Goal: Transaction & Acquisition: Purchase product/service

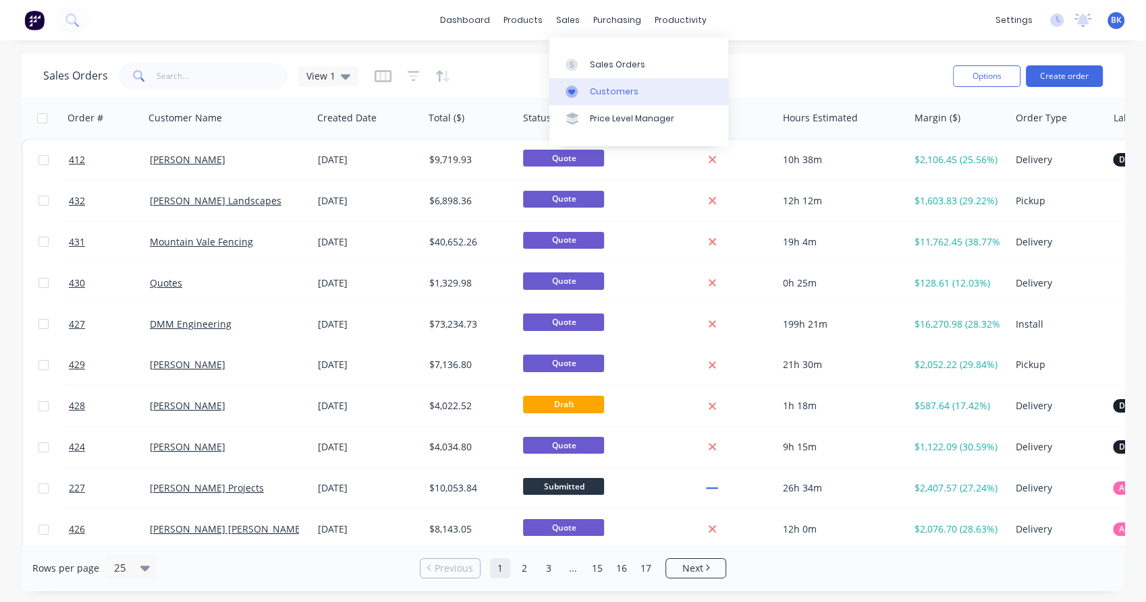
click at [594, 96] on div "Customers" at bounding box center [614, 92] width 49 height 12
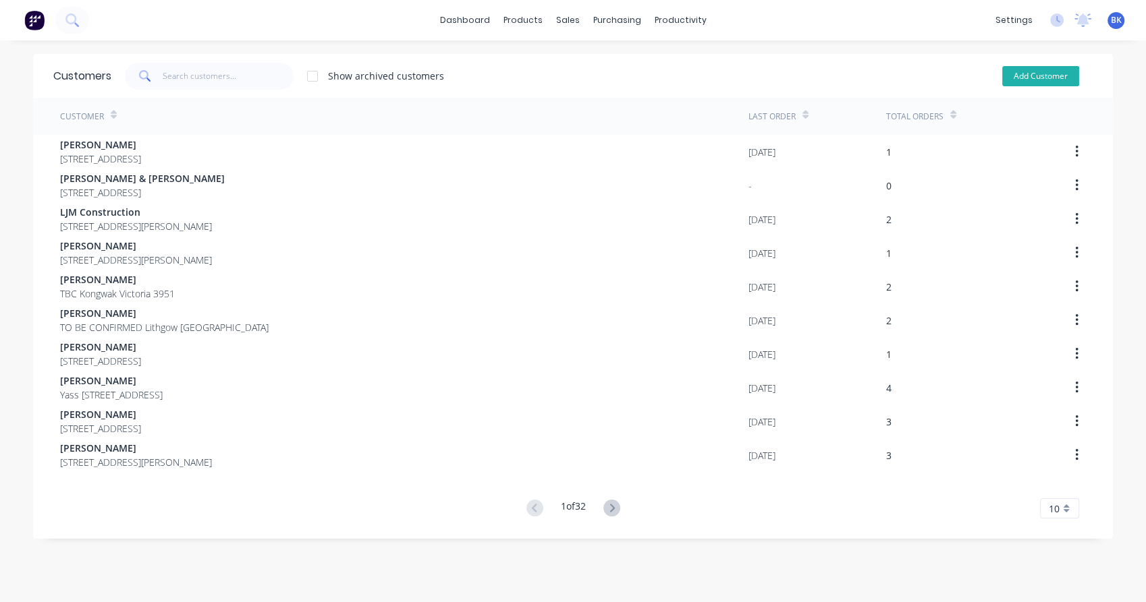
click at [1033, 84] on button "Add Customer" at bounding box center [1040, 76] width 77 height 20
select select "AU"
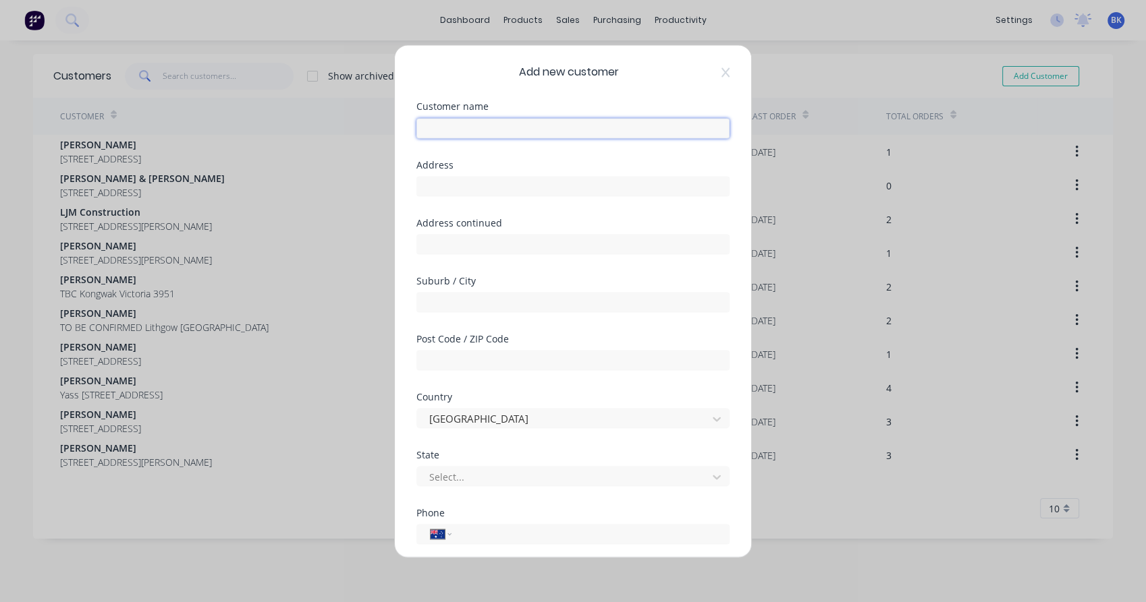
click at [455, 131] on input "text" at bounding box center [572, 128] width 313 height 20
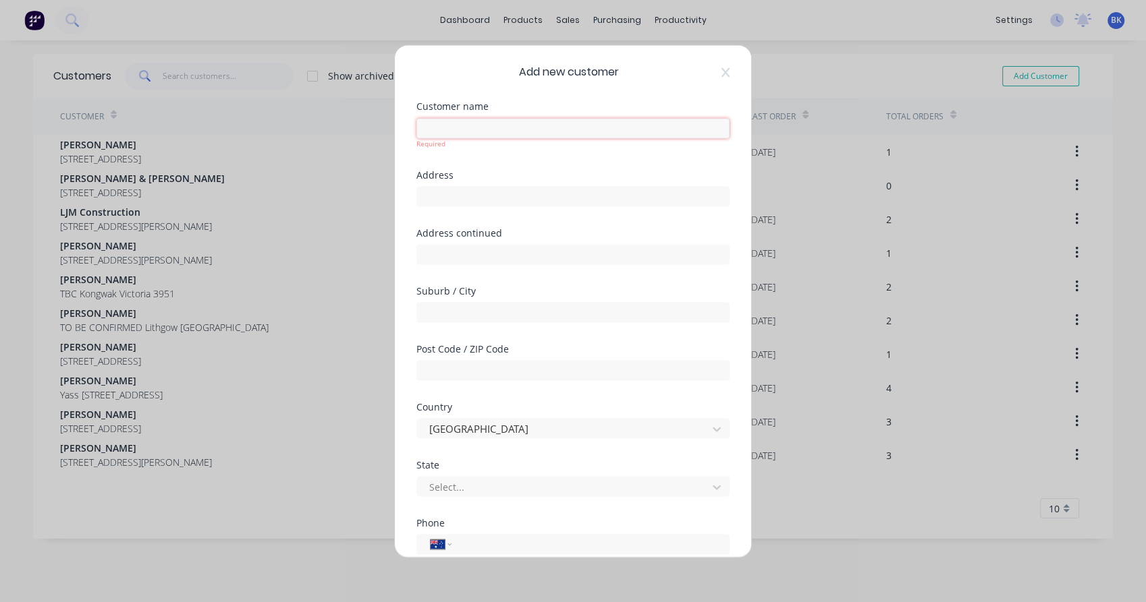
paste input "[PERSON_NAME]"
type input "[PERSON_NAME]"
click at [452, 479] on div at bounding box center [564, 486] width 273 height 17
type input "v"
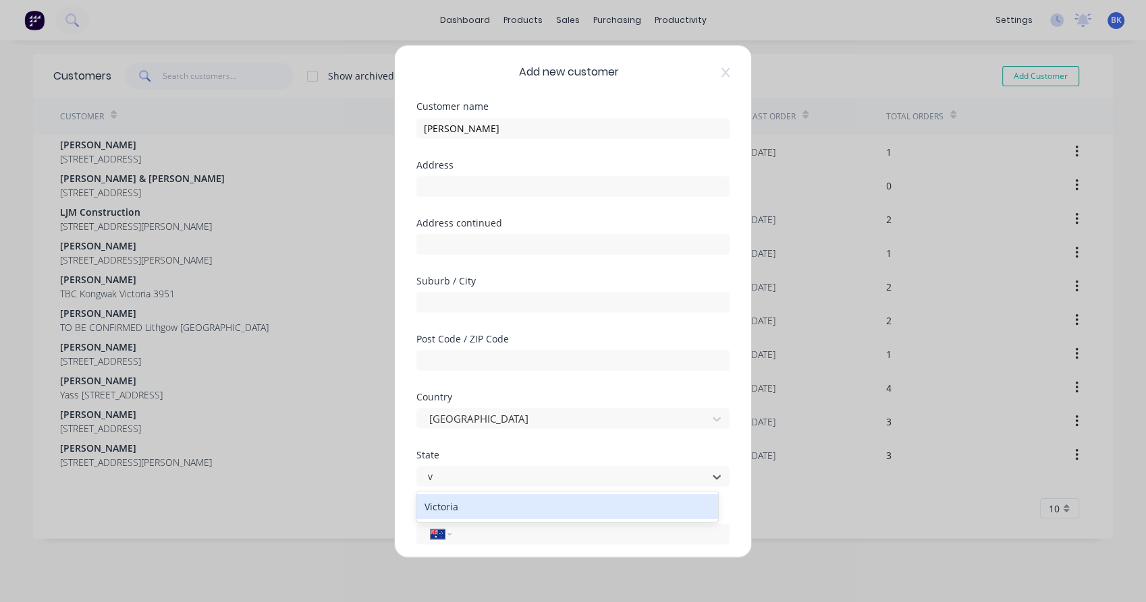
click at [463, 511] on div "Victoria" at bounding box center [567, 507] width 302 height 25
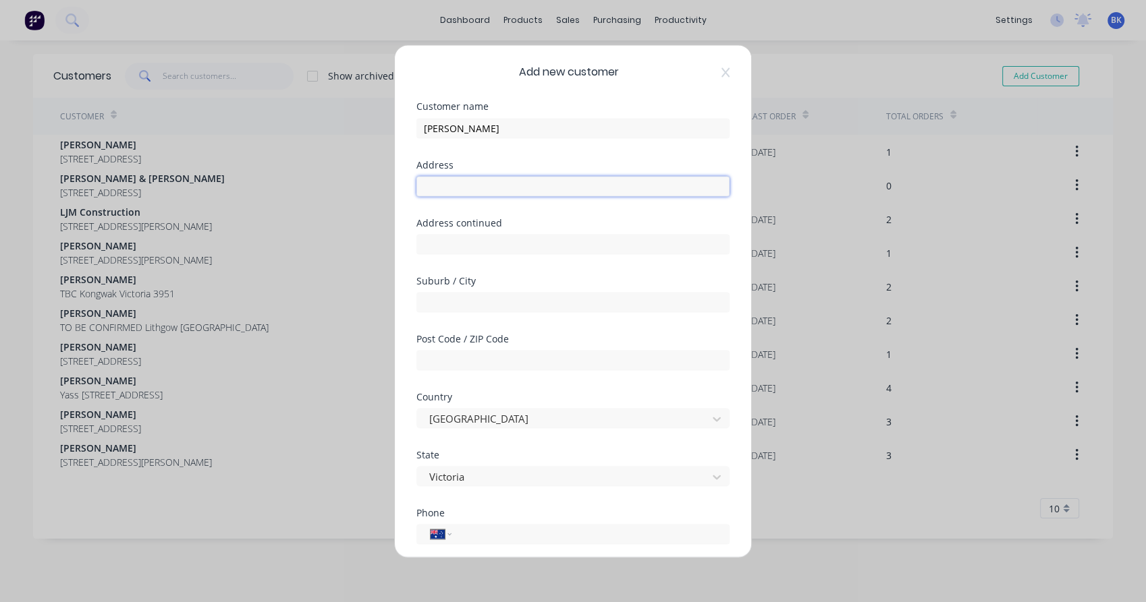
click at [491, 186] on input "text" at bounding box center [572, 186] width 313 height 20
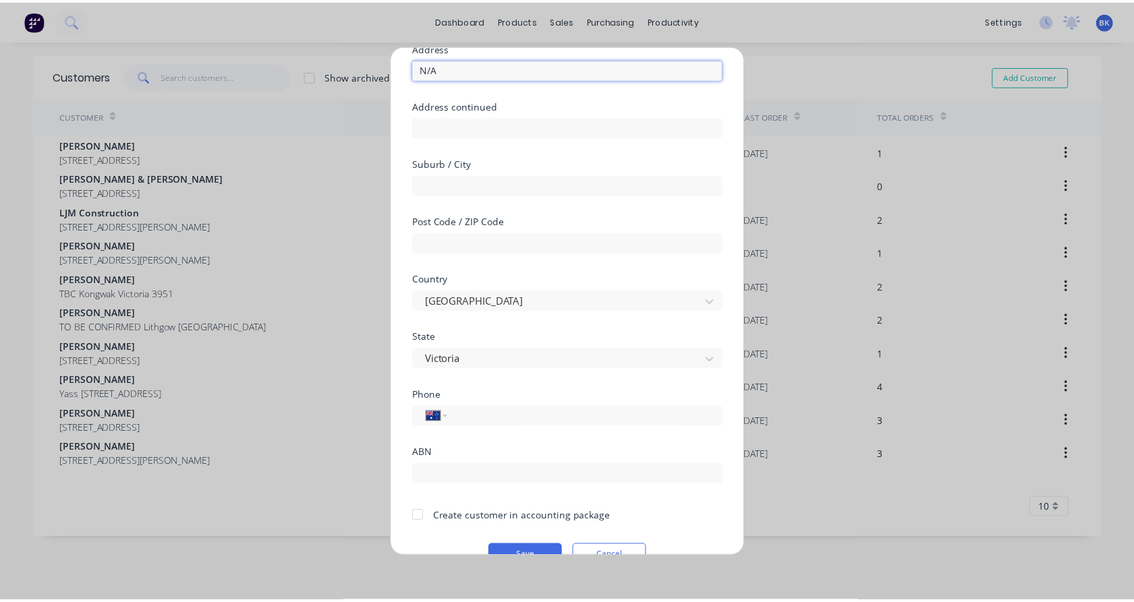
scroll to position [146, 0]
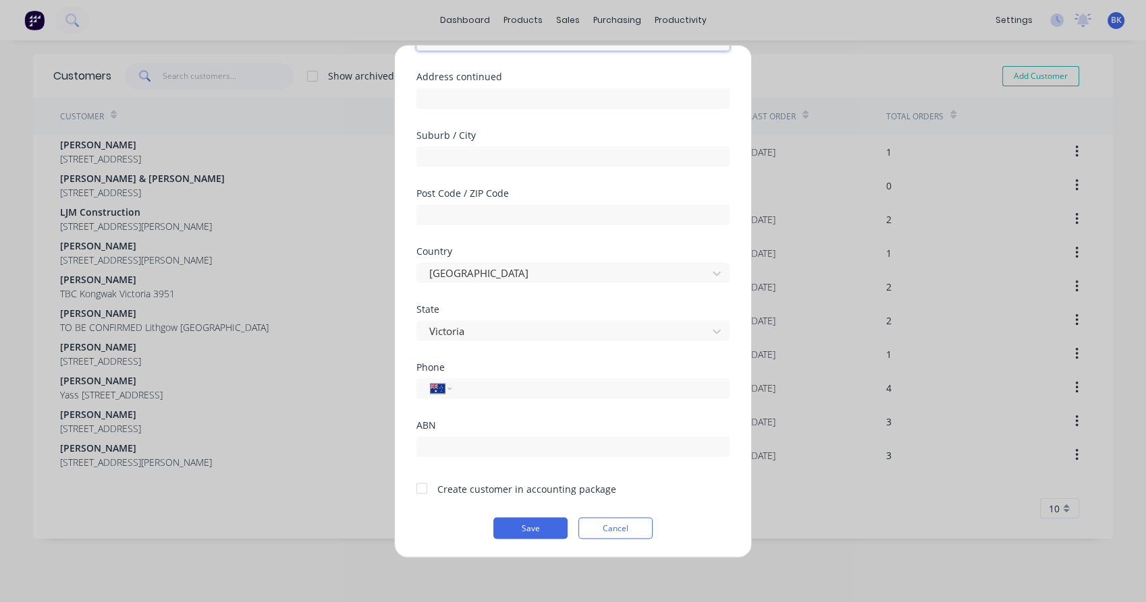
type input "N/A"
click at [478, 389] on input "tel" at bounding box center [588, 389] width 254 height 16
paste input "0429 426 193"
type input "0429 426 193"
click at [420, 491] on div at bounding box center [421, 488] width 27 height 27
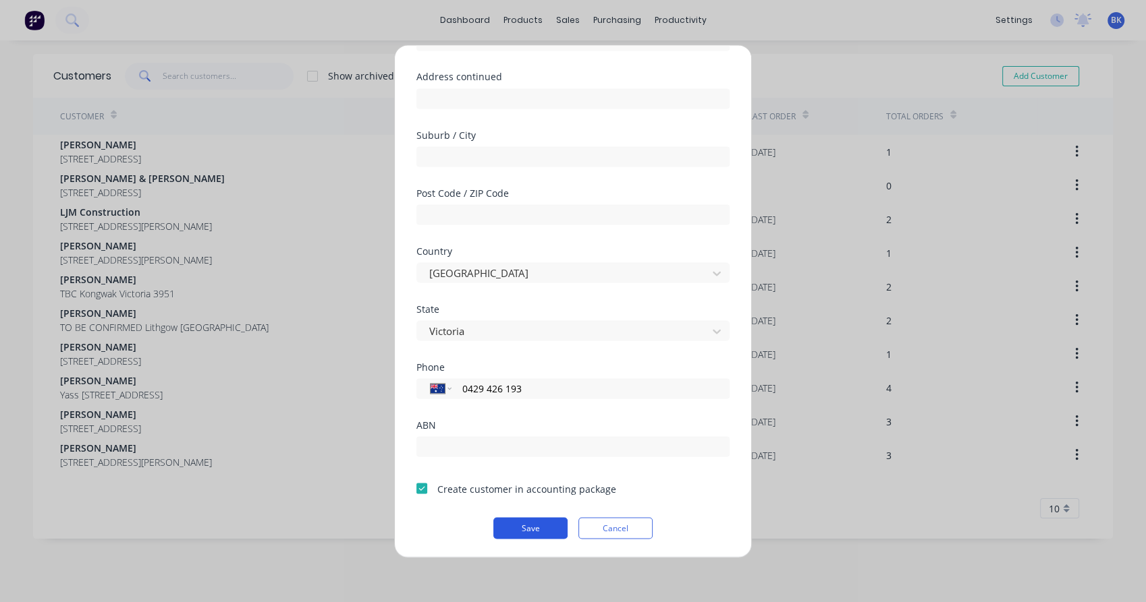
click at [515, 530] on button "Save" at bounding box center [530, 528] width 74 height 22
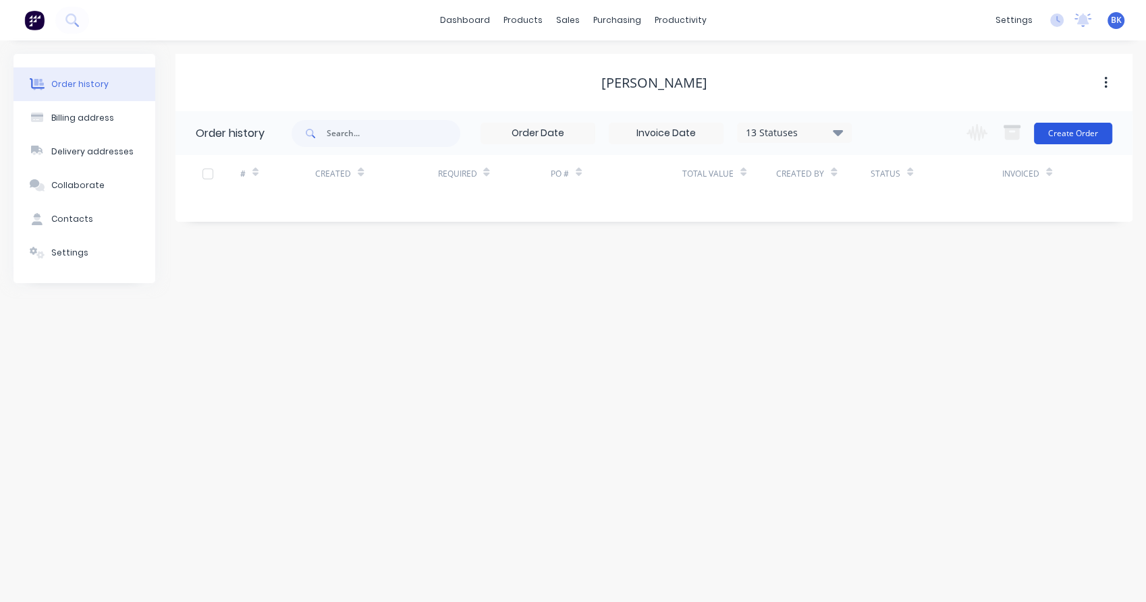
click at [1067, 140] on button "Create Order" at bounding box center [1073, 134] width 78 height 22
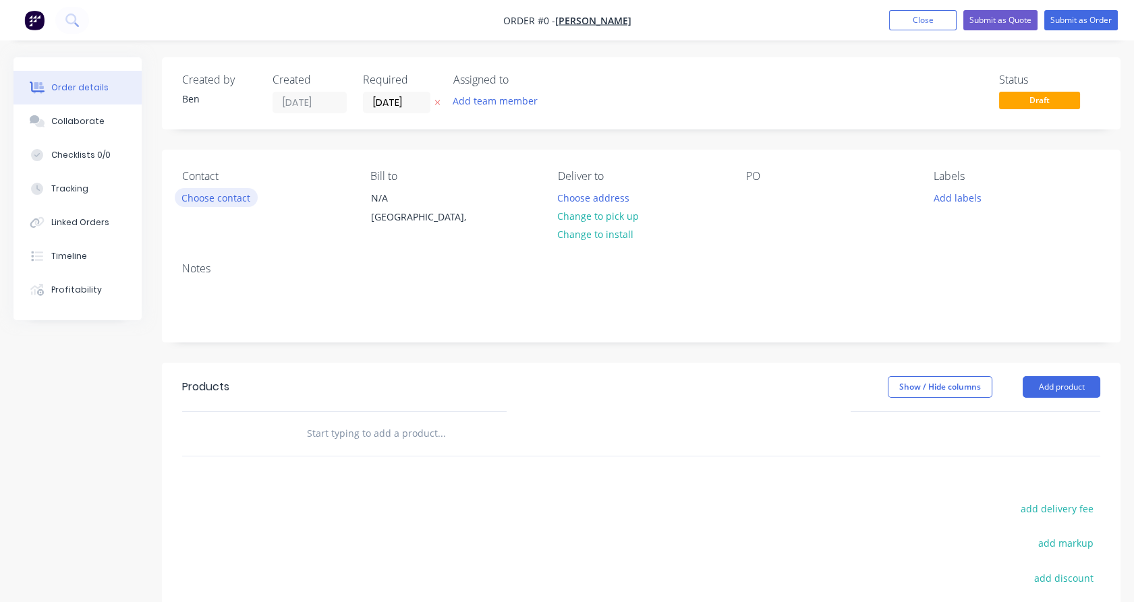
click at [212, 200] on button "Choose contact" at bounding box center [216, 197] width 83 height 18
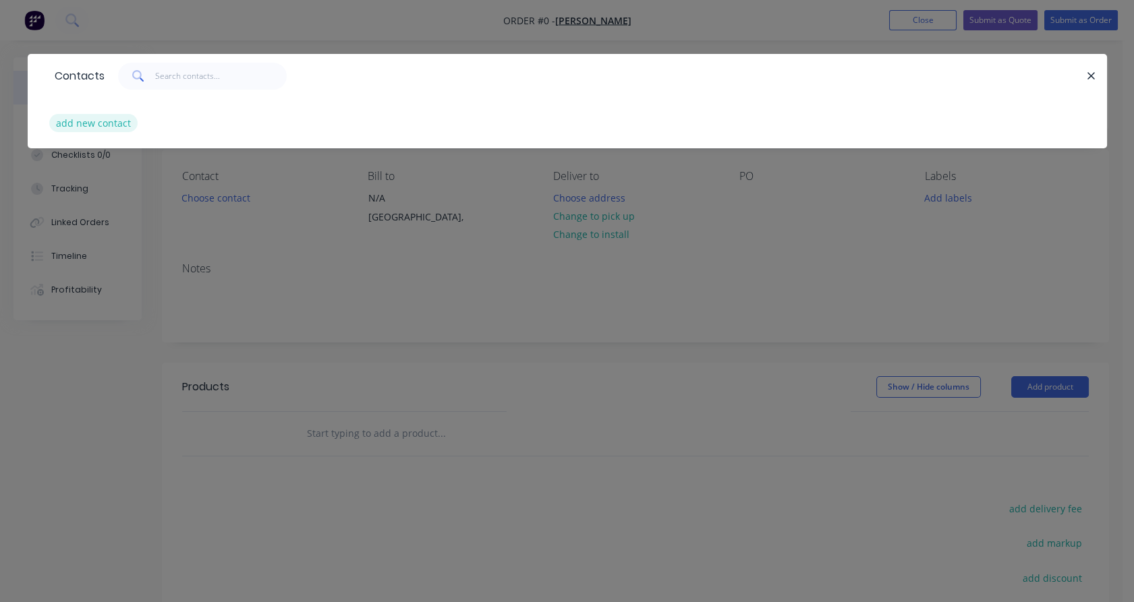
click at [93, 123] on button "add new contact" at bounding box center [93, 123] width 89 height 18
select select "AU"
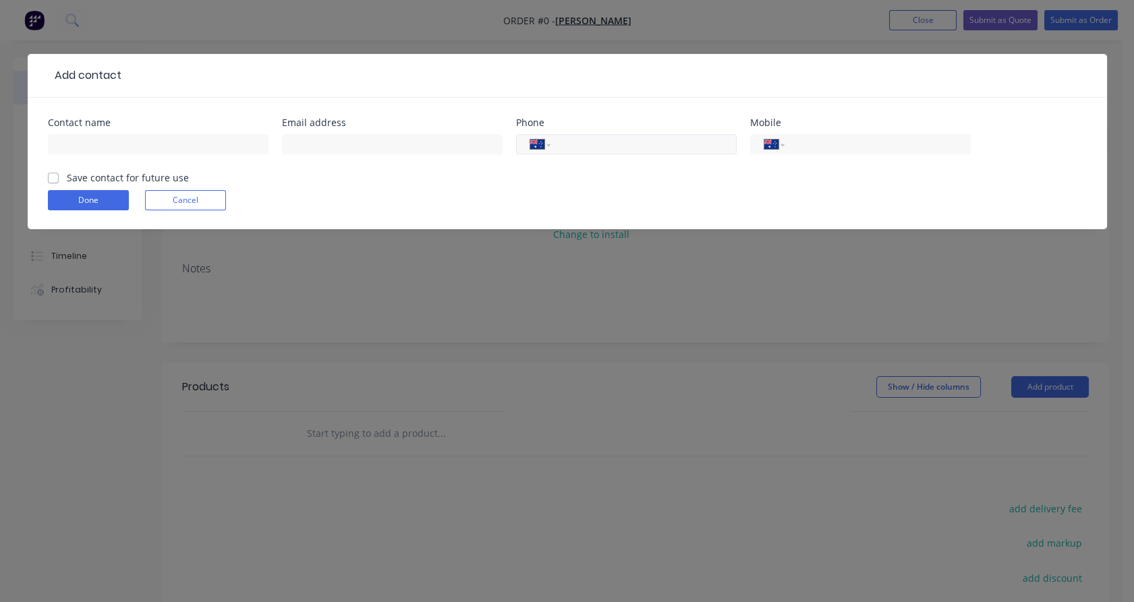
click at [585, 146] on input "tel" at bounding box center [641, 145] width 162 height 16
paste input "0429 426 193"
type input "0429 426 193"
click at [312, 140] on input "text" at bounding box center [392, 144] width 221 height 20
paste input "[EMAIL_ADDRESS][DOMAIN_NAME]"
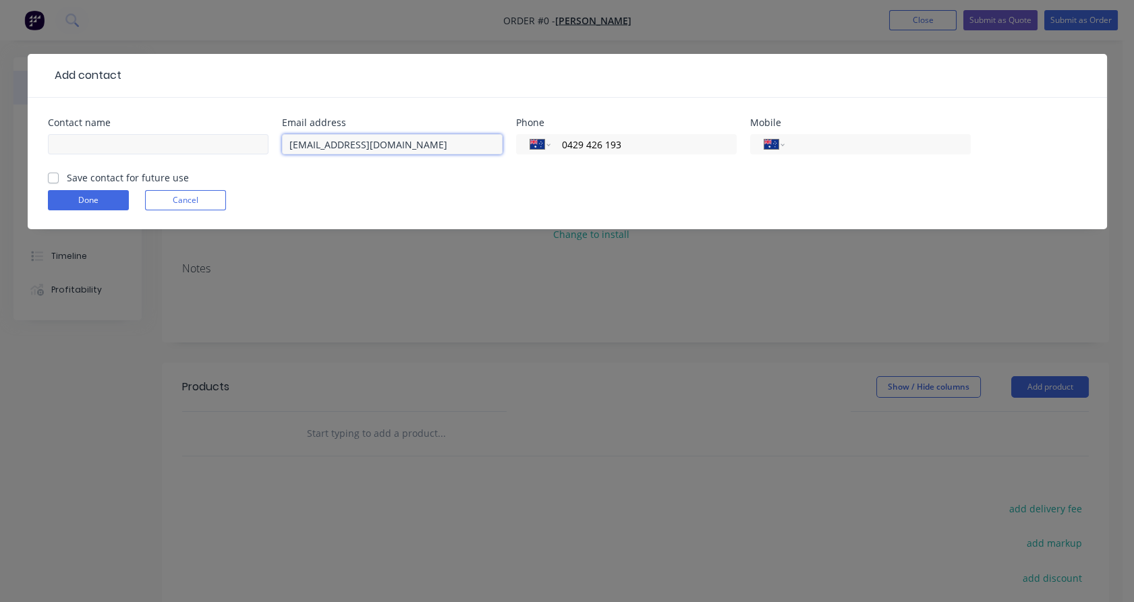
type input "[EMAIL_ADDRESS][DOMAIN_NAME]"
click at [180, 150] on input "text" at bounding box center [158, 144] width 221 height 20
type input "[PERSON_NAME]"
click at [96, 173] on label "Save contact for future use" at bounding box center [128, 178] width 122 height 14
click at [59, 173] on input "Save contact for future use" at bounding box center [53, 177] width 11 height 13
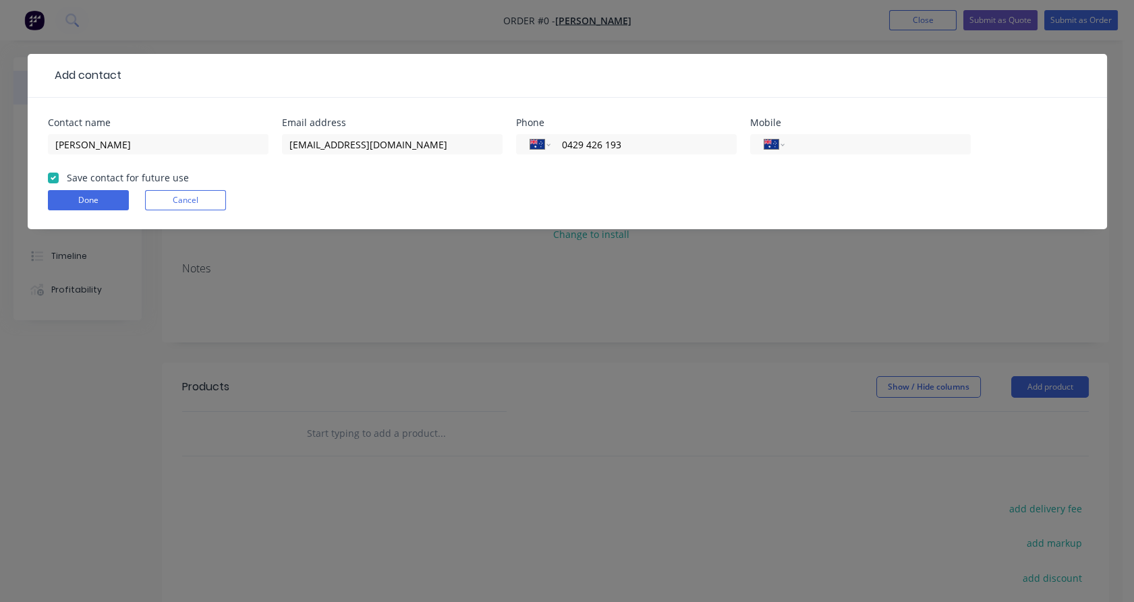
checkbox input "true"
click at [103, 190] on button "Done" at bounding box center [88, 200] width 81 height 20
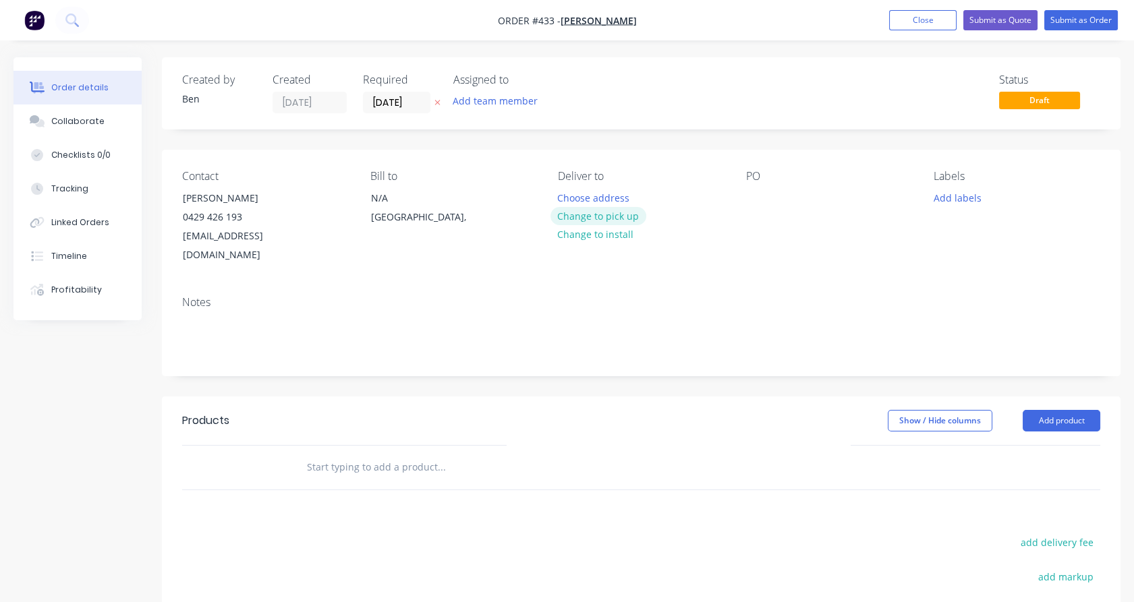
click at [593, 213] on button "Change to pick up" at bounding box center [599, 216] width 96 height 18
click at [587, 197] on div "Pick up Change to delivery Change to install" at bounding box center [641, 217] width 167 height 95
click at [560, 198] on div at bounding box center [569, 198] width 22 height 20
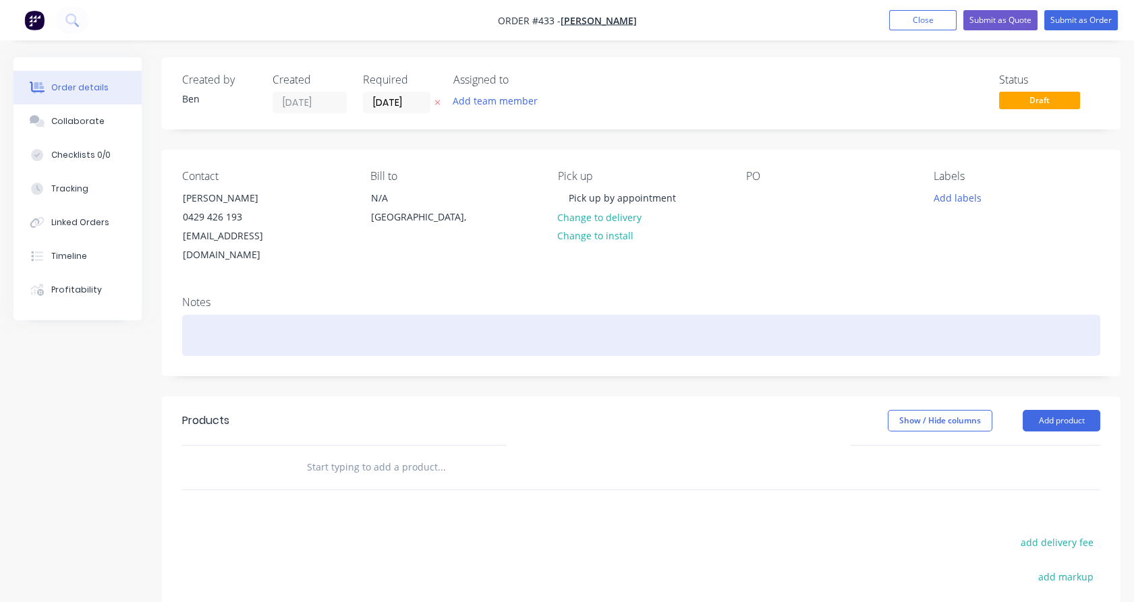
click at [482, 320] on div at bounding box center [641, 335] width 918 height 41
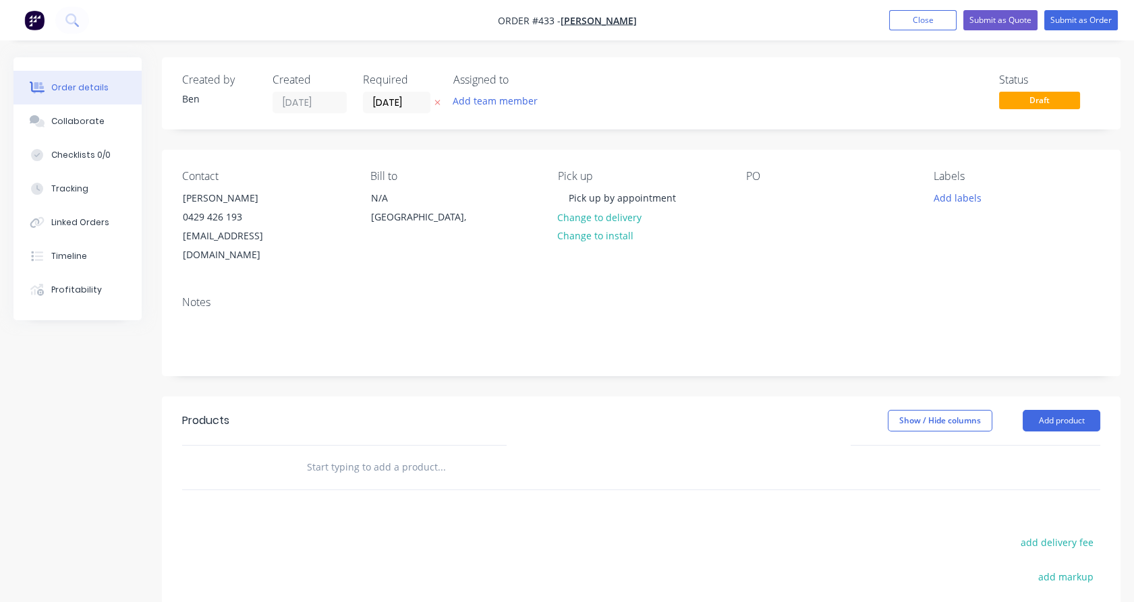
click at [378, 454] on input "text" at bounding box center [441, 467] width 270 height 27
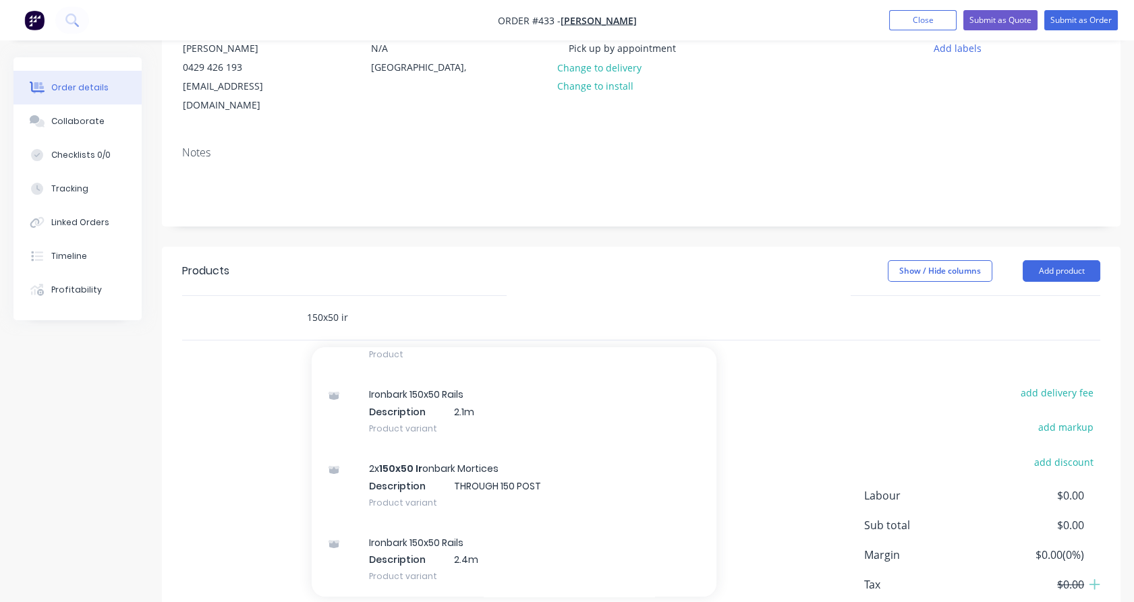
scroll to position [73, 0]
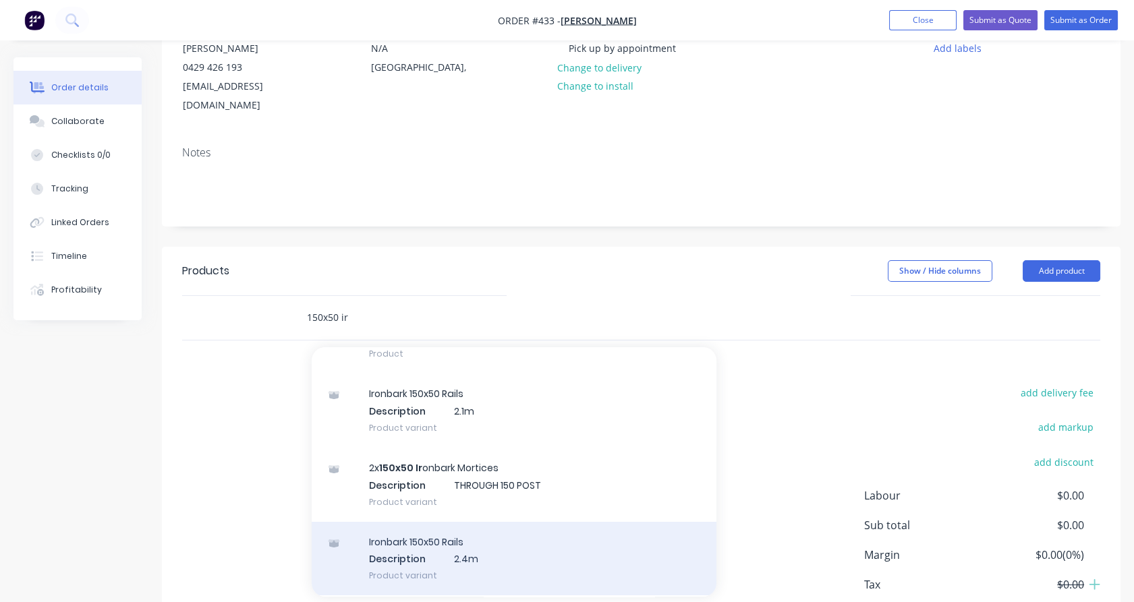
type input "150x50 ir"
click at [497, 539] on div "Ironbark 150x50 Rails Description 2.4m Product variant" at bounding box center [514, 559] width 405 height 74
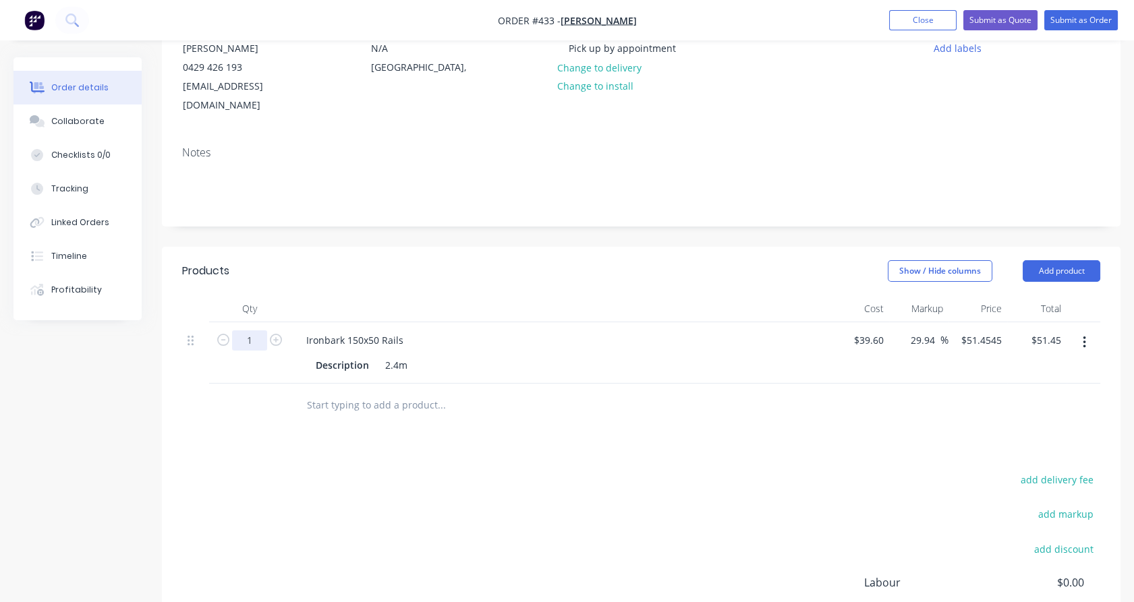
click at [259, 331] on input "1" at bounding box center [249, 341] width 35 height 20
type input "66"
type input "$3,396.00"
click at [220, 384] on div at bounding box center [249, 406] width 81 height 44
click at [389, 392] on input "text" at bounding box center [441, 405] width 270 height 27
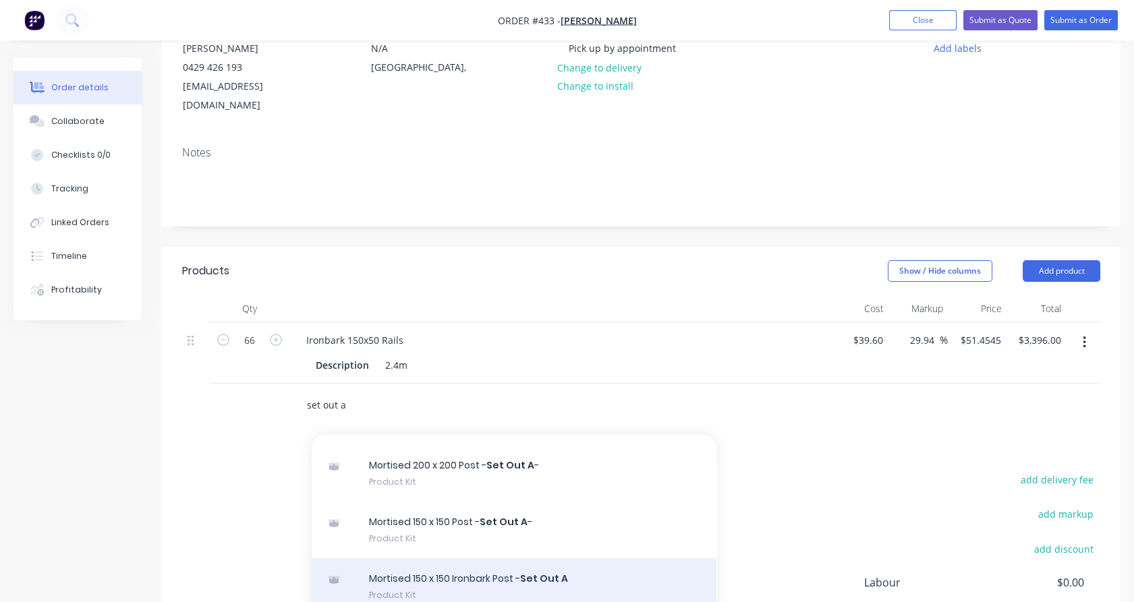
type input "set out a"
click at [470, 567] on div "Mortised 150 x 150 Ironbark Post - Set Out A Product Kit" at bounding box center [514, 587] width 405 height 57
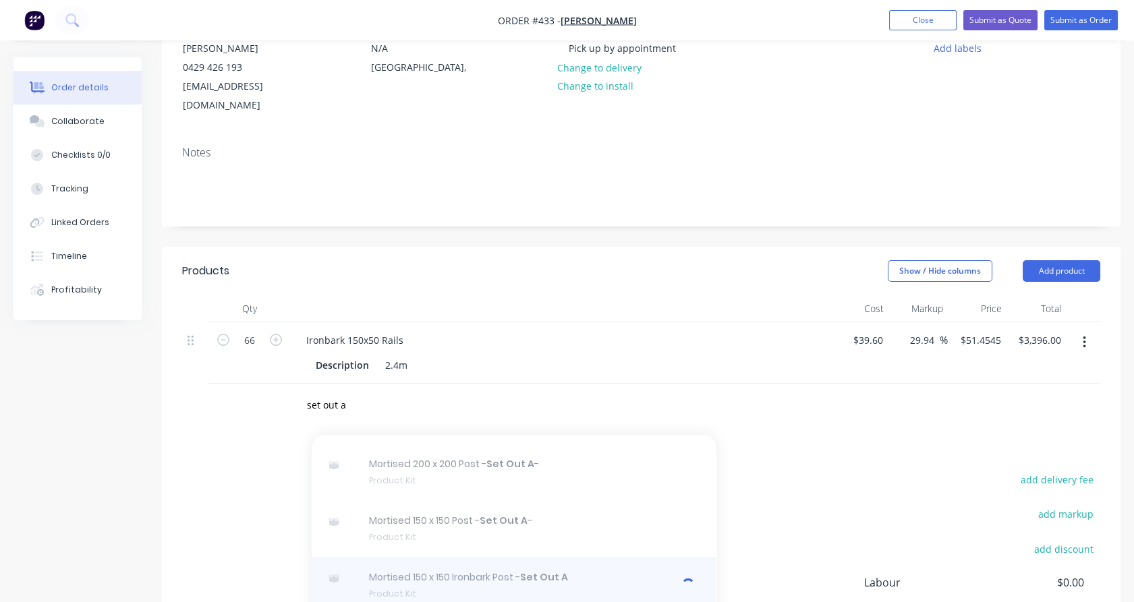
scroll to position [148, 0]
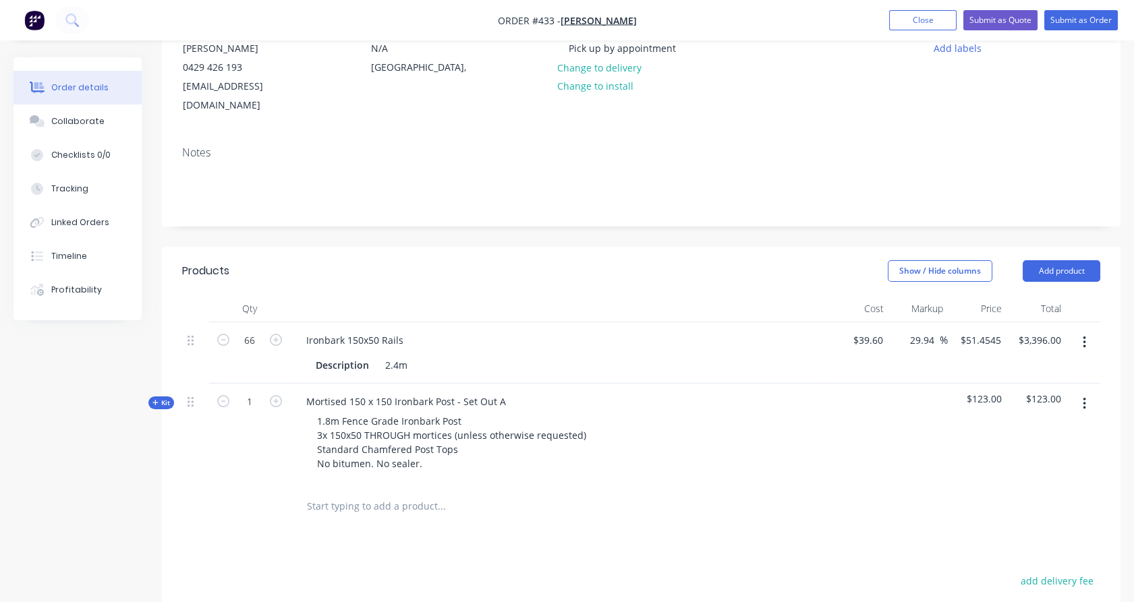
click at [158, 398] on span "Kit" at bounding box center [161, 403] width 18 height 10
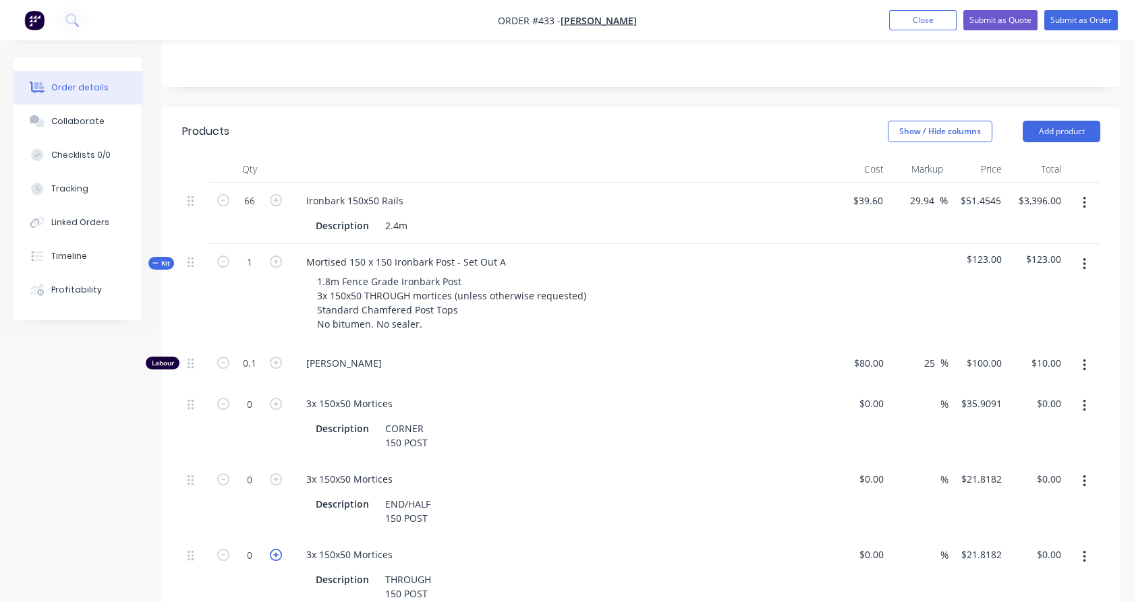
click at [275, 549] on icon "button" at bounding box center [276, 555] width 12 height 12
type input "1"
type input "$21.82"
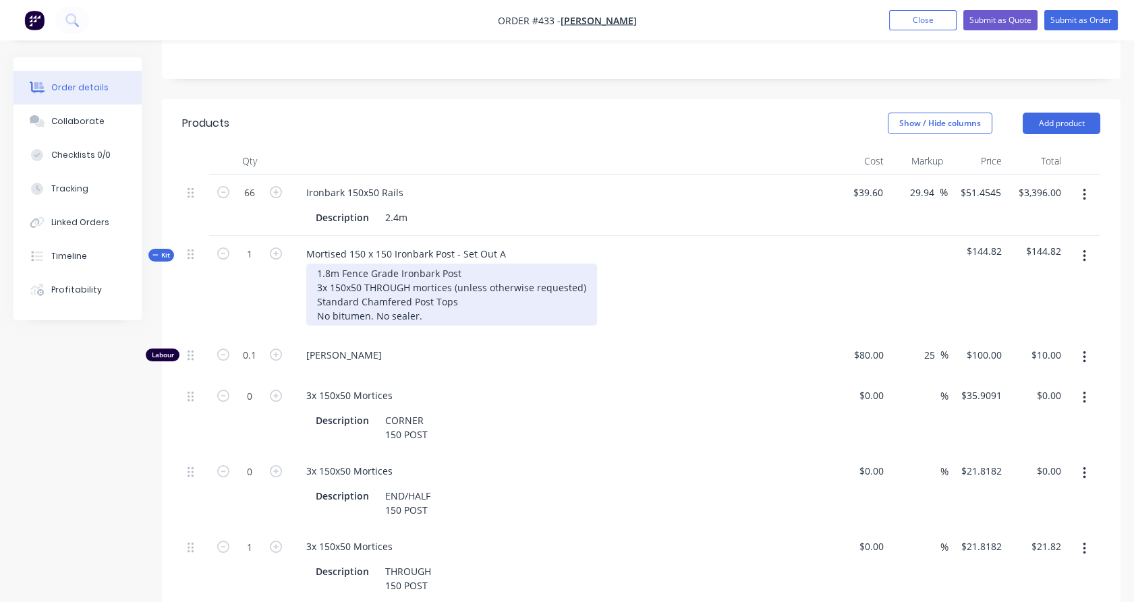
scroll to position [298, 0]
click at [396, 270] on div "1.8m Fence Grade Ironbark Post 3x 150x50 THROUGH mortices (unless otherwise req…" at bounding box center [451, 294] width 291 height 62
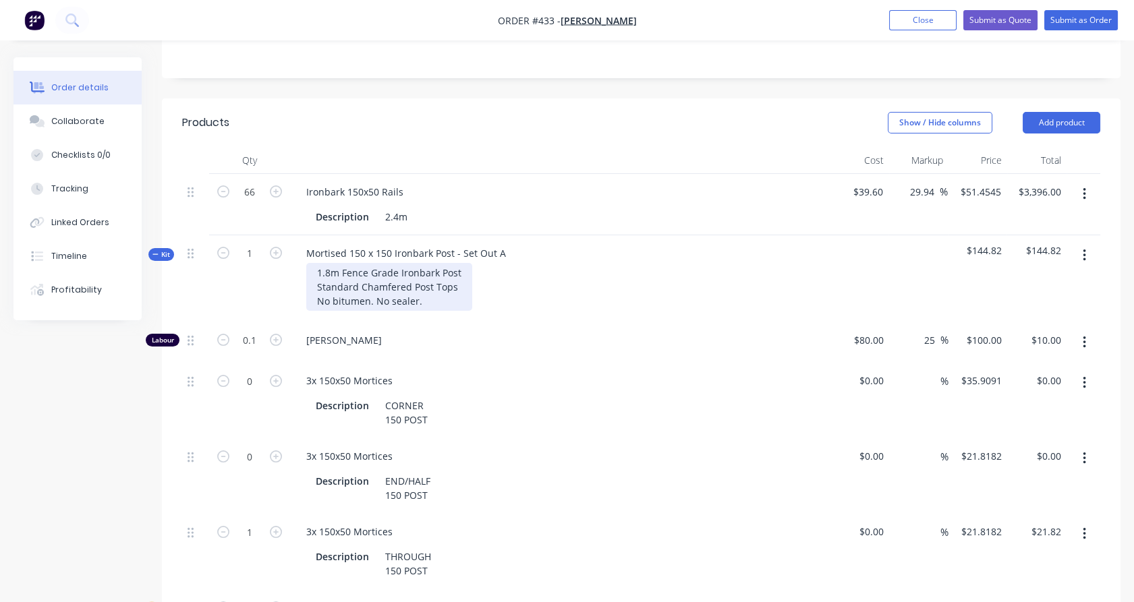
click at [385, 283] on div "1.8m Fence Grade Ironbark Post Standard Chamfered Post Tops No bitumen. No seal…" at bounding box center [389, 287] width 166 height 48
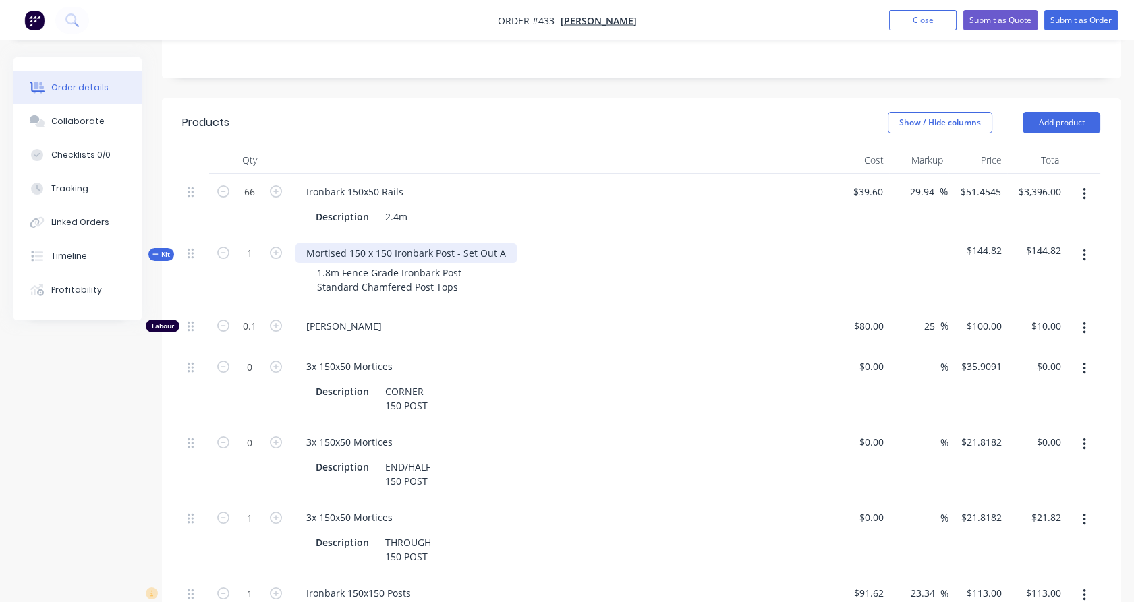
click at [511, 244] on div "Mortised 150 x 150 Ironbark Post - Set Out A" at bounding box center [406, 254] width 221 height 20
click at [1094, 244] on button "button" at bounding box center [1085, 256] width 32 height 24
drag, startPoint x: 1058, startPoint y: 318, endPoint x: 728, endPoint y: 324, distance: 330.0
click at [1058, 335] on div "Duplicate" at bounding box center [1036, 345] width 104 height 20
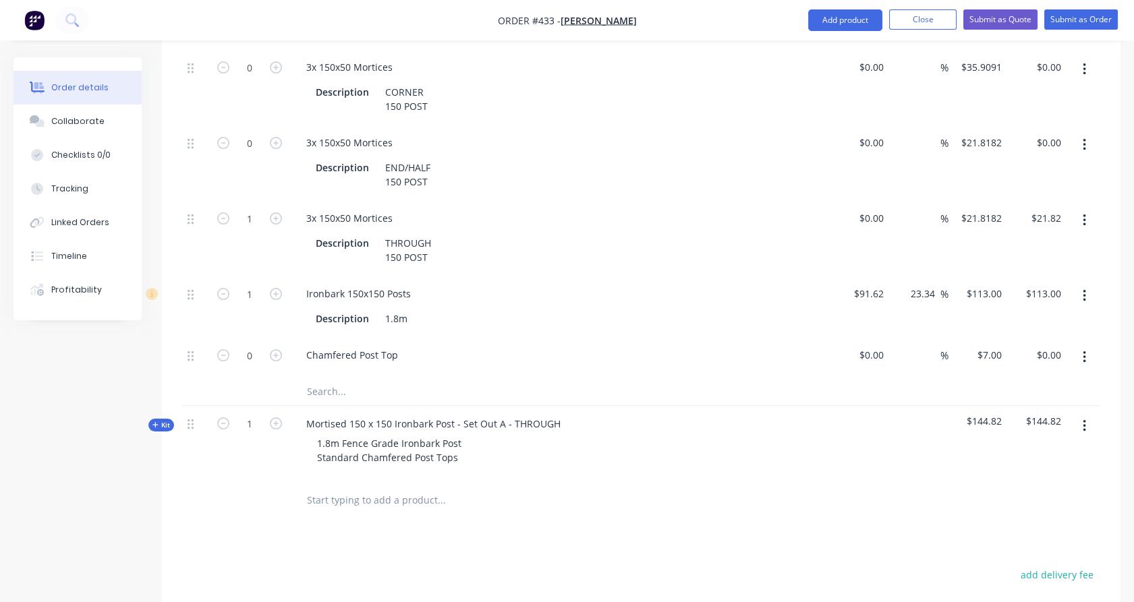
scroll to position [598, 0]
click at [279, 349] on icon "button" at bounding box center [276, 355] width 12 height 12
type input "1"
type input "$7.00"
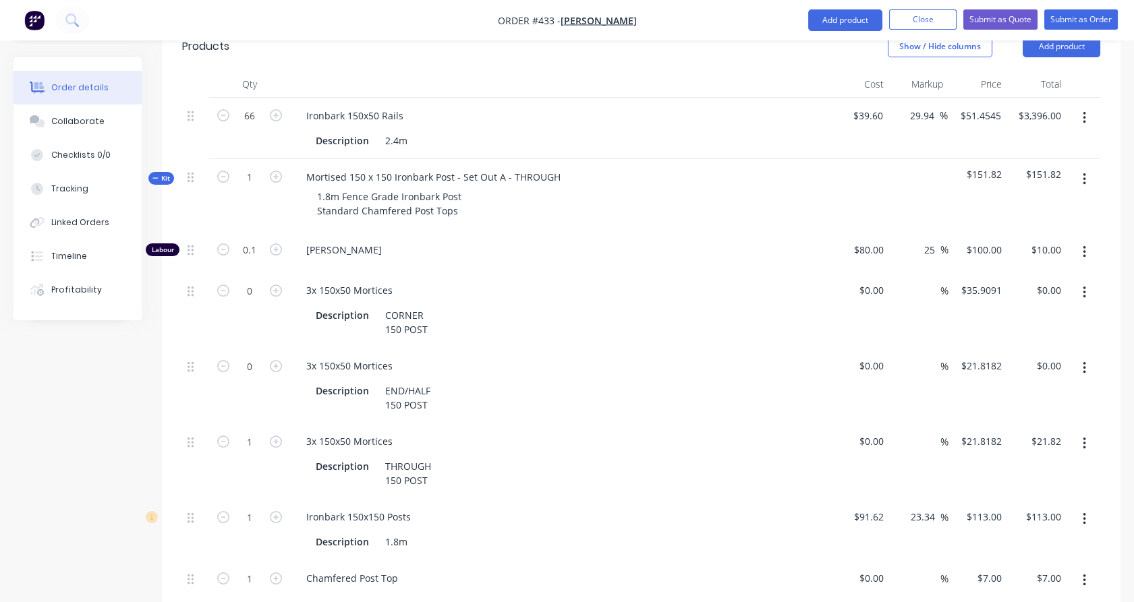
scroll to position [374, 0]
click at [160, 174] on span "Kit" at bounding box center [161, 179] width 18 height 10
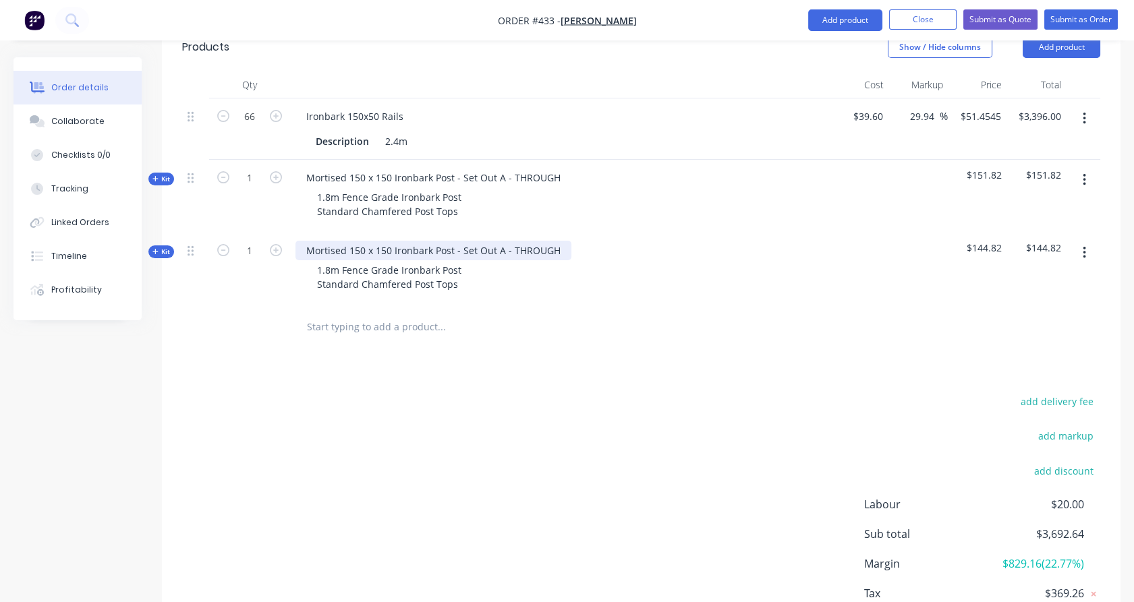
click at [534, 241] on div "Mortised 150 x 150 Ironbark Post - Set Out A - THROUGH" at bounding box center [434, 251] width 276 height 20
click at [219, 306] on div at bounding box center [249, 328] width 81 height 44
click at [163, 247] on span "Kit" at bounding box center [161, 252] width 18 height 10
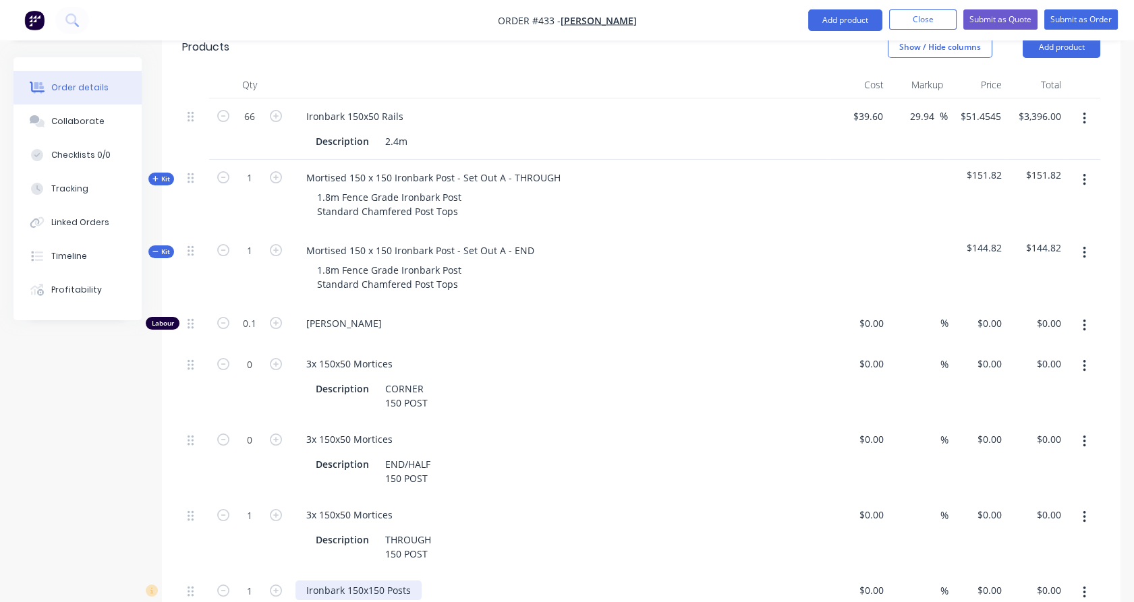
type input "$80.00"
type input "25"
type input "$100.00"
type input "$10.00"
type input "$35.9091"
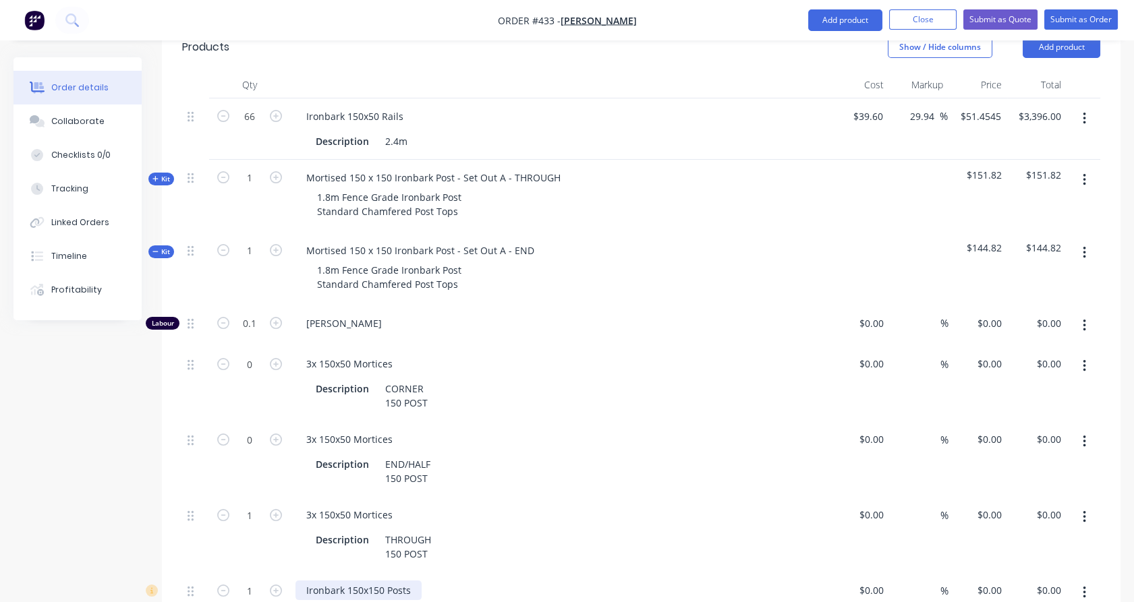
type input "$21.8182"
type input "$21.82"
type input "$91.62"
type input "23.34"
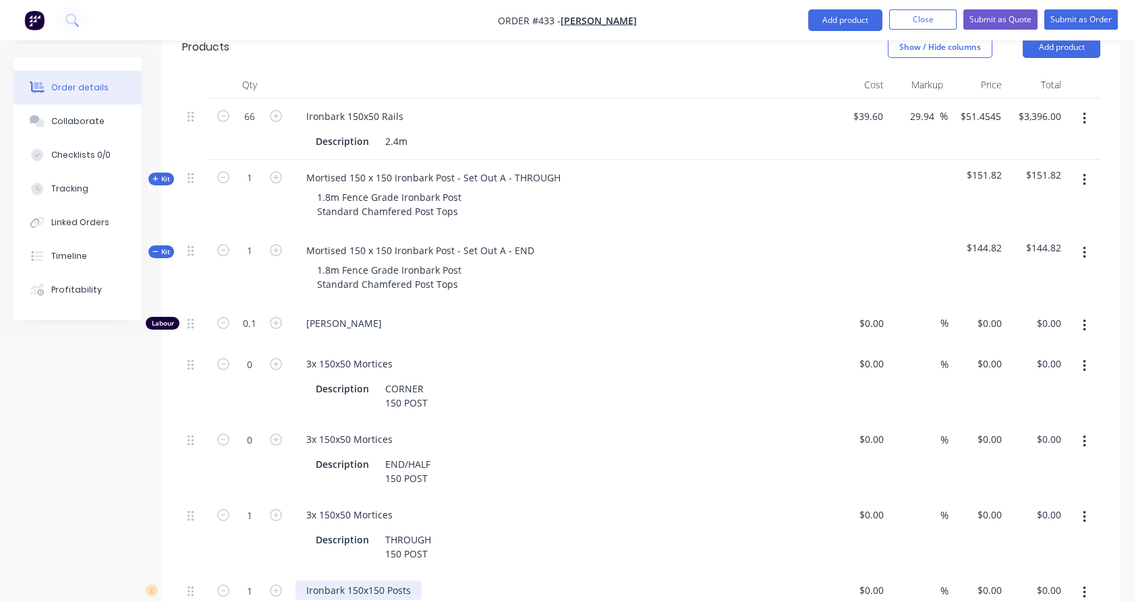
type input "$113.00"
type input "$7.00"
click at [275, 434] on icon "button" at bounding box center [276, 440] width 12 height 12
type input "1"
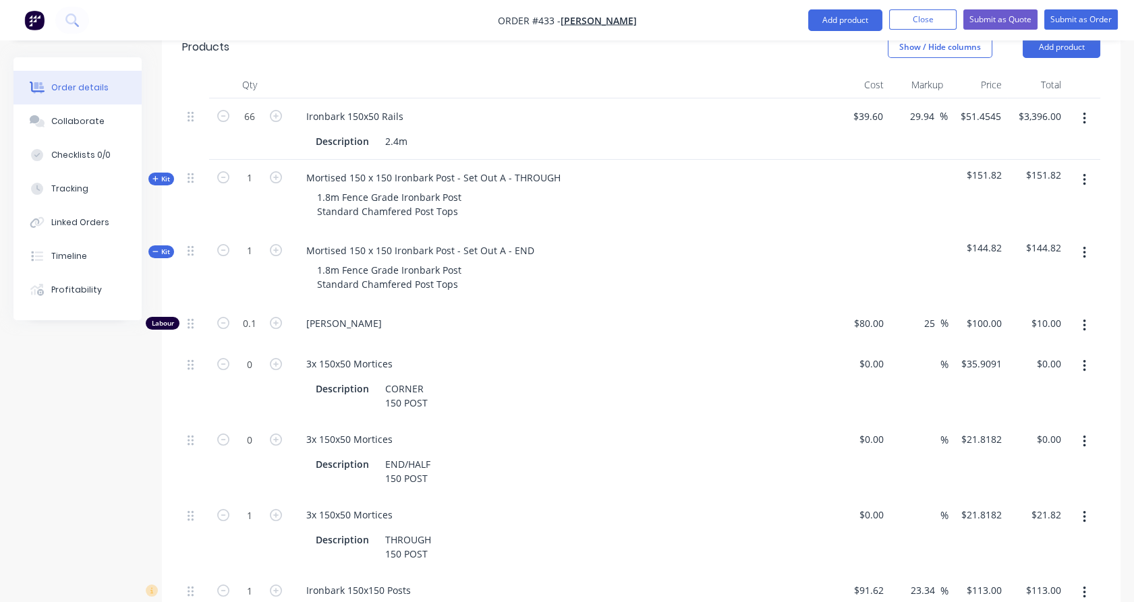
type input "$21.82"
click at [1085, 511] on icon "button" at bounding box center [1084, 517] width 3 height 12
click at [1021, 597] on div "Delete" at bounding box center [1036, 607] width 104 height 20
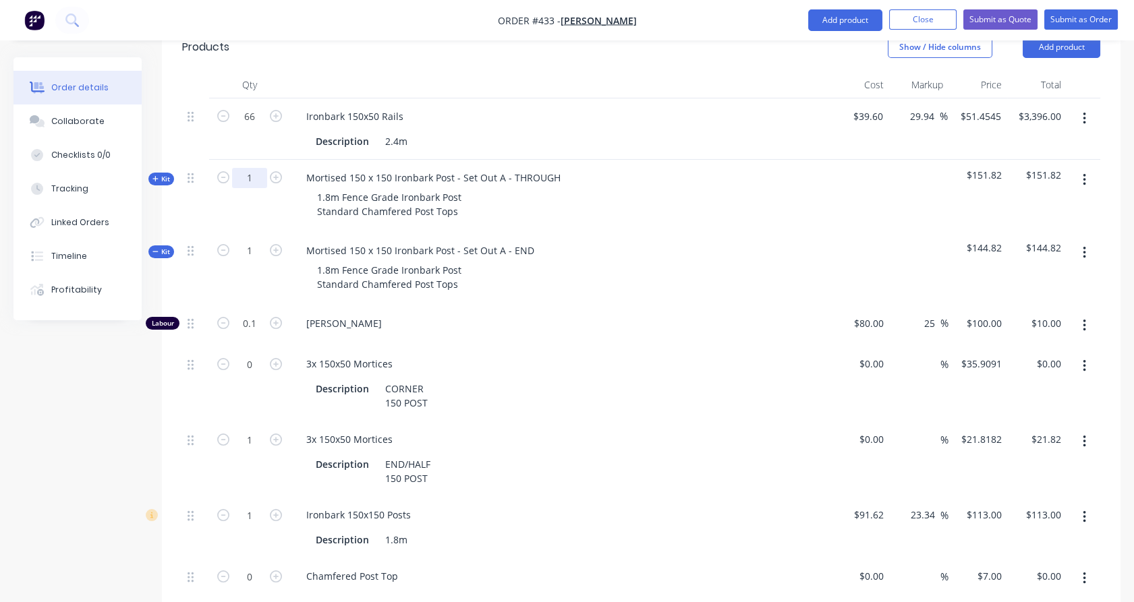
click at [252, 168] on input "1" at bounding box center [249, 178] width 35 height 20
type input "18"
click at [208, 194] on div at bounding box center [195, 196] width 27 height 73
click at [161, 247] on span "Kit" at bounding box center [161, 252] width 18 height 10
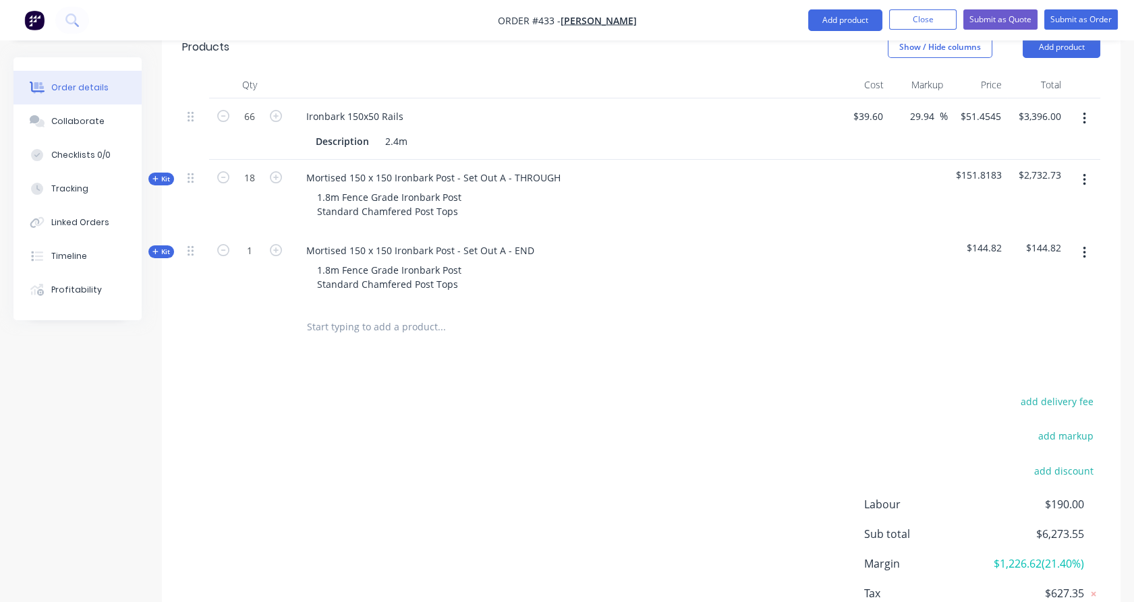
click at [375, 314] on input "text" at bounding box center [441, 327] width 270 height 27
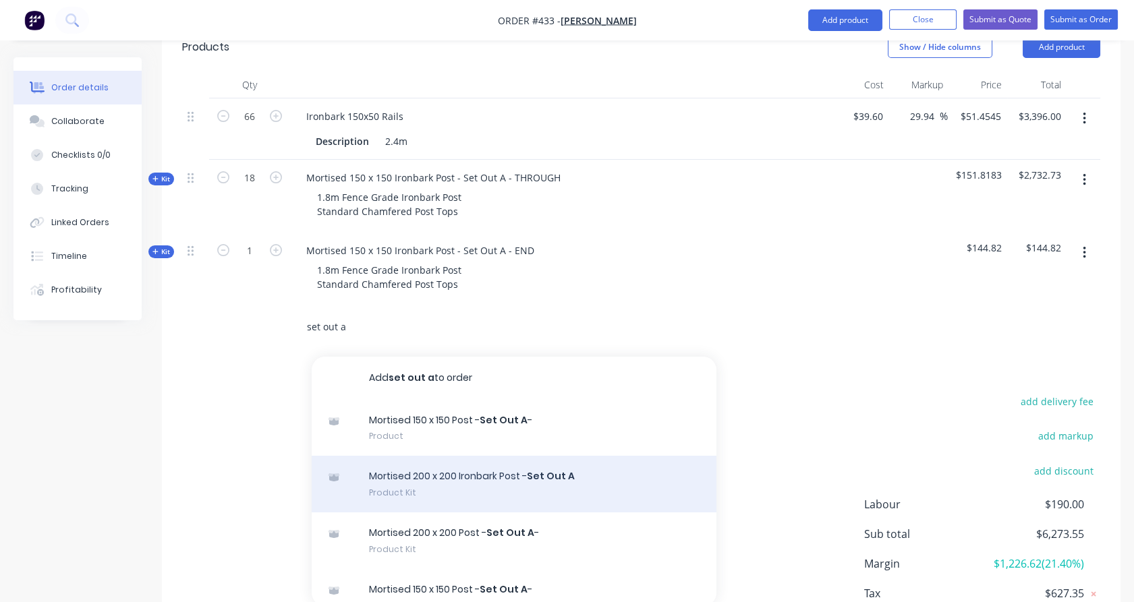
type input "set out a"
click at [496, 483] on div "Mortised 200 x 200 Ironbark Post - Set Out A Product Kit" at bounding box center [514, 484] width 405 height 57
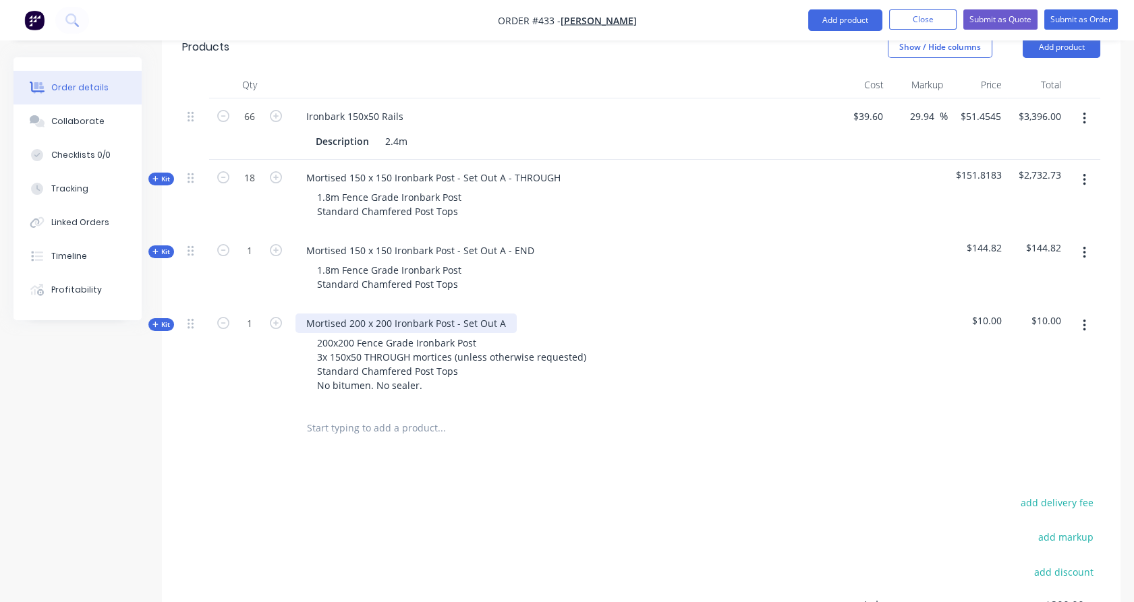
click at [508, 314] on div "Mortised 200 x 200 Ironbark Post - Set Out A" at bounding box center [406, 324] width 221 height 20
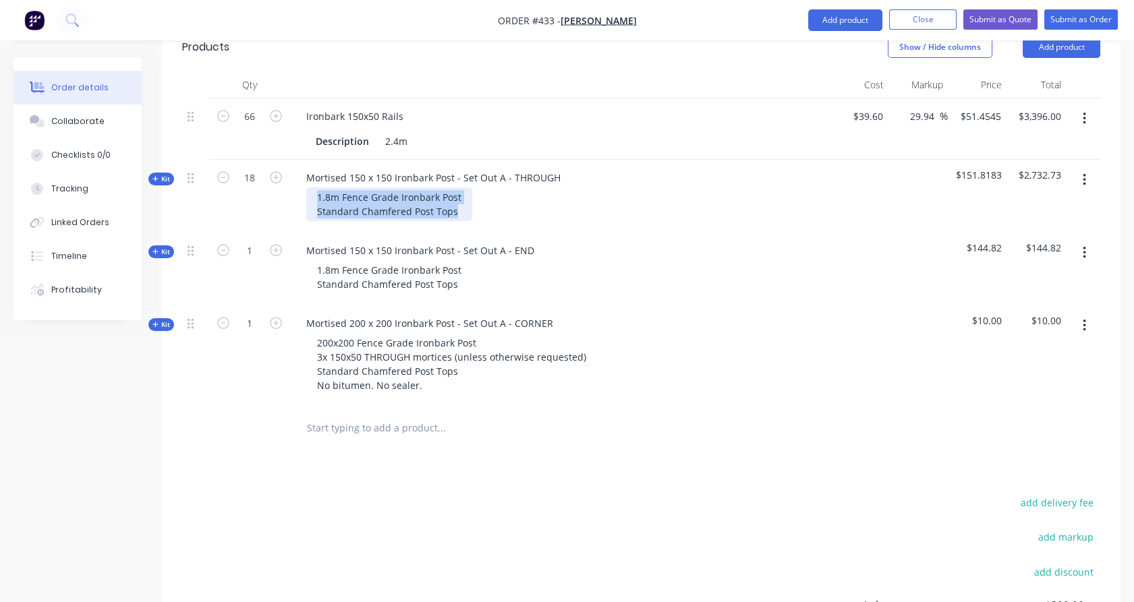
copy div "1.8m Fence Grade Ironbark Post Standard Chamfered Post Tops"
drag, startPoint x: 318, startPoint y: 178, endPoint x: 470, endPoint y: 190, distance: 151.6
click at [470, 190] on div "1.8m Fence Grade Ironbark Post Standard Chamfered Post Tops" at bounding box center [560, 205] width 529 height 34
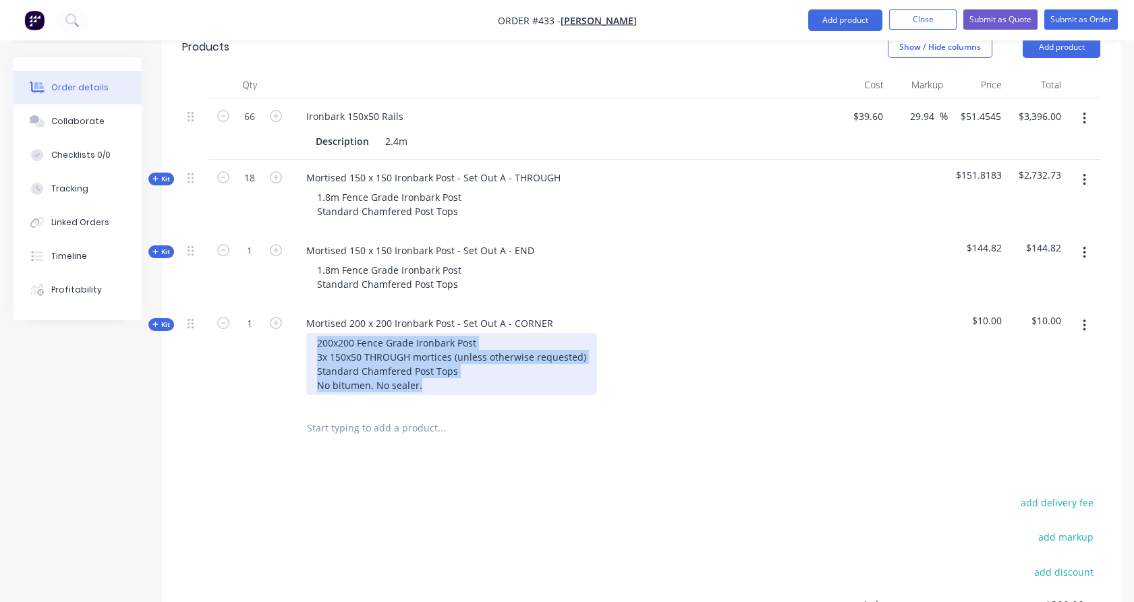
drag, startPoint x: 439, startPoint y: 370, endPoint x: 286, endPoint y: 321, distance: 160.2
click at [286, 321] on div "Kit 1 Mortised 200 x 200 Ironbark Post - Set Out A - CORNER 200x200 Fence Grade…" at bounding box center [641, 356] width 918 height 101
paste div
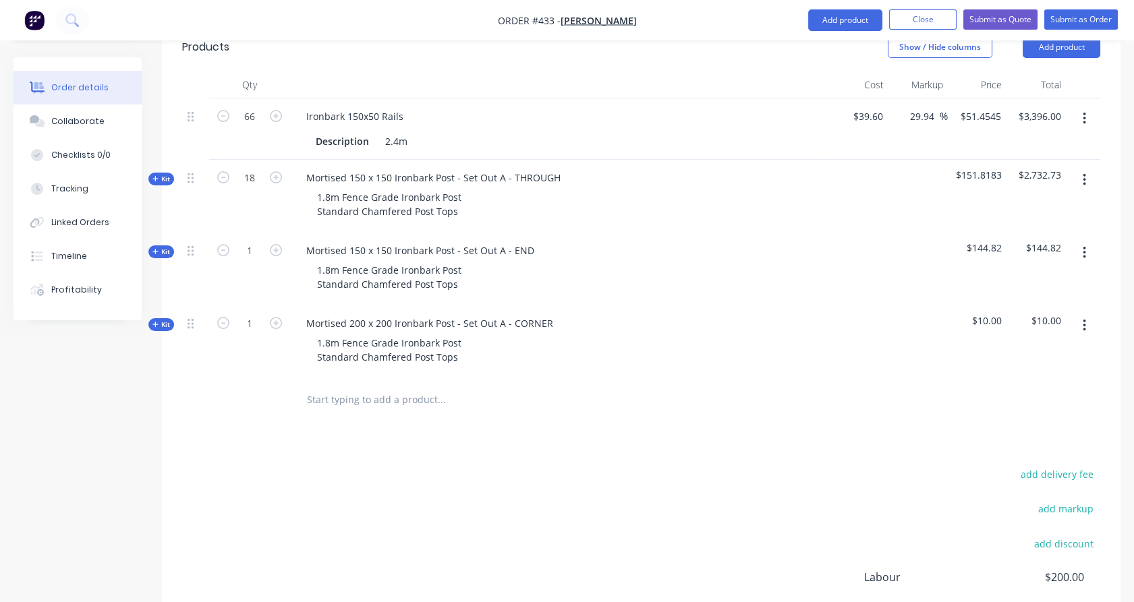
click at [279, 324] on div "1" at bounding box center [249, 342] width 81 height 73
click at [159, 320] on span "Kit" at bounding box center [161, 325] width 18 height 10
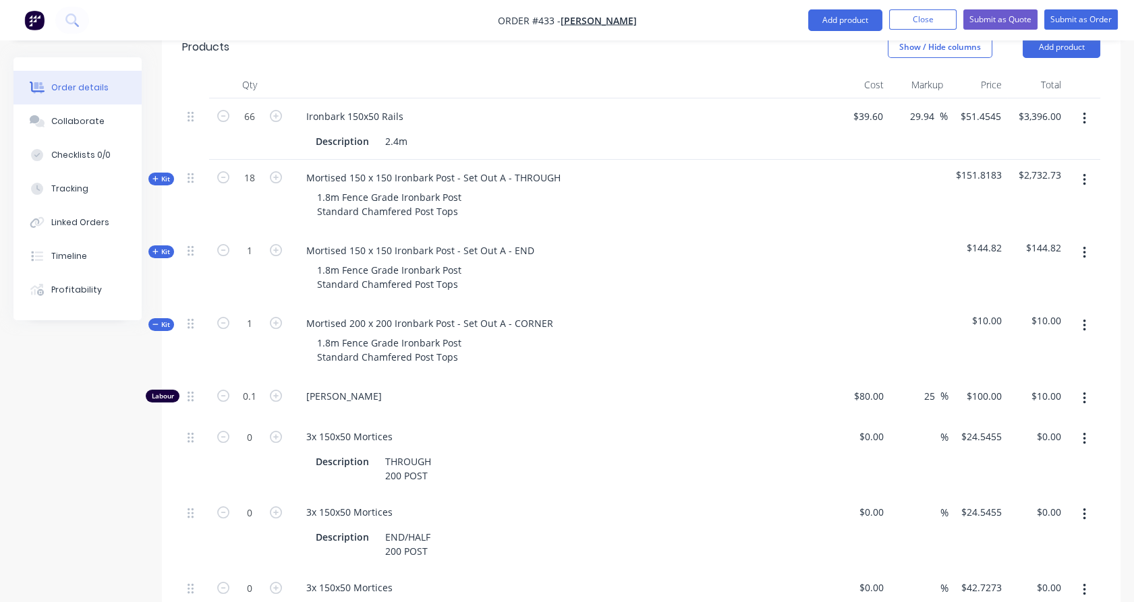
drag, startPoint x: 275, startPoint y: 492, endPoint x: 619, endPoint y: 387, distance: 359.8
click at [275, 507] on icon "button" at bounding box center [276, 513] width 12 height 12
type input "1"
type input "$24.55"
click at [1083, 432] on icon "button" at bounding box center [1084, 439] width 3 height 15
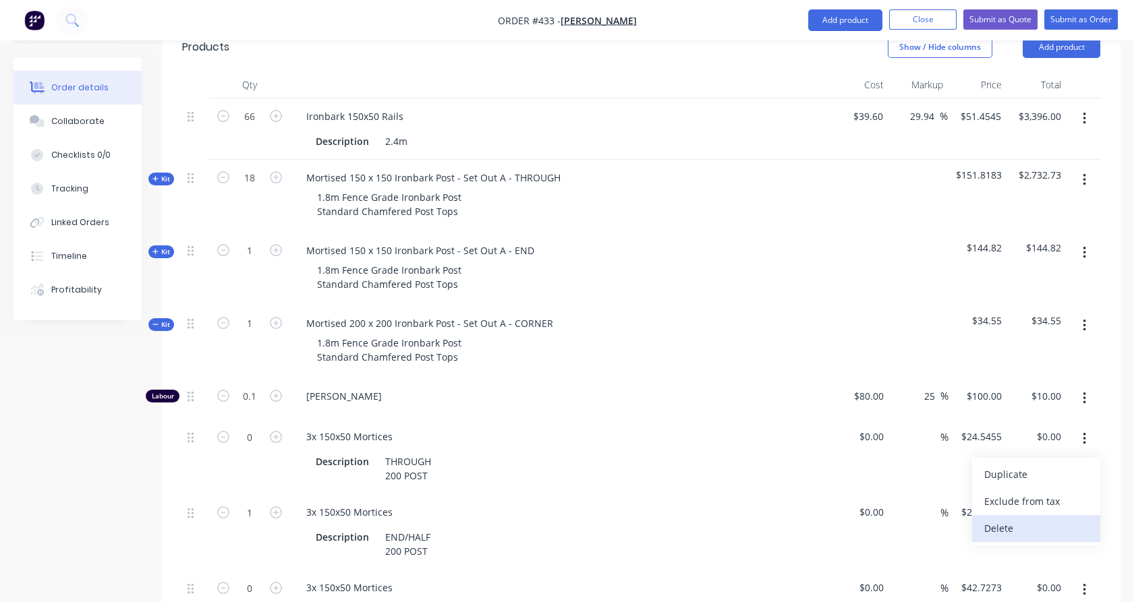
click at [1057, 519] on div "Delete" at bounding box center [1036, 529] width 104 height 20
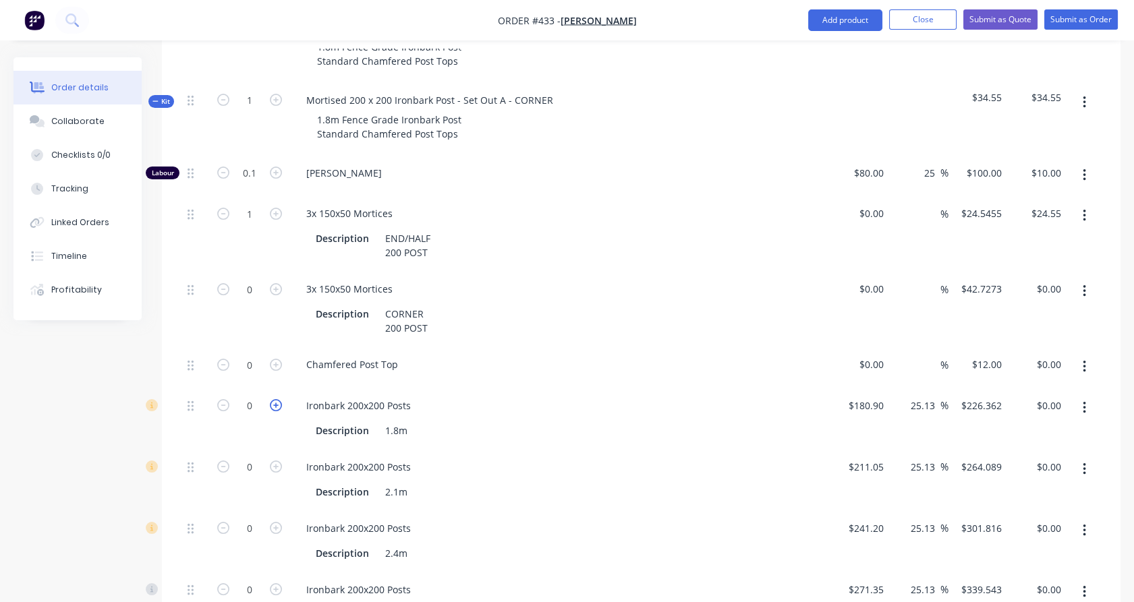
scroll to position [598, 0]
click at [275, 399] on icon "button" at bounding box center [276, 405] width 12 height 12
type input "1"
type input "$226.36"
click at [1083, 94] on icon "button" at bounding box center [1084, 101] width 3 height 15
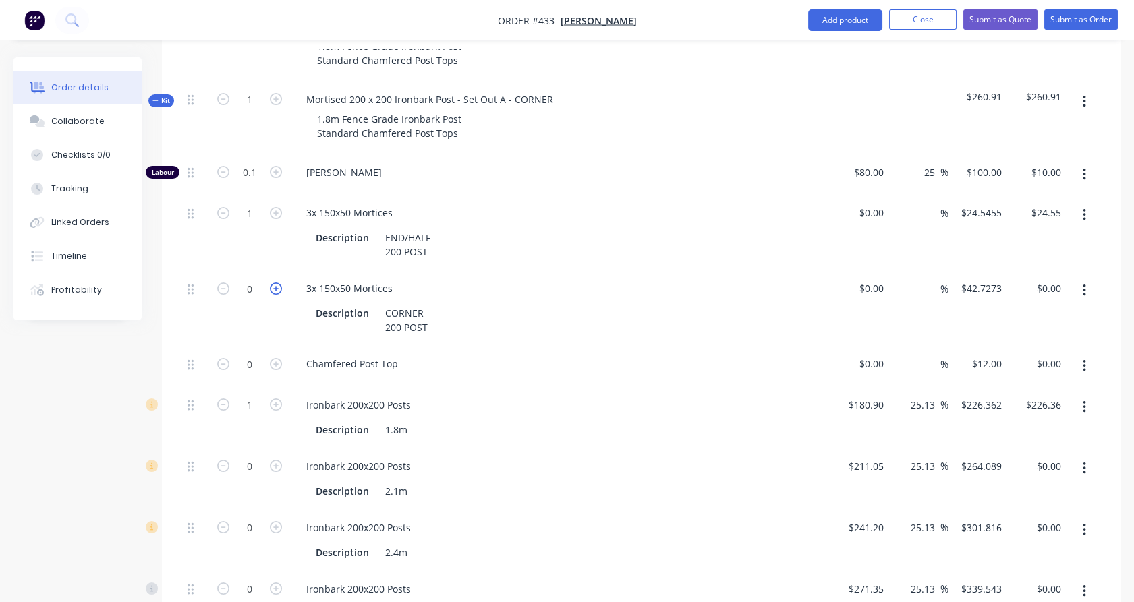
click at [279, 283] on icon "button" at bounding box center [276, 289] width 12 height 12
type input "1"
type input "$42.73"
click at [223, 207] on icon "button" at bounding box center [223, 213] width 12 height 12
type input "0"
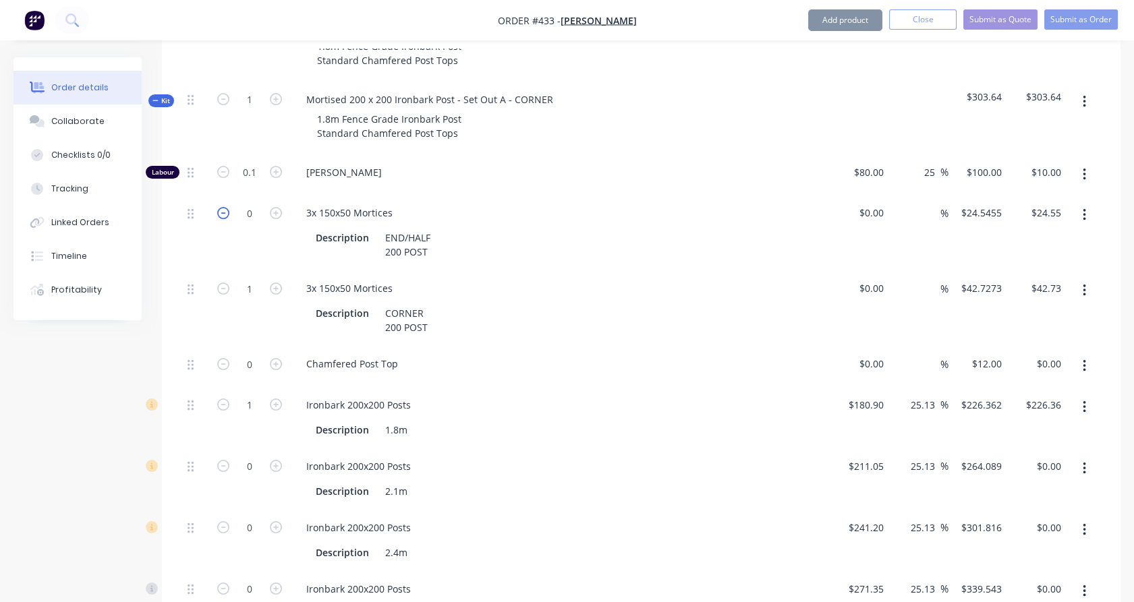
type input "$0.00"
click at [1085, 90] on button "button" at bounding box center [1085, 102] width 32 height 24
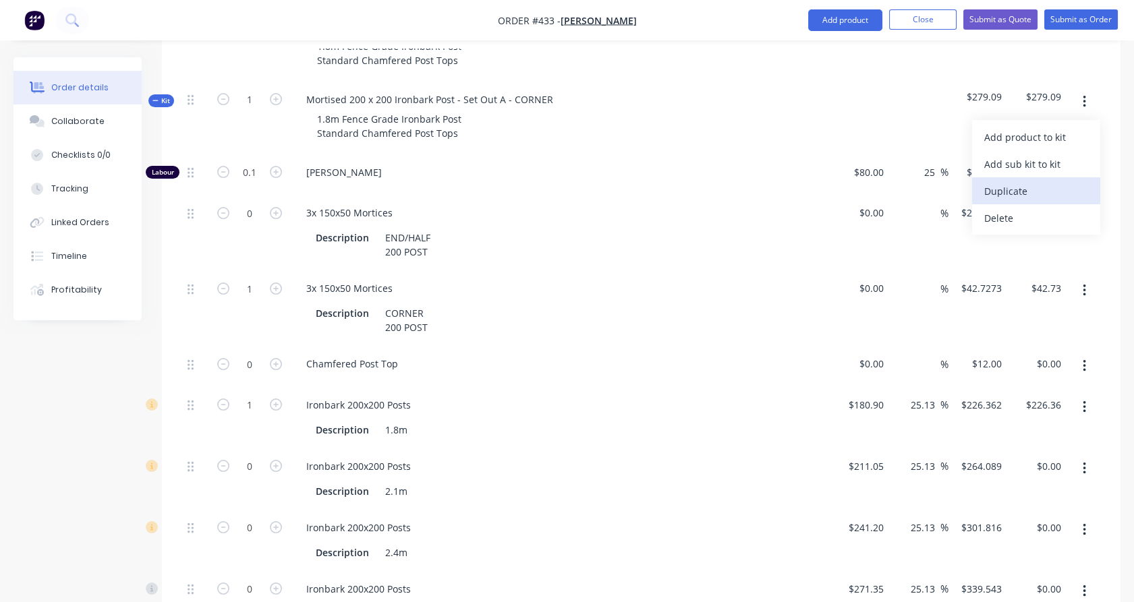
click at [1042, 181] on div "Duplicate" at bounding box center [1036, 191] width 104 height 20
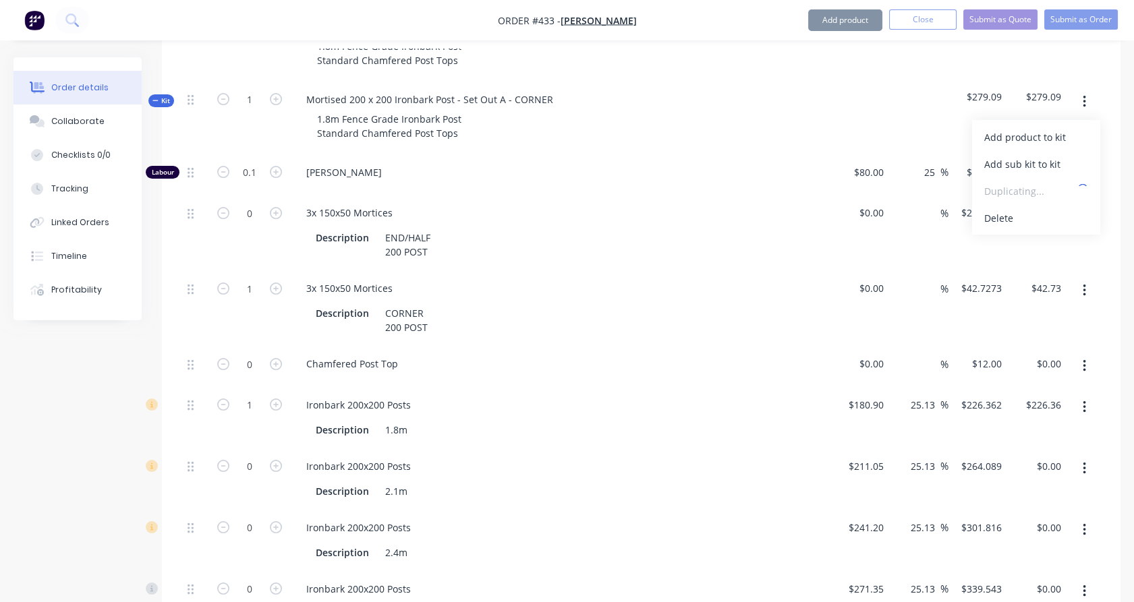
click at [167, 96] on span "Kit" at bounding box center [161, 101] width 18 height 10
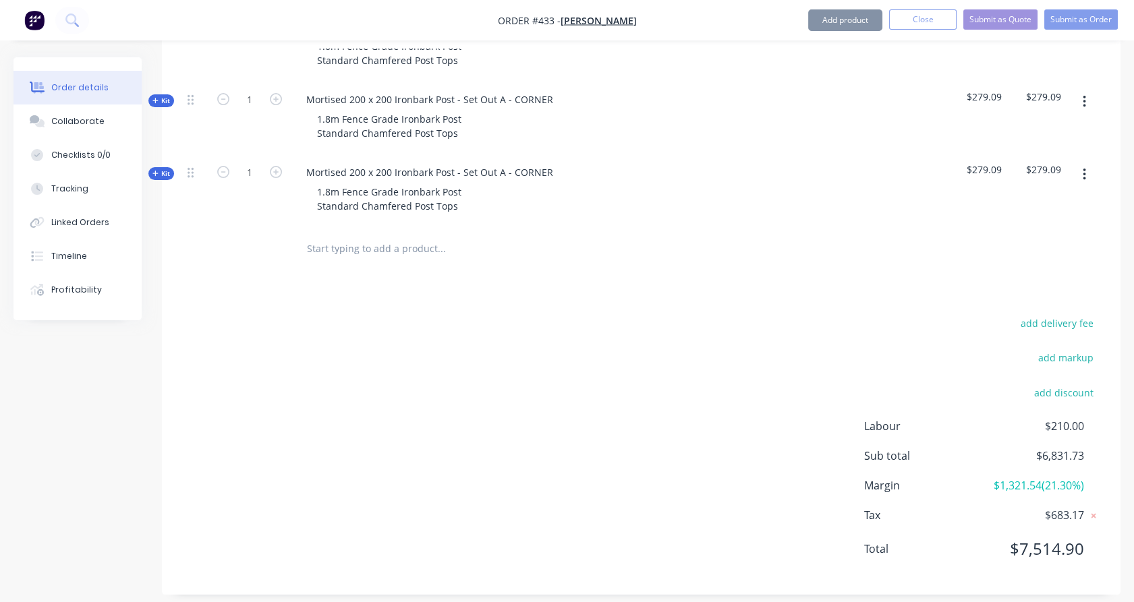
scroll to position [590, 0]
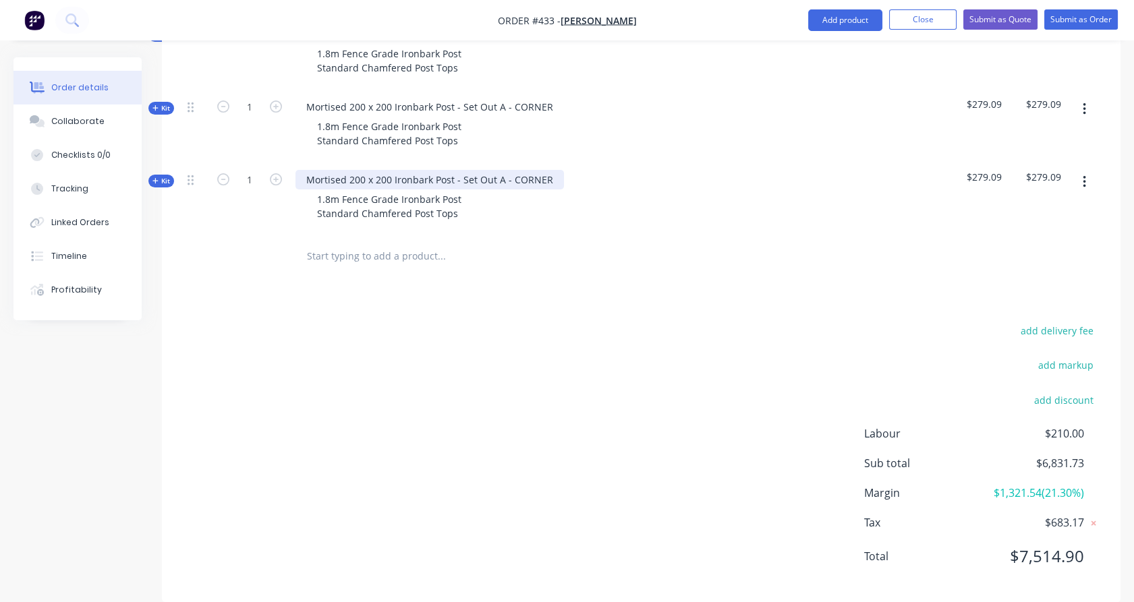
click at [518, 170] on div "Mortised 200 x 200 Ironbark Post - Set Out A - CORNER" at bounding box center [430, 180] width 269 height 20
click at [542, 170] on div "Mortised 200 x 200 Ironbark Post - Set Out A - END / PA GATE POSTS" at bounding box center [460, 180] width 328 height 20
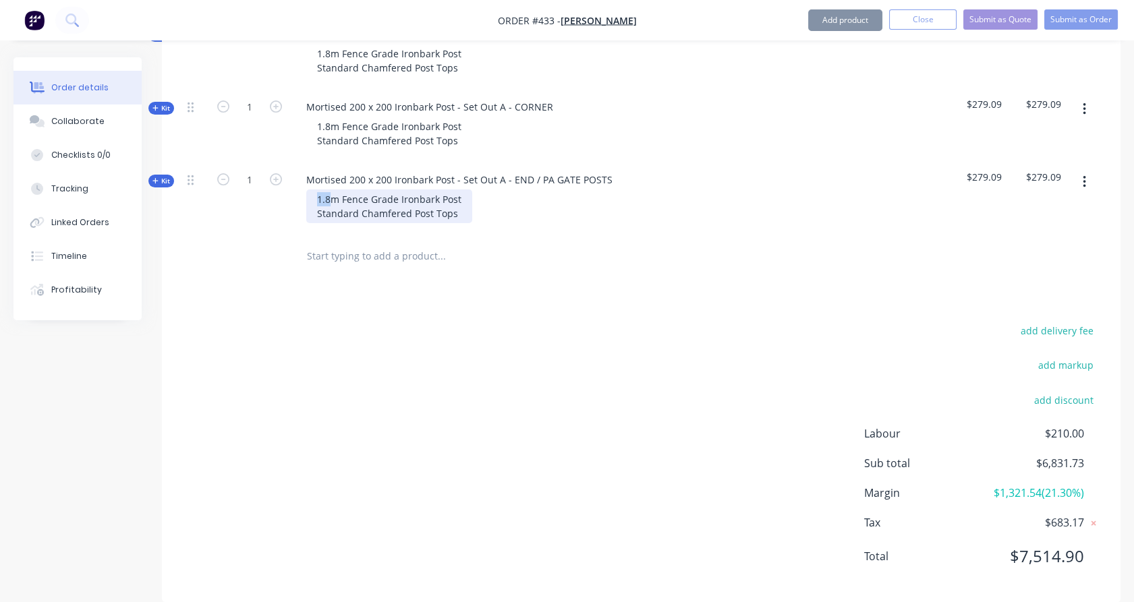
drag, startPoint x: 329, startPoint y: 178, endPoint x: 314, endPoint y: 177, distance: 15.6
click at [314, 190] on div "1.8m Fence Grade Ironbark Post Standard Chamfered Post Tops" at bounding box center [389, 207] width 166 height 34
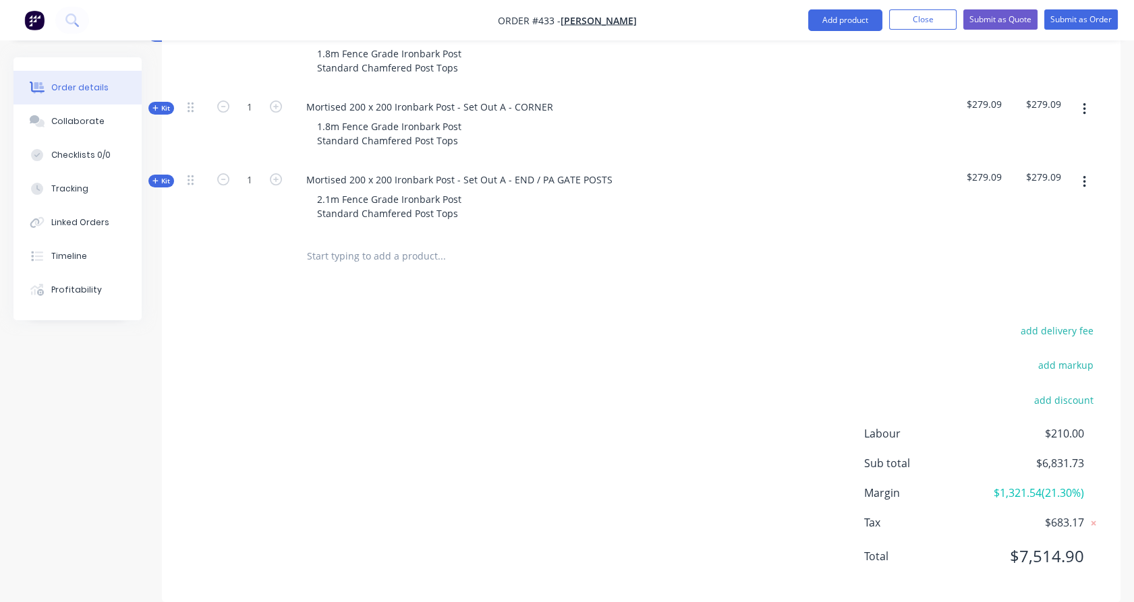
drag, startPoint x: 162, startPoint y: 164, endPoint x: 168, endPoint y: 167, distance: 6.9
click at [162, 176] on span "Kit" at bounding box center [161, 181] width 18 height 10
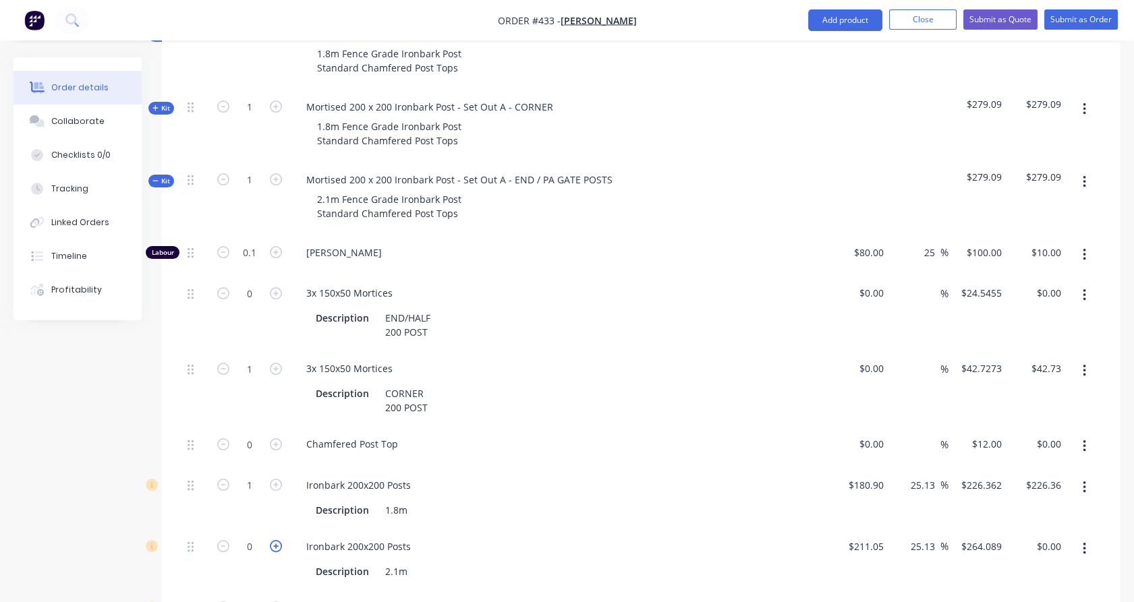
click at [281, 540] on icon "button" at bounding box center [276, 546] width 12 height 12
type input "1"
type input "$264.09"
click at [281, 287] on icon "button" at bounding box center [276, 293] width 12 height 12
type input "1"
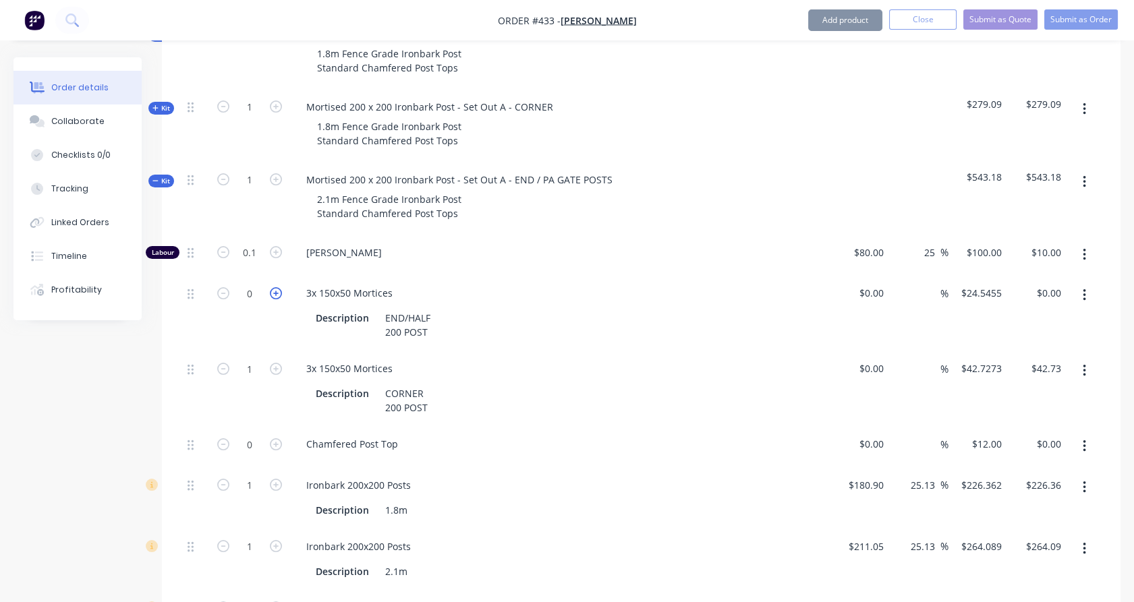
type input "$24.55"
drag, startPoint x: 225, startPoint y: 348, endPoint x: 204, endPoint y: 375, distance: 34.1
click at [225, 363] on icon "button" at bounding box center [223, 369] width 12 height 12
type input "0"
type input "$0.00"
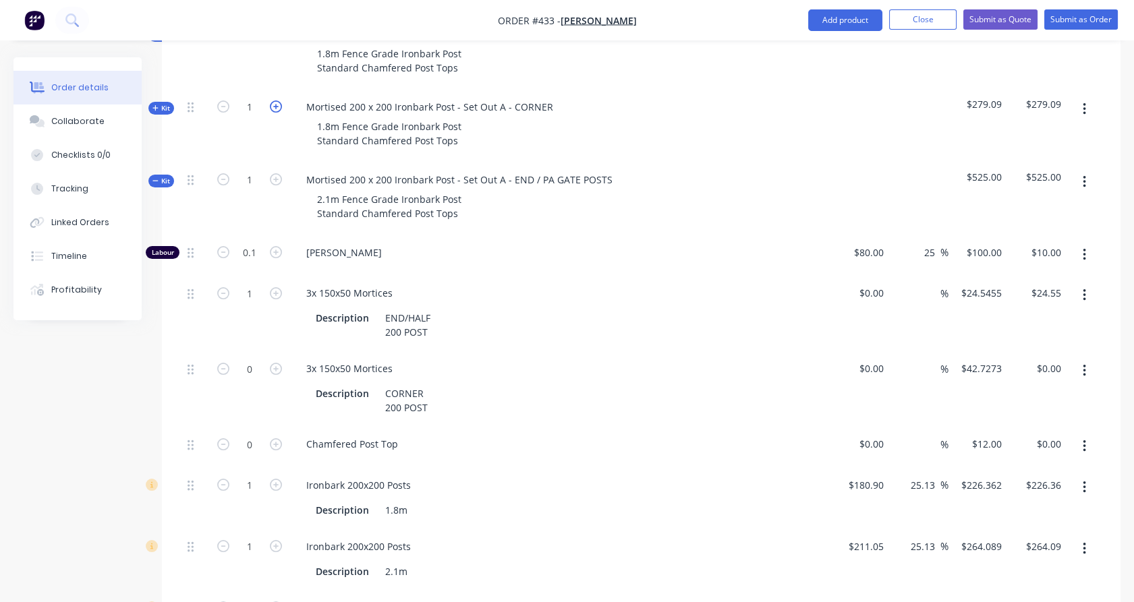
click at [281, 101] on icon "button" at bounding box center [276, 107] width 12 height 12
type input "2"
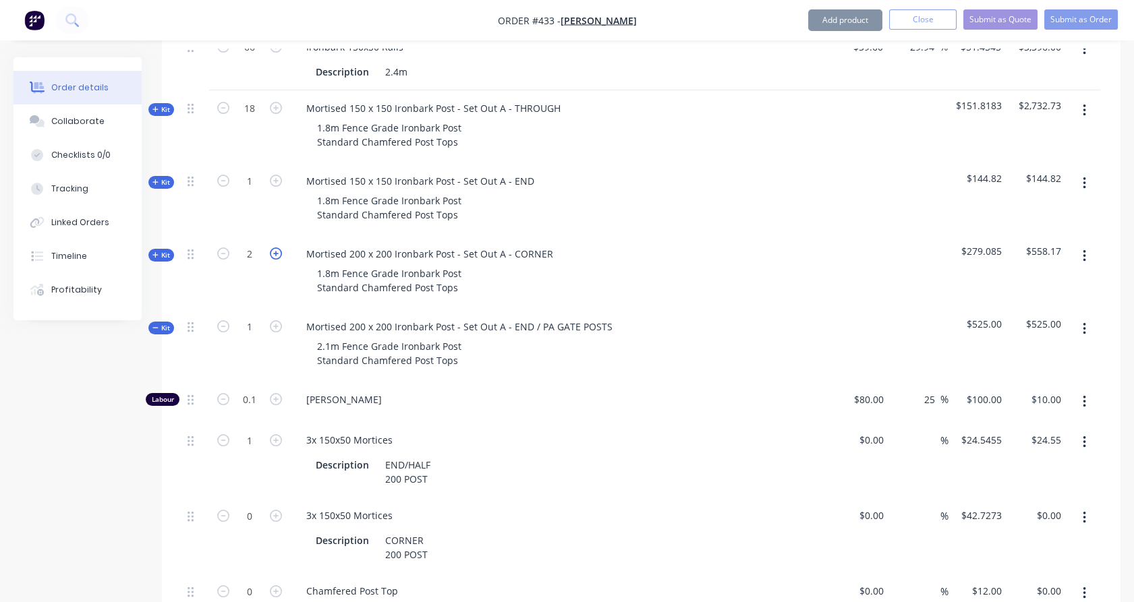
scroll to position [442, 0]
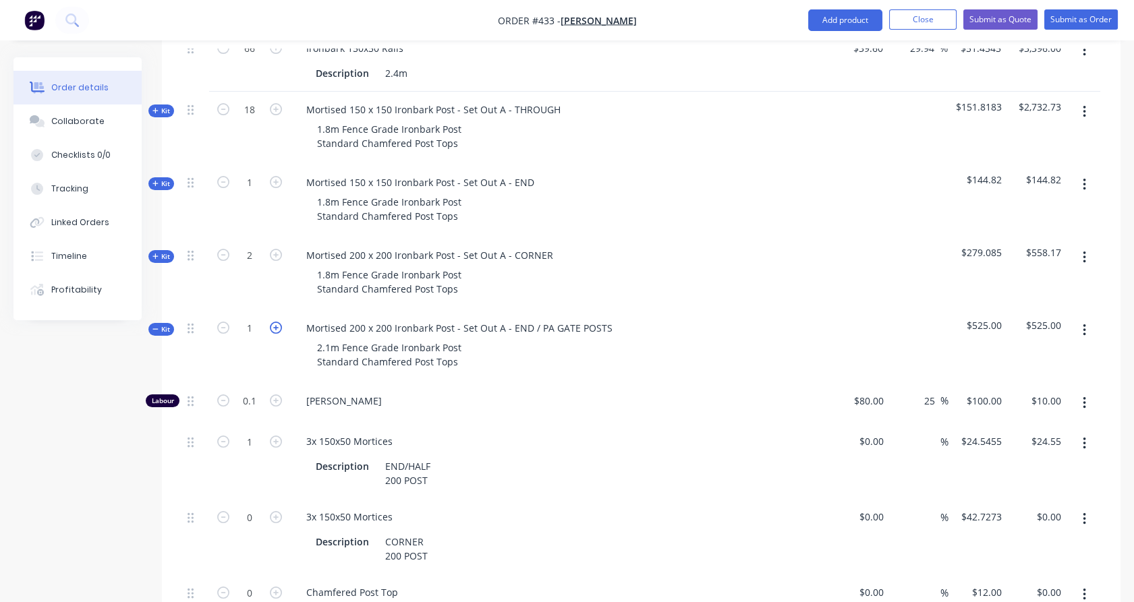
click at [279, 322] on icon "button" at bounding box center [276, 328] width 12 height 12
type input "2"
type input "0.2"
type input "$20.00"
type input "2"
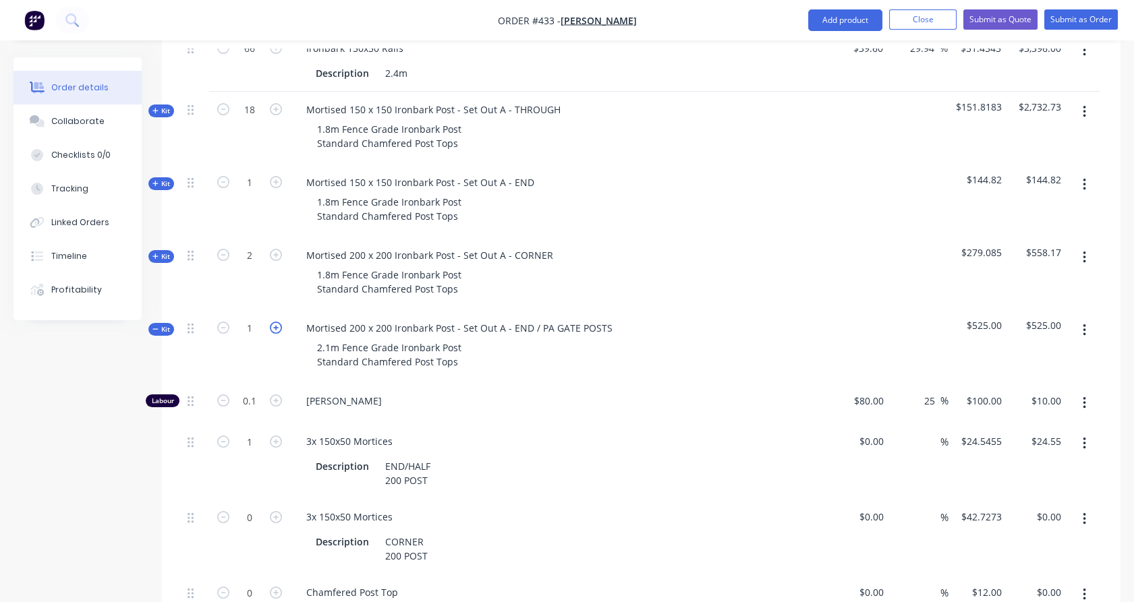
type input "$49.09"
type input "2"
type input "$452.72"
type input "2"
type input "$528.18"
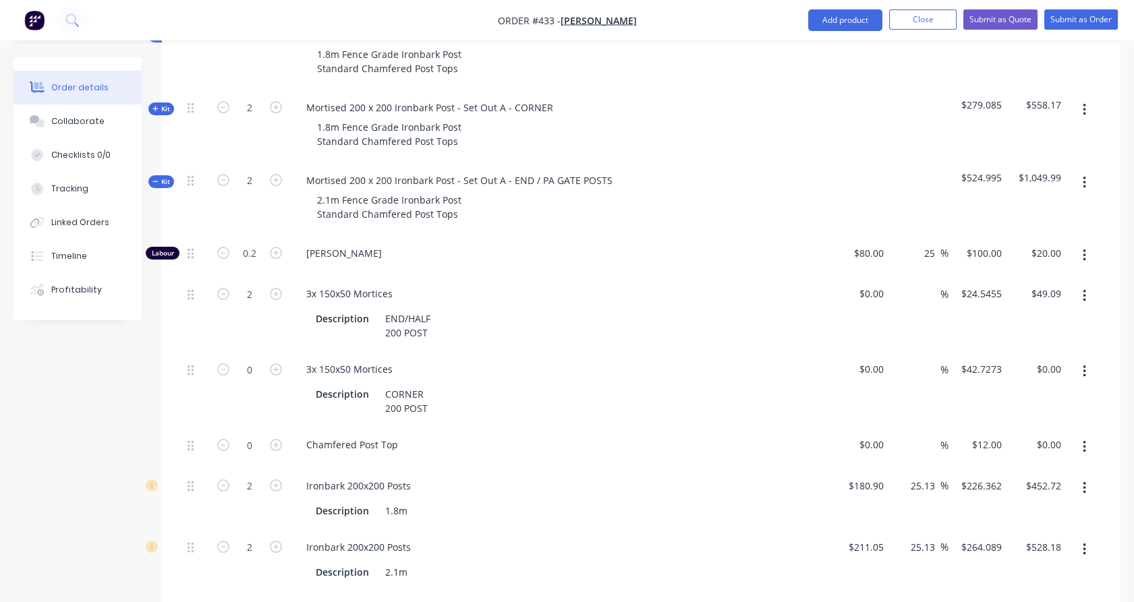
scroll to position [590, 0]
click at [1088, 359] on button "button" at bounding box center [1085, 371] width 32 height 24
click at [1068, 447] on button "Delete" at bounding box center [1036, 460] width 128 height 27
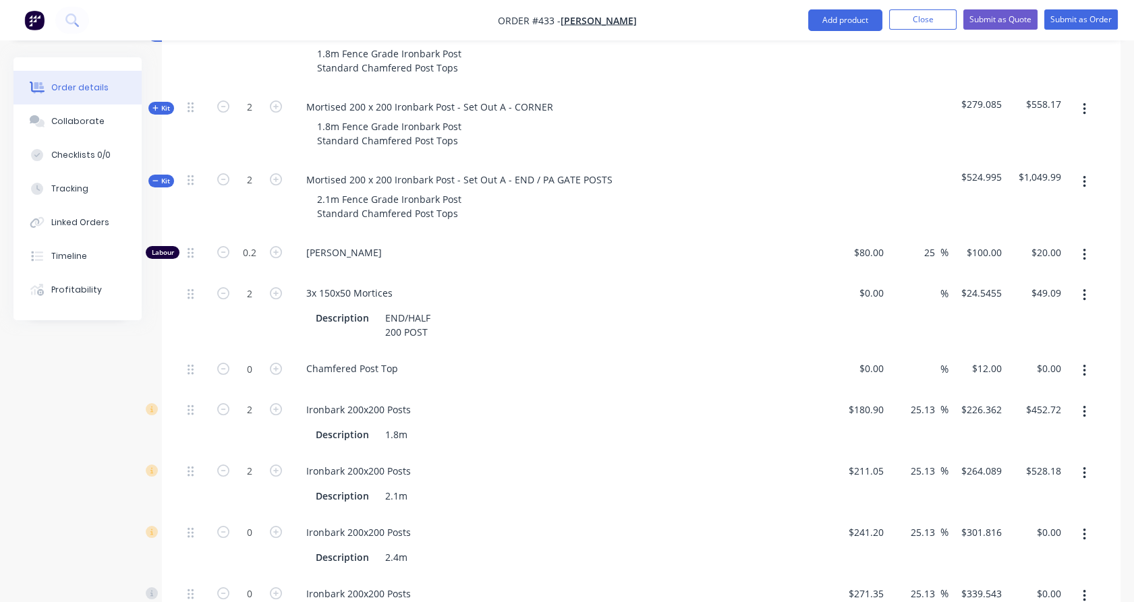
click at [1084, 405] on icon "button" at bounding box center [1084, 412] width 3 height 15
click at [1047, 492] on div "Delete" at bounding box center [1036, 502] width 104 height 20
click at [1089, 461] on button "button" at bounding box center [1085, 473] width 32 height 24
click at [1057, 553] on div "Delete" at bounding box center [1036, 563] width 104 height 20
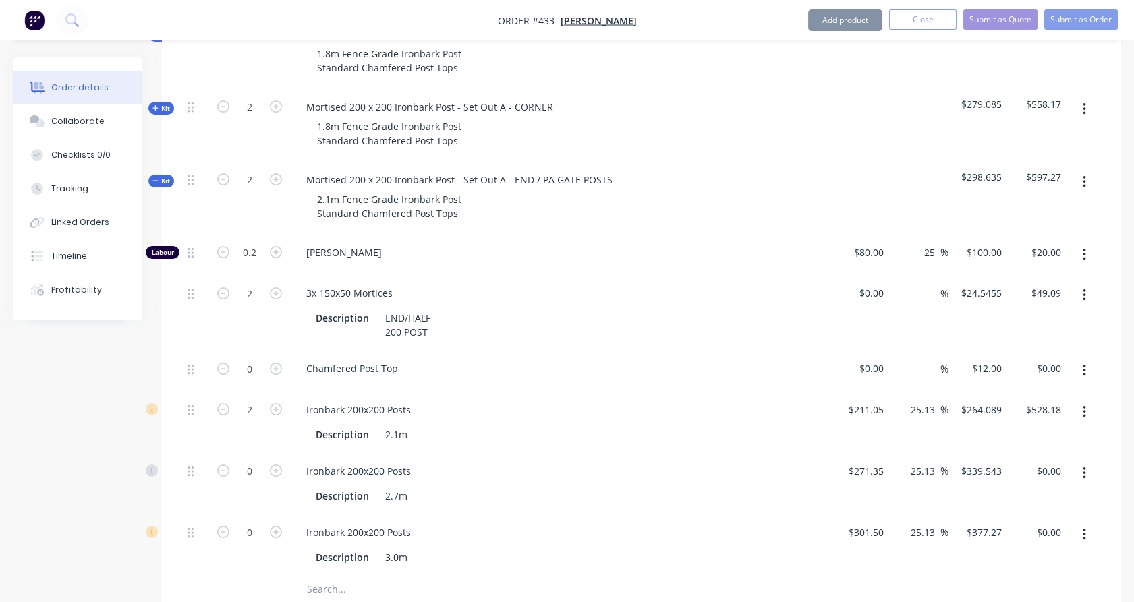
click at [1085, 466] on icon "button" at bounding box center [1084, 473] width 3 height 15
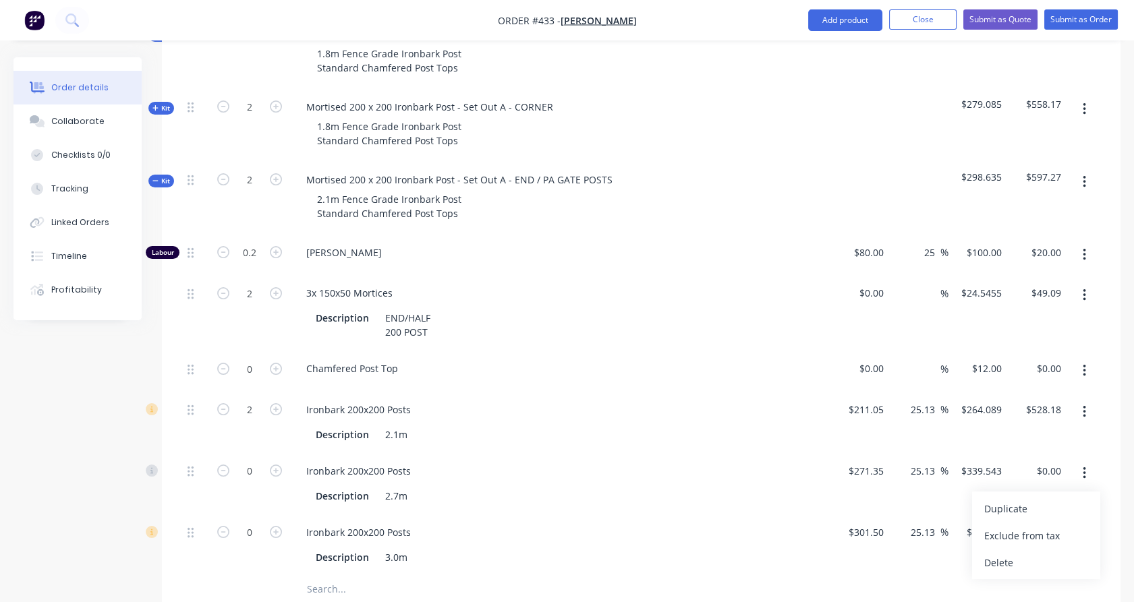
drag, startPoint x: 1061, startPoint y: 540, endPoint x: 1093, endPoint y: 443, distance: 103.0
click at [1060, 553] on div "Delete" at bounding box center [1036, 563] width 104 height 20
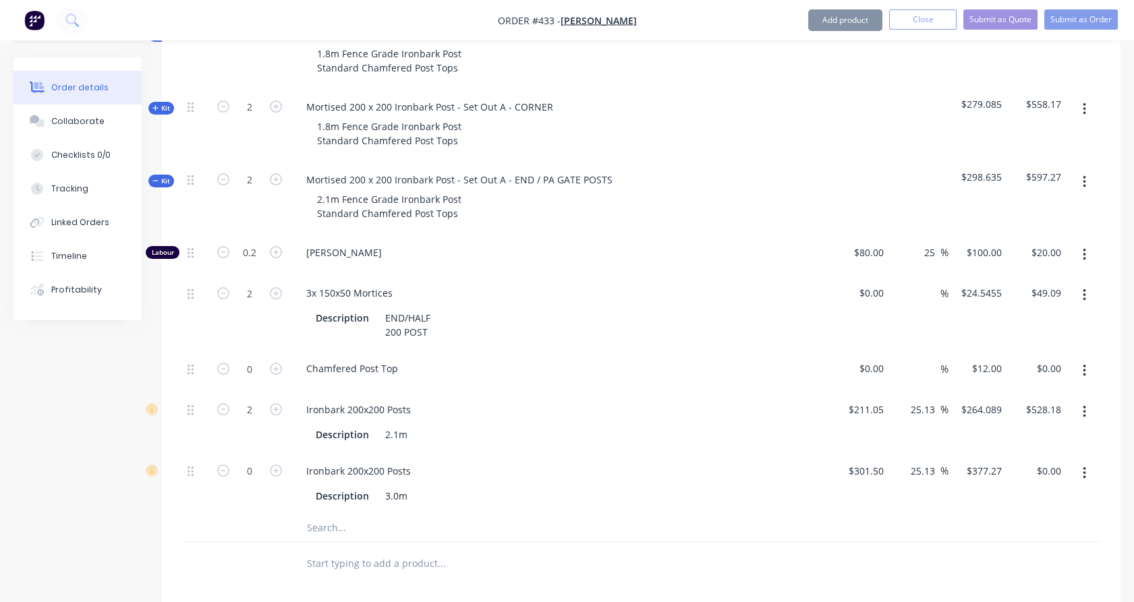
drag, startPoint x: 1090, startPoint y: 451, endPoint x: 1087, endPoint y: 459, distance: 8.5
click at [1090, 461] on button "button" at bounding box center [1085, 473] width 32 height 24
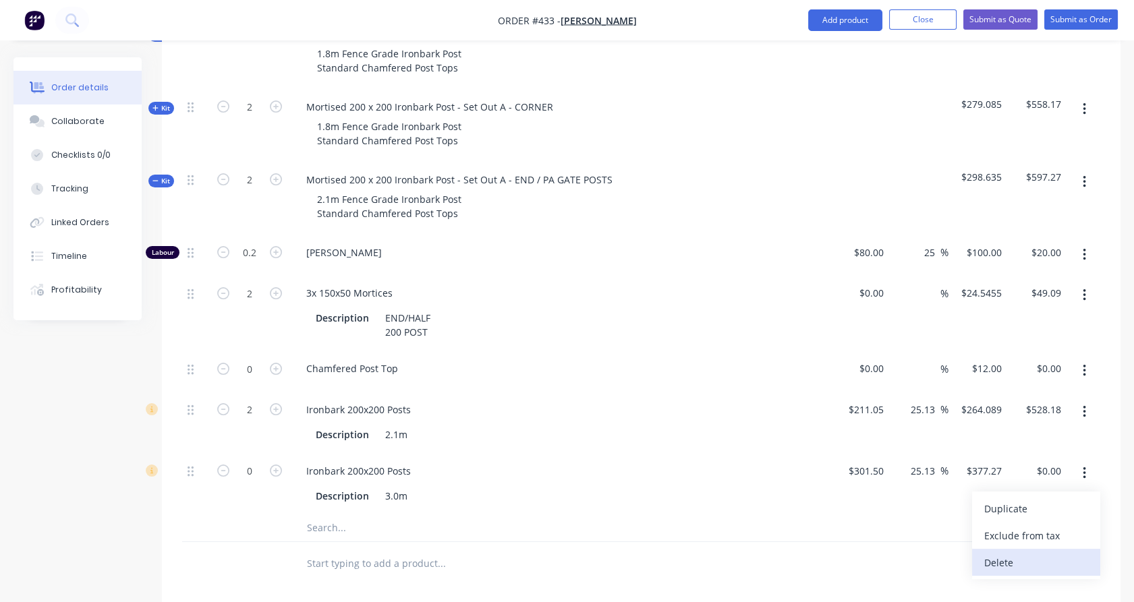
click at [1054, 553] on div "Delete" at bounding box center [1036, 563] width 104 height 20
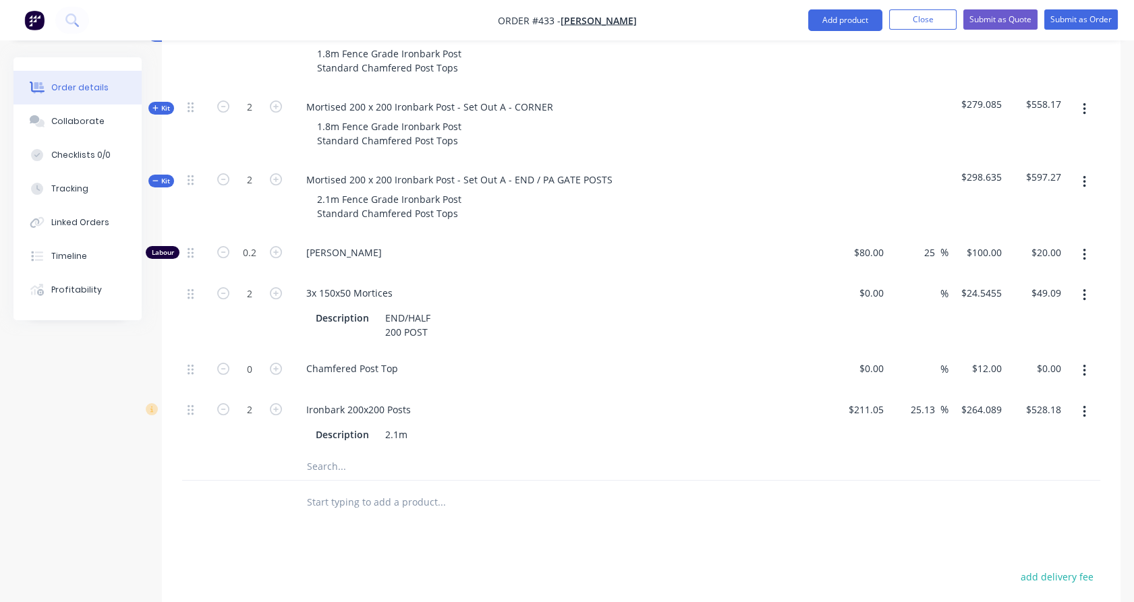
click at [162, 176] on span "Kit" at bounding box center [161, 181] width 18 height 10
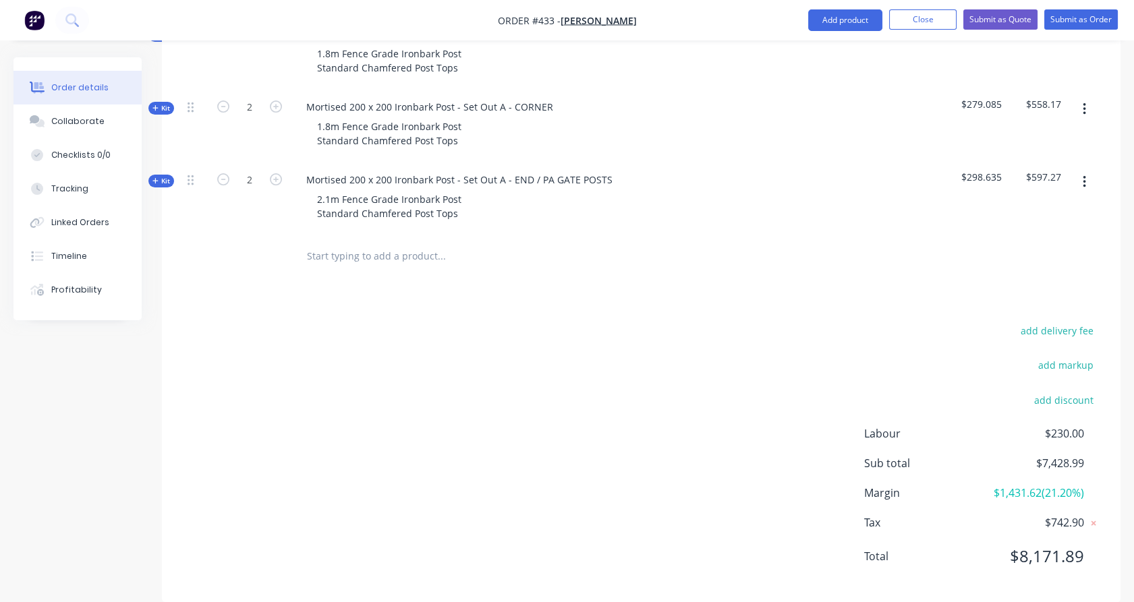
click at [1085, 102] on icon "button" at bounding box center [1084, 109] width 3 height 15
click at [1065, 189] on div "Duplicate" at bounding box center [1036, 199] width 104 height 20
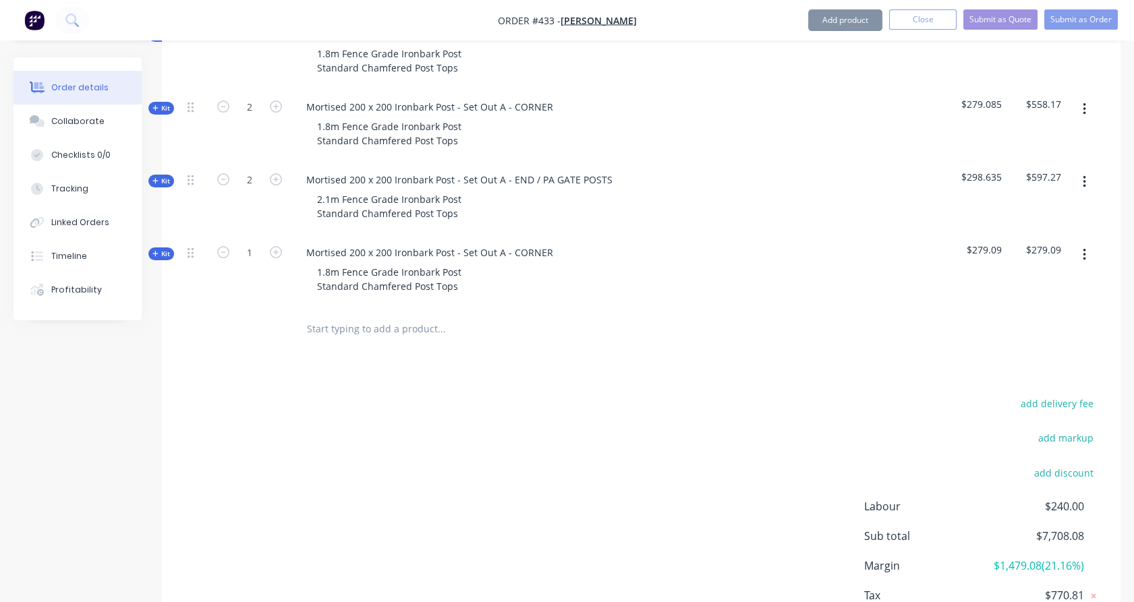
click at [814, 121] on div "1.8m Fence Grade Ironbark Post Standard Chamfered Post Tops" at bounding box center [560, 134] width 529 height 34
click at [160, 249] on span "Kit" at bounding box center [161, 254] width 18 height 10
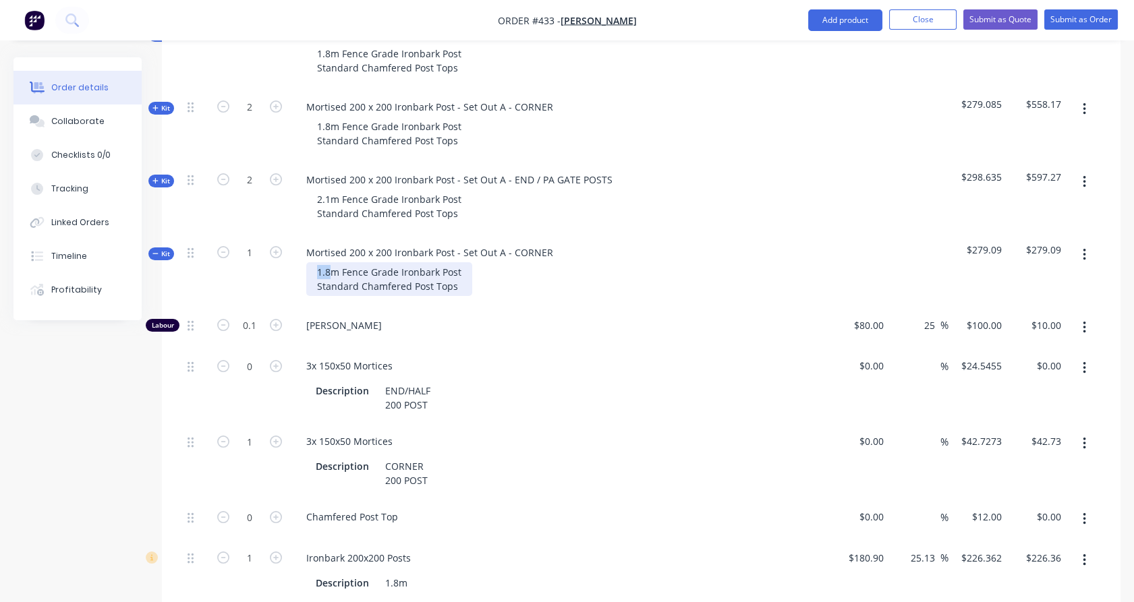
drag, startPoint x: 334, startPoint y: 252, endPoint x: 312, endPoint y: 250, distance: 21.8
click at [312, 262] on div "1.8m Fence Grade Ironbark Post Standard Chamfered Post Tops" at bounding box center [389, 279] width 166 height 34
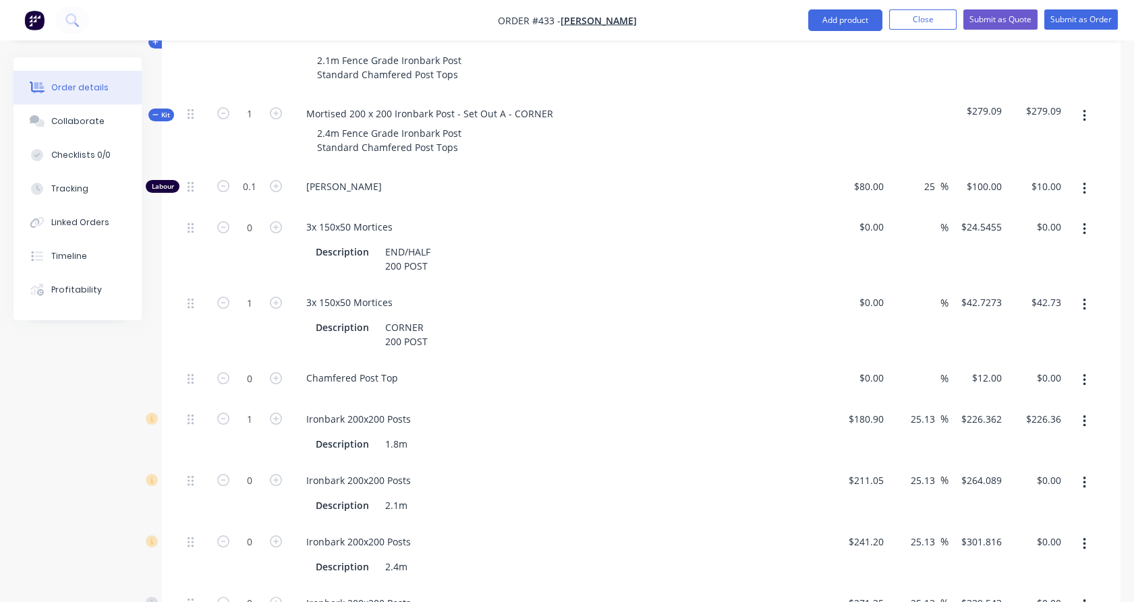
click at [275, 528] on div "0" at bounding box center [249, 554] width 81 height 61
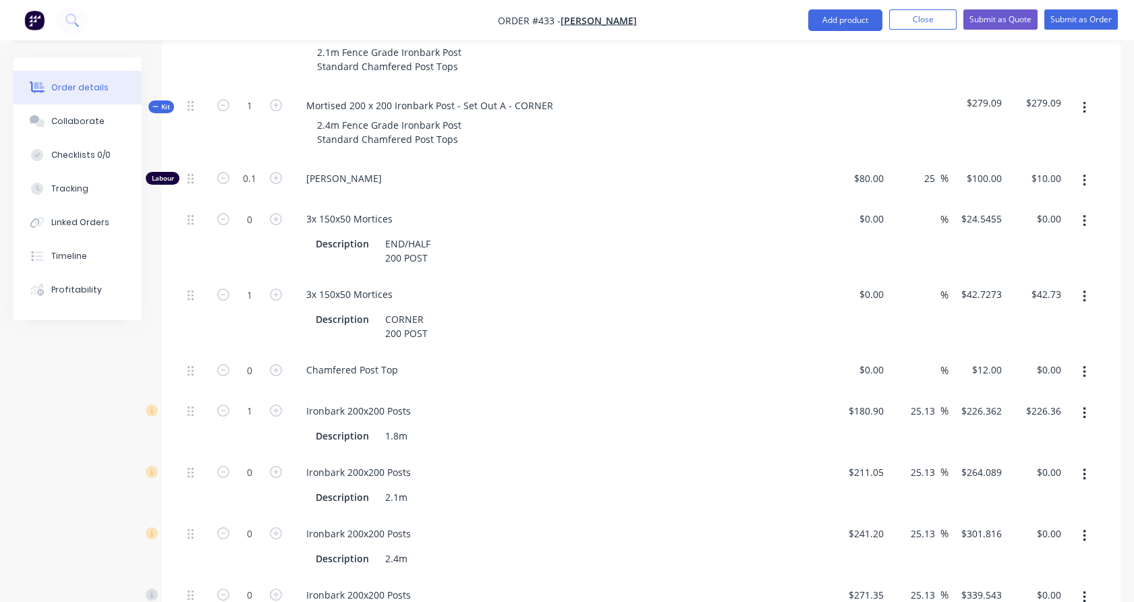
drag, startPoint x: 276, startPoint y: 511, endPoint x: 308, endPoint y: 470, distance: 52.0
click at [277, 528] on icon "button" at bounding box center [276, 534] width 12 height 12
type input "1"
type input "$301.82"
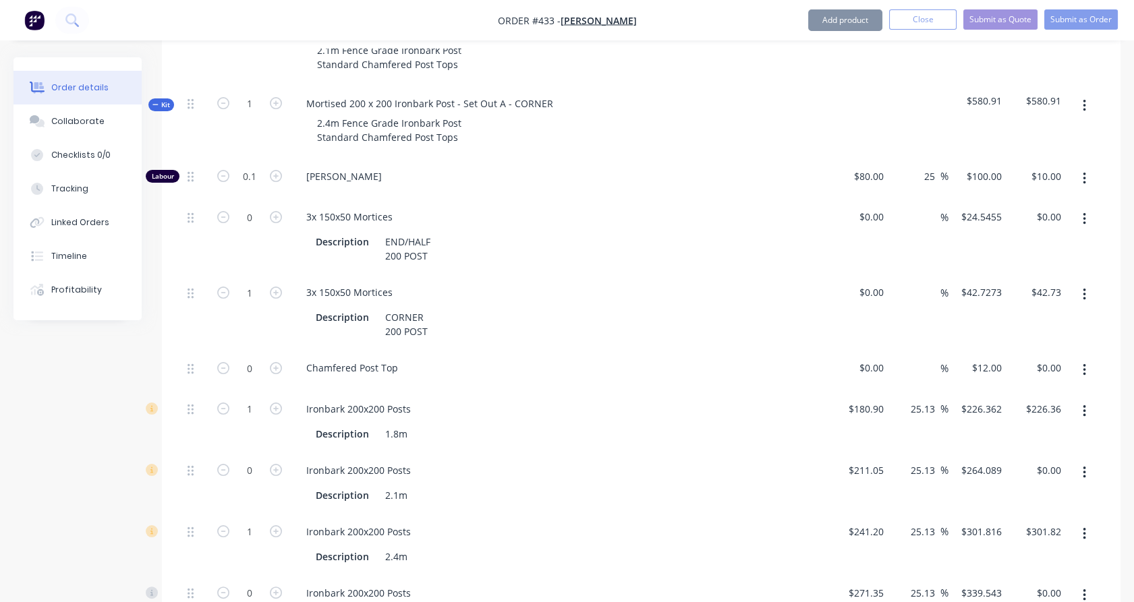
scroll to position [740, 0]
click at [1090, 399] on button "button" at bounding box center [1085, 411] width 32 height 24
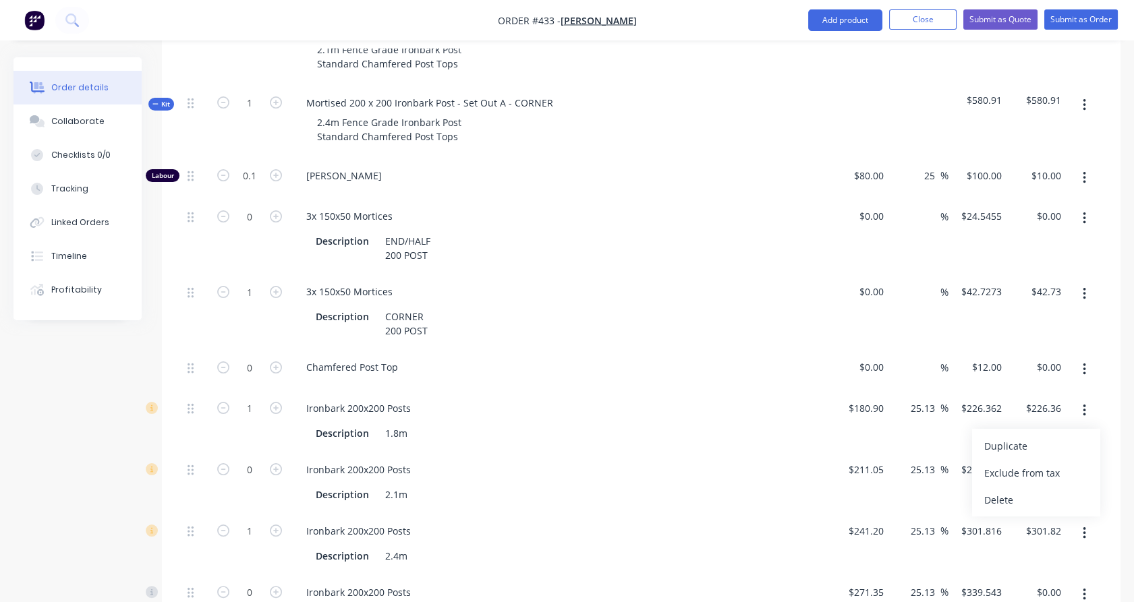
drag, startPoint x: 1057, startPoint y: 471, endPoint x: 1071, endPoint y: 432, distance: 41.6
click at [1057, 490] on div "Delete" at bounding box center [1036, 500] width 104 height 20
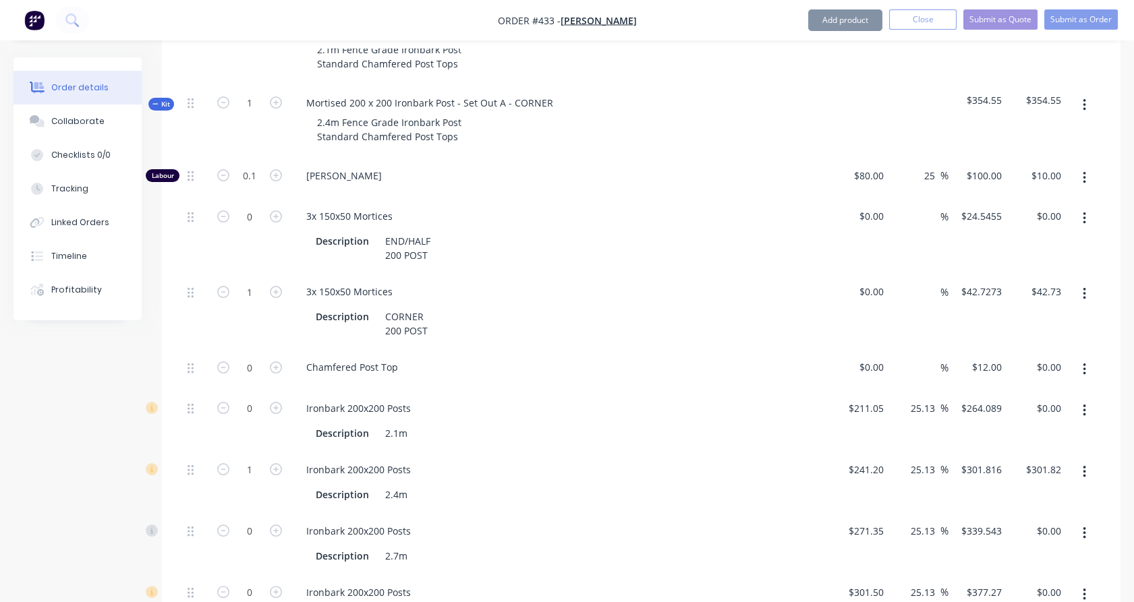
click at [1090, 399] on button "button" at bounding box center [1085, 411] width 32 height 24
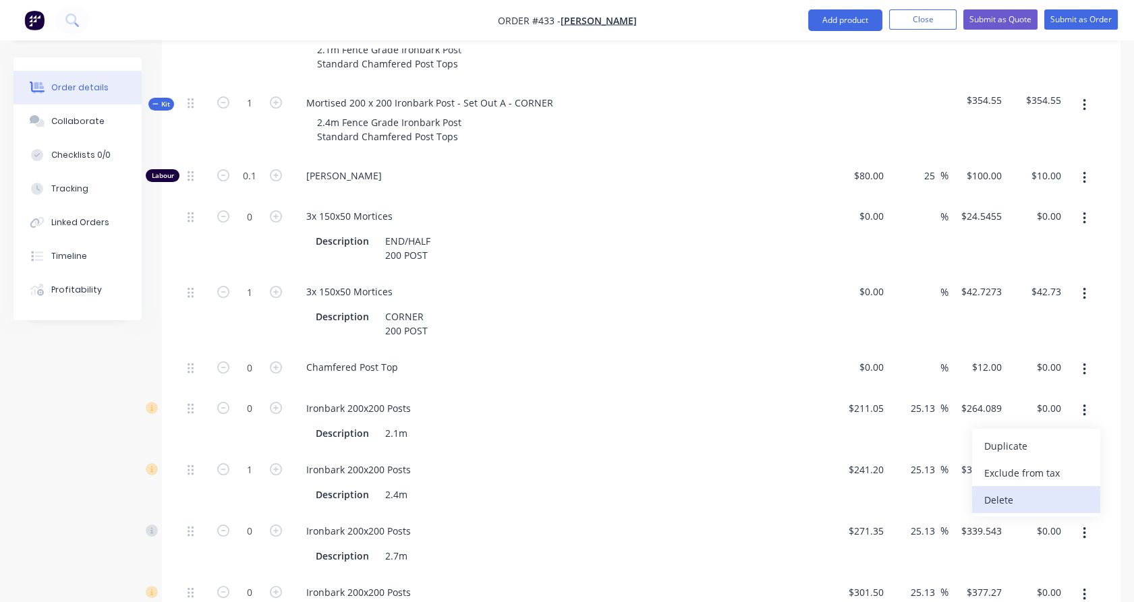
click at [1061, 490] on div "Delete" at bounding box center [1036, 500] width 104 height 20
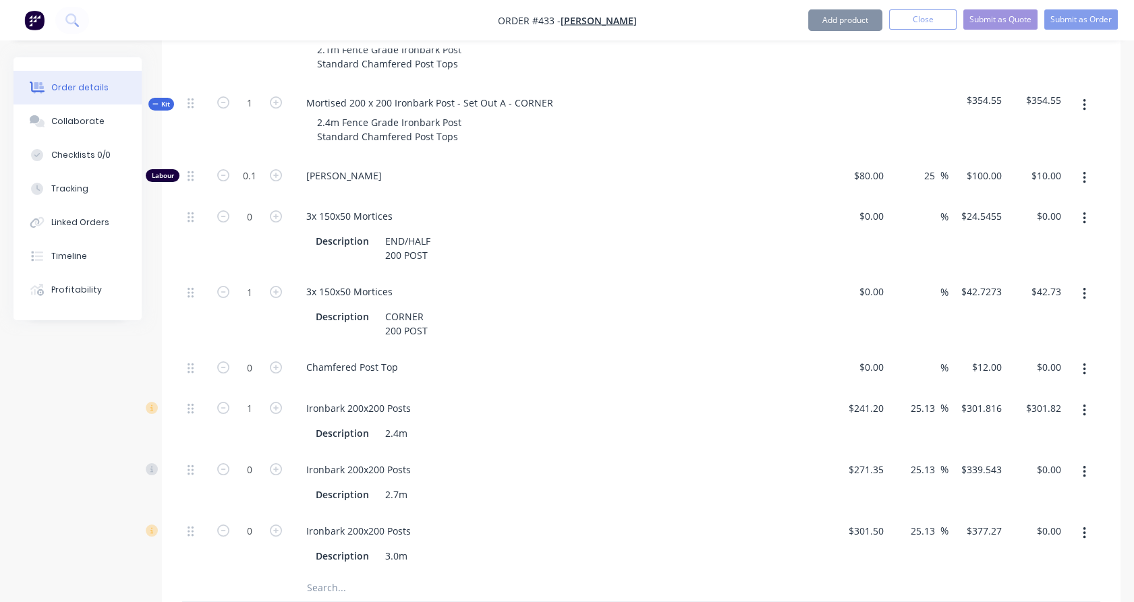
drag, startPoint x: 1090, startPoint y: 450, endPoint x: 1086, endPoint y: 462, distance: 12.6
click at [1090, 460] on button "button" at bounding box center [1085, 472] width 32 height 24
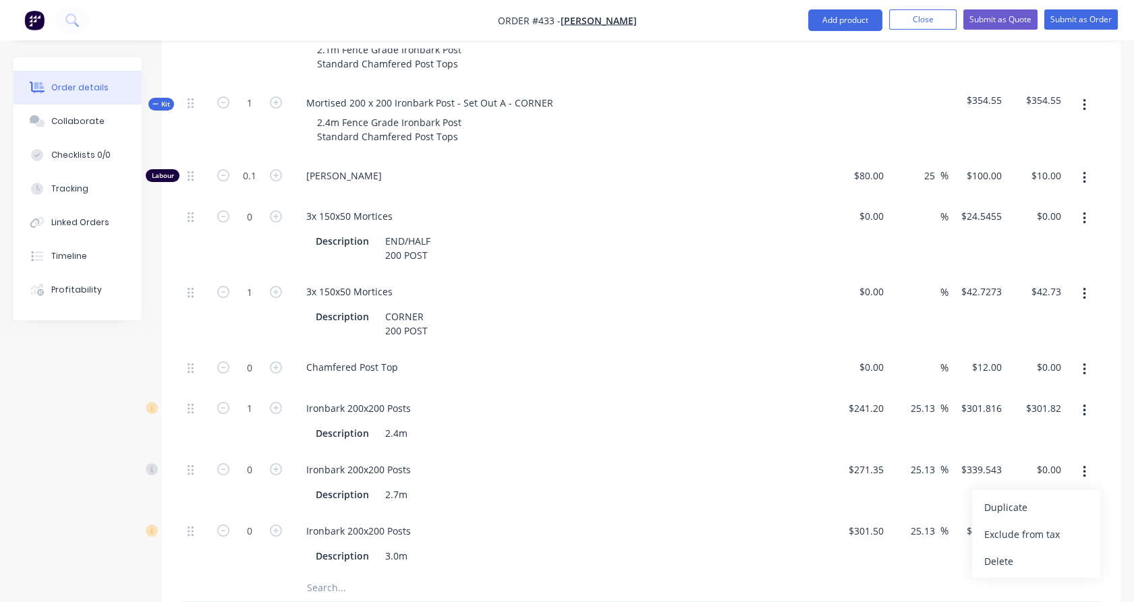
click at [1059, 552] on div "Delete" at bounding box center [1036, 562] width 104 height 20
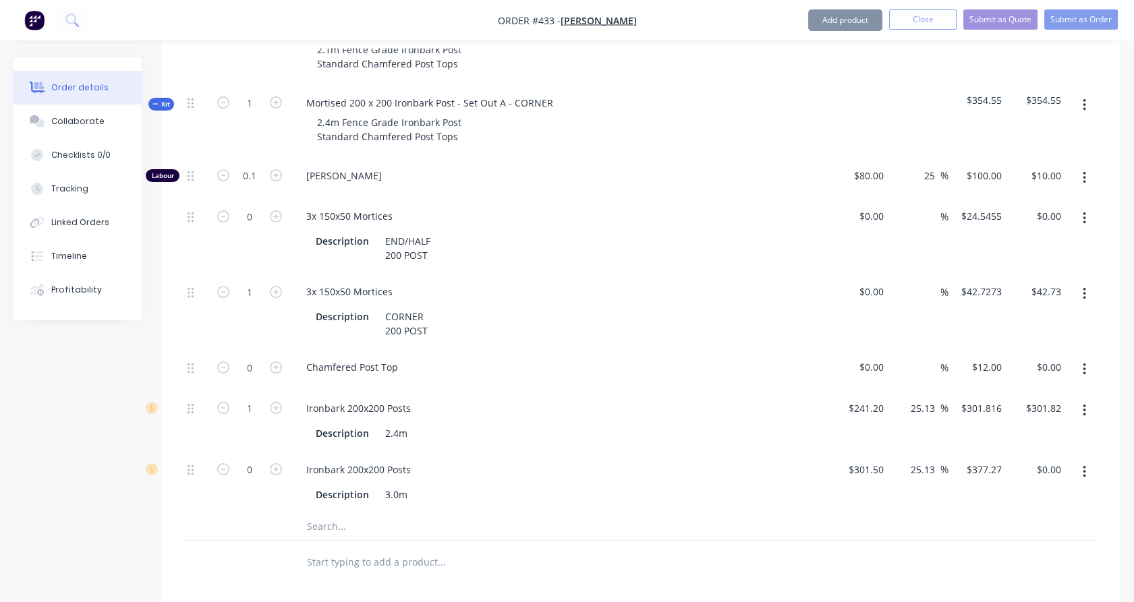
click at [1081, 460] on button "button" at bounding box center [1085, 472] width 32 height 24
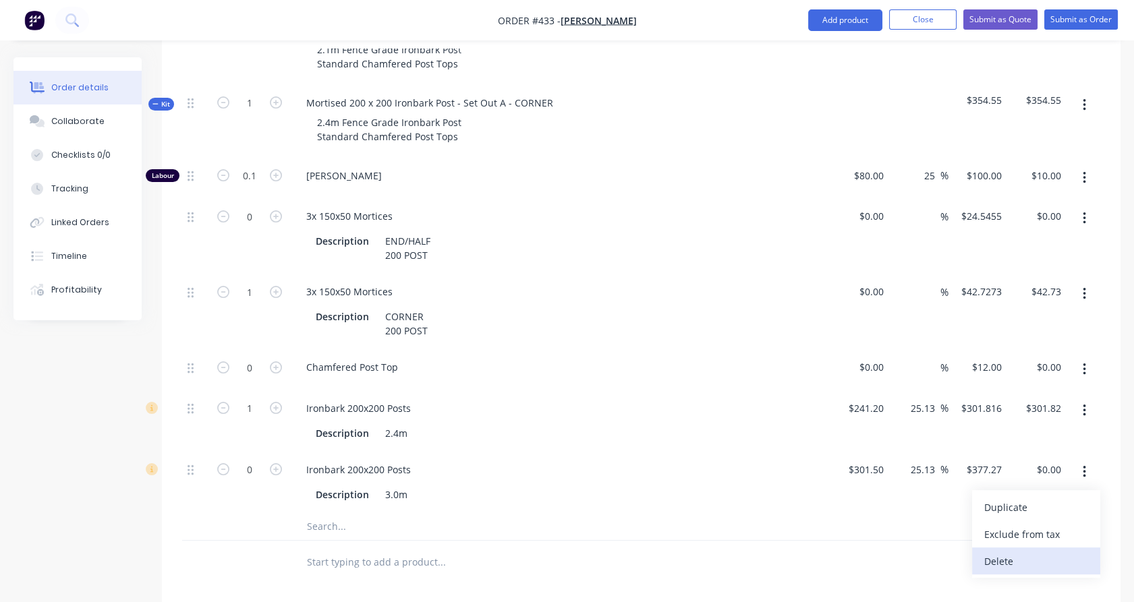
click at [1052, 552] on div "Delete" at bounding box center [1036, 562] width 104 height 20
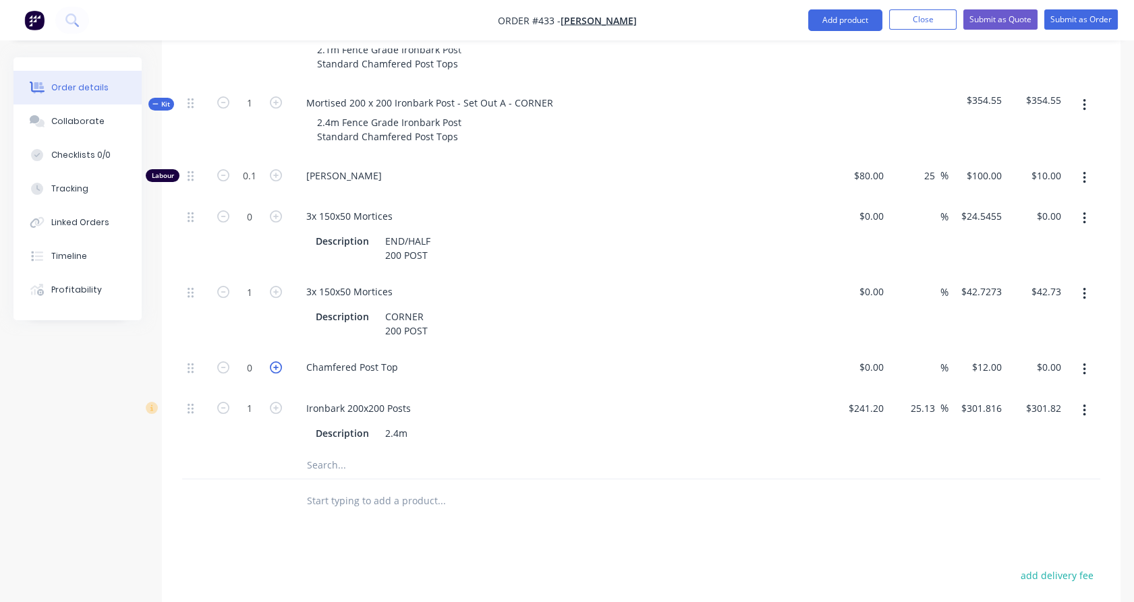
click at [275, 362] on icon "button" at bounding box center [276, 368] width 12 height 12
type input "1"
type input "$12.00"
drag, startPoint x: 274, startPoint y: 192, endPoint x: 453, endPoint y: 253, distance: 189.5
click at [275, 210] on icon "button" at bounding box center [276, 216] width 12 height 12
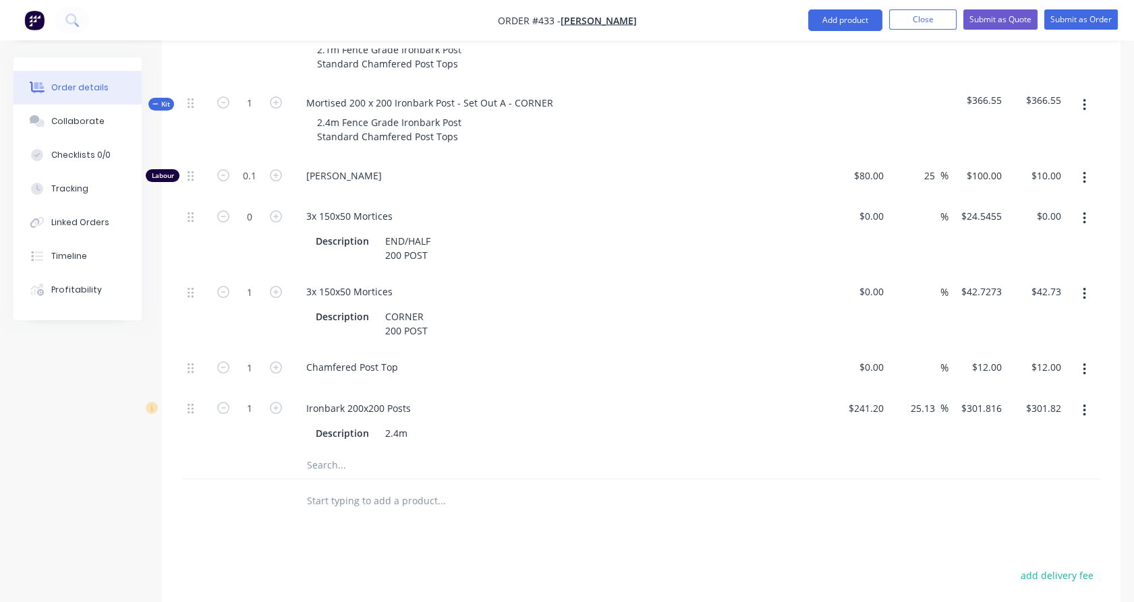
type input "1"
type input "$24.55"
click at [1087, 282] on button "button" at bounding box center [1085, 294] width 32 height 24
click at [1040, 374] on div "Delete" at bounding box center [1036, 384] width 104 height 20
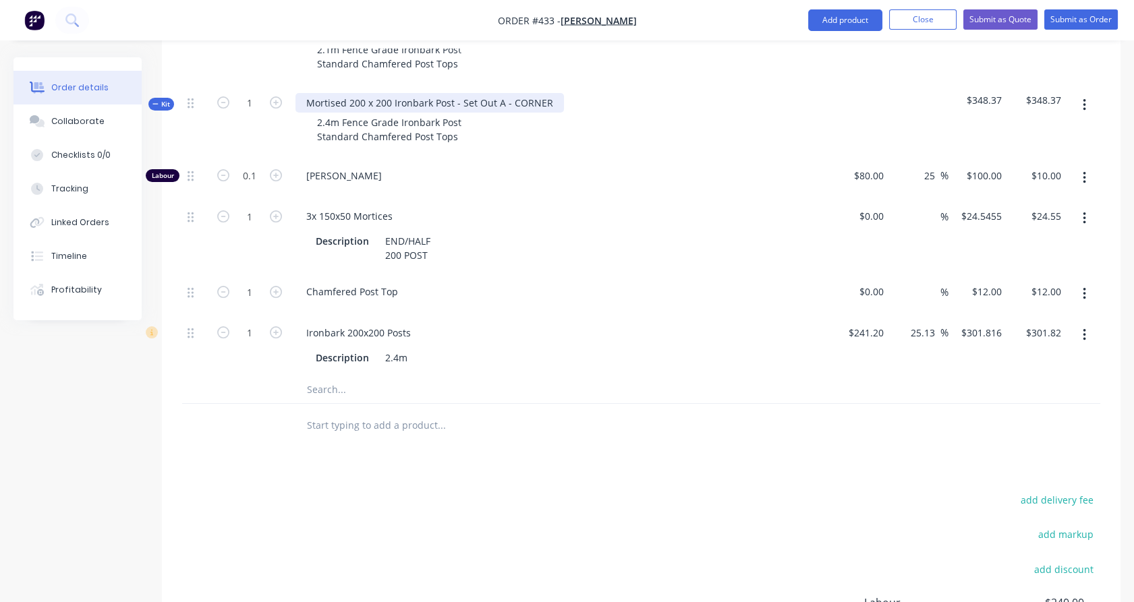
click at [530, 93] on div "Mortised 200 x 200 Ironbark Post - Set Out A - CORNER" at bounding box center [430, 103] width 269 height 20
click at [162, 99] on span "Kit" at bounding box center [161, 104] width 18 height 10
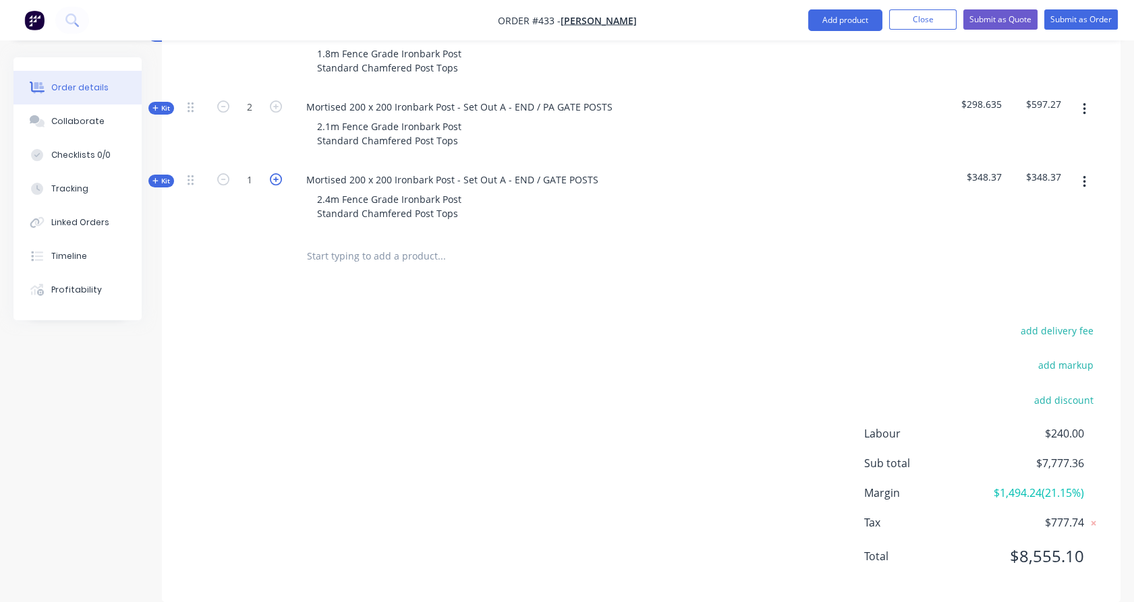
click at [272, 173] on icon "button" at bounding box center [276, 179] width 12 height 12
type input "2"
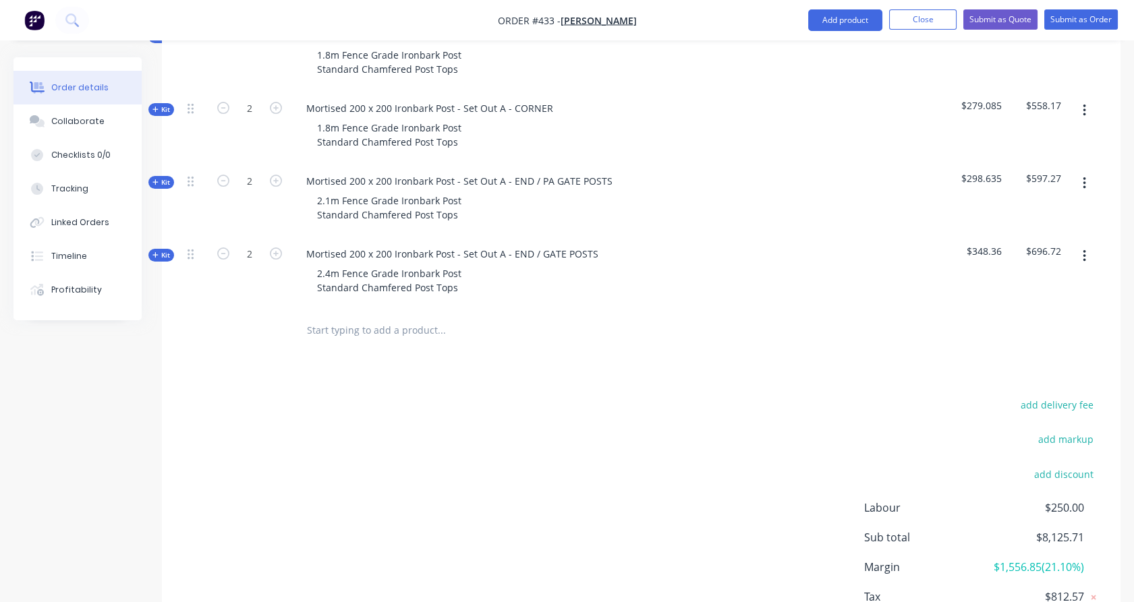
scroll to position [588, 0]
click at [159, 178] on span "Kit" at bounding box center [161, 183] width 18 height 10
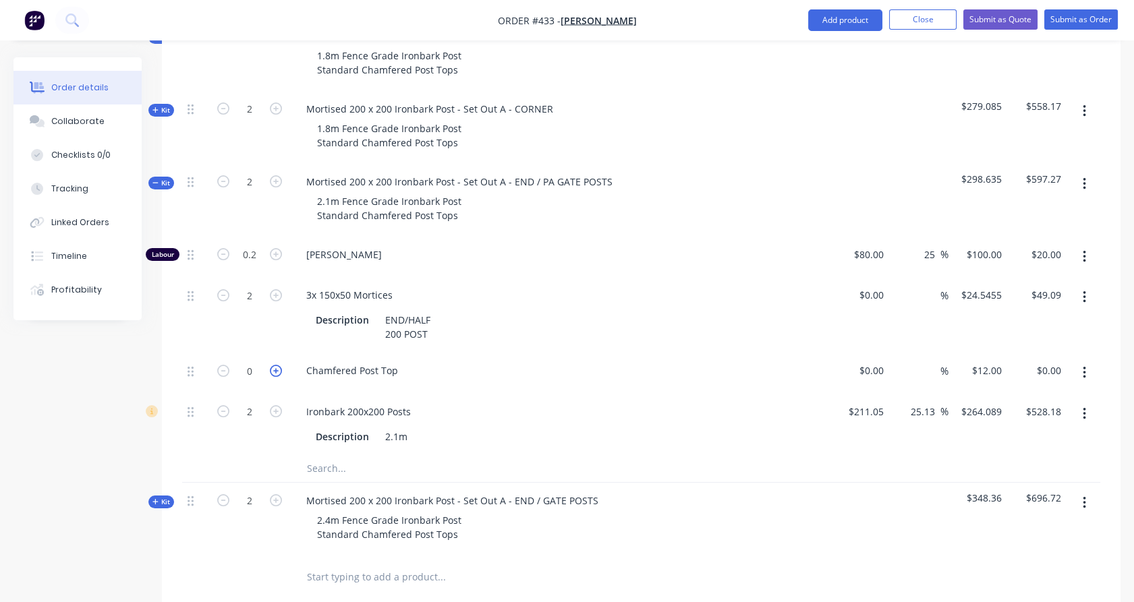
click at [277, 365] on icon "button" at bounding box center [276, 371] width 12 height 12
type input "1"
type input "$12.00"
click at [278, 365] on icon "button" at bounding box center [276, 371] width 12 height 12
type input "2"
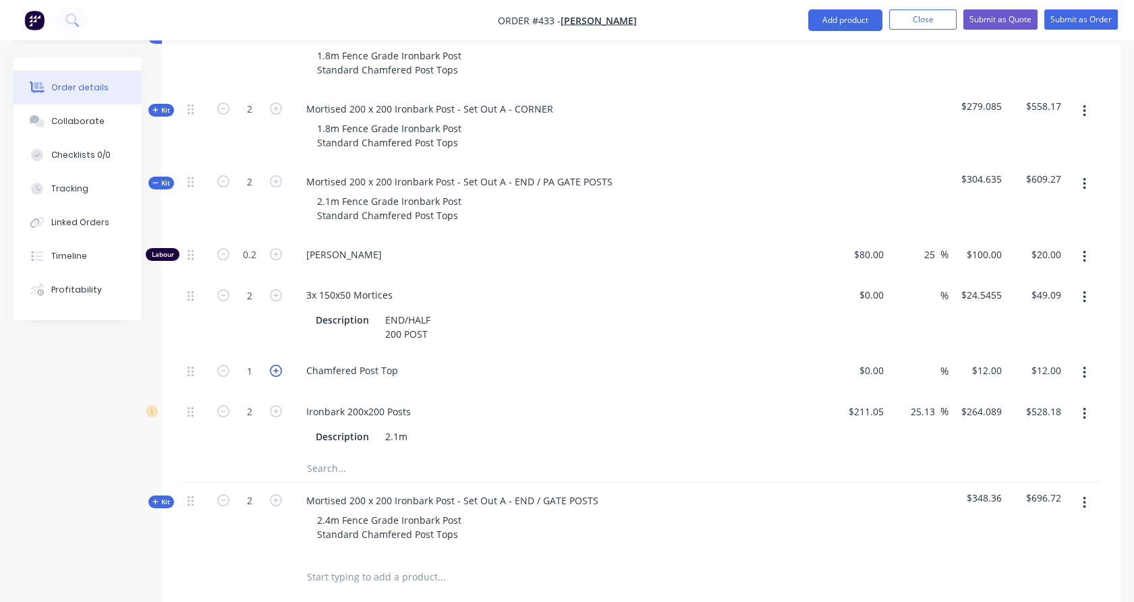
type input "$24.00"
click at [153, 179] on icon at bounding box center [155, 182] width 6 height 7
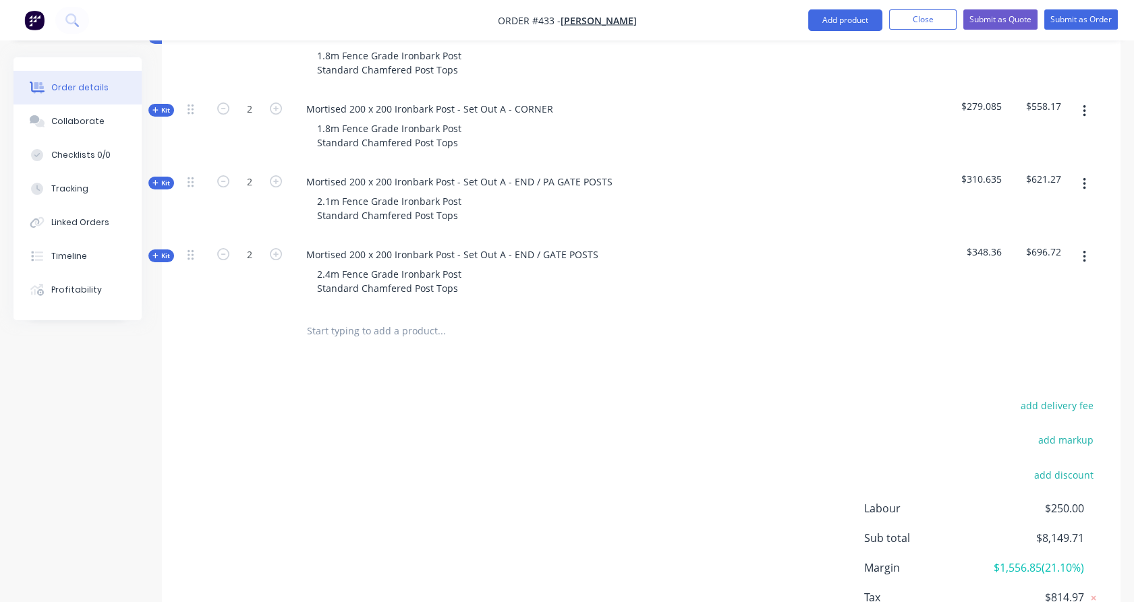
click at [165, 105] on span "Kit" at bounding box center [161, 110] width 18 height 10
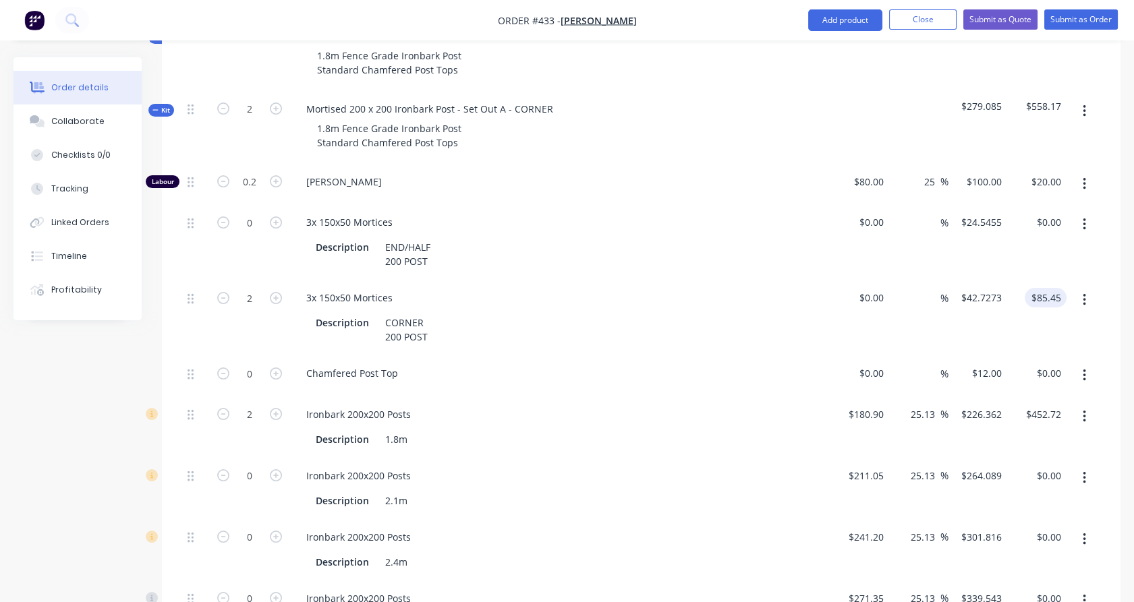
drag, startPoint x: 1090, startPoint y: 204, endPoint x: 1057, endPoint y: 273, distance: 76.1
click at [1088, 217] on div at bounding box center [1084, 242] width 34 height 76
click at [1085, 219] on icon "button" at bounding box center [1084, 225] width 3 height 12
click at [1019, 304] on div "Delete" at bounding box center [1036, 314] width 104 height 20
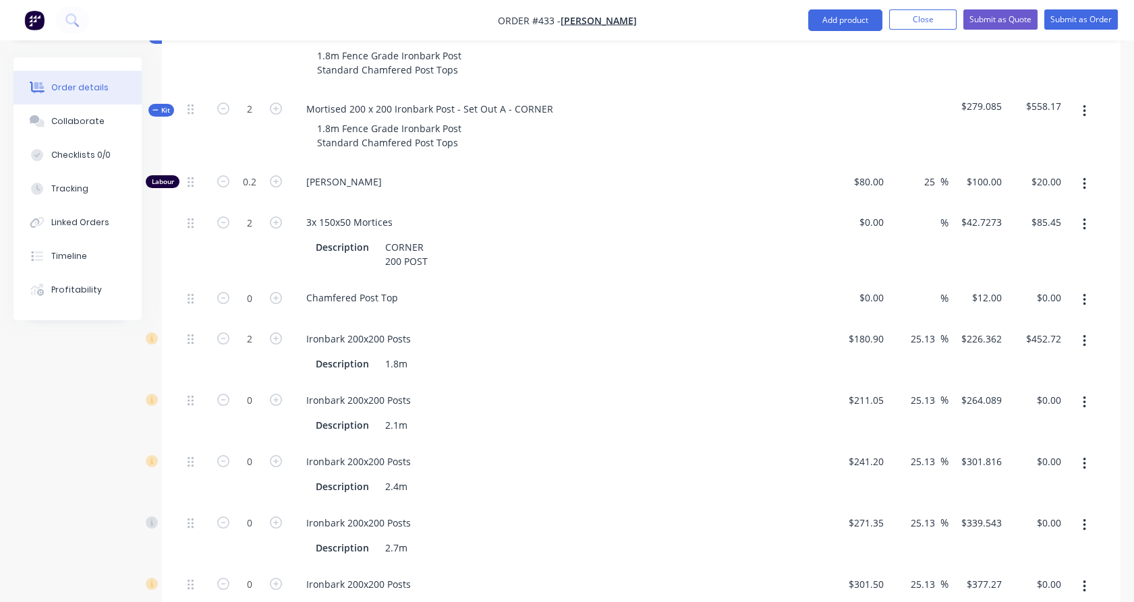
click at [1086, 391] on button "button" at bounding box center [1085, 403] width 32 height 24
drag, startPoint x: 1053, startPoint y: 468, endPoint x: 1073, endPoint y: 411, distance: 60.2
click at [1056, 482] on div "Delete" at bounding box center [1036, 492] width 104 height 20
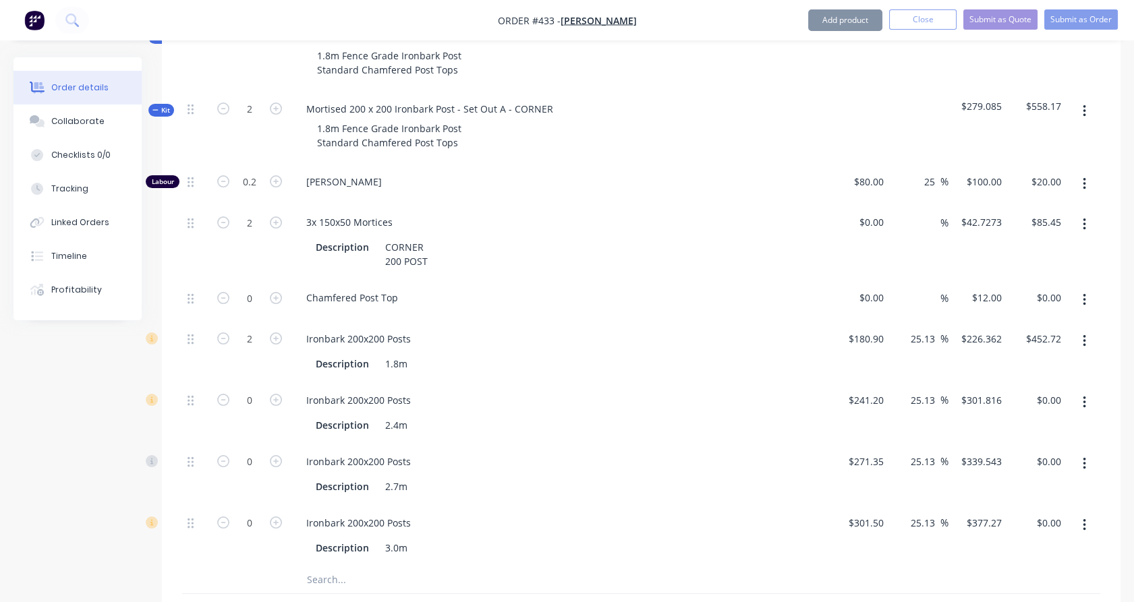
click at [1085, 397] on icon "button" at bounding box center [1084, 403] width 3 height 12
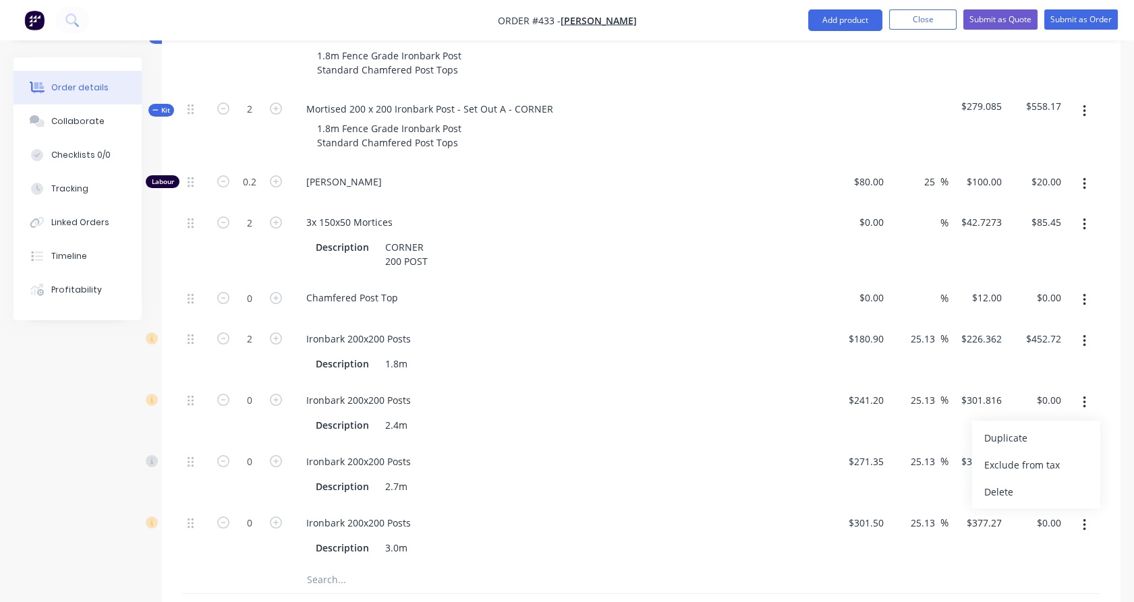
drag, startPoint x: 1056, startPoint y: 470, endPoint x: 1069, endPoint y: 426, distance: 45.7
click at [1057, 482] on div "Delete" at bounding box center [1036, 492] width 104 height 20
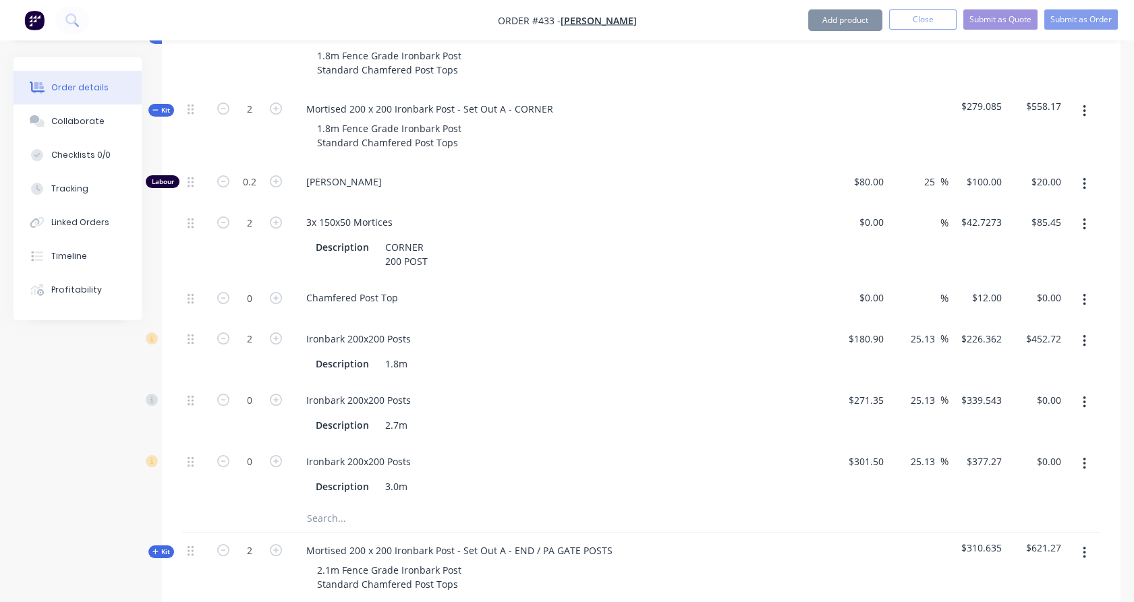
drag, startPoint x: 1090, startPoint y: 383, endPoint x: 1087, endPoint y: 397, distance: 15.1
click at [1090, 391] on button "button" at bounding box center [1085, 403] width 32 height 24
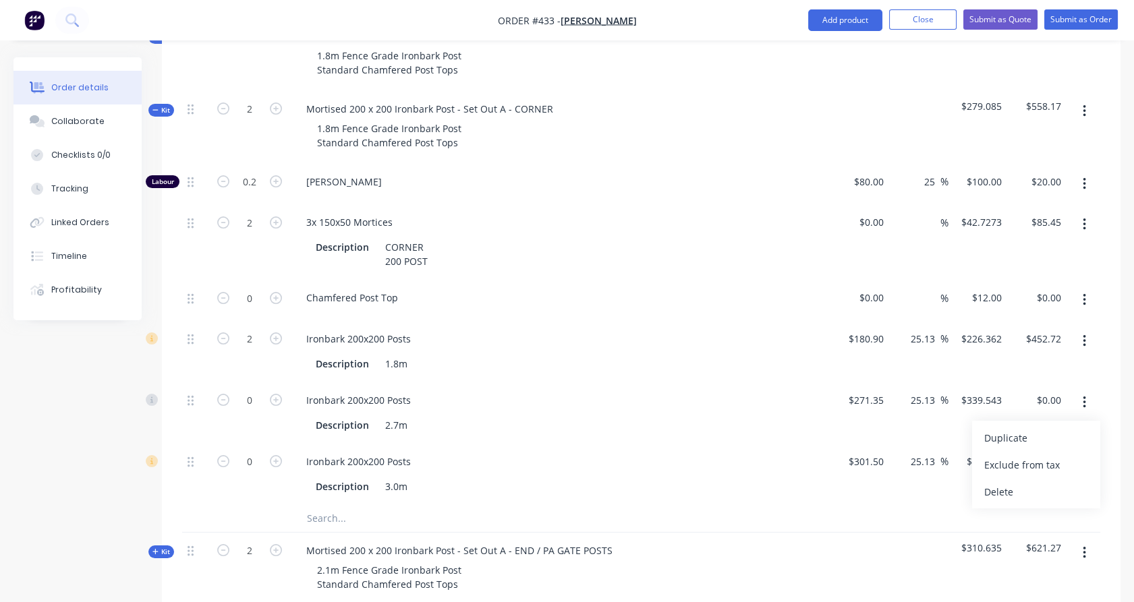
drag, startPoint x: 1059, startPoint y: 468, endPoint x: 1065, endPoint y: 444, distance: 25.2
click at [1059, 482] on div "Delete" at bounding box center [1036, 492] width 104 height 20
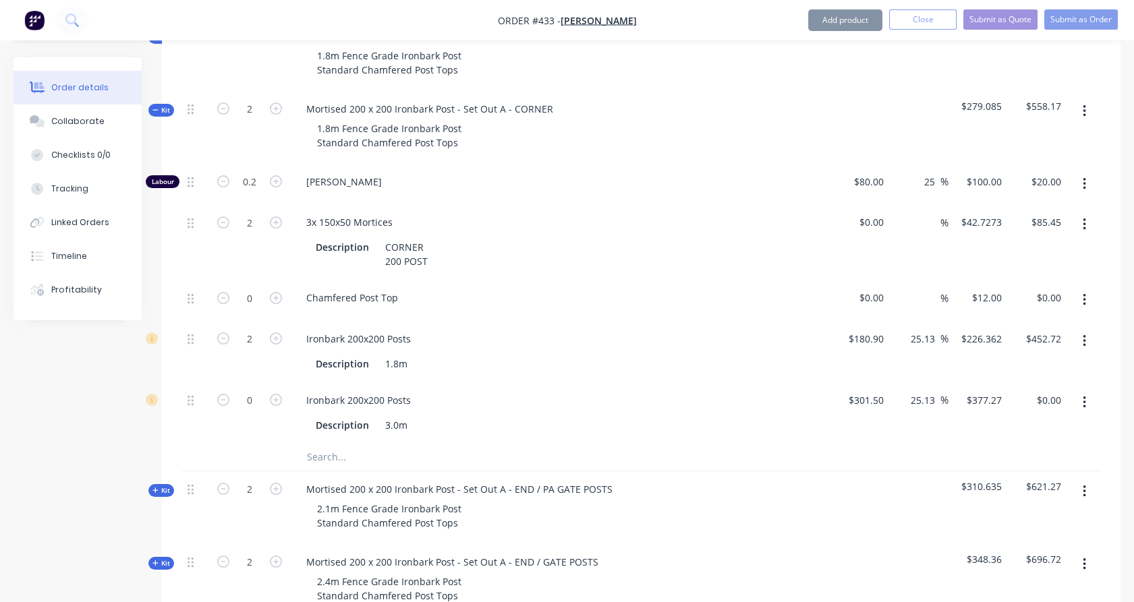
drag, startPoint x: 1087, startPoint y: 380, endPoint x: 1083, endPoint y: 399, distance: 19.3
click at [1087, 391] on button "button" at bounding box center [1085, 403] width 32 height 24
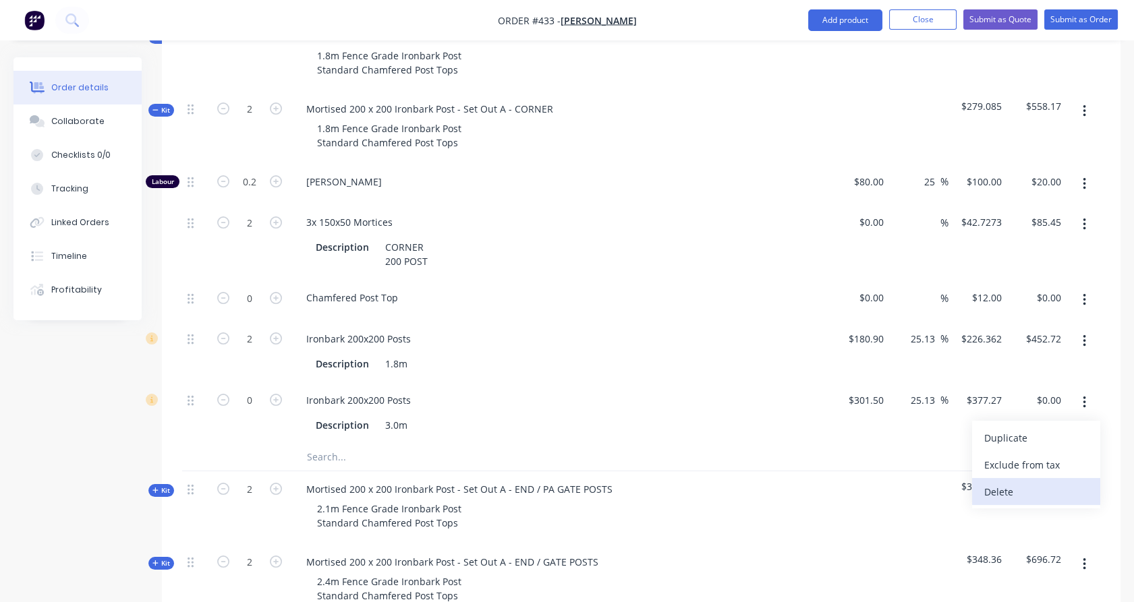
click at [1053, 482] on div "Delete" at bounding box center [1036, 492] width 104 height 20
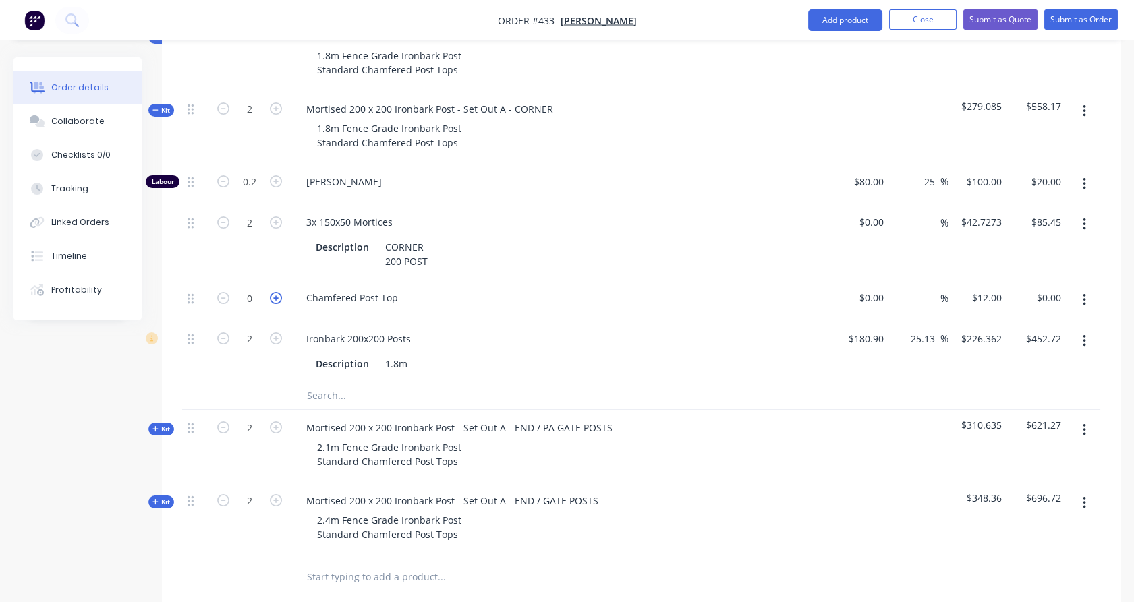
click at [273, 292] on icon "button" at bounding box center [276, 298] width 12 height 12
type input "1"
type input "$12.00"
click at [275, 292] on icon "button" at bounding box center [276, 298] width 12 height 12
type input "2"
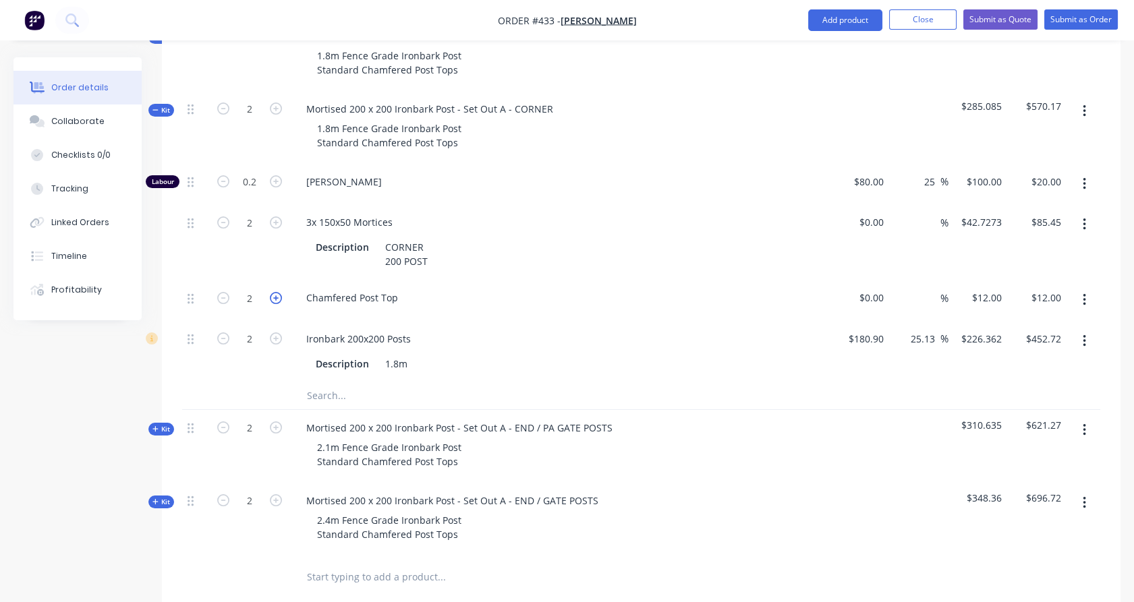
type input "$24.00"
click at [167, 105] on span "Kit" at bounding box center [161, 110] width 18 height 10
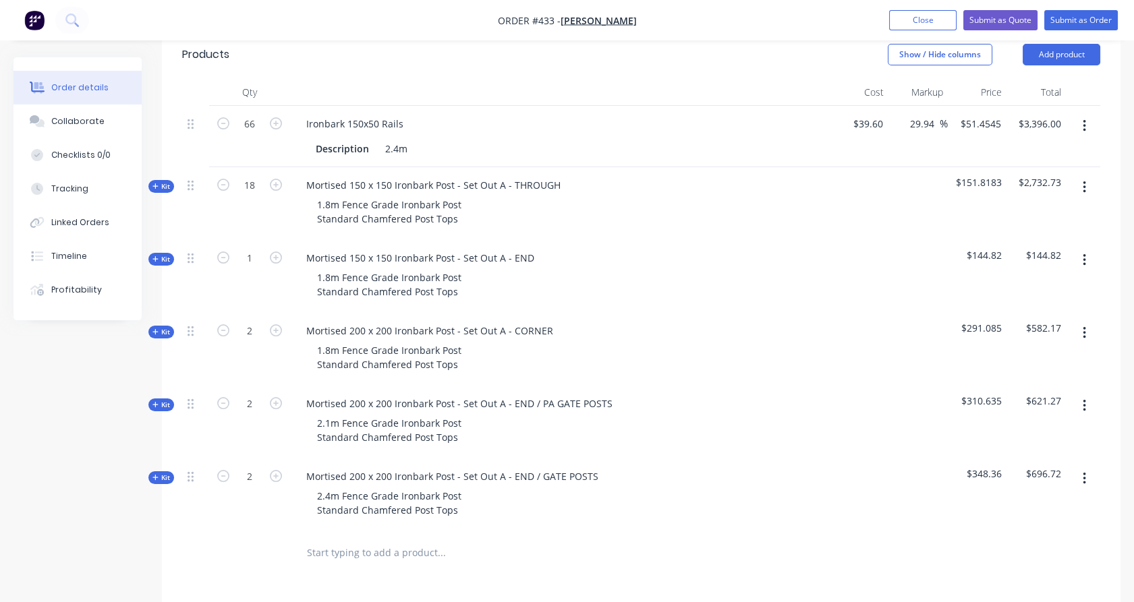
scroll to position [366, 0]
click at [1043, 45] on button "Add product" at bounding box center [1062, 56] width 78 height 22
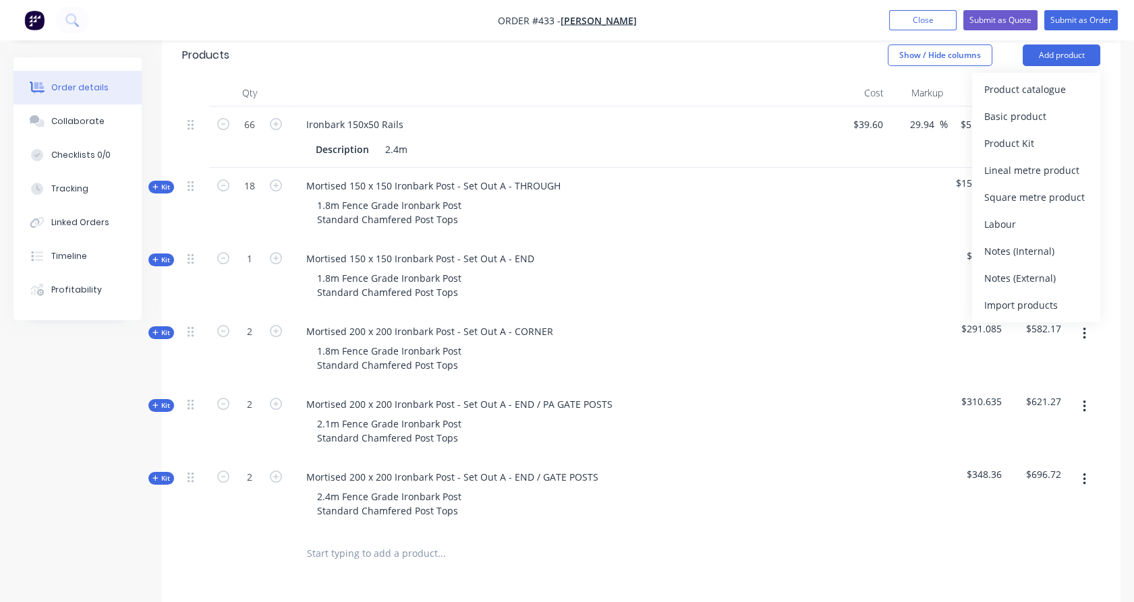
click at [1041, 269] on div "Notes (External)" at bounding box center [1036, 279] width 104 height 20
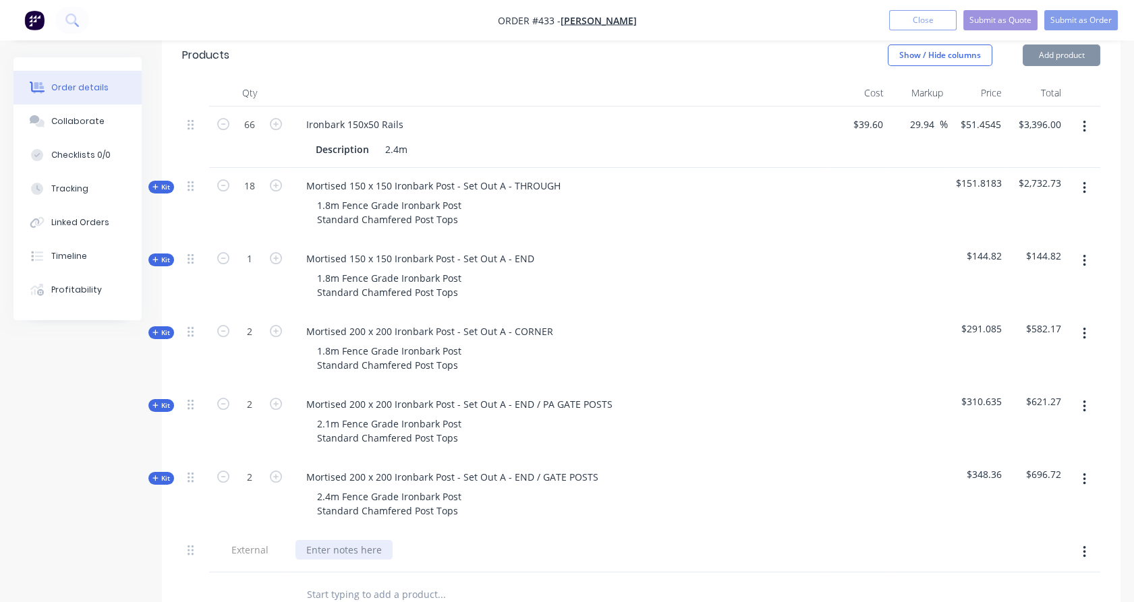
click at [323, 540] on div at bounding box center [344, 550] width 97 height 20
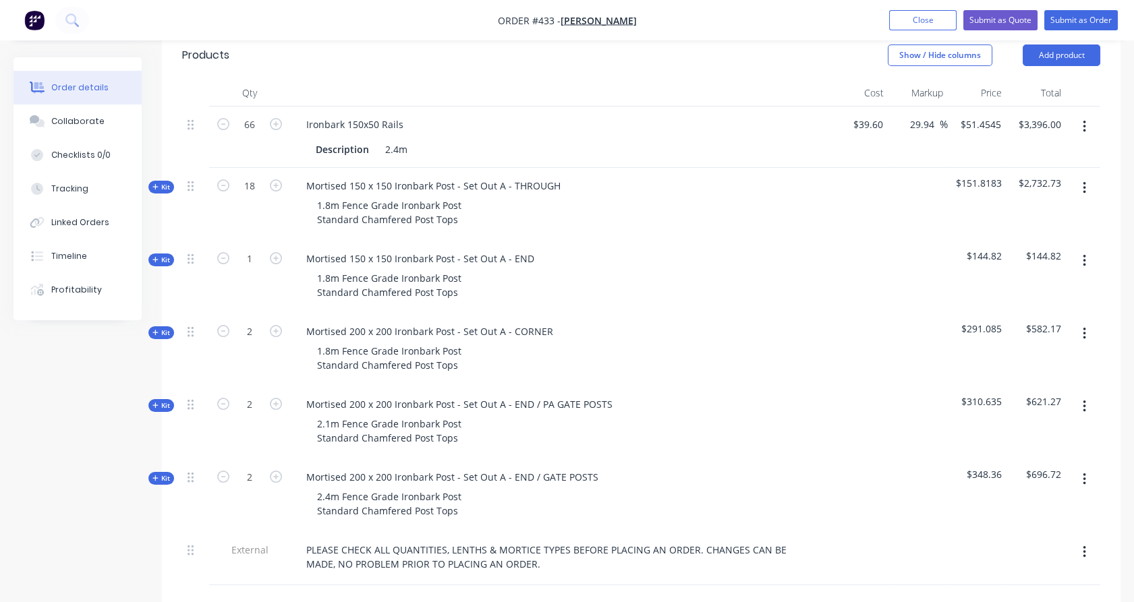
click at [1027, 45] on button "Add product" at bounding box center [1062, 56] width 78 height 22
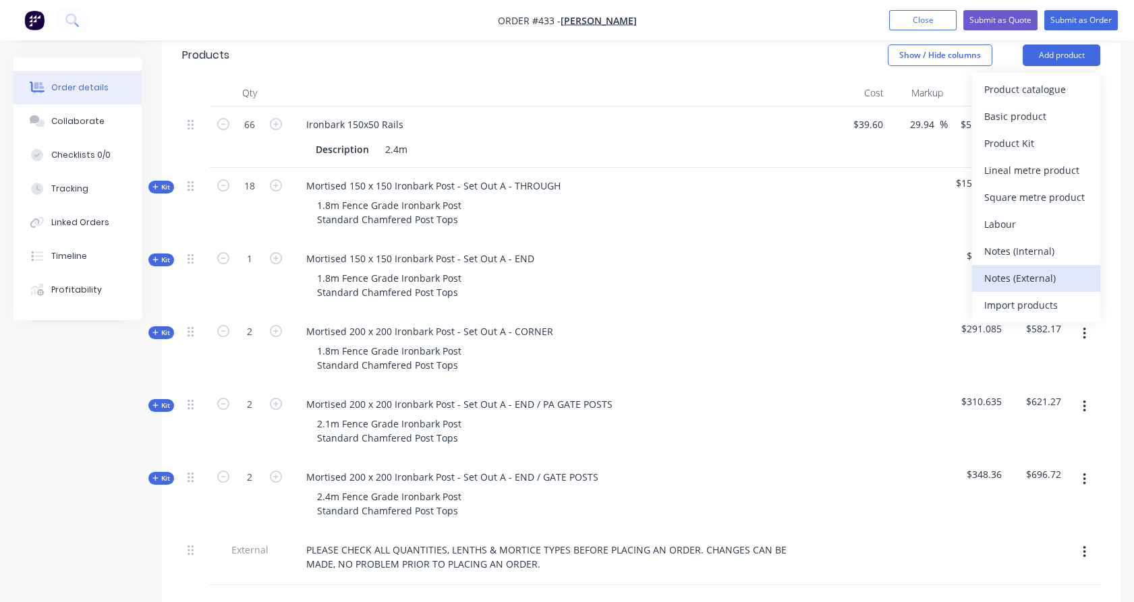
click at [1029, 269] on div "Notes (External)" at bounding box center [1036, 279] width 104 height 20
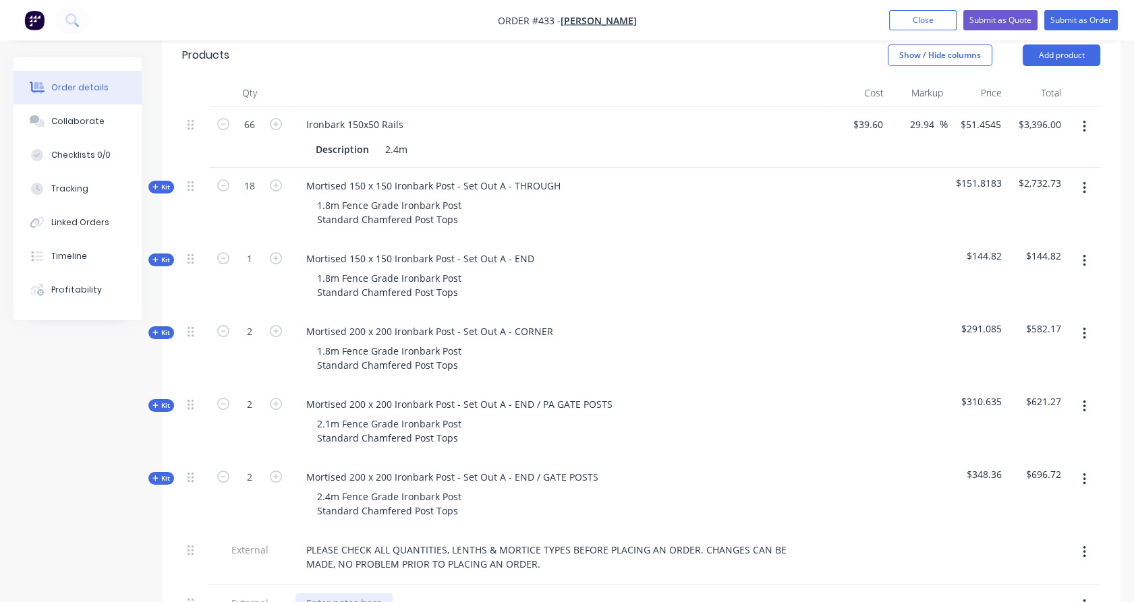
click at [341, 594] on div at bounding box center [344, 604] width 97 height 20
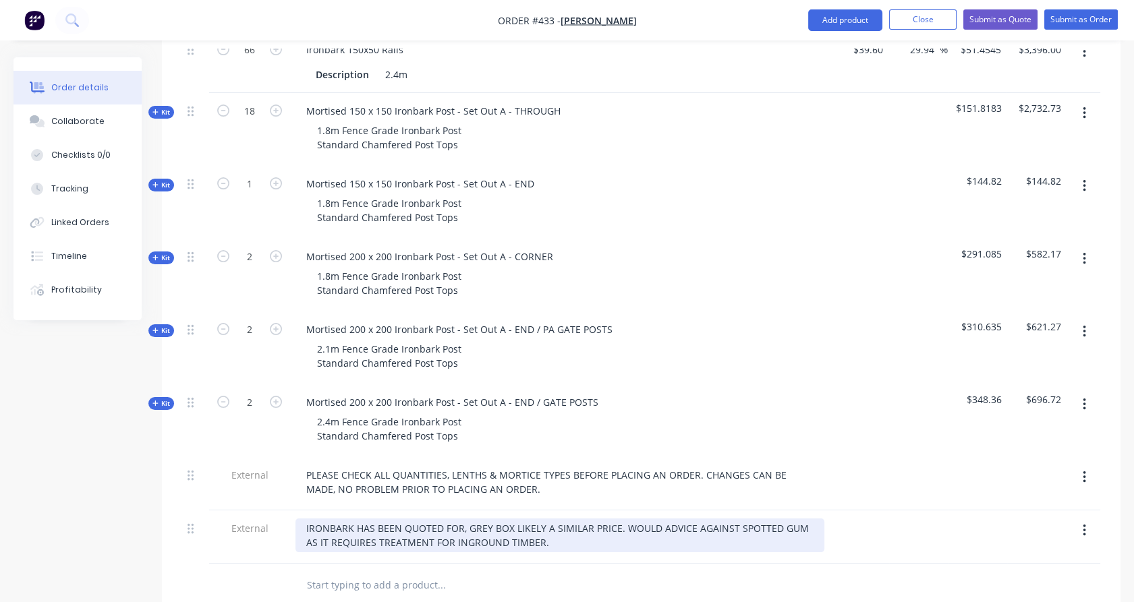
scroll to position [441, 0]
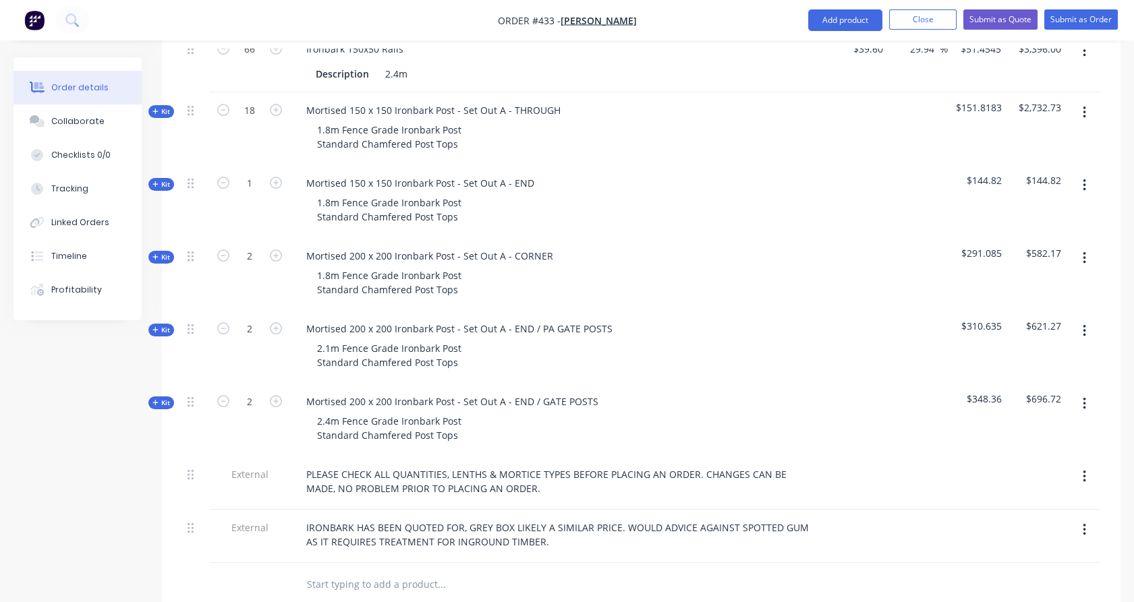
click at [260, 579] on div at bounding box center [249, 585] width 81 height 44
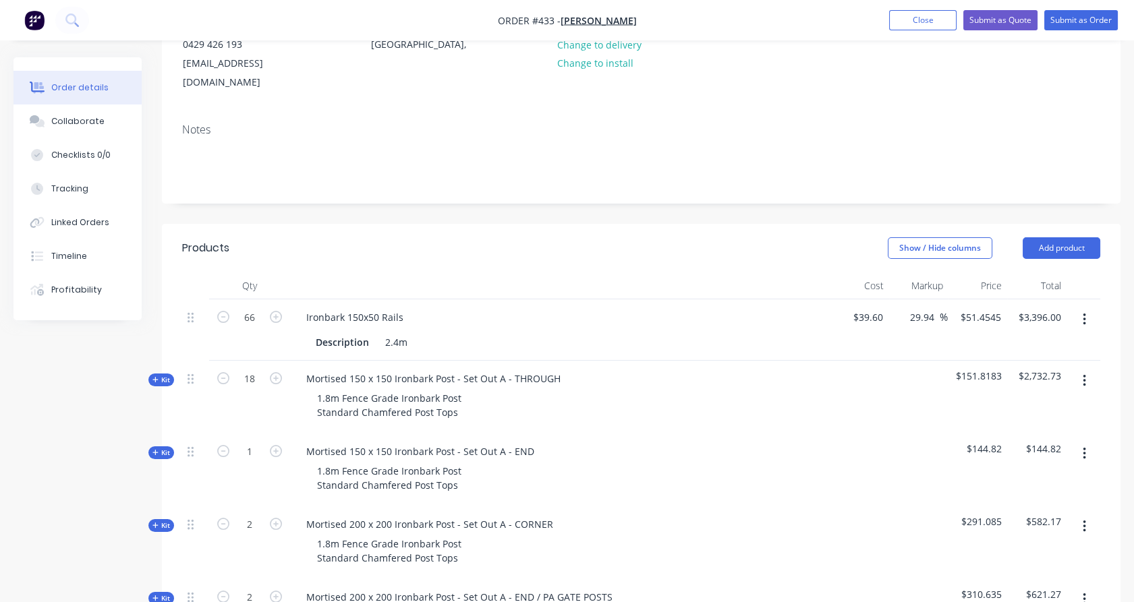
scroll to position [171, 0]
click at [164, 377] on span "Kit" at bounding box center [161, 382] width 18 height 10
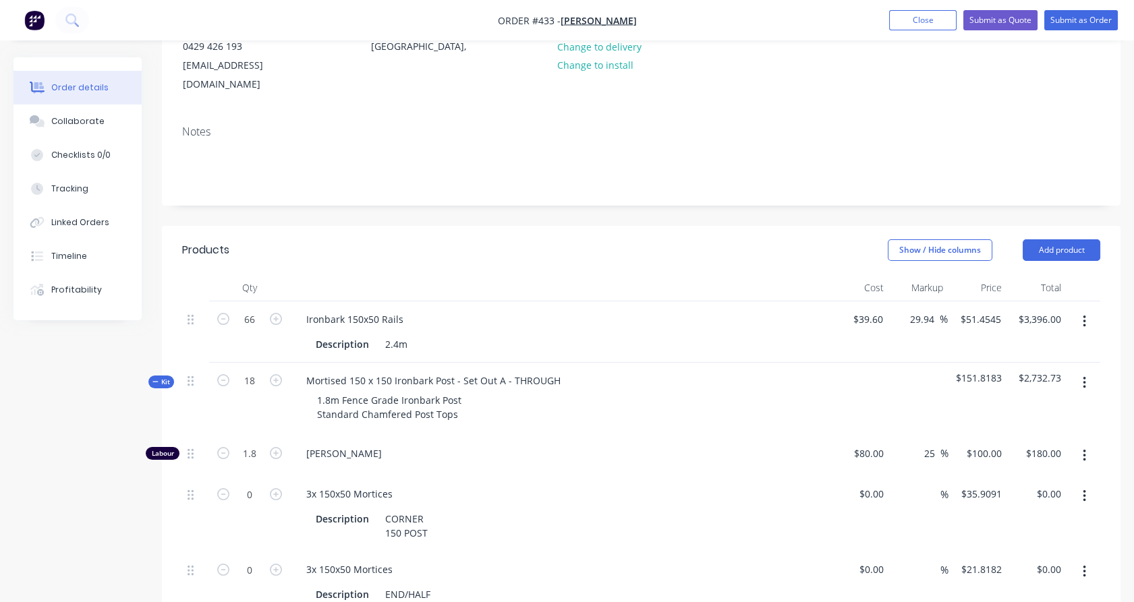
drag, startPoint x: 1079, startPoint y: 483, endPoint x: 1079, endPoint y: 493, distance: 10.1
click at [1079, 484] on button "button" at bounding box center [1085, 496] width 32 height 24
click at [1063, 576] on div "Delete" at bounding box center [1036, 586] width 104 height 20
click at [1090, 484] on button "button" at bounding box center [1085, 496] width 32 height 24
click at [1056, 576] on div "Delete" at bounding box center [1036, 586] width 104 height 20
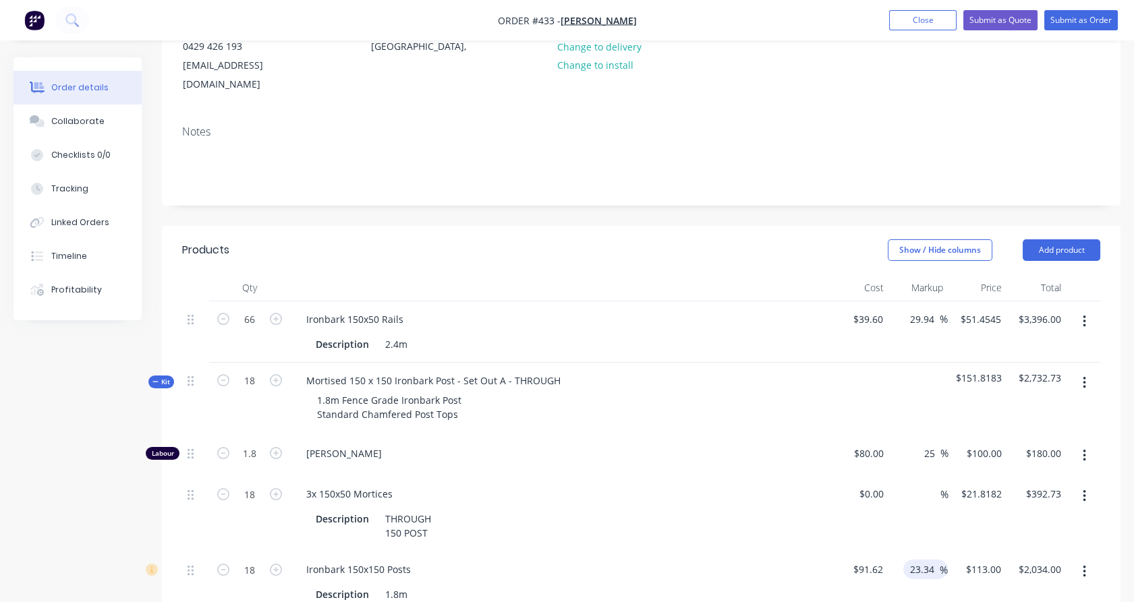
click at [920, 560] on input "23.34" at bounding box center [924, 570] width 31 height 20
type input "28"
click at [928, 511] on div "%" at bounding box center [918, 514] width 59 height 76
type input "$117.2736"
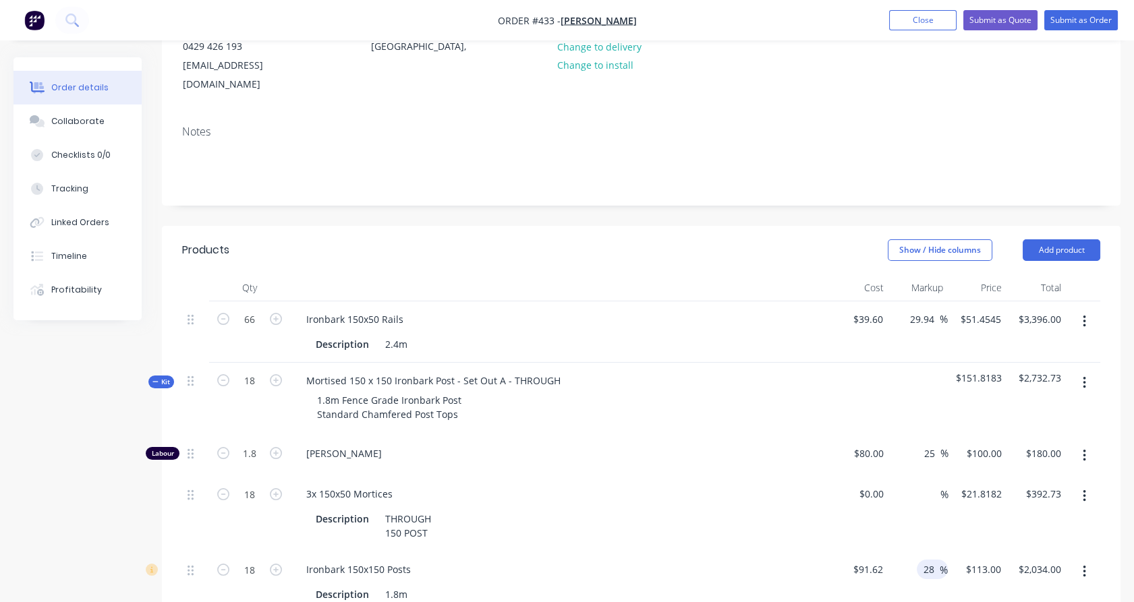
type input "$2,110.92"
click at [989, 560] on input "117.2736" at bounding box center [980, 570] width 53 height 20
type input "117"
type input "27.7"
type input "$117.00"
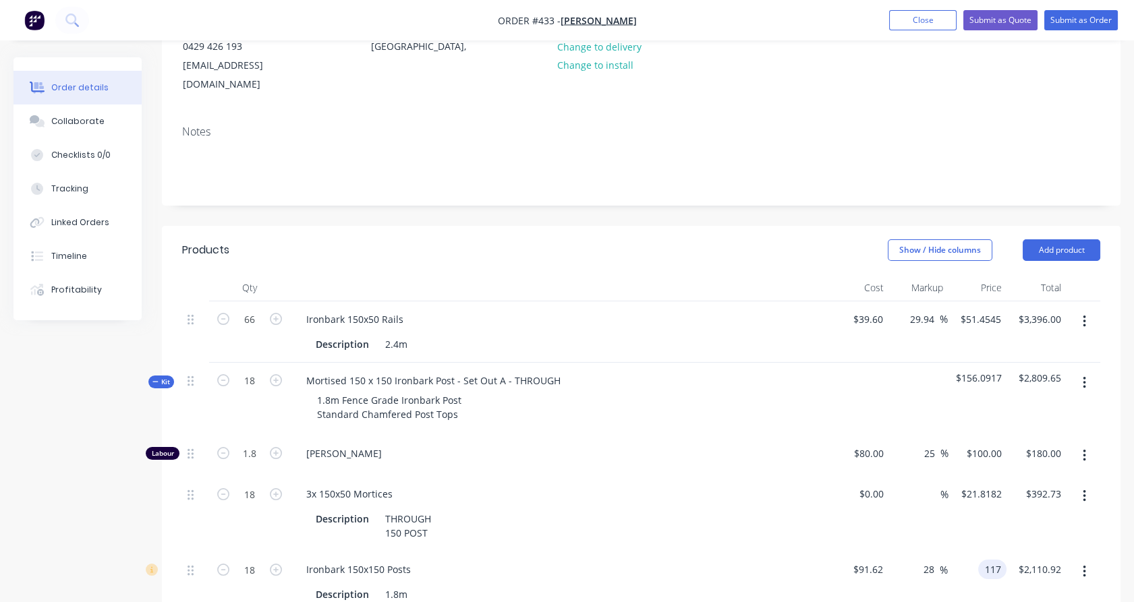
type input "$2,106.00"
click at [999, 513] on div "$21.8182 $21.8182" at bounding box center [978, 514] width 59 height 76
click at [985, 484] on input "21.8182" at bounding box center [986, 494] width 42 height 20
type input "$22.00"
type input "$396.00"
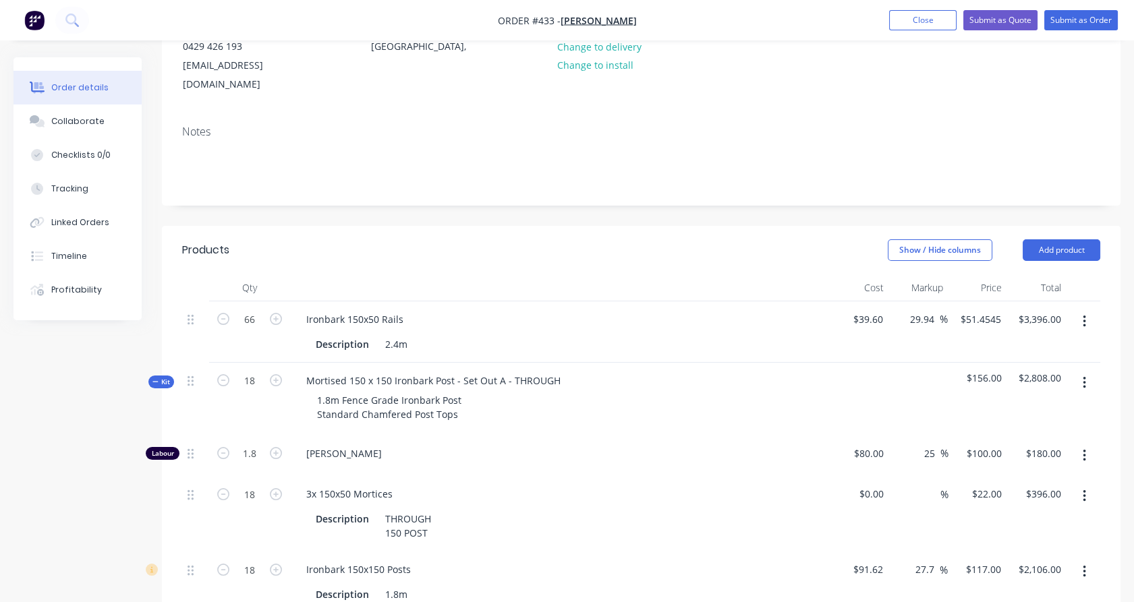
click at [1009, 388] on div "$2,808.00" at bounding box center [1036, 399] width 59 height 73
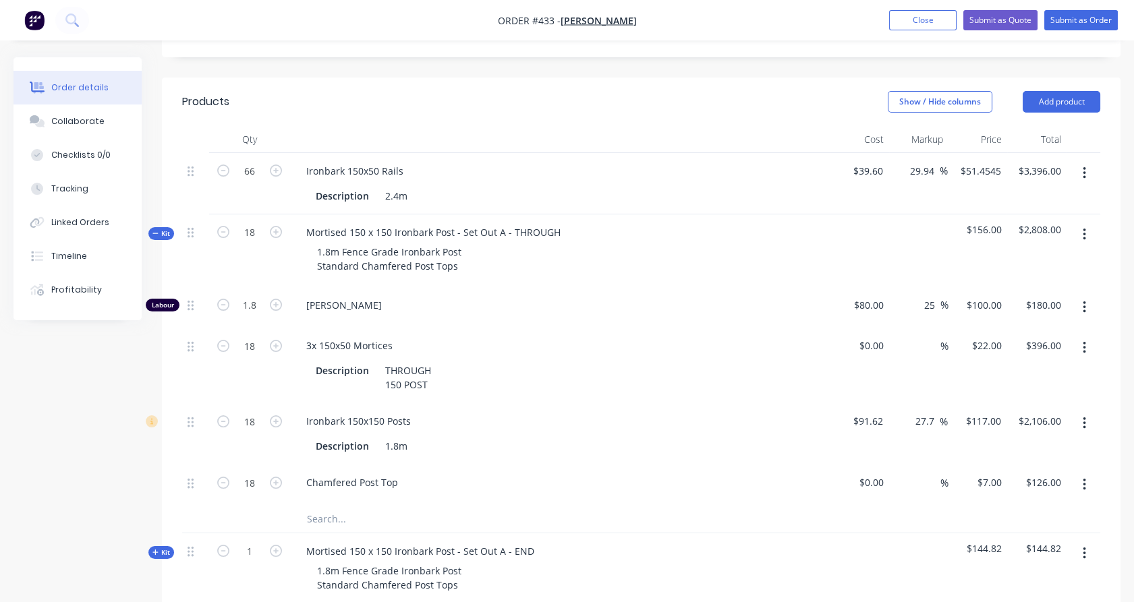
scroll to position [320, 0]
click at [161, 228] on span "Kit" at bounding box center [161, 233] width 18 height 10
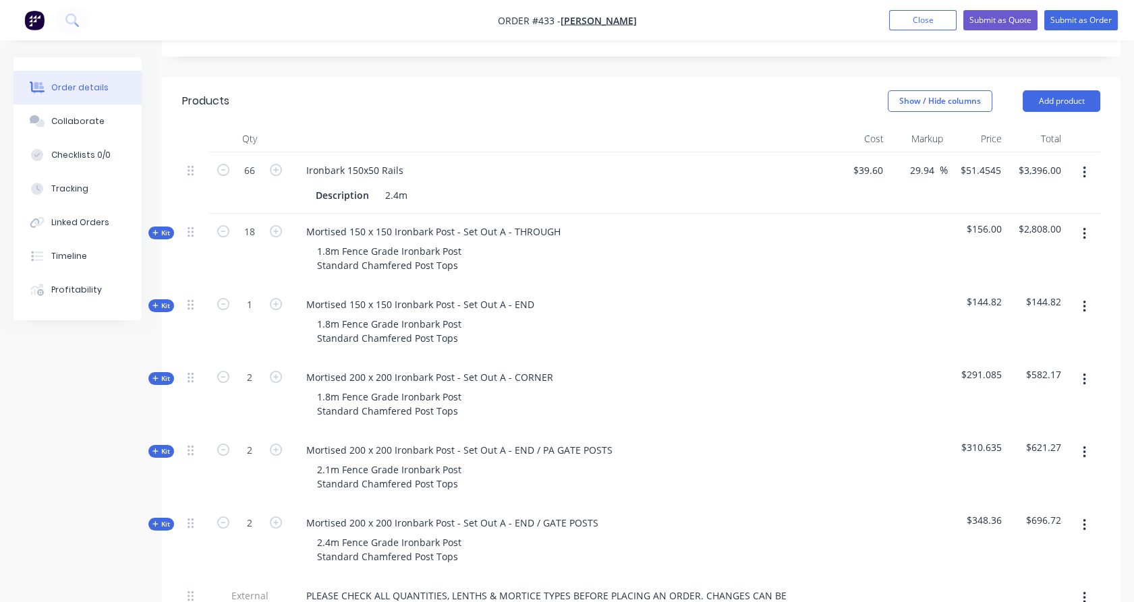
click at [159, 301] on span "Kit" at bounding box center [161, 306] width 18 height 10
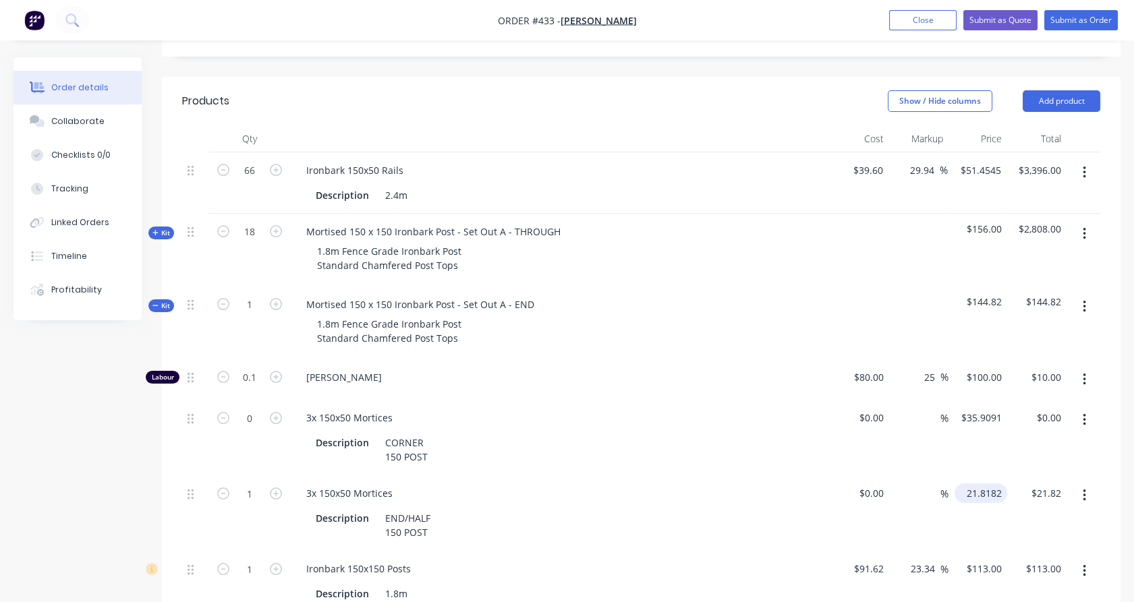
click at [995, 484] on input "21.8182" at bounding box center [983, 494] width 47 height 20
type input "$22.00"
drag, startPoint x: 1092, startPoint y: 414, endPoint x: 1079, endPoint y: 397, distance: 21.6
click at [1092, 414] on div at bounding box center [1084, 438] width 34 height 76
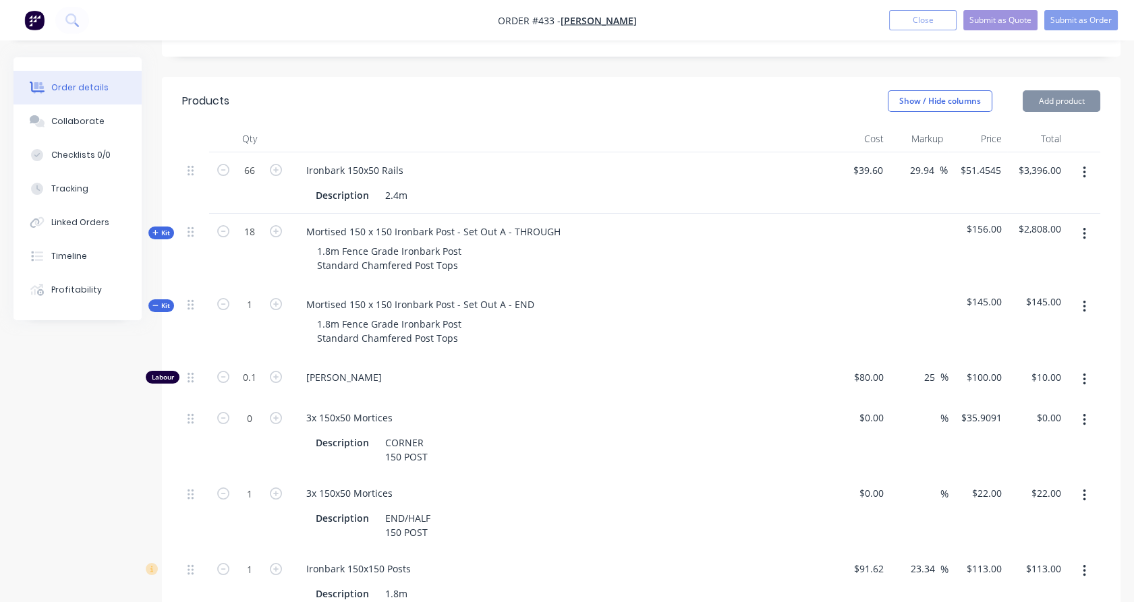
click at [1078, 408] on button "button" at bounding box center [1085, 420] width 32 height 24
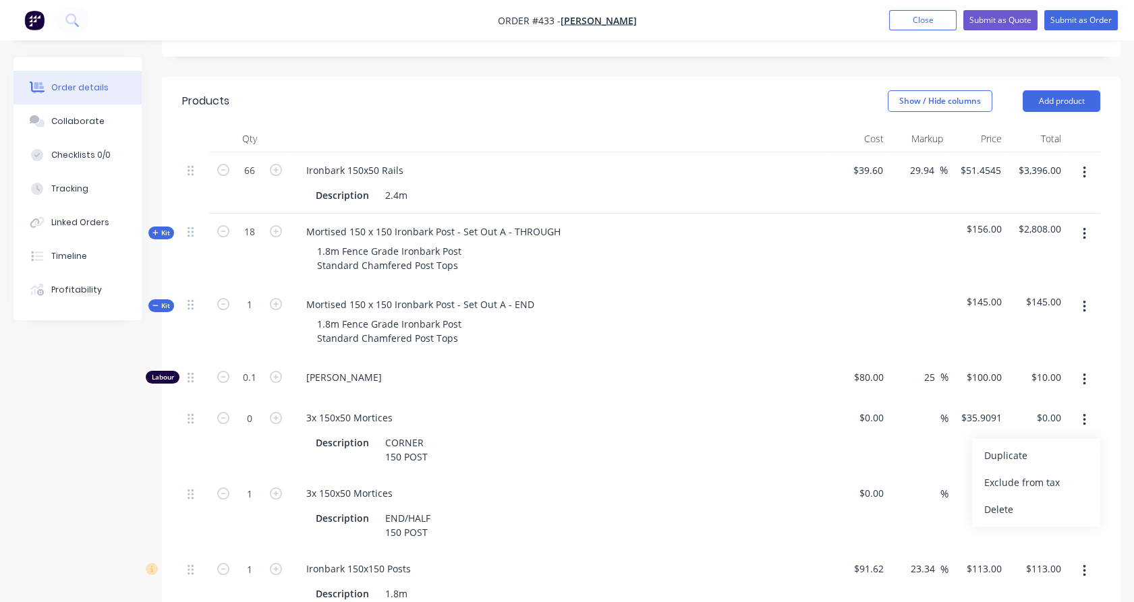
click at [1042, 500] on div "Delete" at bounding box center [1036, 510] width 104 height 20
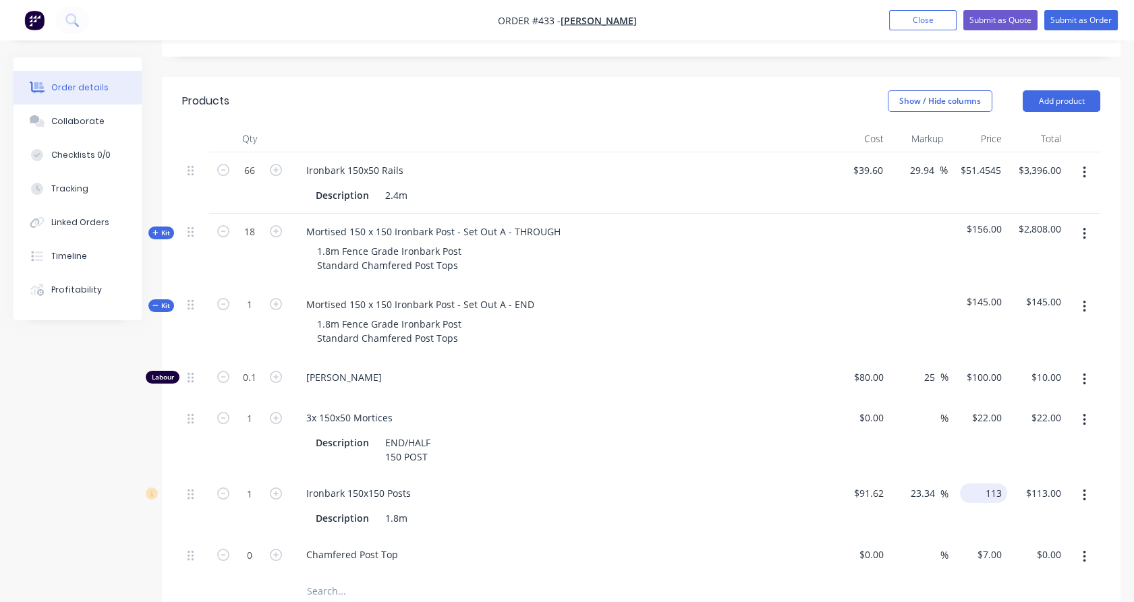
click at [995, 484] on input "113" at bounding box center [986, 494] width 42 height 20
type input "117"
type input "27.7"
type input "$117.00"
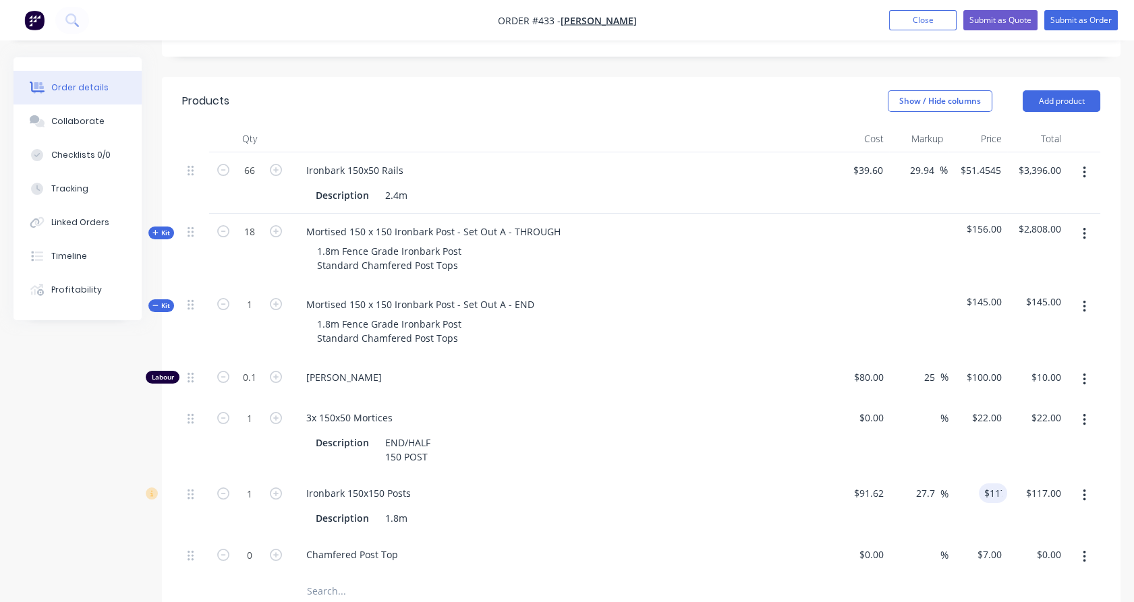
click at [1022, 443] on div "$22.00 $22.00" at bounding box center [1036, 438] width 59 height 76
click at [278, 549] on icon "button" at bounding box center [276, 555] width 12 height 12
type input "1"
type input "$7.00"
click at [162, 301] on span "Kit" at bounding box center [161, 306] width 18 height 10
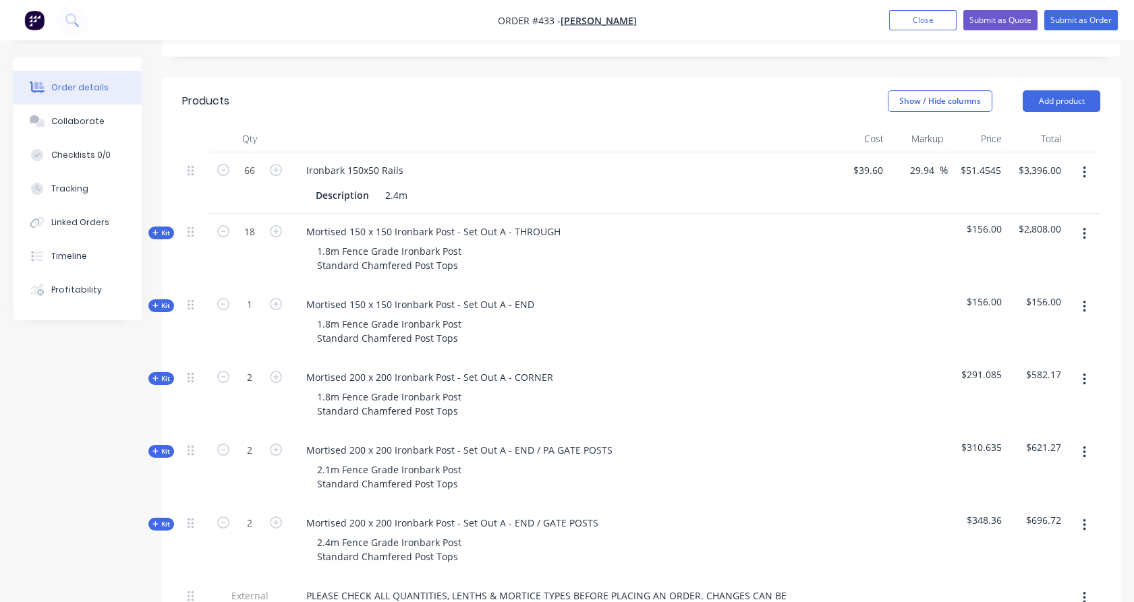
click at [162, 374] on span "Kit" at bounding box center [161, 379] width 18 height 10
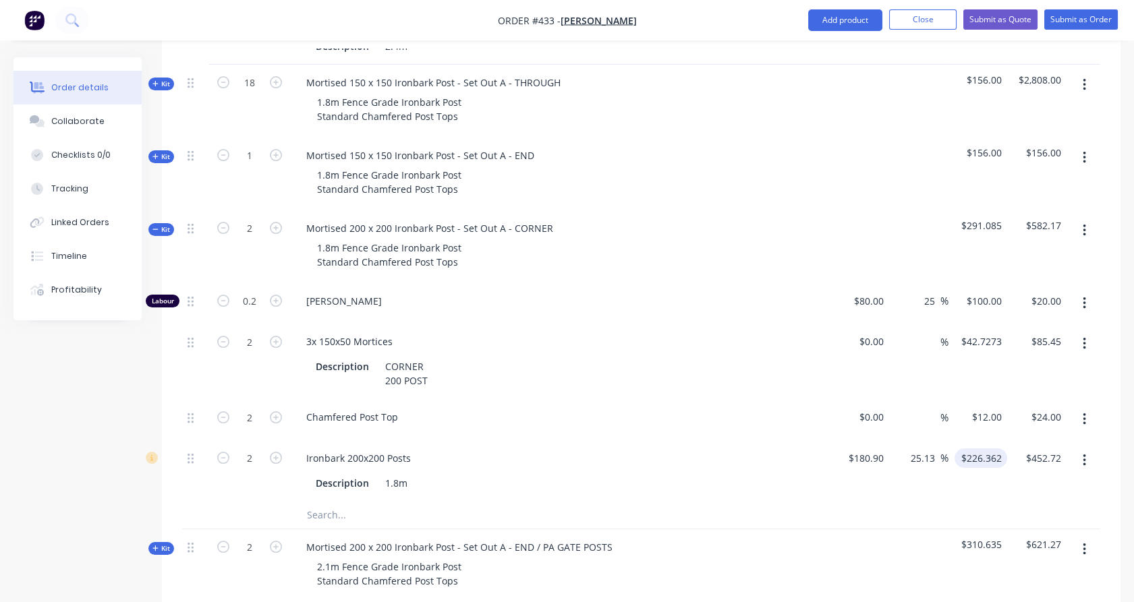
scroll to position [470, 0]
click at [930, 448] on input "25.13" at bounding box center [924, 458] width 31 height 20
type input "25.1283"
click at [1005, 367] on div "$42.7273 $42.7273" at bounding box center [978, 361] width 59 height 76
click at [993, 448] on input "226.3602" at bounding box center [984, 458] width 47 height 20
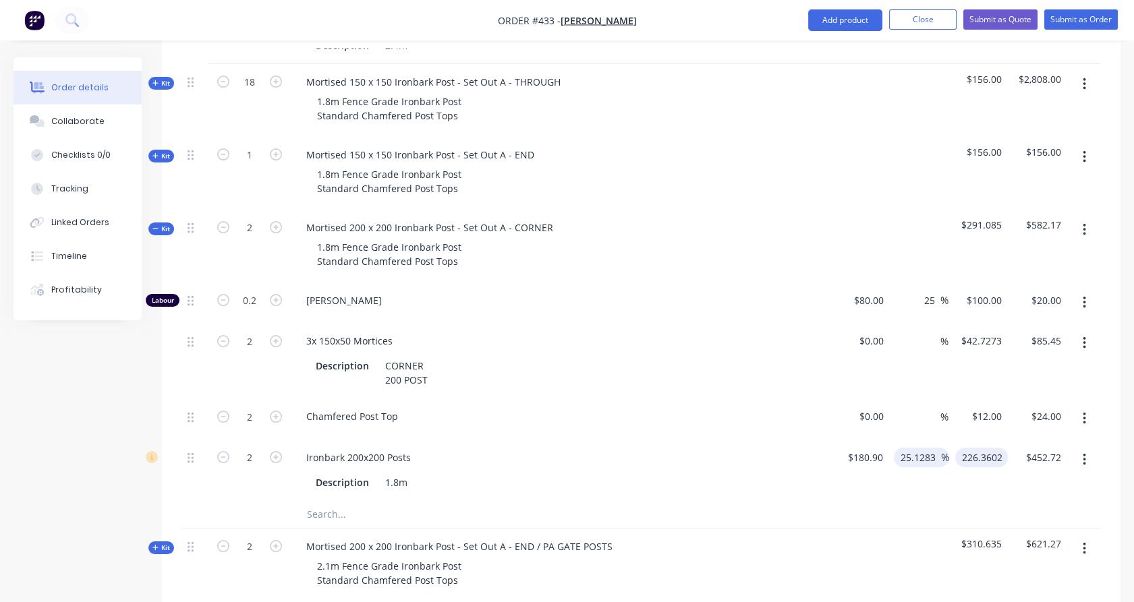
type input "$226.3602"
click at [920, 448] on input "25.1283" at bounding box center [918, 458] width 42 height 20
click at [926, 448] on input "25.122883" at bounding box center [918, 458] width 46 height 20
click at [926, 448] on input "2" at bounding box center [930, 458] width 16 height 20
type input "28"
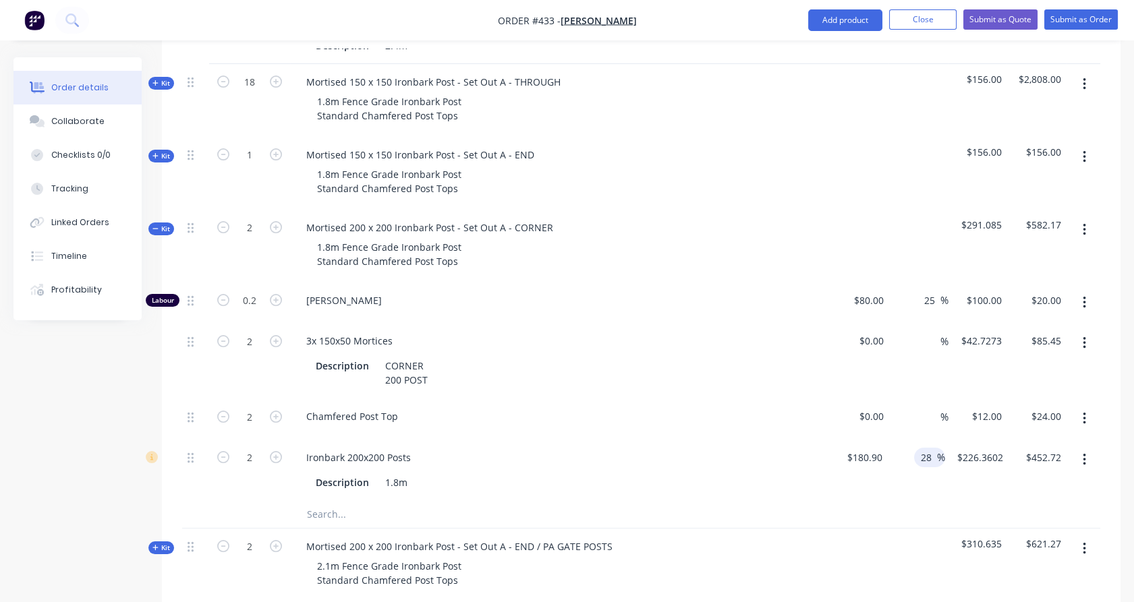
type input "$231.552"
type input "$463.10"
click at [982, 368] on div "$42.7273 $42.7273" at bounding box center [978, 361] width 59 height 76
click at [992, 448] on input "231.552" at bounding box center [983, 458] width 47 height 20
type input "232"
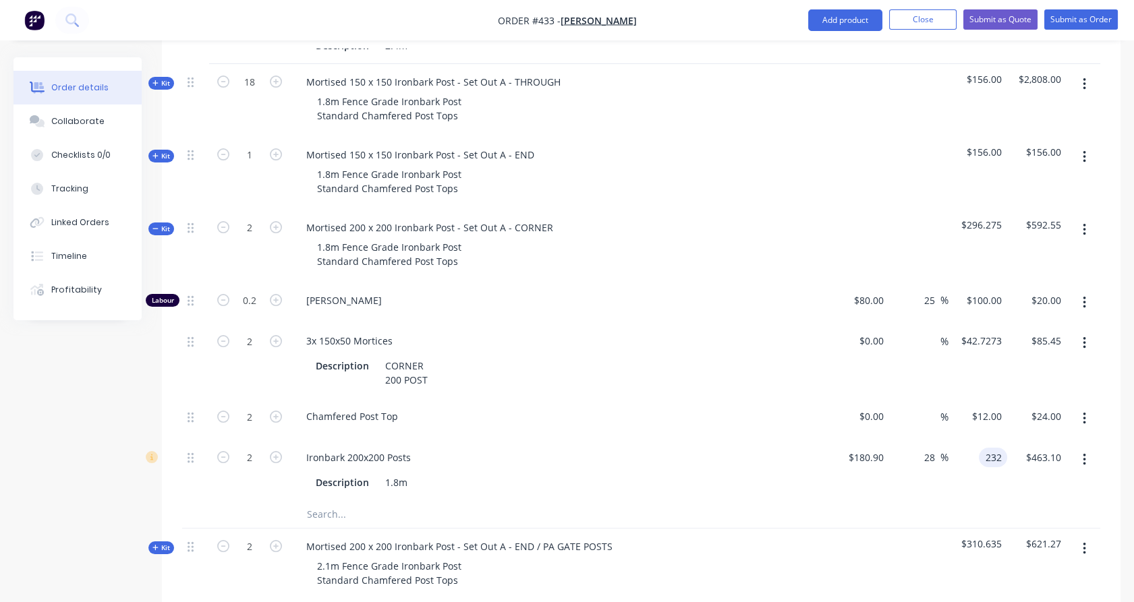
type input "28.25"
type input "$232.00"
type input "$464.00"
click at [995, 362] on div "$42.7273 $42.7273" at bounding box center [978, 361] width 59 height 76
click at [993, 331] on input "42.7273" at bounding box center [983, 341] width 47 height 20
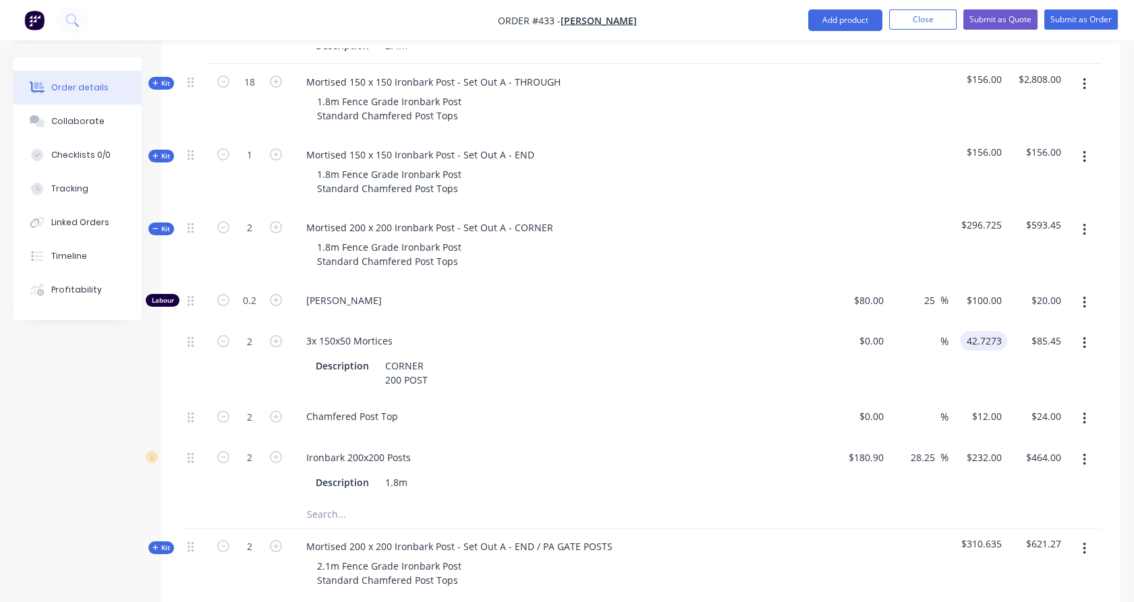
click at [993, 331] on input "42.7273" at bounding box center [986, 341] width 42 height 20
type input "$43.00"
type input "$86.00"
click at [1009, 352] on div "$86.00 $86.00" at bounding box center [1036, 361] width 59 height 76
click at [161, 224] on span "Kit" at bounding box center [161, 229] width 18 height 10
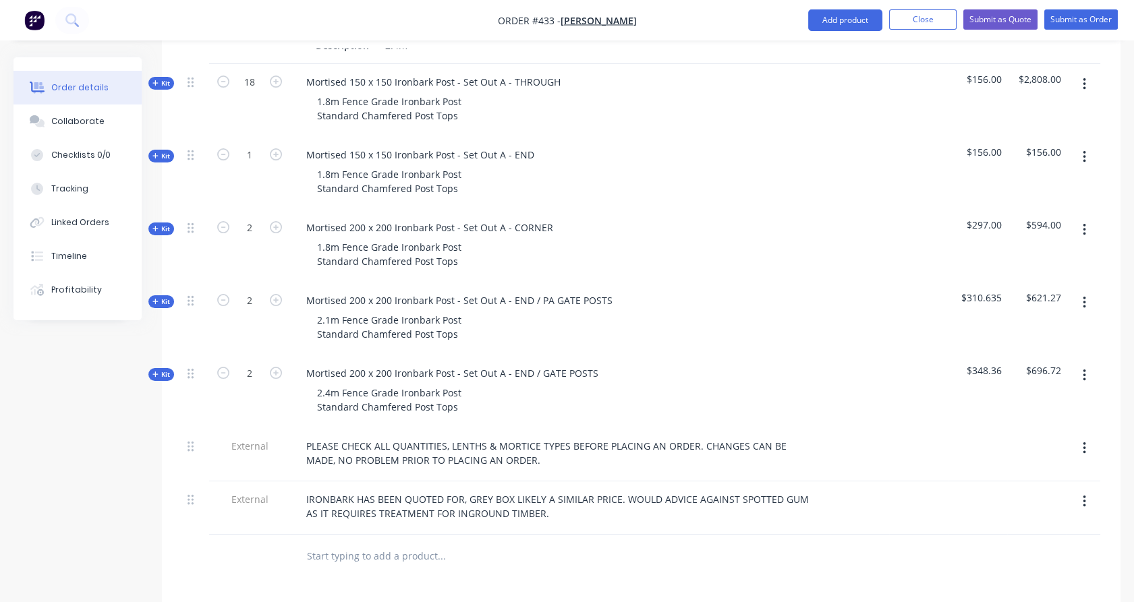
drag, startPoint x: 162, startPoint y: 284, endPoint x: 162, endPoint y: 297, distance: 12.8
click at [163, 297] on span "Kit" at bounding box center [161, 302] width 18 height 10
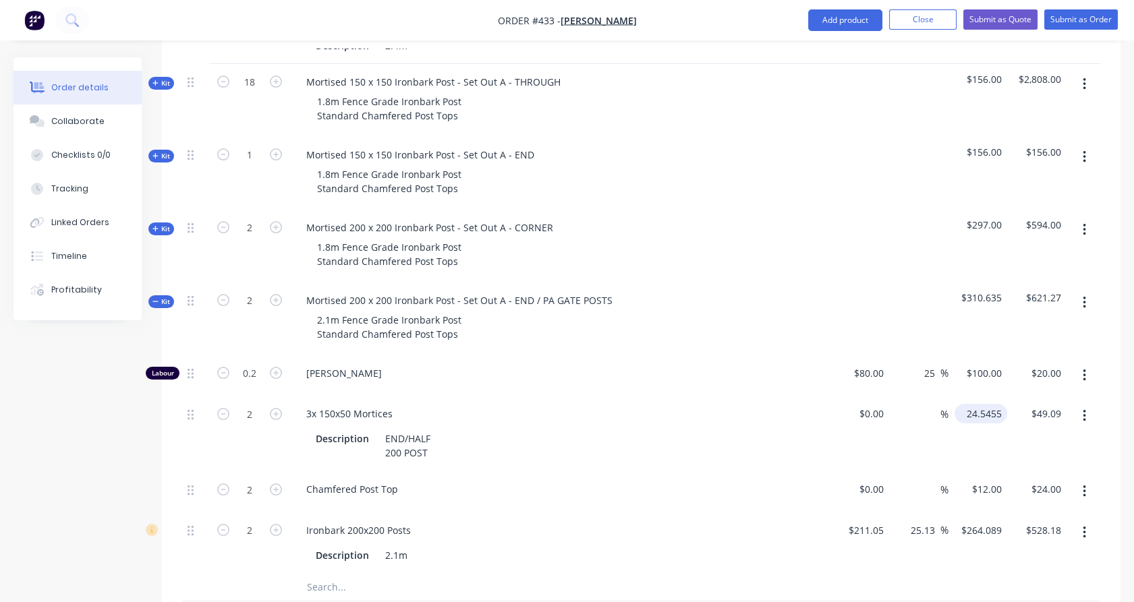
click at [993, 404] on input "24.5455" at bounding box center [983, 414] width 47 height 20
type input "$25.00"
type input "$50.00"
click at [920, 521] on input "25.13" at bounding box center [924, 531] width 31 height 20
click at [927, 521] on input "25.13" at bounding box center [924, 531] width 31 height 20
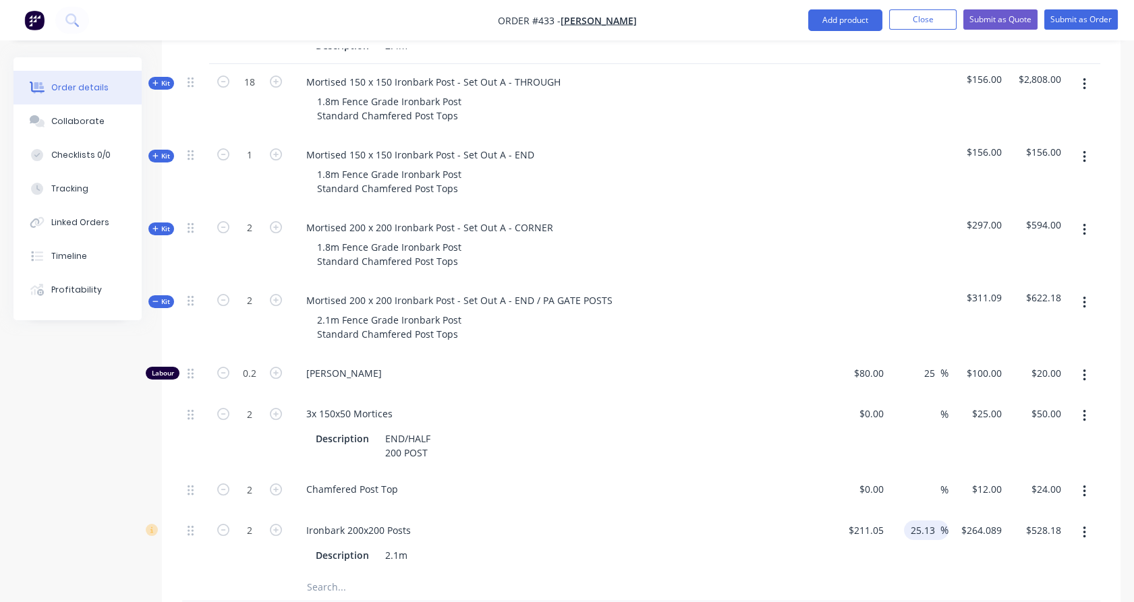
click at [927, 521] on input "25.13" at bounding box center [924, 531] width 31 height 20
type input "28"
type input "$270.144"
type input "$540.29"
click at [928, 430] on div "%" at bounding box center [918, 434] width 59 height 76
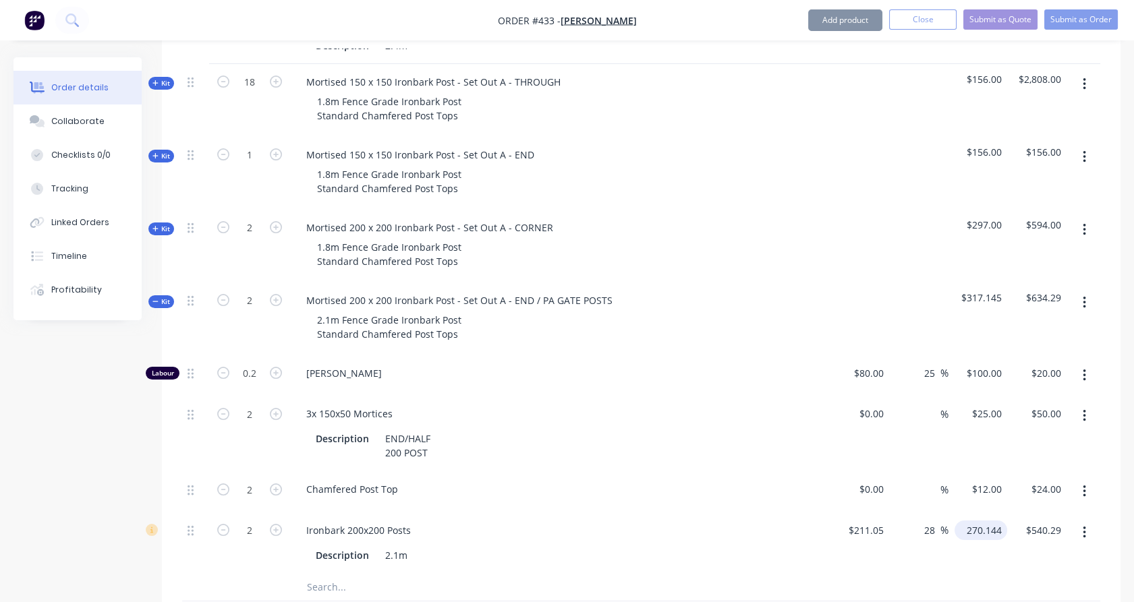
click at [989, 521] on input "270.144" at bounding box center [983, 531] width 47 height 20
type input "271"
type input "28.41"
type input "$271.00"
type input "$542.00"
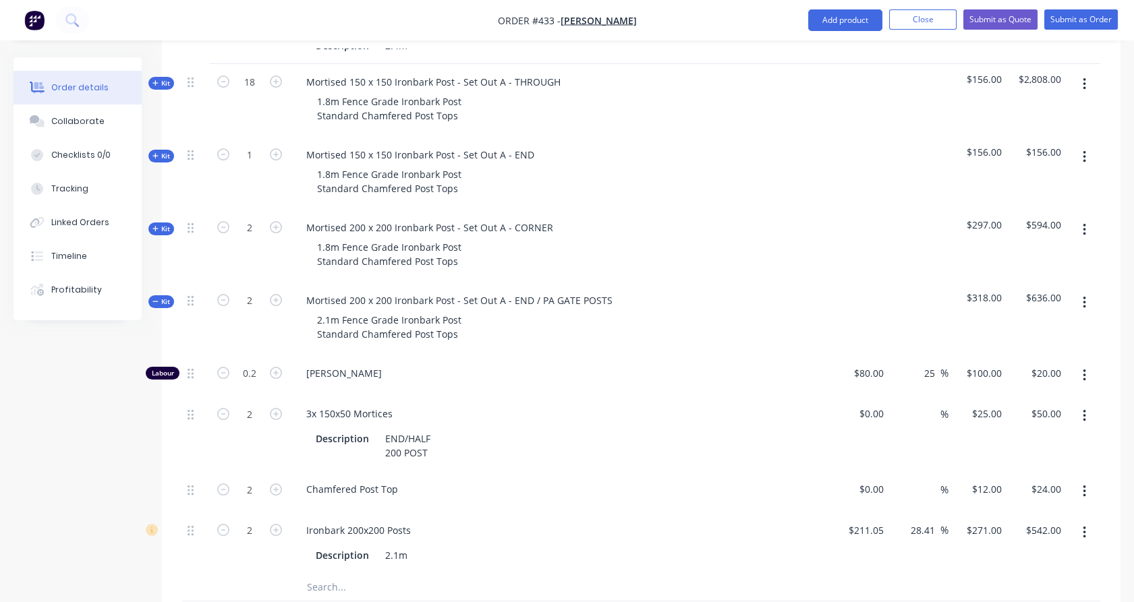
click at [1007, 440] on div "$50.00 $50.00" at bounding box center [1036, 434] width 59 height 76
click at [167, 297] on span "Kit" at bounding box center [161, 302] width 18 height 10
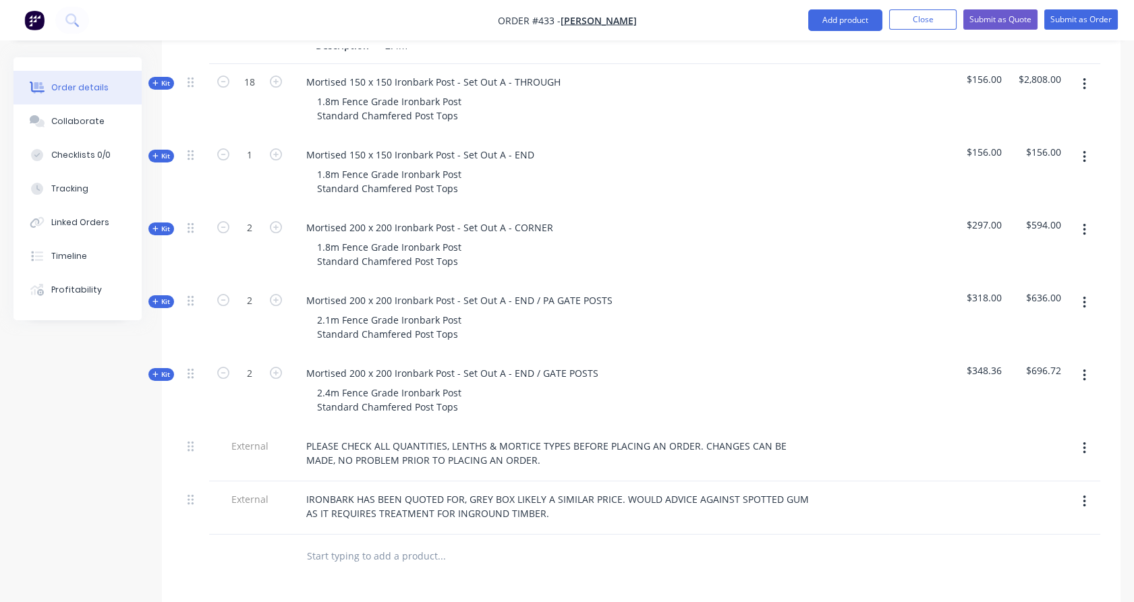
click at [162, 370] on span "Kit" at bounding box center [161, 375] width 18 height 10
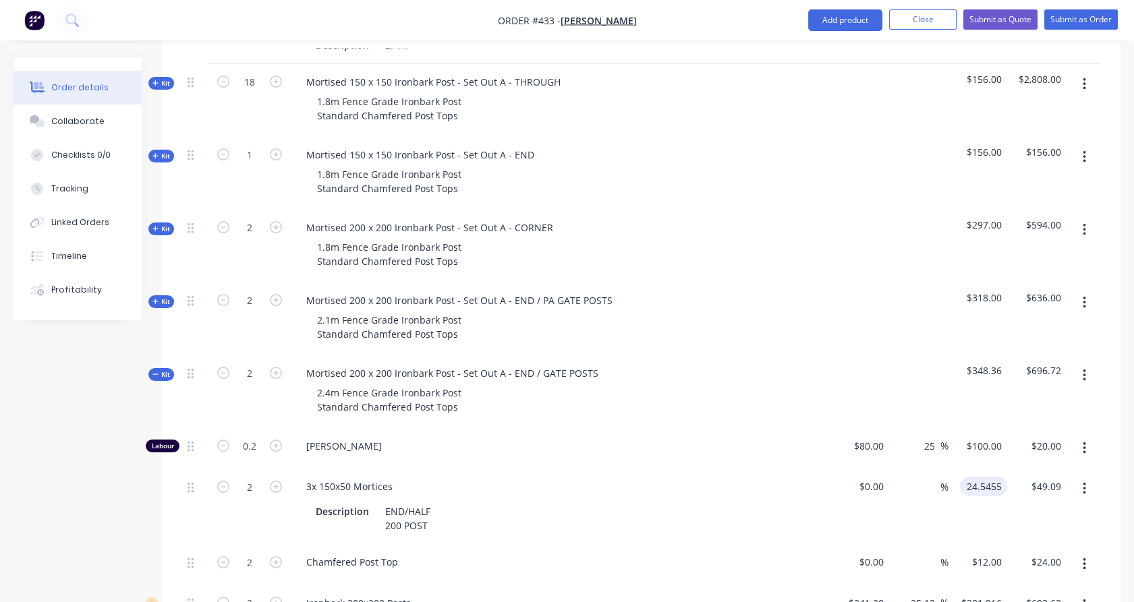
click at [994, 477] on input "24.5455" at bounding box center [986, 487] width 42 height 20
type input "$25.00"
type input "$50.00"
click at [1005, 389] on div "$348.36" at bounding box center [978, 392] width 59 height 73
click at [988, 594] on input "301.816" at bounding box center [983, 604] width 47 height 20
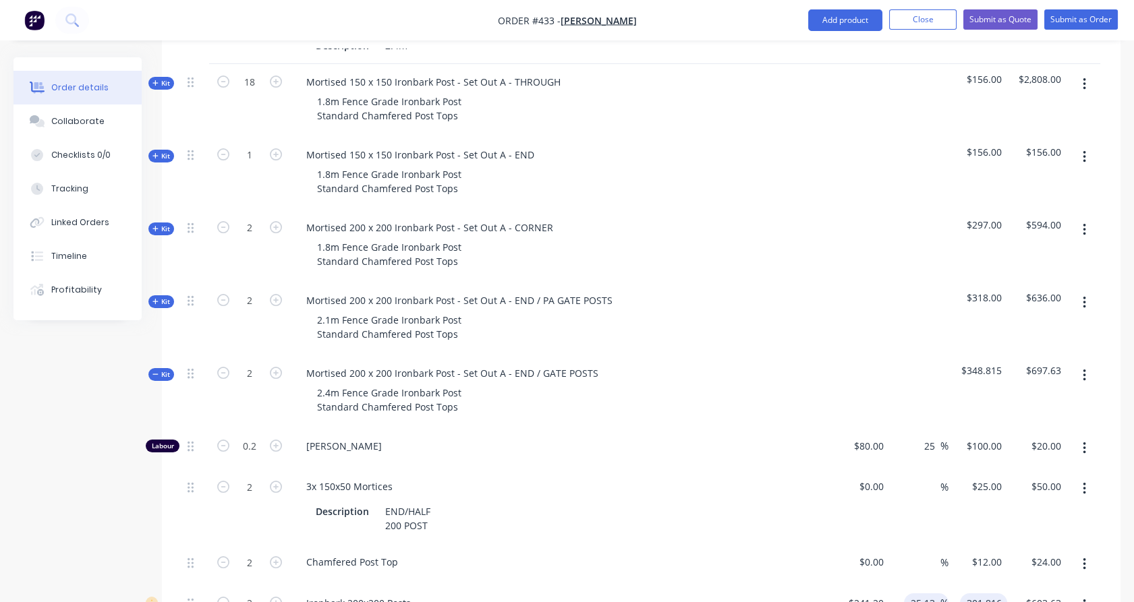
type input "$301.816"
click at [924, 594] on input "25.13" at bounding box center [924, 604] width 31 height 20
click at [929, 594] on input "25.2813" at bounding box center [920, 604] width 42 height 20
click at [930, 594] on input "2" at bounding box center [920, 604] width 42 height 20
type input "82"
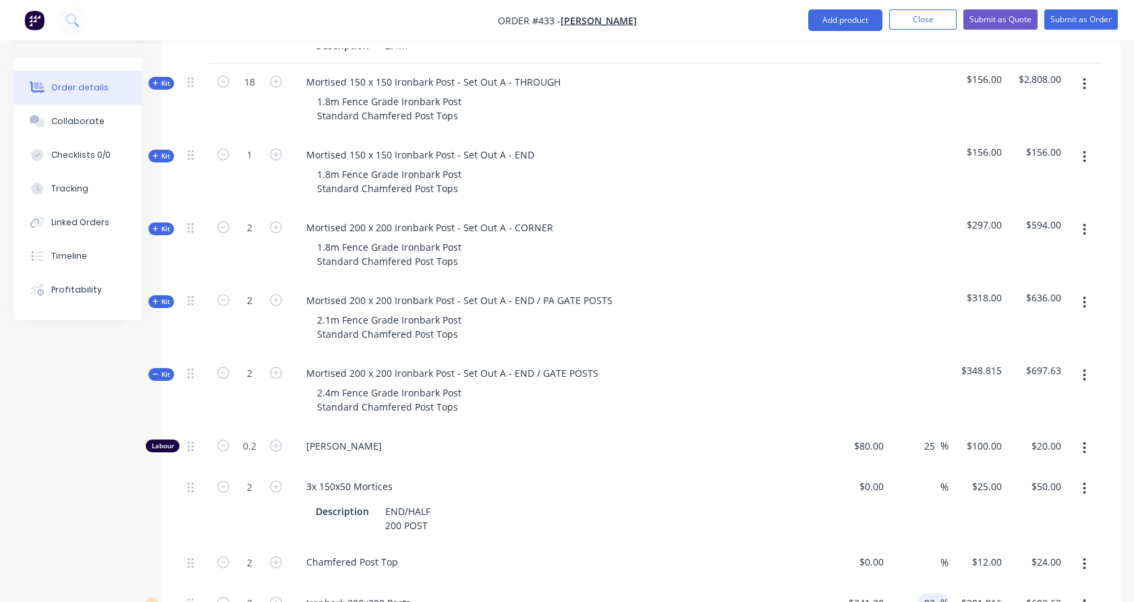
type input "$438.984"
type input "$877.97"
click at [942, 515] on div "%" at bounding box center [918, 507] width 59 height 76
click at [988, 594] on input "438.984" at bounding box center [983, 604] width 47 height 20
type input "440"
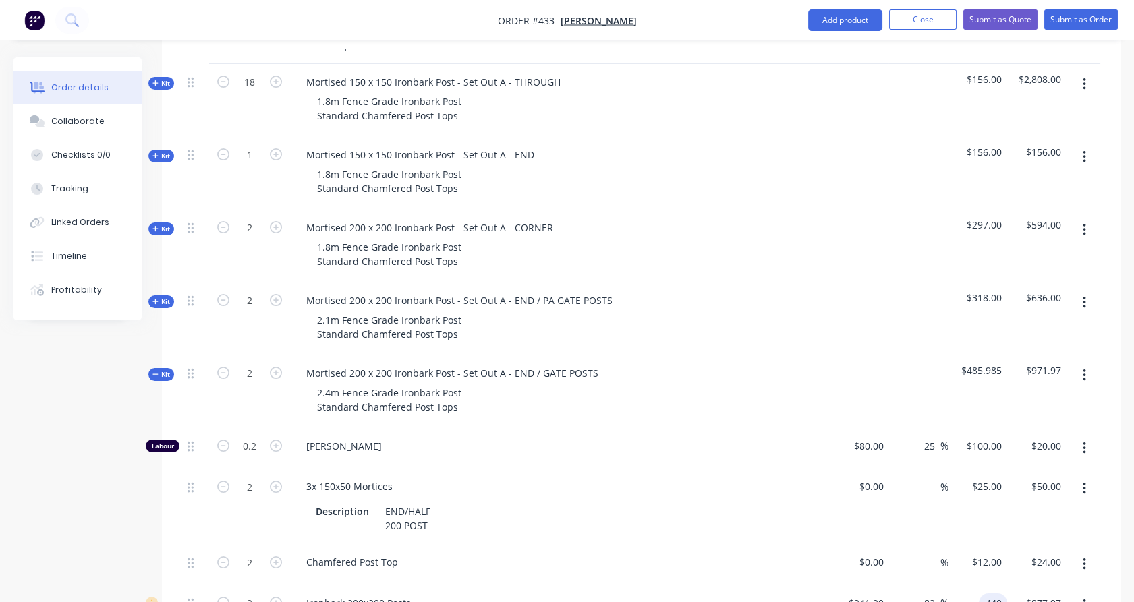
type input "82.42"
type input "$440.00"
type input "$880.00"
click at [1020, 511] on div "$50.00 $50.00" at bounding box center [1036, 507] width 59 height 76
click at [924, 594] on input "82.42" at bounding box center [924, 604] width 31 height 20
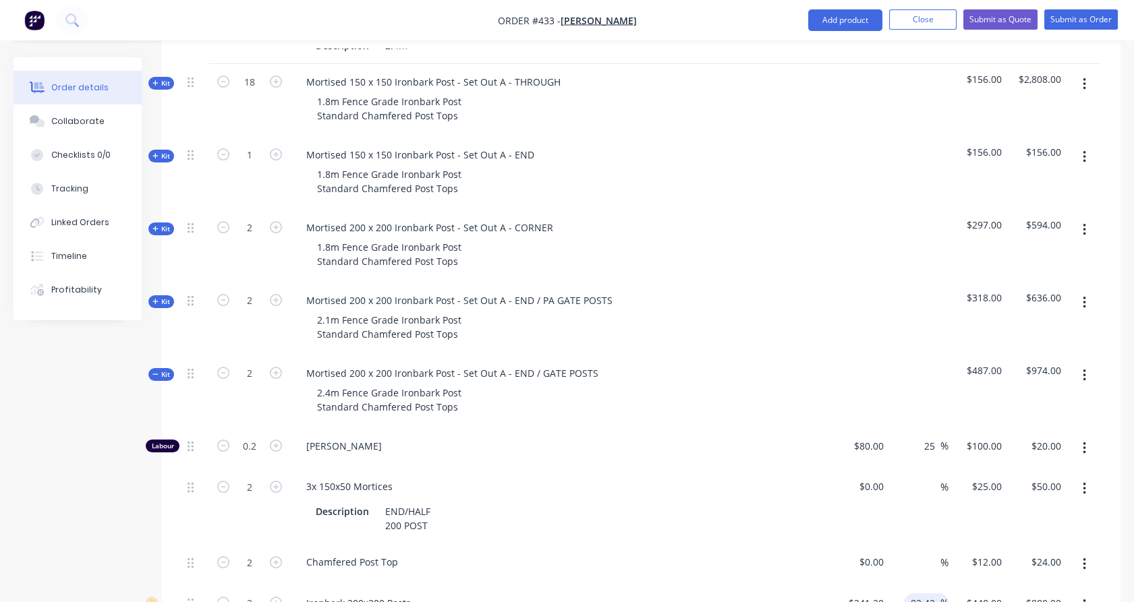
click at [924, 594] on input "82.42" at bounding box center [924, 604] width 31 height 20
click at [924, 594] on input "2" at bounding box center [924, 604] width 31 height 20
type input "82"
type input "$438.984"
type input "$877.97"
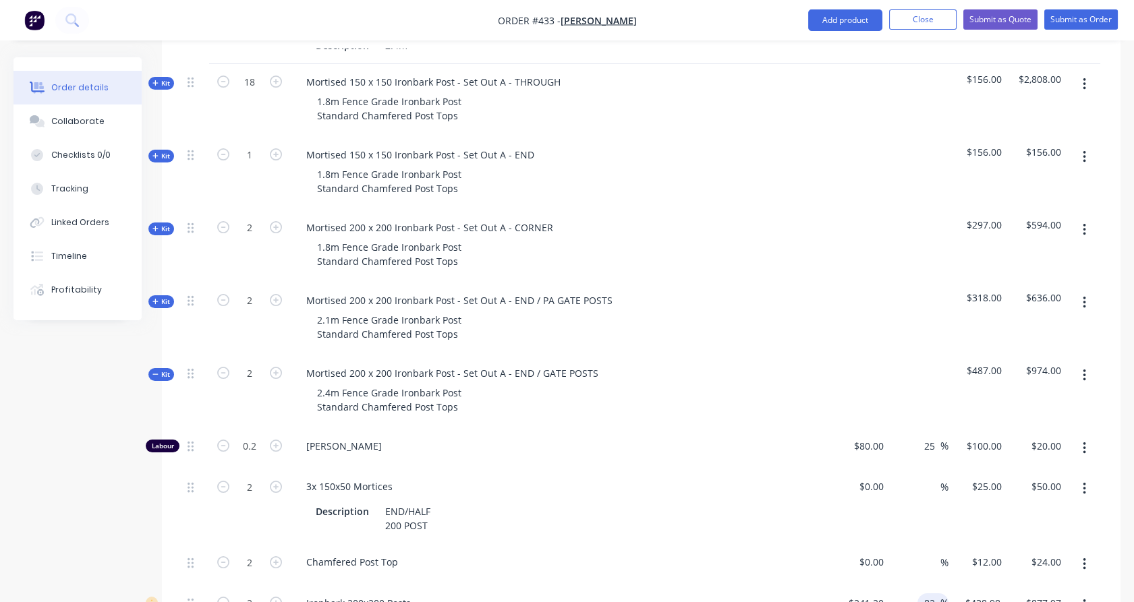
click at [961, 516] on div "$25.00 $25.00" at bounding box center [978, 507] width 59 height 76
click at [934, 594] on input "82" at bounding box center [932, 604] width 18 height 20
type input "28"
type input "$308.736"
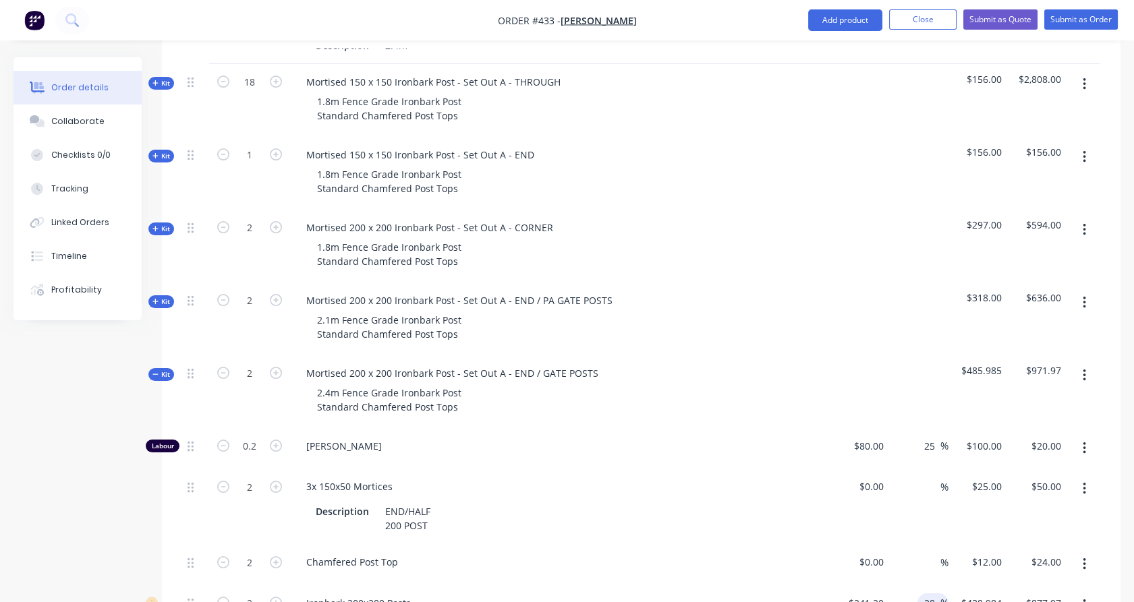
type input "$617.47"
click at [978, 511] on div "$25.00 $25.00" at bounding box center [978, 507] width 59 height 76
click at [984, 594] on input "308.736" at bounding box center [983, 604] width 47 height 20
type input "310"
type input "28.52"
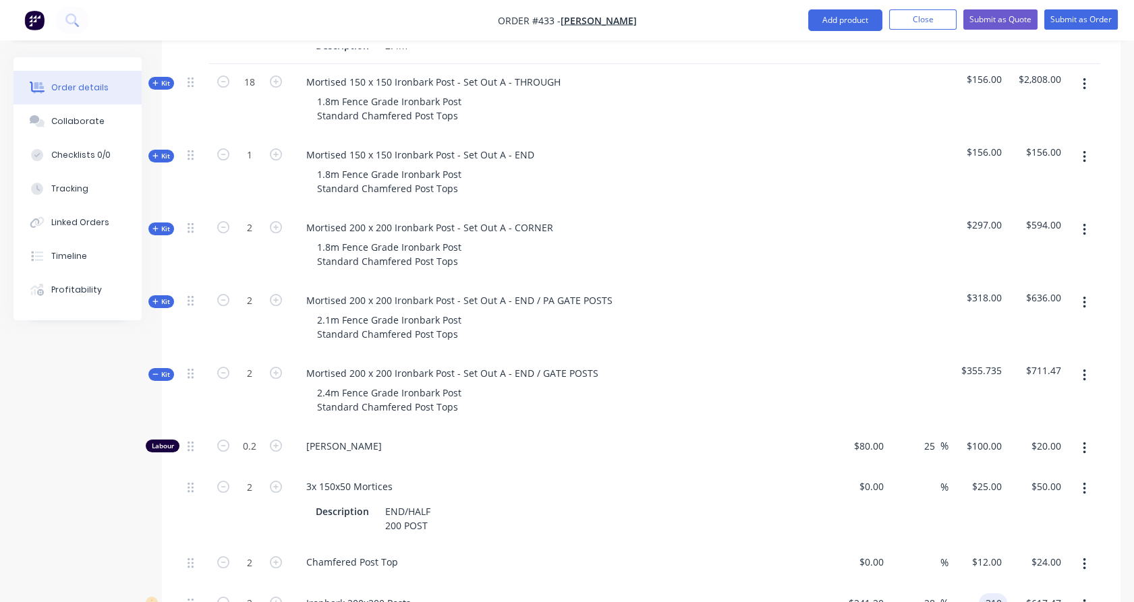
type input "$310.00"
type input "$620.00"
click at [1009, 514] on div "$50.00 $50.00" at bounding box center [1036, 507] width 59 height 76
click at [161, 370] on span "Kit" at bounding box center [161, 375] width 18 height 10
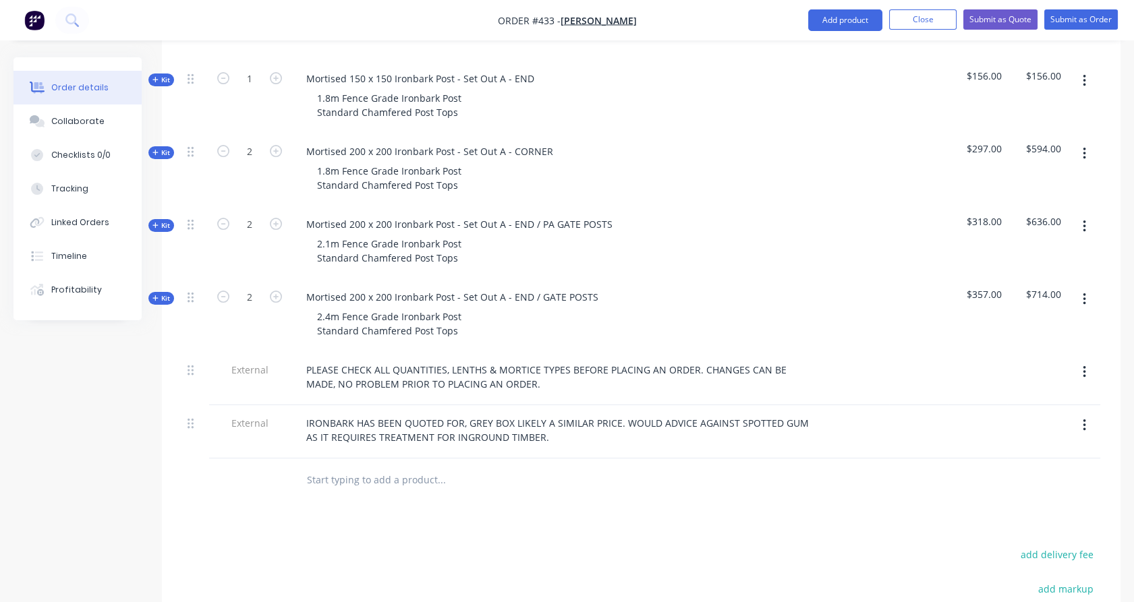
scroll to position [545, 0]
click at [154, 296] on icon at bounding box center [155, 299] width 6 height 7
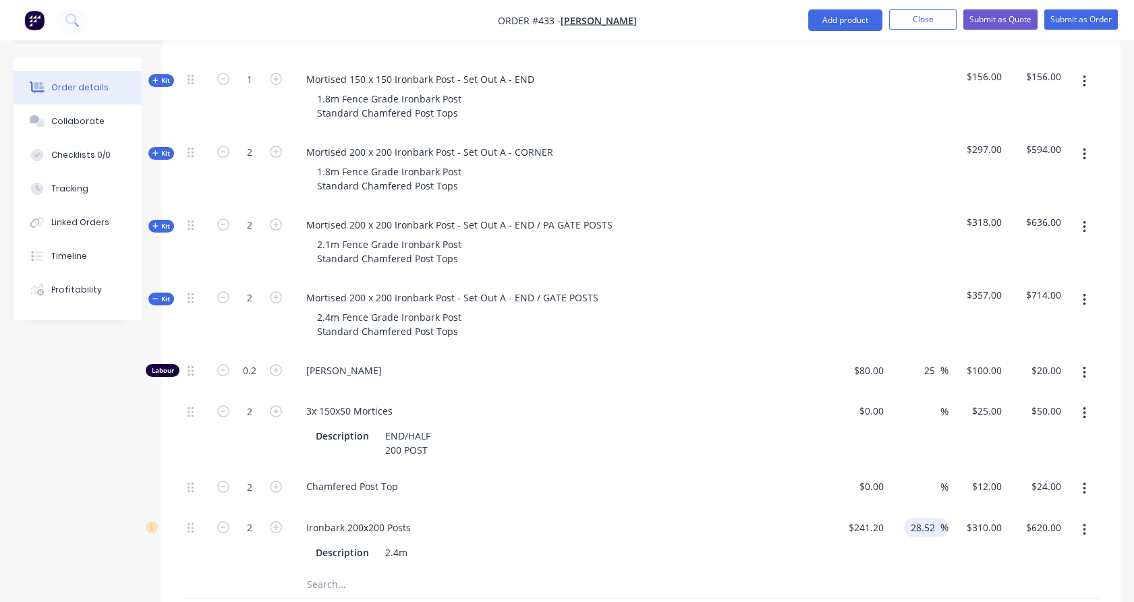
click at [913, 518] on input "28.52" at bounding box center [924, 528] width 31 height 20
type input "33"
type input "$320.796"
type input "$641.59"
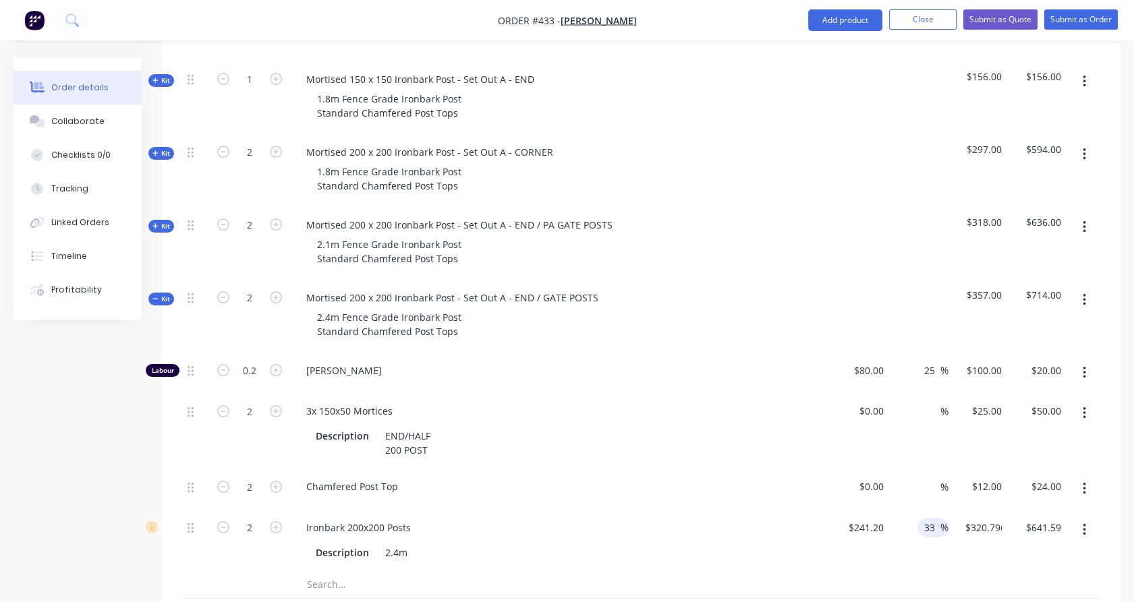
click at [929, 432] on div "%" at bounding box center [918, 431] width 59 height 76
click at [988, 518] on input "320.796" at bounding box center [983, 528] width 47 height 20
type input "321"
type input "33.08"
type input "$321.00"
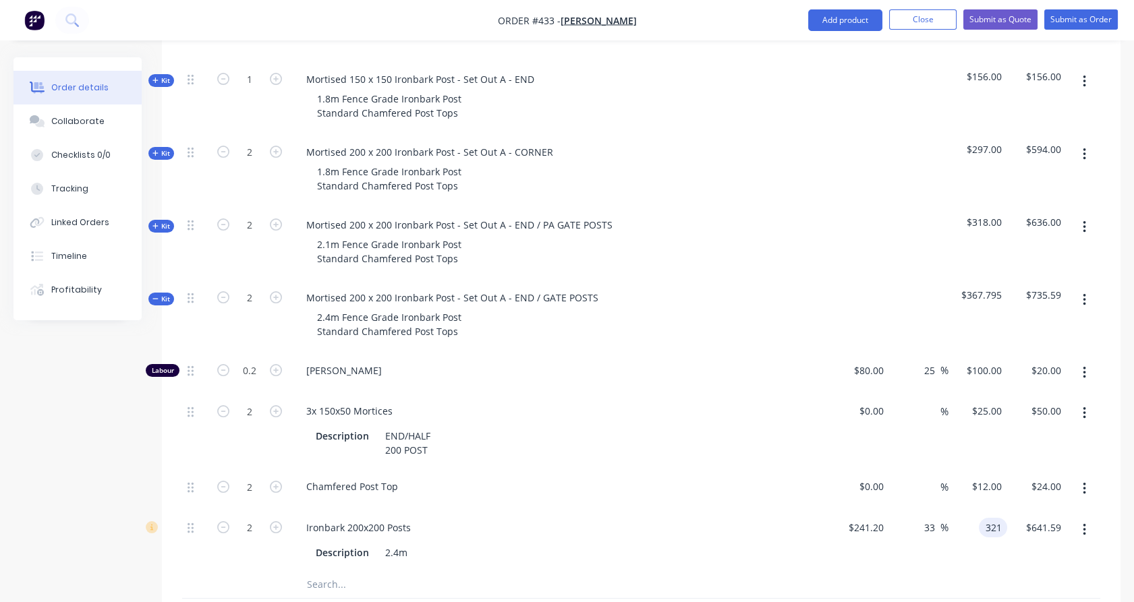
type input "$642.00"
click at [1002, 426] on div "$25.00 $25.00" at bounding box center [978, 431] width 59 height 76
drag, startPoint x: 164, startPoint y: 208, endPoint x: 266, endPoint y: 232, distance: 104.7
click at [169, 221] on span "Kit" at bounding box center [161, 226] width 18 height 10
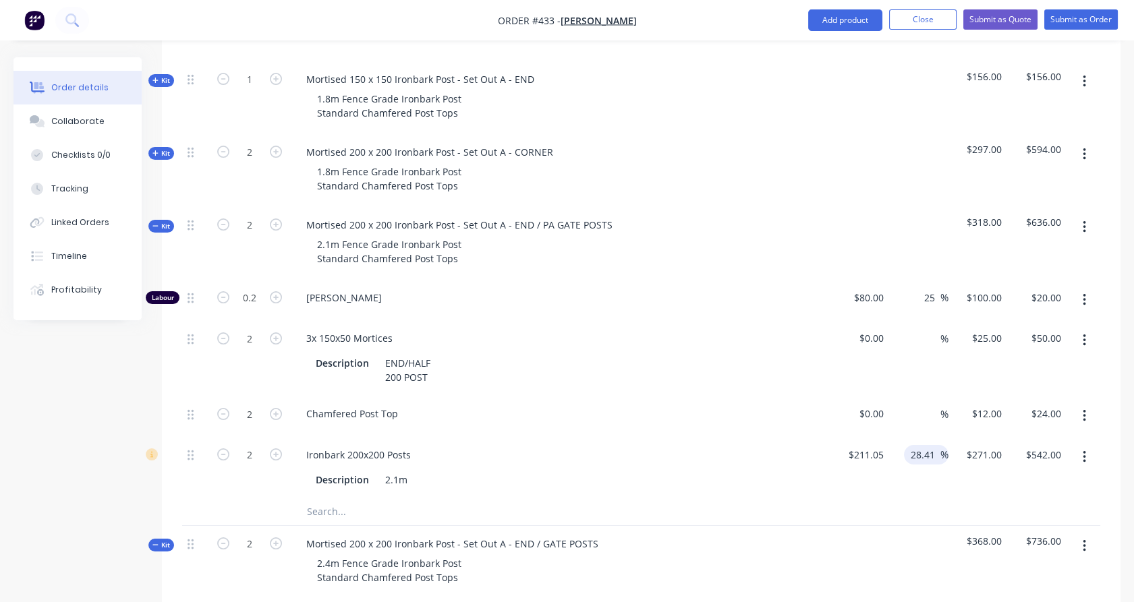
click at [924, 445] on input "28.41" at bounding box center [924, 455] width 31 height 20
type input "33"
type input "$280.6965"
type input "$561.39"
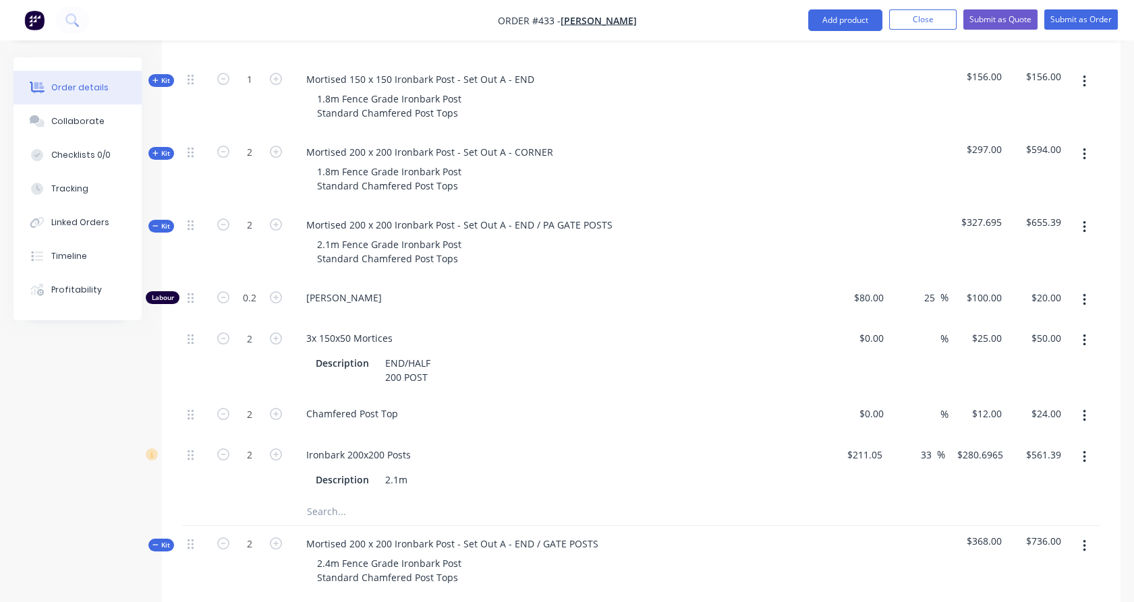
click at [961, 362] on div "$25.00 $25.00" at bounding box center [978, 358] width 59 height 76
click at [990, 445] on input "280.6965" at bounding box center [982, 455] width 53 height 20
type input "381"
type input "80.53"
type input "$381.00"
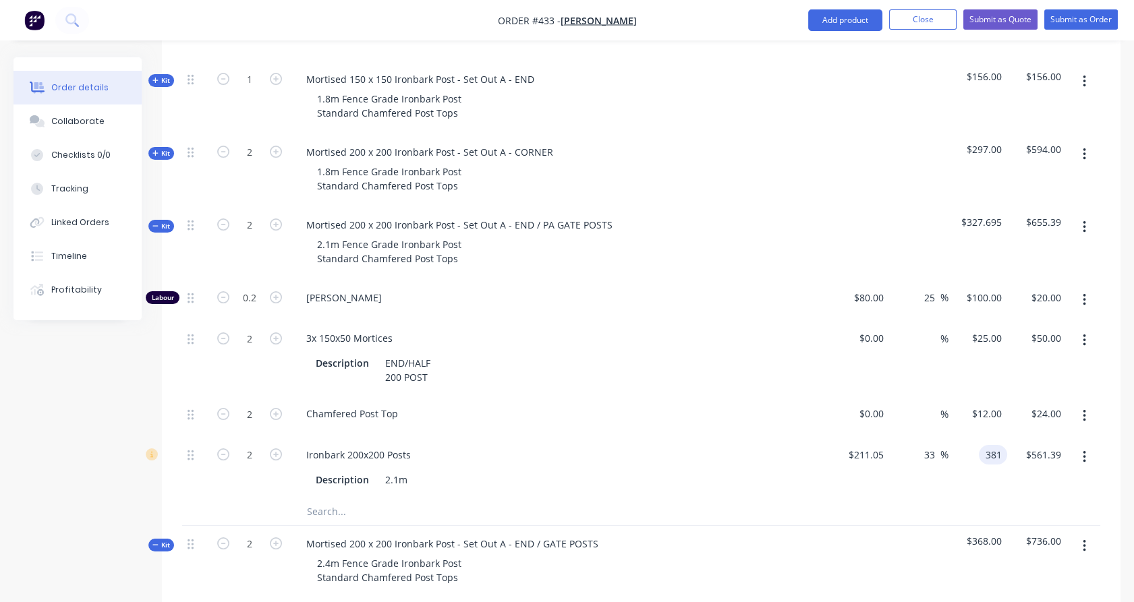
type input "$762.00"
click at [988, 354] on div "$25.00 $25.00" at bounding box center [978, 358] width 59 height 76
click at [982, 445] on div "381 $381.00" at bounding box center [983, 455] width 47 height 20
click at [982, 445] on div "381 381" at bounding box center [993, 455] width 28 height 20
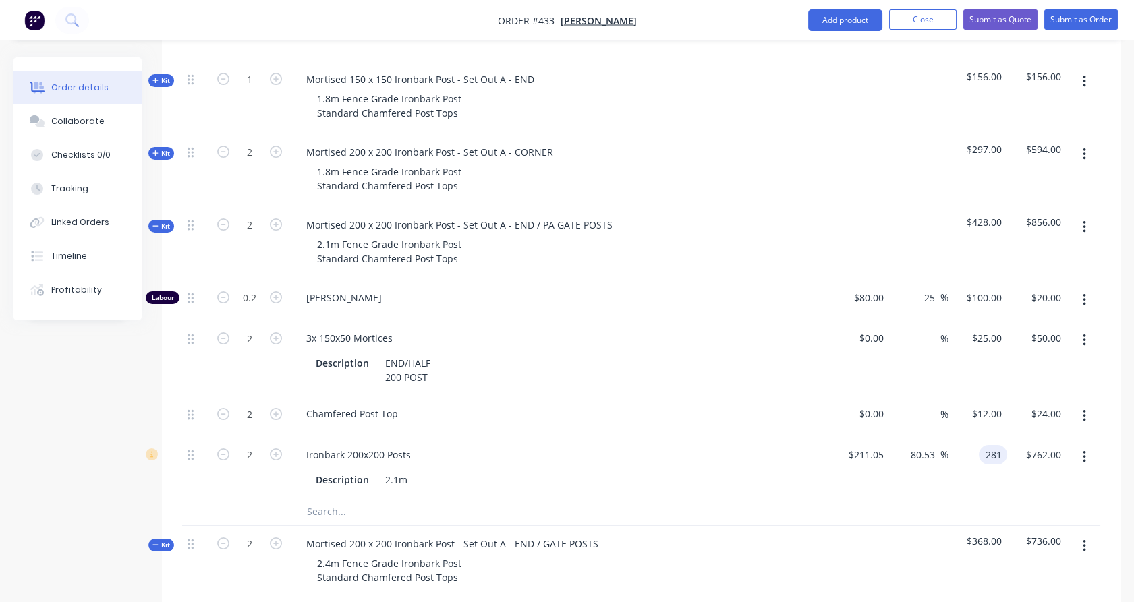
type input "281"
type input "33.14"
type input "$281.00"
type input "$562.00"
click at [1003, 362] on div "$25.00 $25.00" at bounding box center [978, 358] width 59 height 76
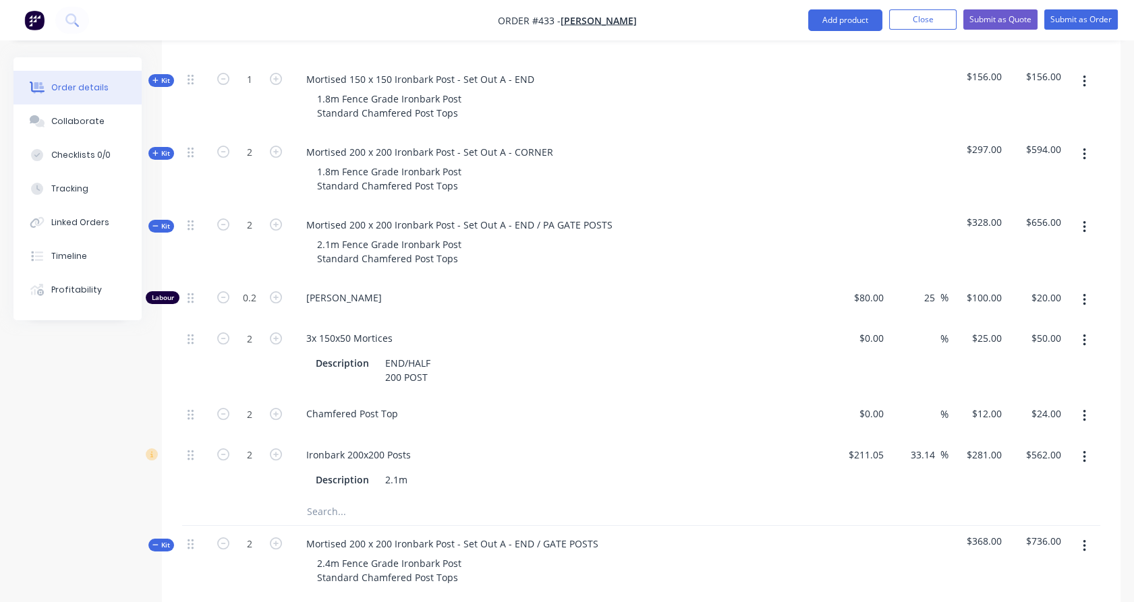
click at [167, 221] on span "Kit" at bounding box center [161, 226] width 18 height 10
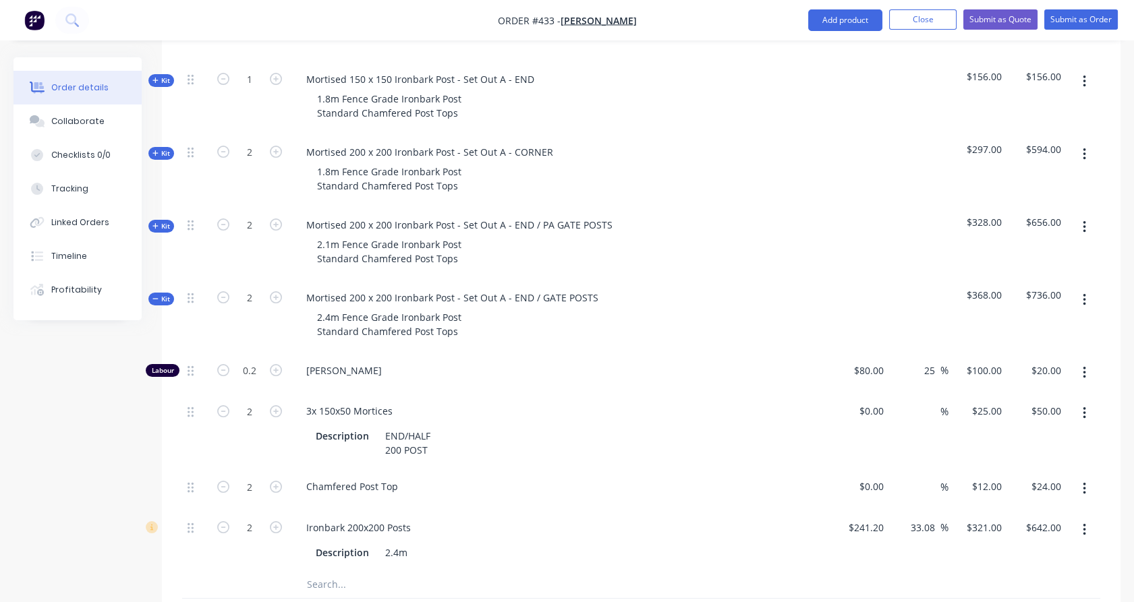
click at [156, 147] on div "Kit" at bounding box center [161, 153] width 26 height 13
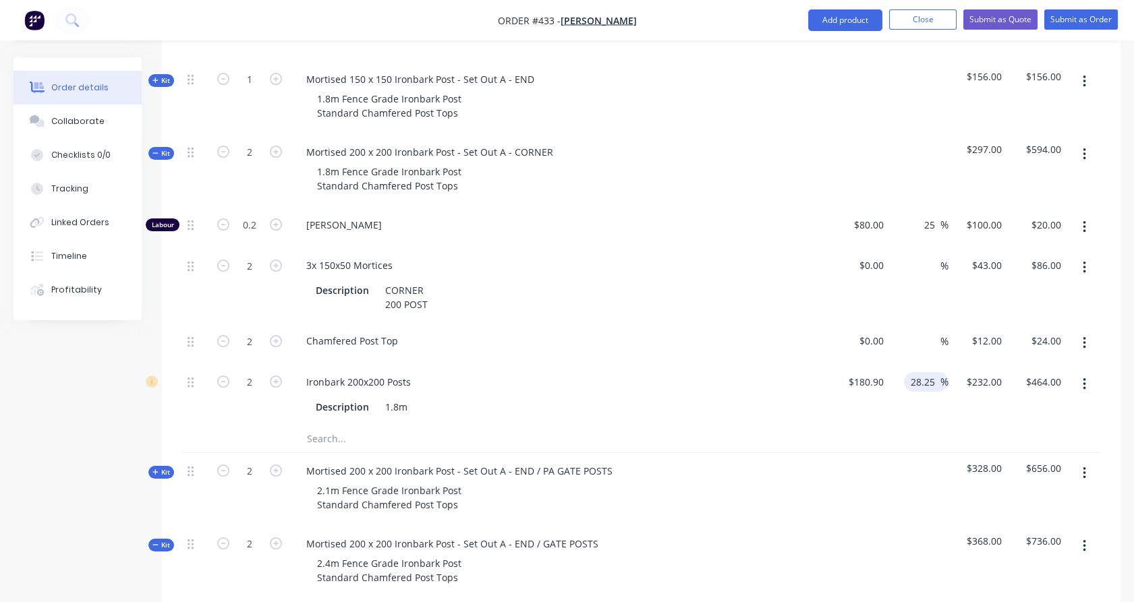
click at [936, 372] on input "28.25" at bounding box center [924, 382] width 31 height 20
click at [926, 372] on input "28.25" at bounding box center [924, 382] width 31 height 20
type input "33"
type input "$240.597"
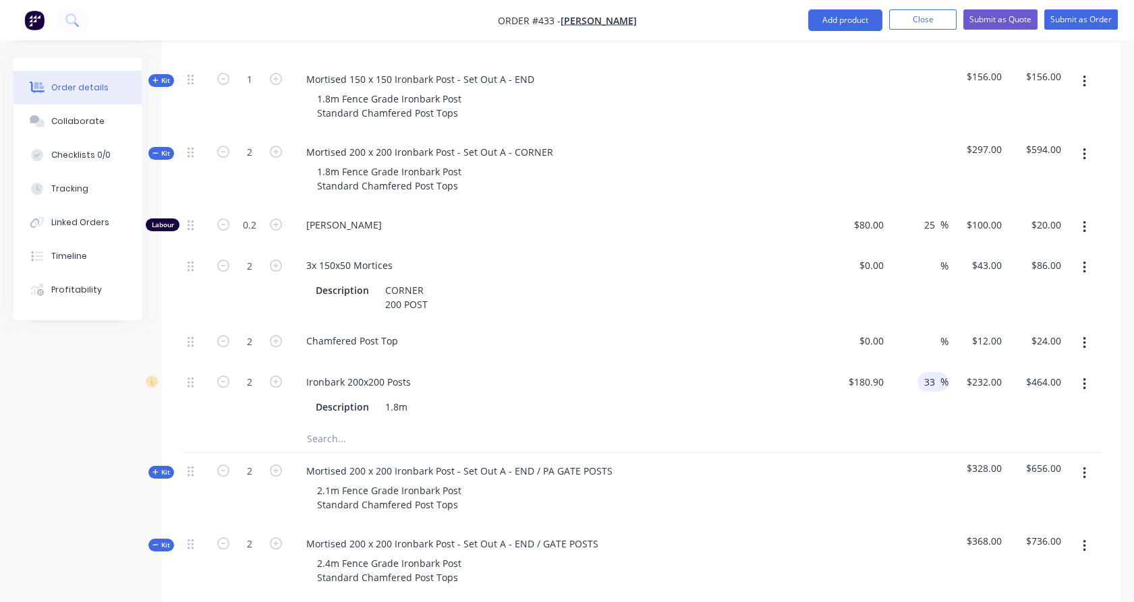
type input "$481.19"
click at [922, 286] on div "%" at bounding box center [918, 286] width 59 height 76
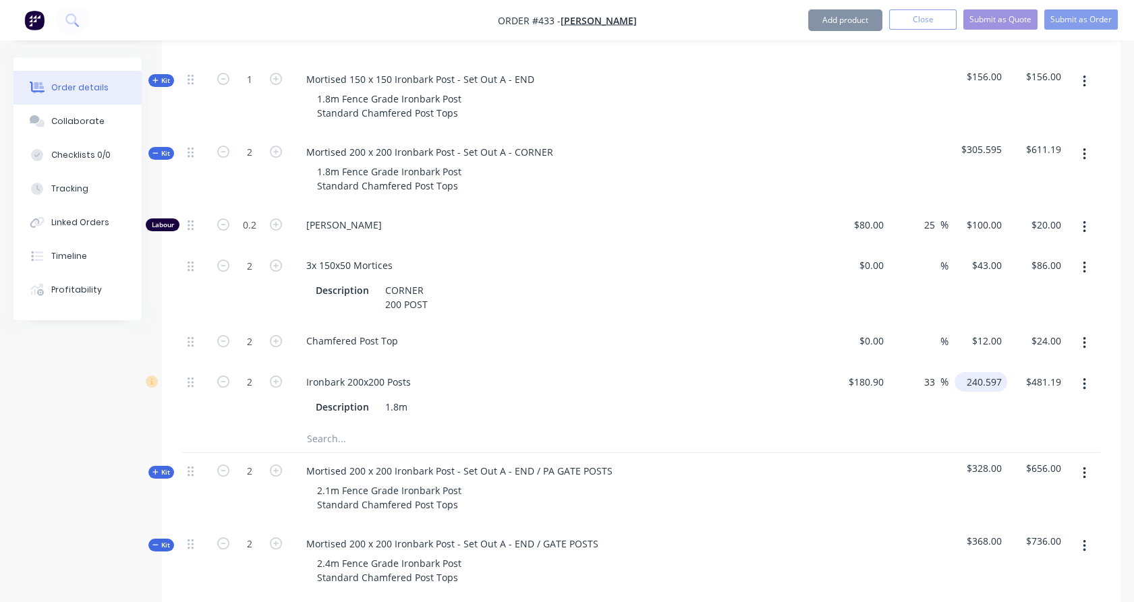
click at [990, 372] on input "240.597" at bounding box center [983, 382] width 47 height 20
type input "241"
type input "33.22"
type input "$241.00"
type input "$482.00"
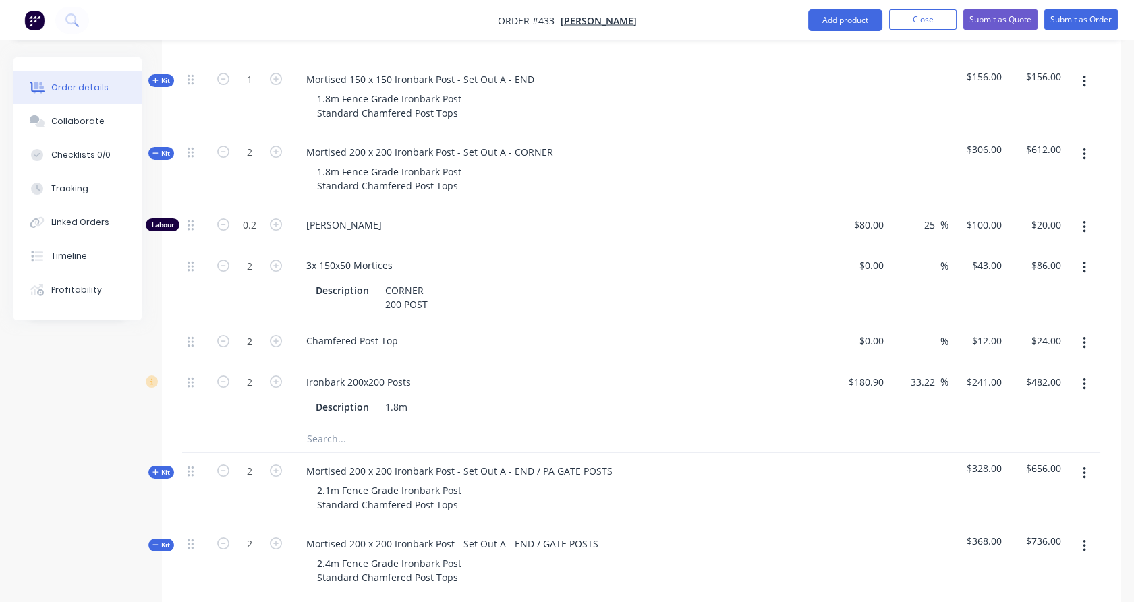
click at [985, 295] on div "$43.00 $43.00" at bounding box center [978, 286] width 59 height 76
click at [162, 148] on span "Kit" at bounding box center [161, 153] width 18 height 10
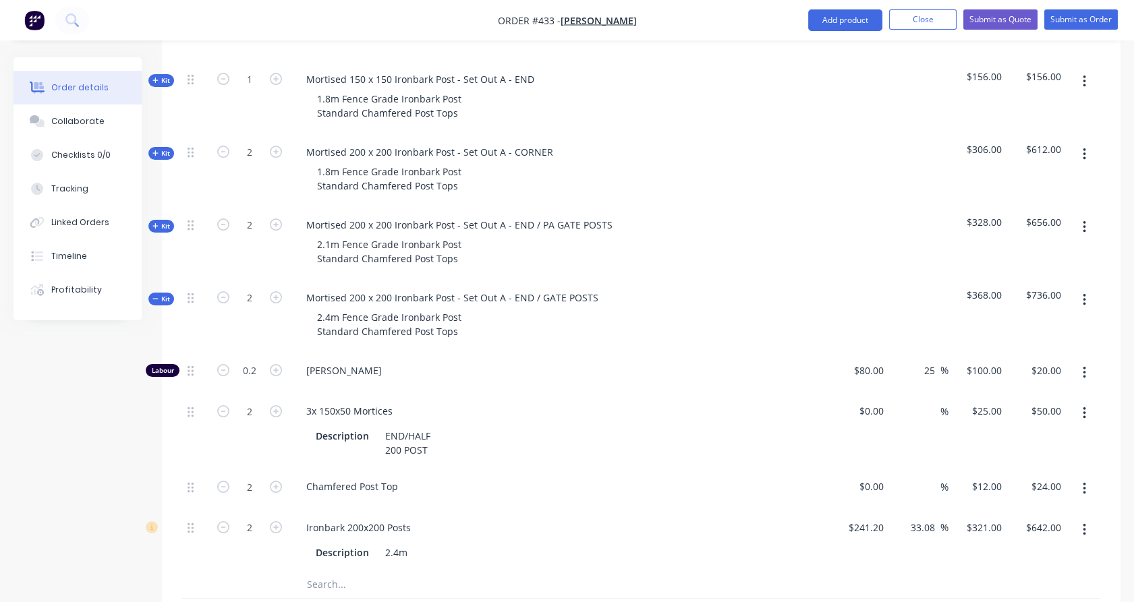
click at [163, 294] on span "Kit" at bounding box center [161, 299] width 18 height 10
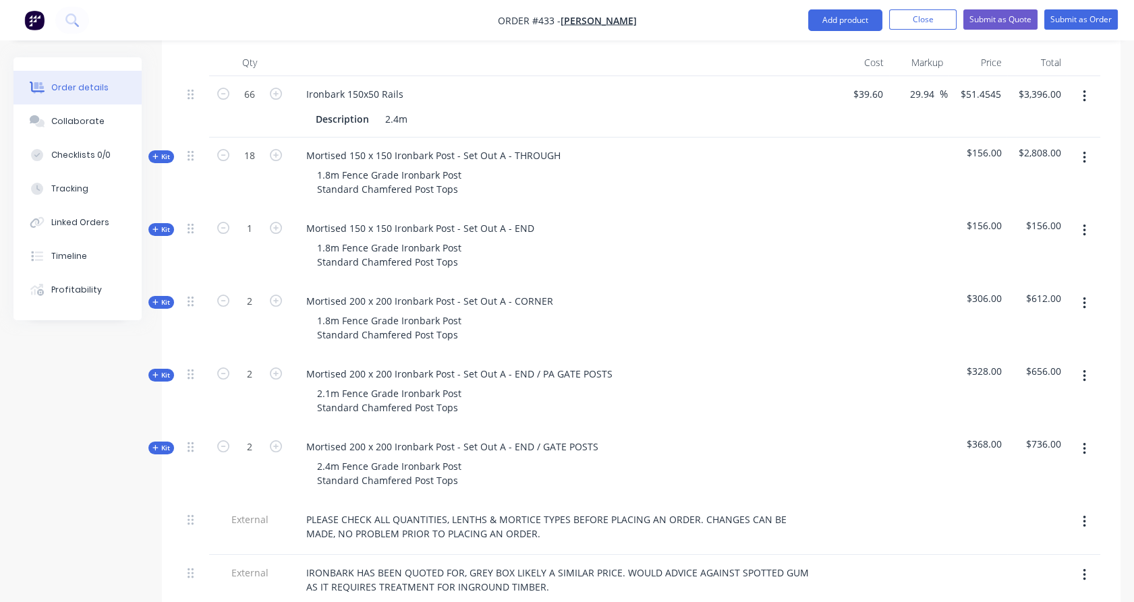
scroll to position [395, 0]
click at [165, 225] on span "Kit" at bounding box center [161, 230] width 18 height 10
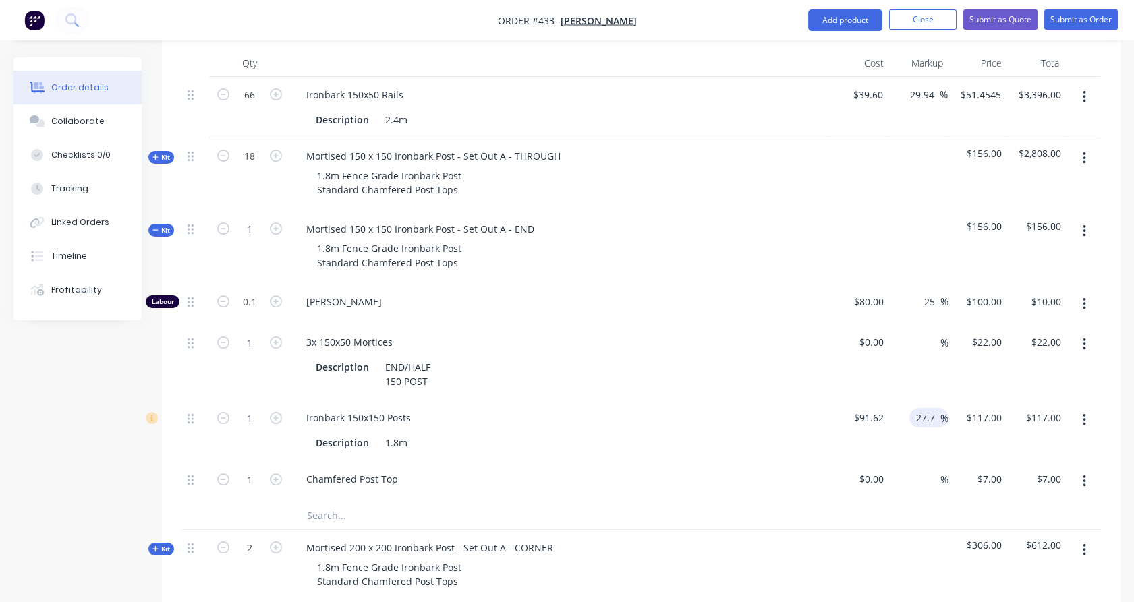
click at [930, 408] on input "27.7" at bounding box center [928, 418] width 26 height 20
type input "33"
type input "$121.8546"
type input "$121.85"
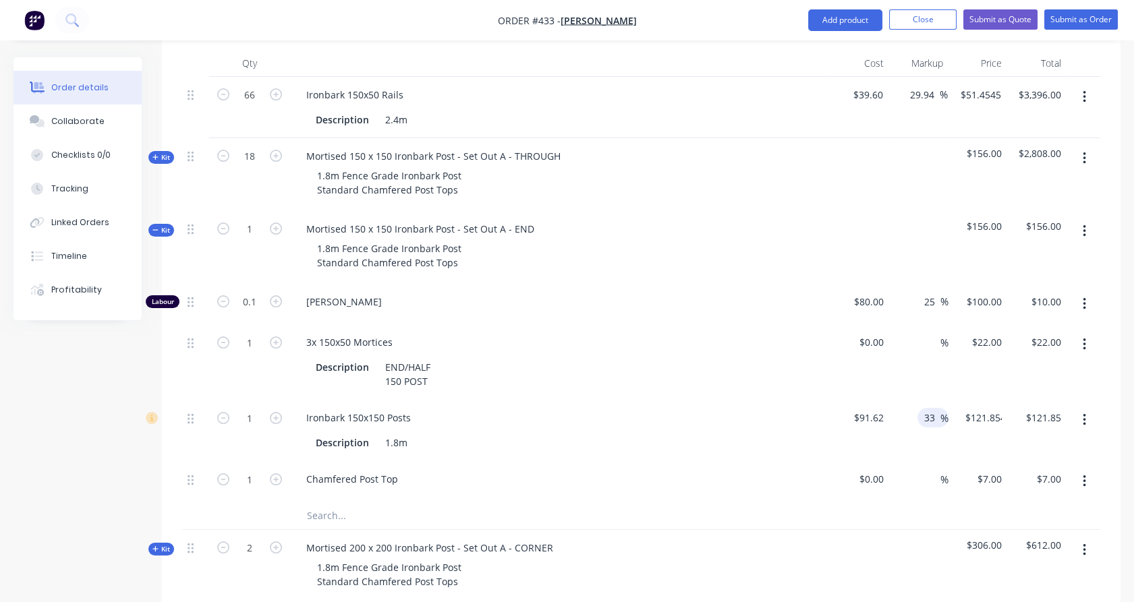
click at [957, 351] on div "$22.00 $22.00" at bounding box center [978, 363] width 59 height 76
click at [980, 408] on input "121.8546" at bounding box center [982, 418] width 53 height 20
type input "122"
type input "33.16"
type input "$122.00"
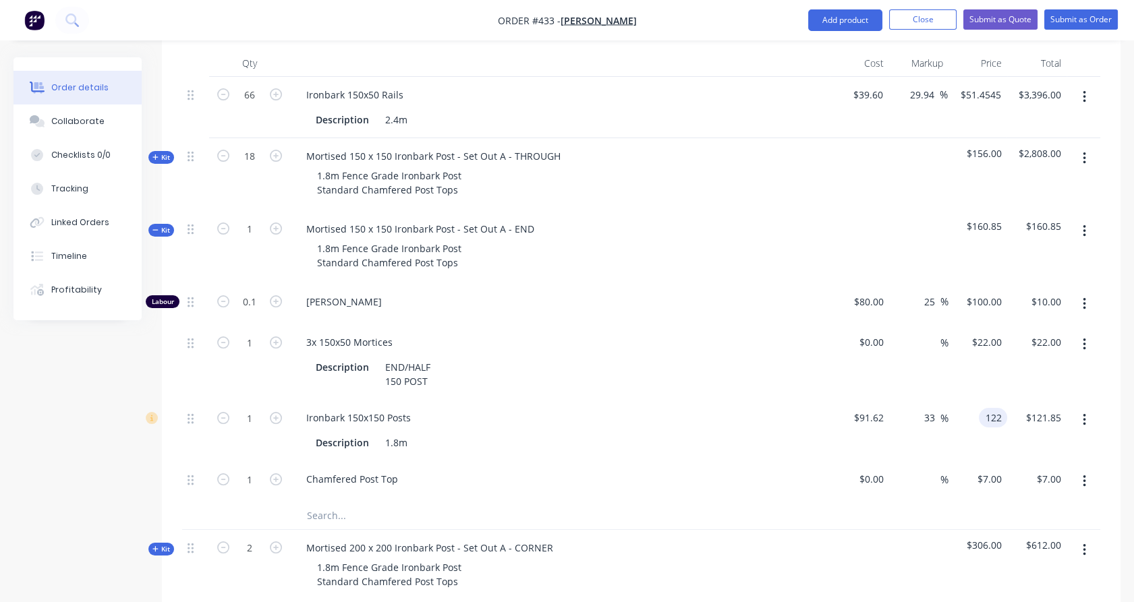
type input "$122.00"
click at [996, 368] on div "$22.00 $22.00" at bounding box center [978, 363] width 59 height 76
click at [167, 216] on div "Qty Cost Markup Price Total 66 Ironbark 150x50 Rails Description 2.4m $39.60 $3…" at bounding box center [641, 474] width 959 height 849
click at [165, 225] on span "Kit" at bounding box center [161, 230] width 18 height 10
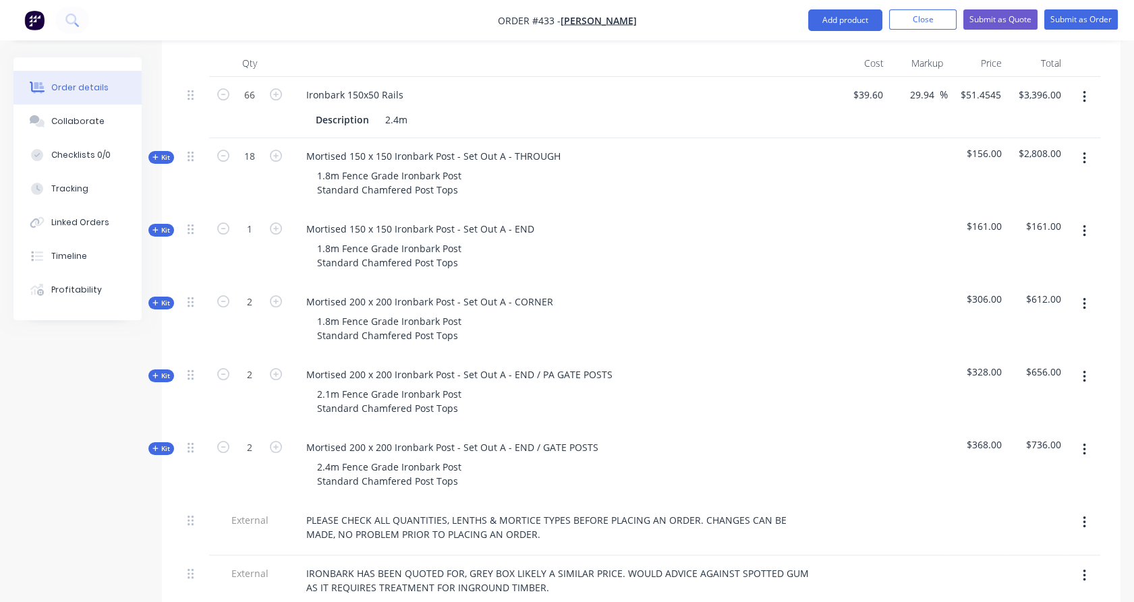
click at [164, 152] on span "Kit" at bounding box center [161, 157] width 18 height 10
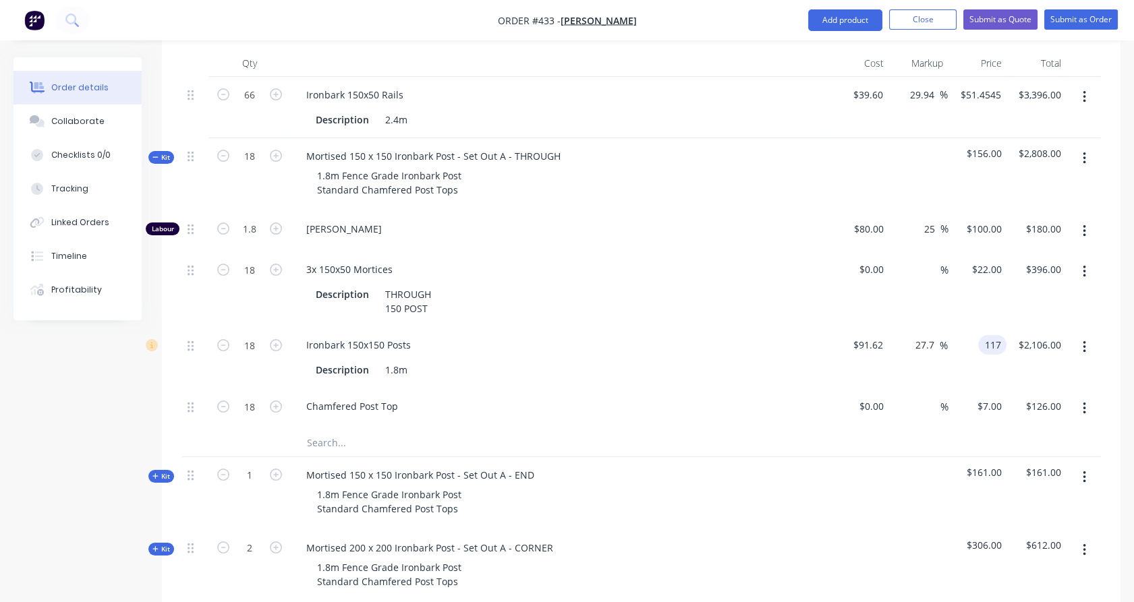
click at [986, 335] on input "117" at bounding box center [995, 345] width 23 height 20
type input "122"
type input "33.16"
type input "$122.00"
type input "$2,196.00"
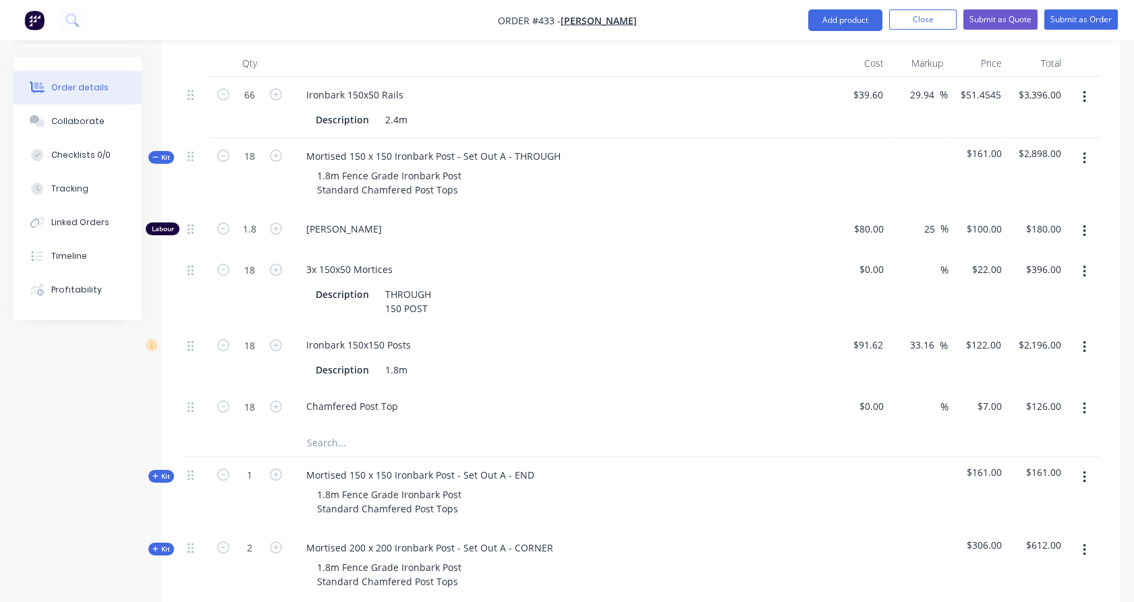
click at [999, 289] on div "$22.00 $22.00" at bounding box center [978, 290] width 59 height 76
drag, startPoint x: 157, startPoint y: 138, endPoint x: 164, endPoint y: 135, distance: 7.9
click at [157, 157] on icon at bounding box center [154, 157] width 5 height 1
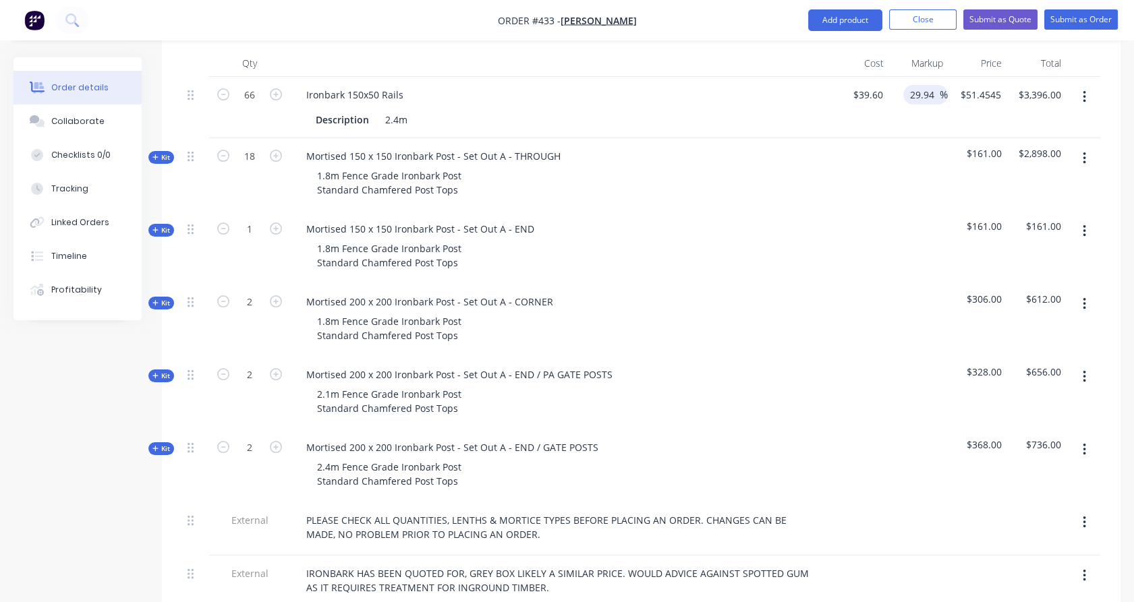
click at [924, 85] on input "29.94" at bounding box center [924, 95] width 31 height 20
click at [929, 85] on input "29.94" at bounding box center [924, 95] width 31 height 20
click at [929, 85] on input "3" at bounding box center [924, 95] width 31 height 20
type input "32"
type input "$52.272"
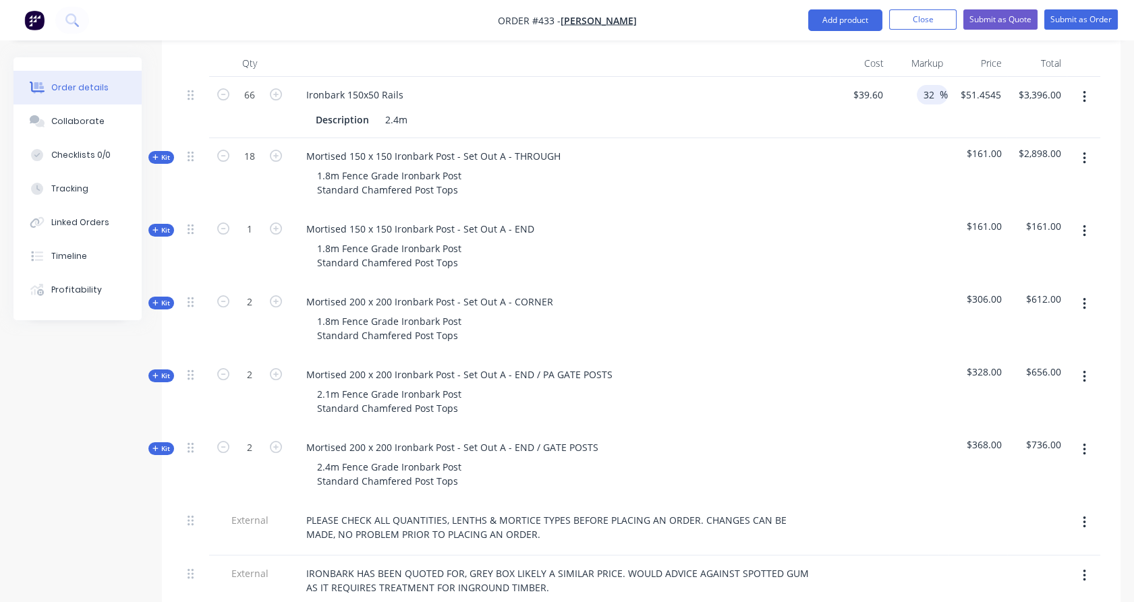
type input "$3,449.95"
click at [930, 99] on div "32 32 %" at bounding box center [918, 107] width 59 height 61
click at [982, 85] on input "52.272" at bounding box center [988, 95] width 36 height 20
type input "$52.272"
click at [990, 111] on div "$52.272 52.272" at bounding box center [977, 107] width 59 height 61
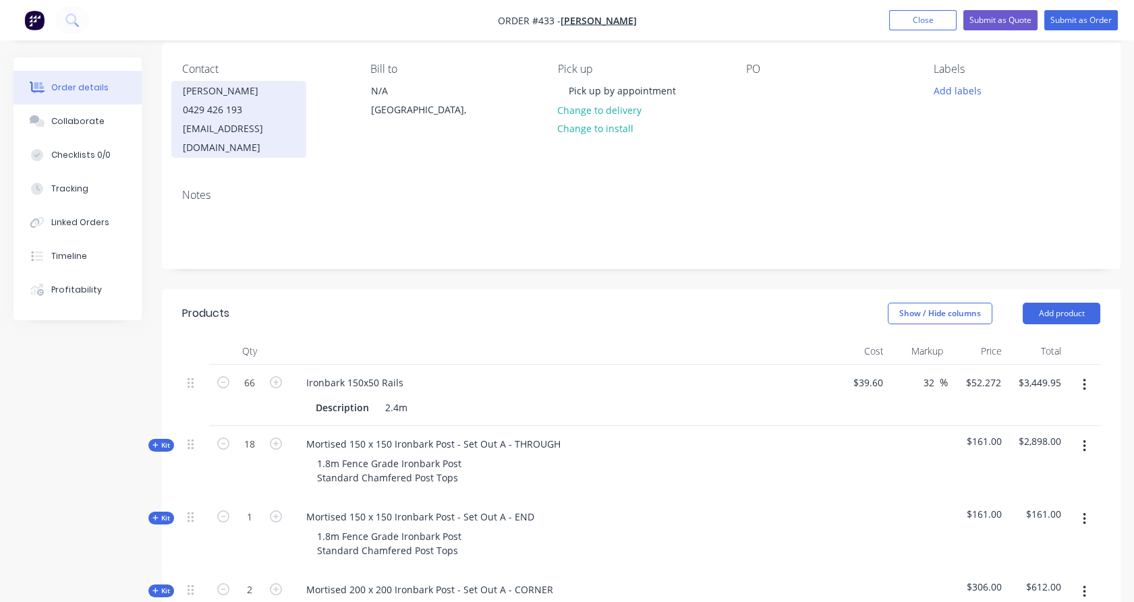
scroll to position [0, 0]
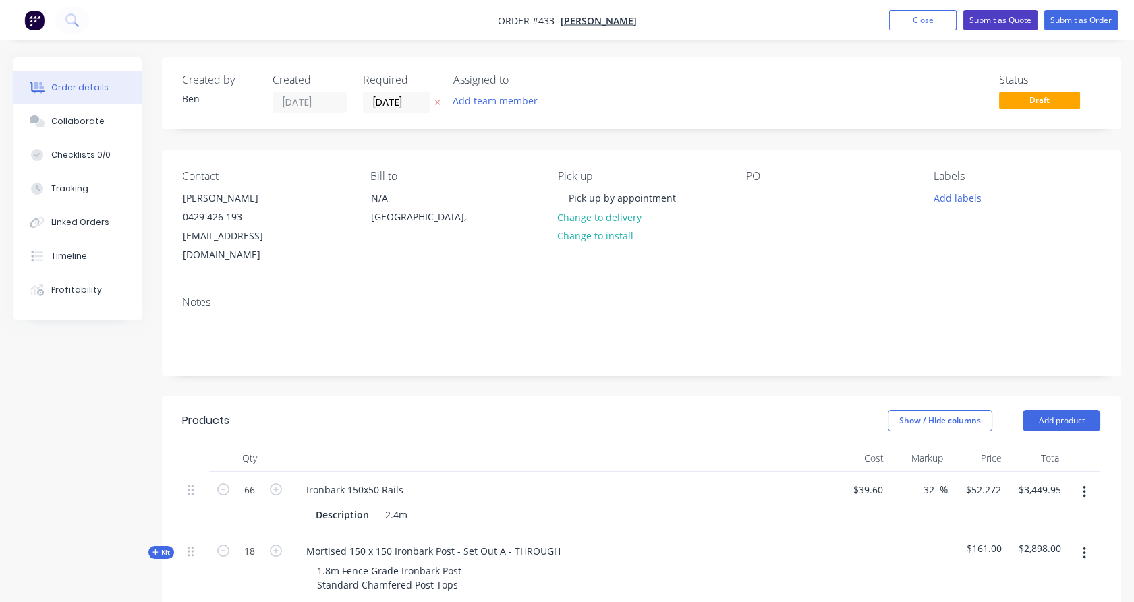
click at [999, 26] on button "Submit as Quote" at bounding box center [1000, 20] width 74 height 20
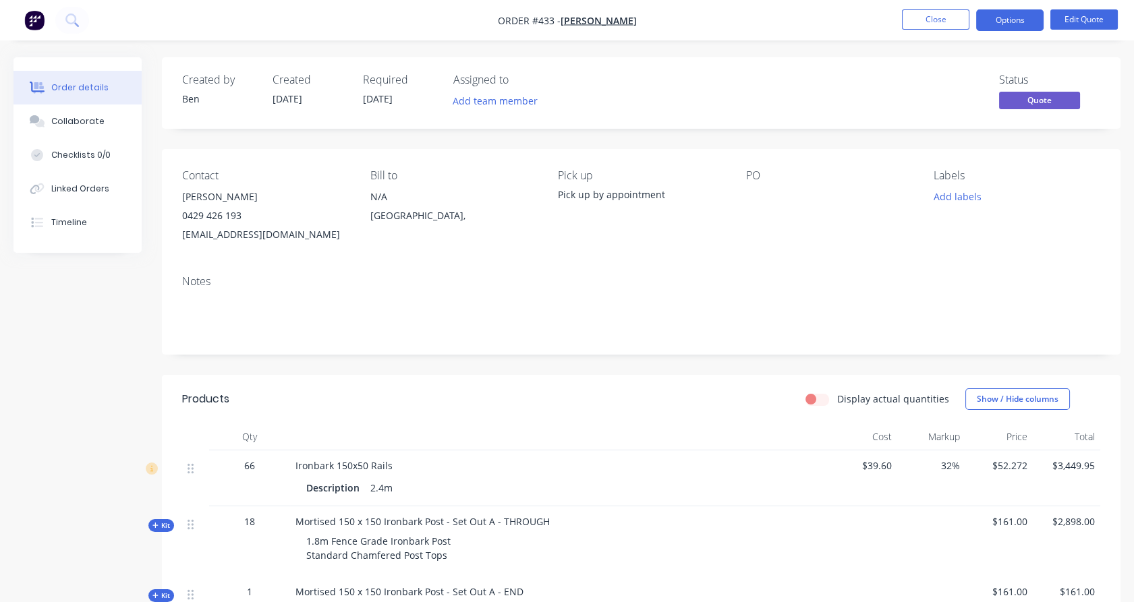
click at [999, 26] on button "Options" at bounding box center [1009, 20] width 67 height 22
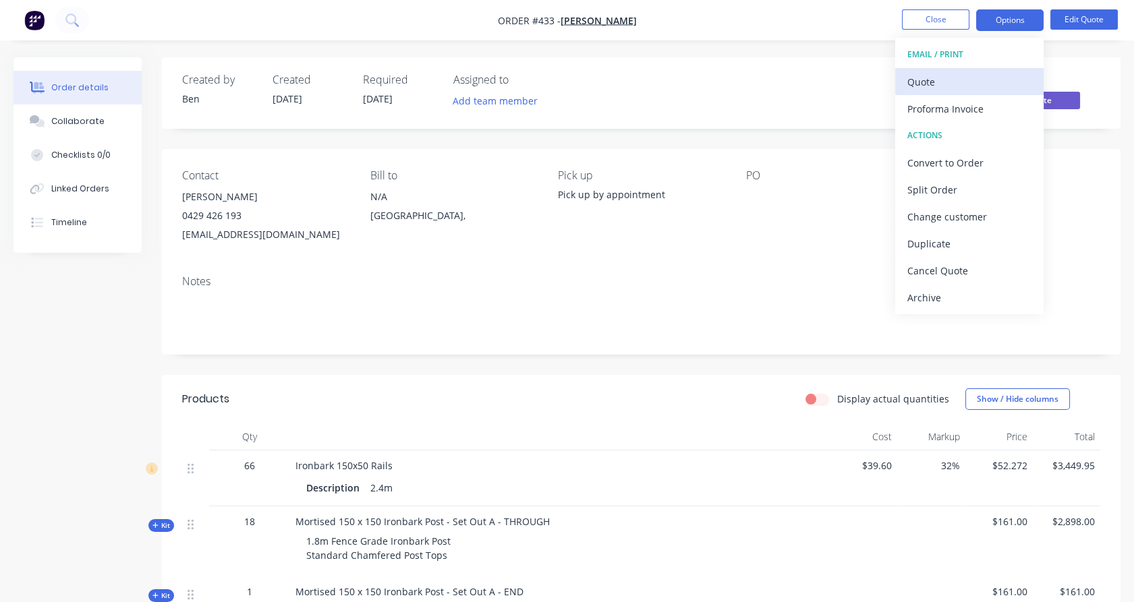
click at [984, 84] on div "Quote" at bounding box center [969, 82] width 124 height 20
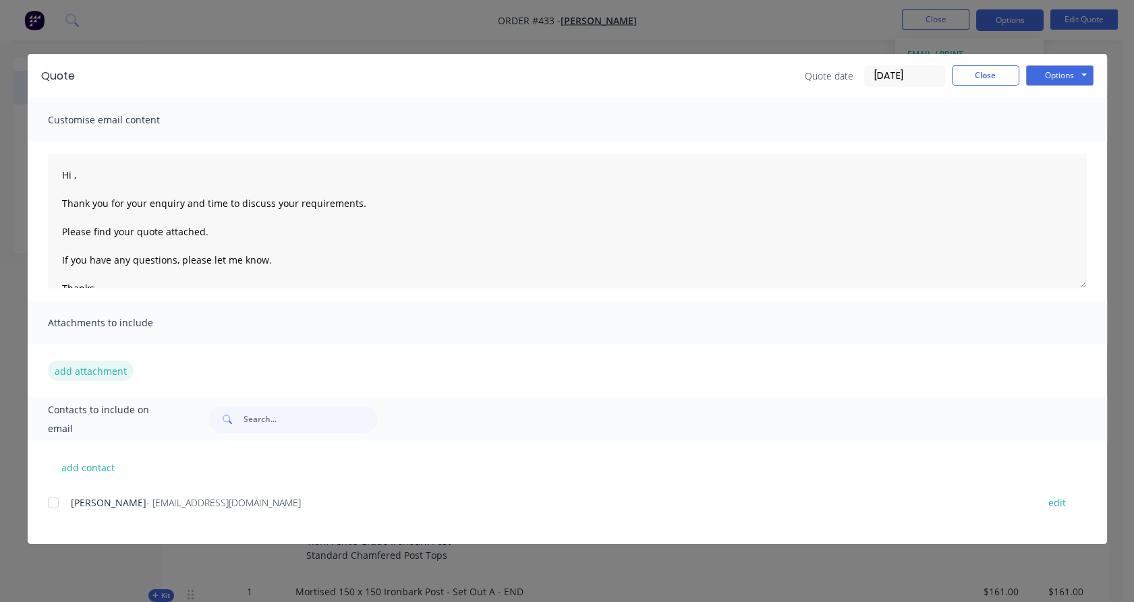
click at [103, 372] on button "add attachment" at bounding box center [91, 371] width 86 height 20
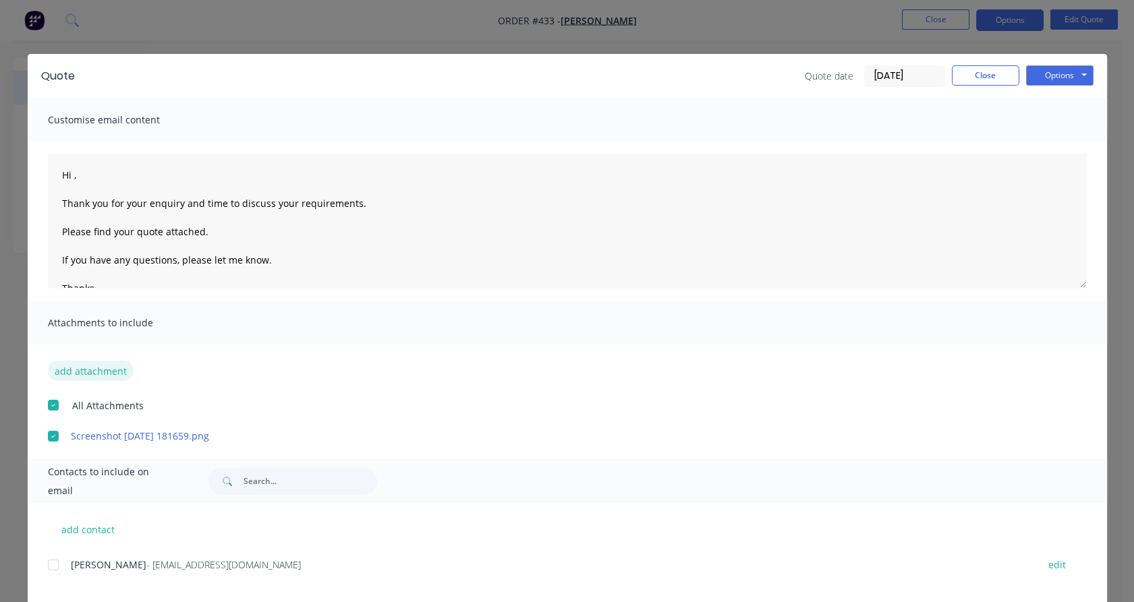
click at [72, 373] on button "add attachment" at bounding box center [91, 371] width 86 height 20
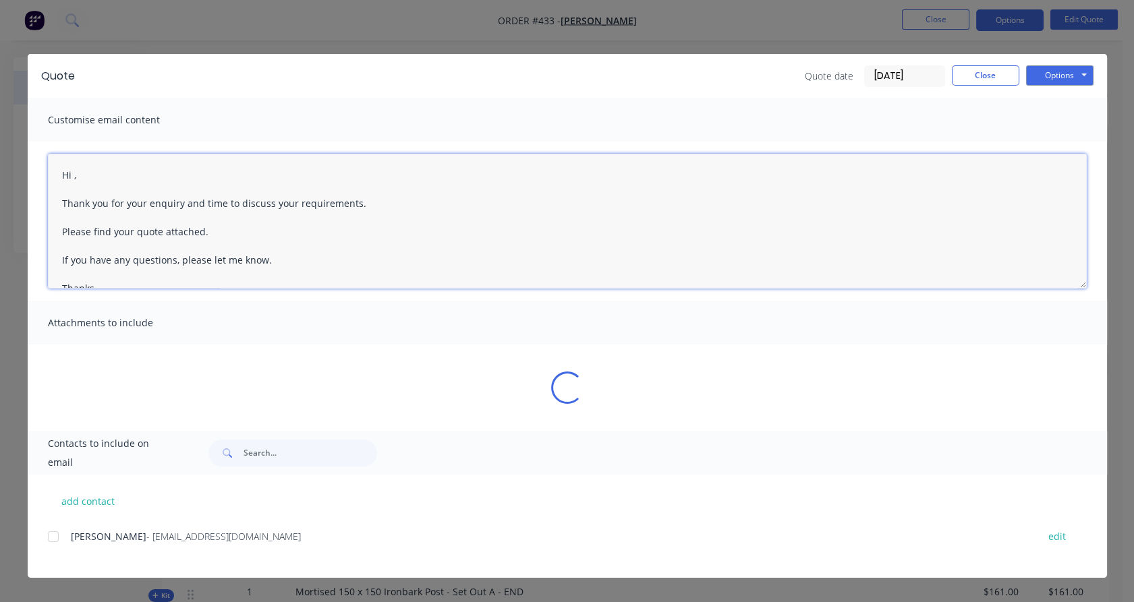
click at [74, 175] on textarea "Hi , Thank you for your enquiry and time to discuss your requirements. Please f…" at bounding box center [567, 221] width 1039 height 135
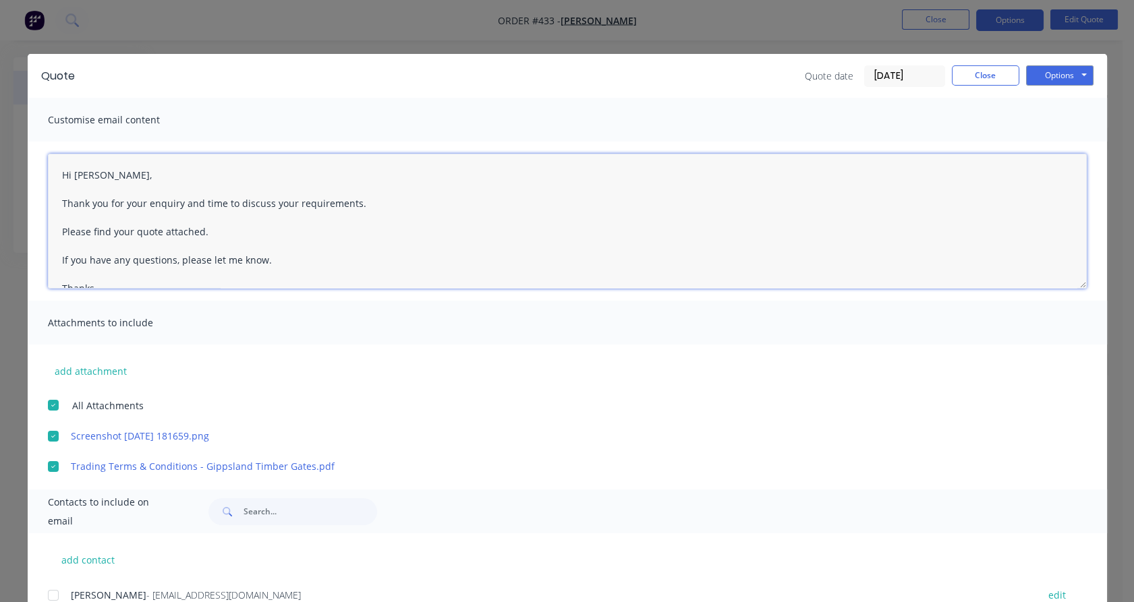
drag, startPoint x: 198, startPoint y: 205, endPoint x: 262, endPoint y: 200, distance: 64.9
click at [261, 200] on textarea "Hi [PERSON_NAME], Thank you for your enquiry and time to discuss your requireme…" at bounding box center [567, 221] width 1039 height 135
click at [48, 590] on div at bounding box center [53, 595] width 27 height 27
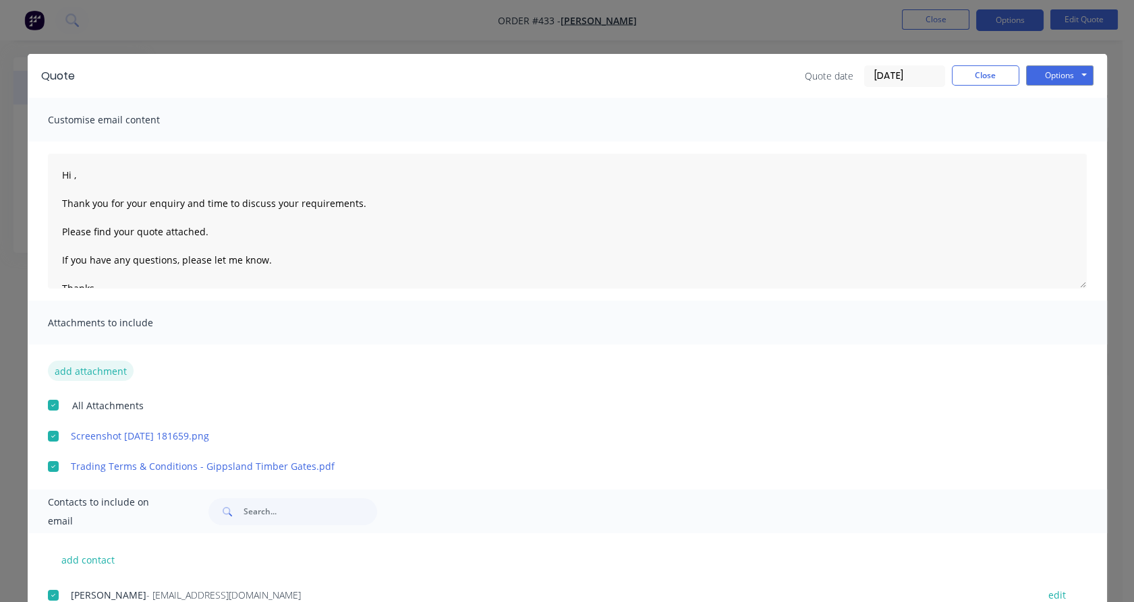
click at [87, 372] on button "add attachment" at bounding box center [91, 371] width 86 height 20
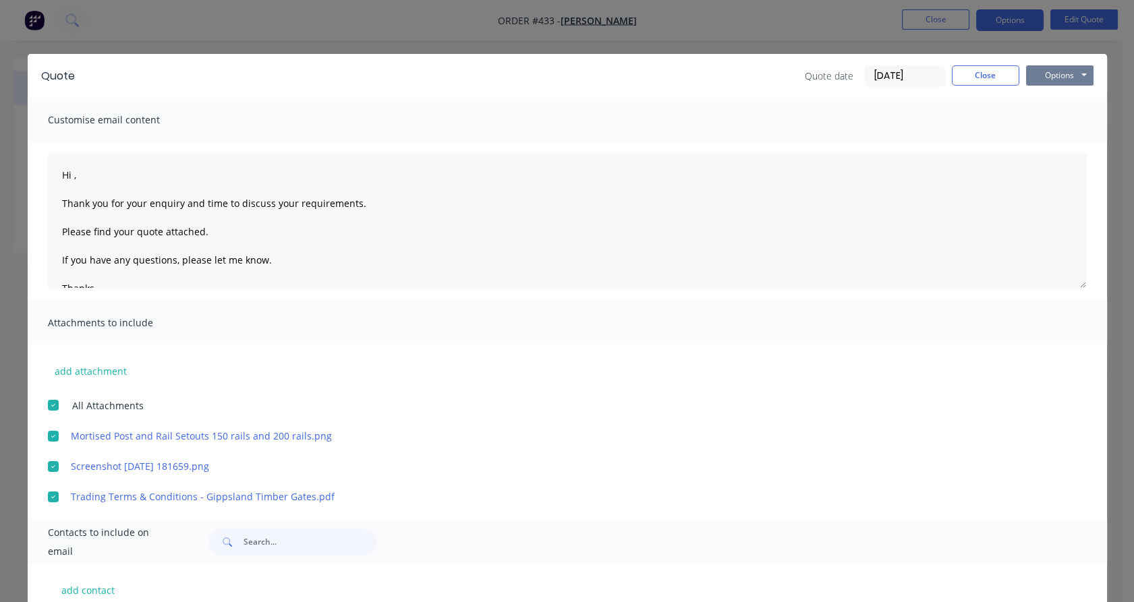
click at [1058, 74] on button "Options" at bounding box center [1059, 75] width 67 height 20
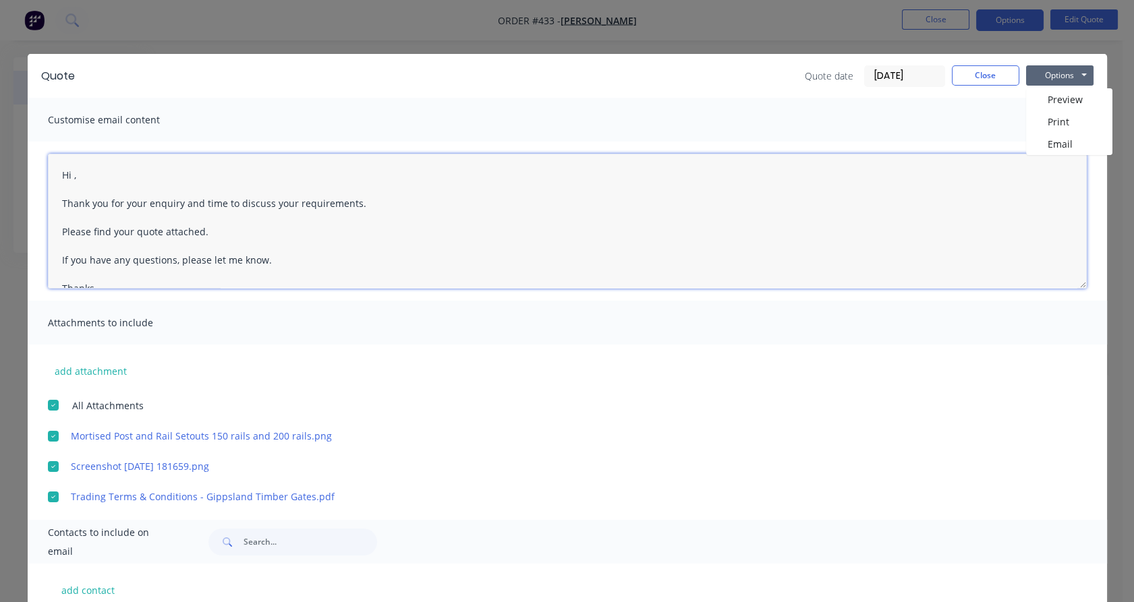
click at [67, 174] on textarea "Hi , Thank you for your enquiry and time to discuss your requirements. Please f…" at bounding box center [567, 221] width 1039 height 135
click at [207, 205] on textarea "Hi [PERSON_NAME], Thank you for your enquiry and time to discuss your requireme…" at bounding box center [567, 221] width 1039 height 135
drag, startPoint x: 207, startPoint y: 205, endPoint x: 252, endPoint y: 202, distance: 44.7
click at [252, 202] on textarea "Hi [PERSON_NAME], Thank you for your enquiry and time to discuss your requireme…" at bounding box center [567, 221] width 1039 height 135
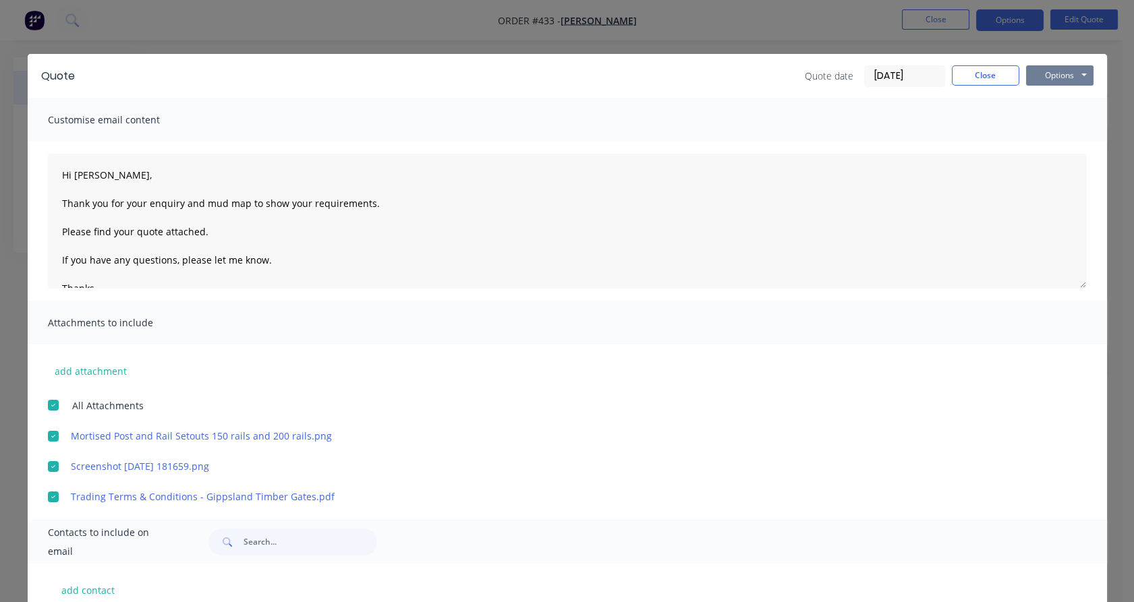
click at [1078, 72] on button "Options" at bounding box center [1059, 75] width 67 height 20
click at [1060, 140] on button "Email" at bounding box center [1069, 144] width 86 height 22
type textarea "Hi , Thank you for your enquiry and time to discuss your requirements. Please f…"
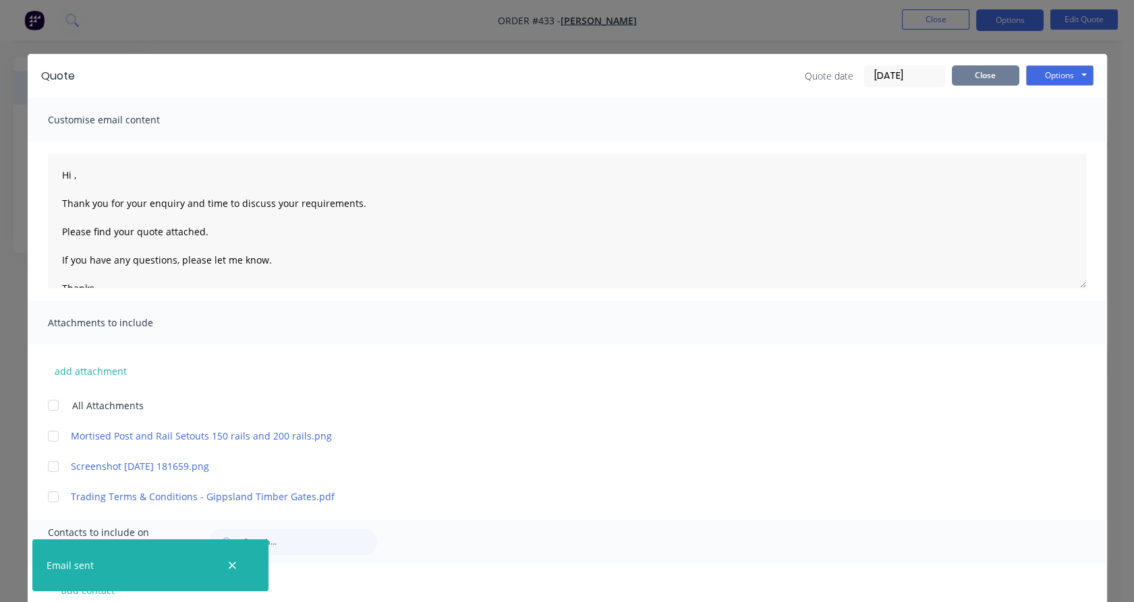
click at [972, 80] on button "Close" at bounding box center [985, 75] width 67 height 20
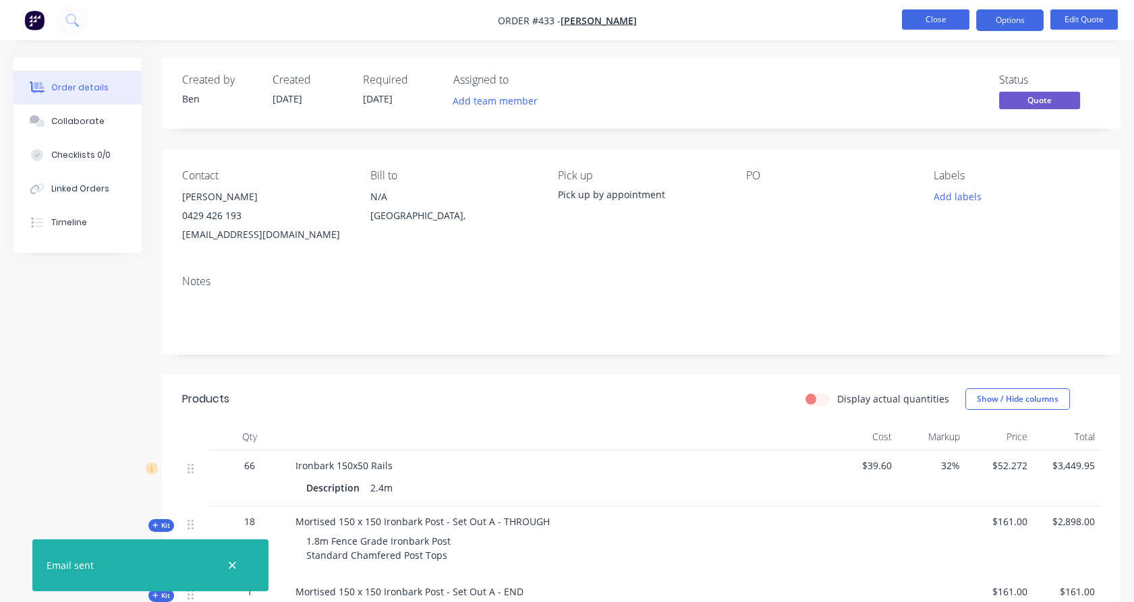
click at [934, 19] on button "Close" at bounding box center [935, 19] width 67 height 20
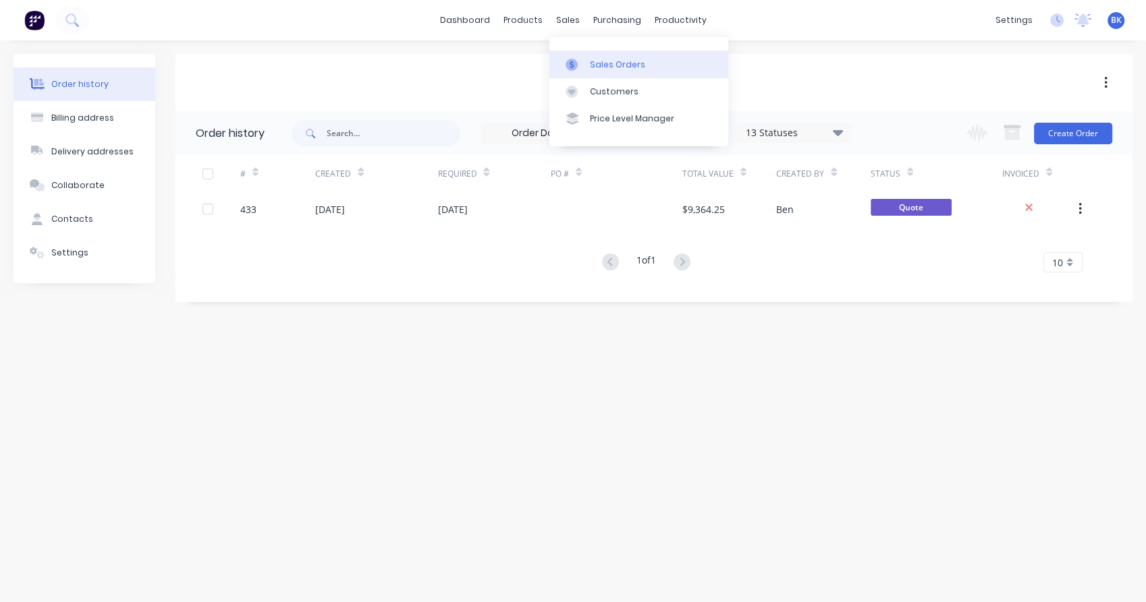
click at [592, 67] on div "Sales Orders" at bounding box center [617, 65] width 55 height 12
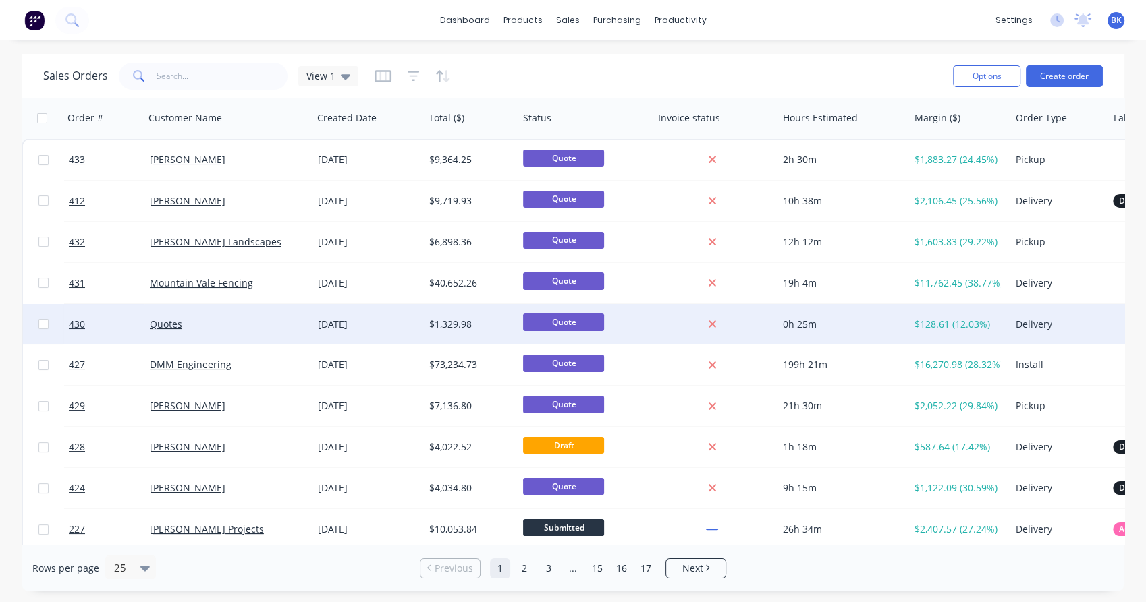
click at [243, 328] on div "Quotes" at bounding box center [225, 324] width 150 height 13
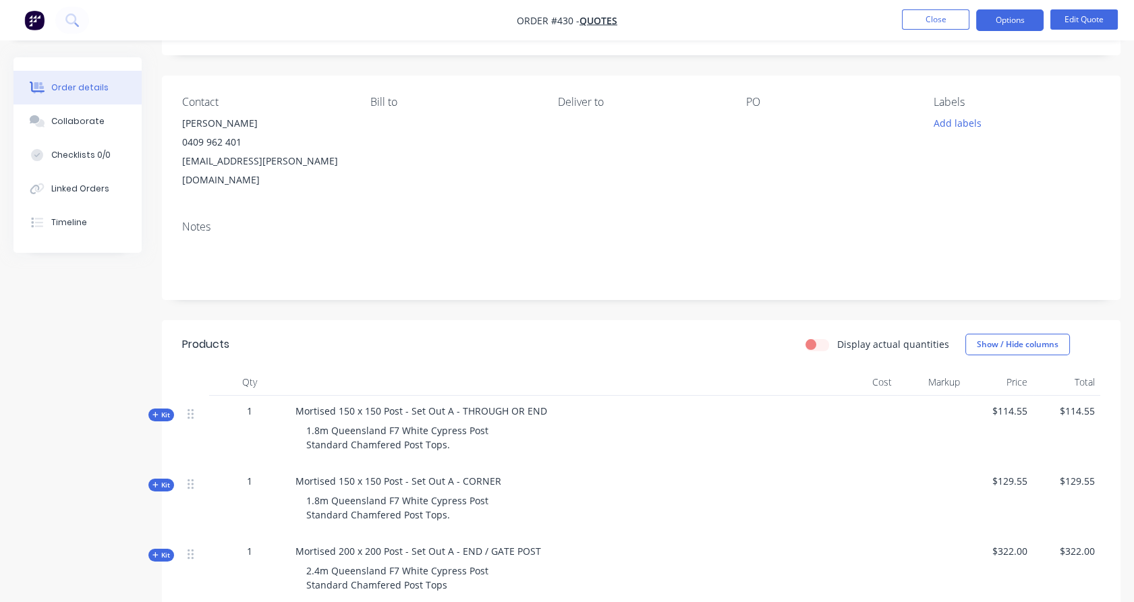
scroll to position [74, 0]
click at [1058, 17] on button "Edit Quote" at bounding box center [1083, 19] width 67 height 20
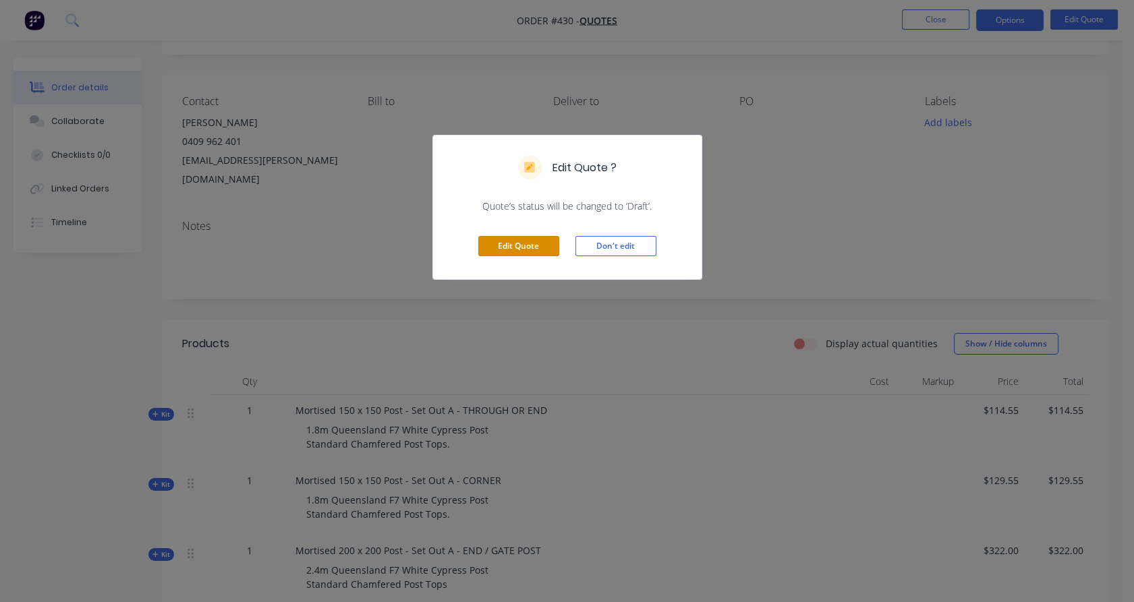
drag, startPoint x: 518, startPoint y: 248, endPoint x: 518, endPoint y: 258, distance: 9.4
click at [518, 248] on button "Edit Quote" at bounding box center [518, 246] width 81 height 20
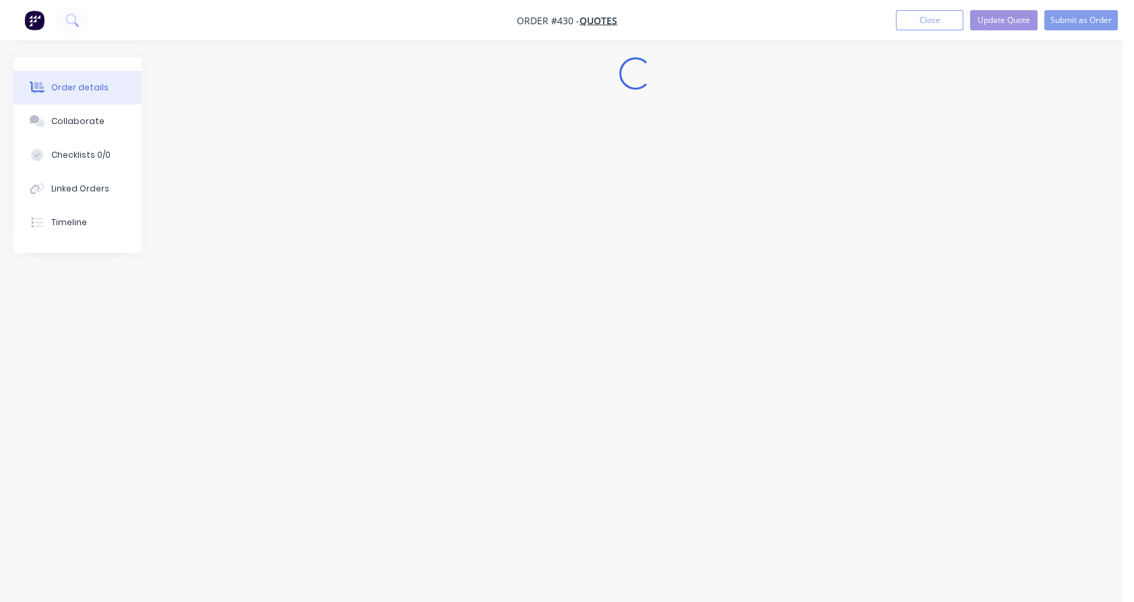
scroll to position [0, 0]
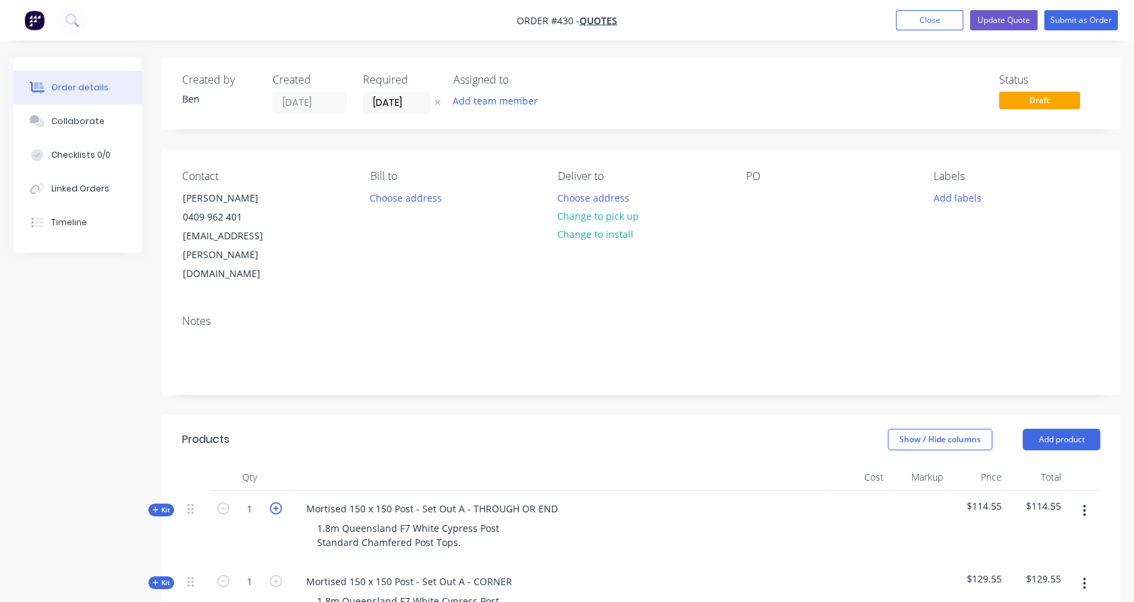
click at [276, 503] on icon "button" at bounding box center [276, 509] width 12 height 12
type input "5"
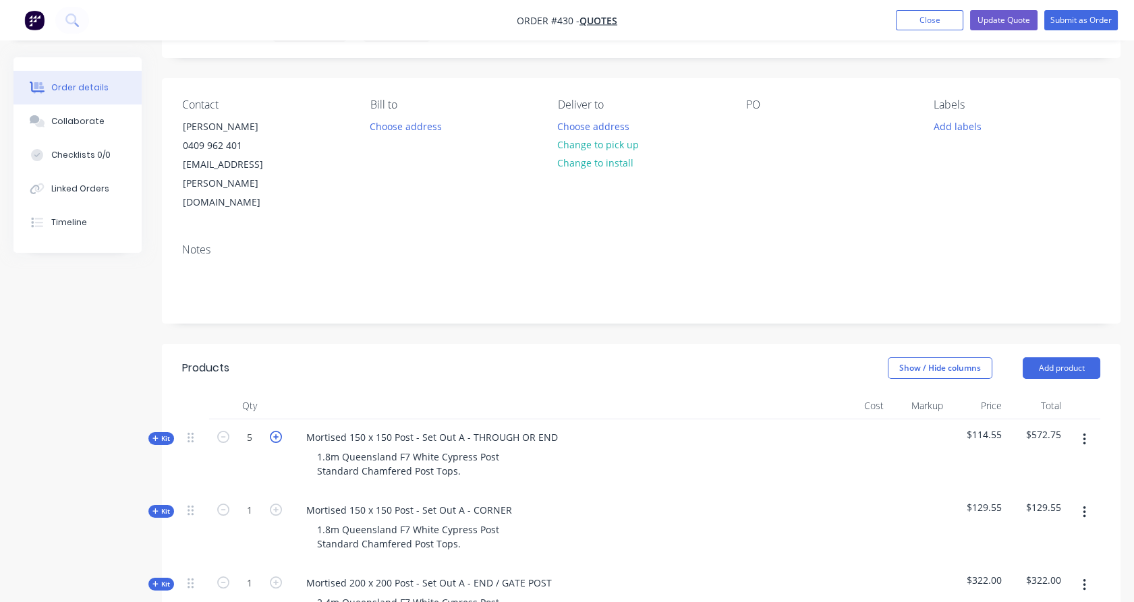
click at [277, 504] on icon "button" at bounding box center [276, 510] width 12 height 12
type input "2"
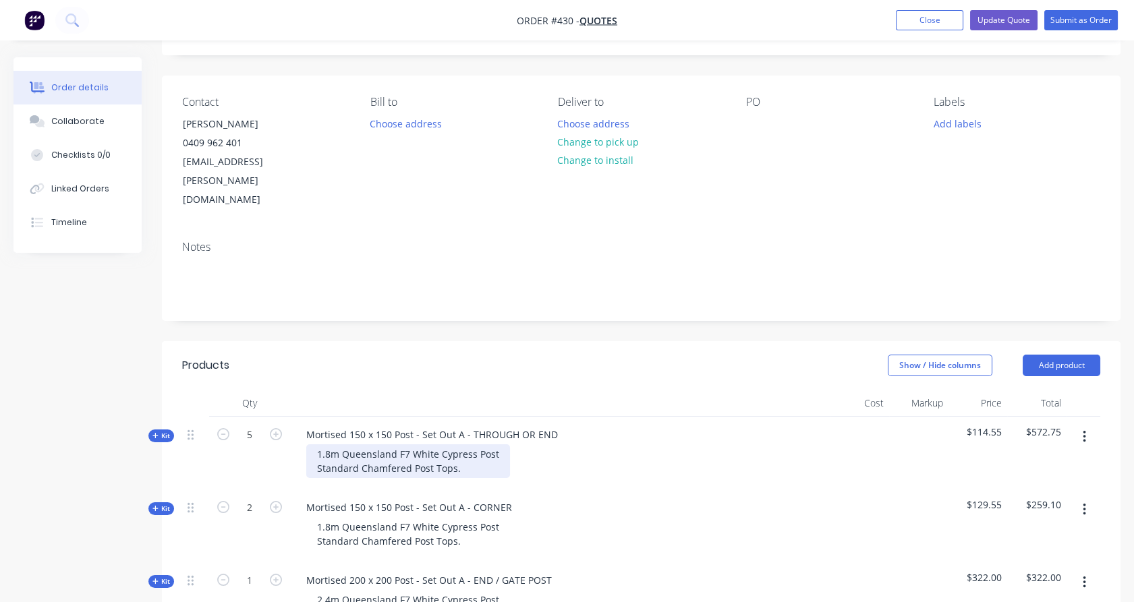
click at [469, 449] on div "1.8m Queensland F7 White Cypress Post Standard Chamfered Post Tops." at bounding box center [408, 462] width 204 height 34
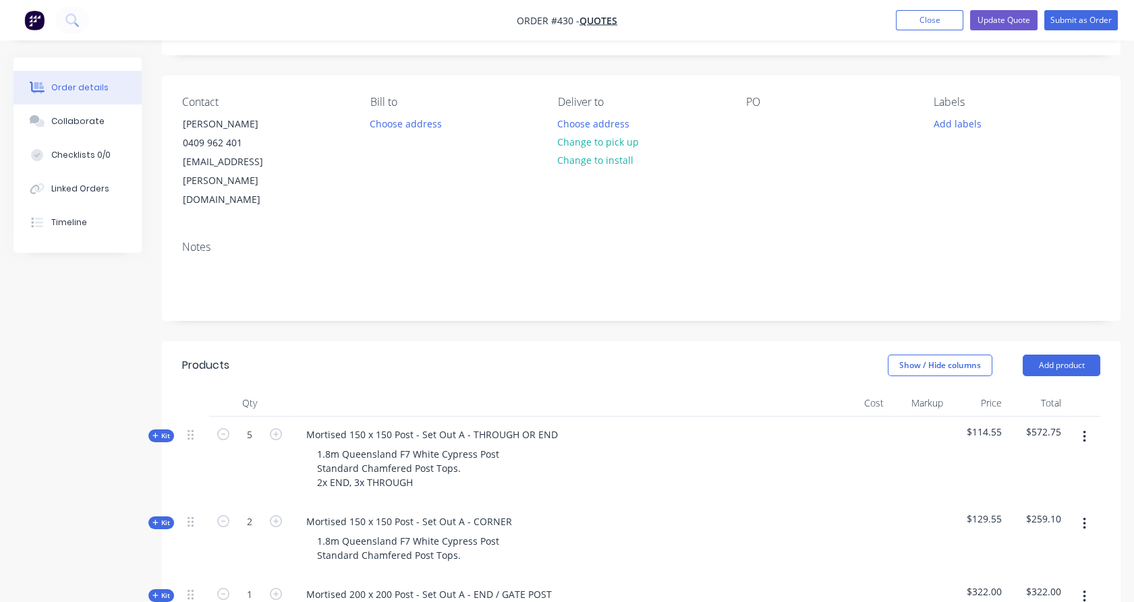
click at [243, 463] on div "5" at bounding box center [249, 460] width 81 height 87
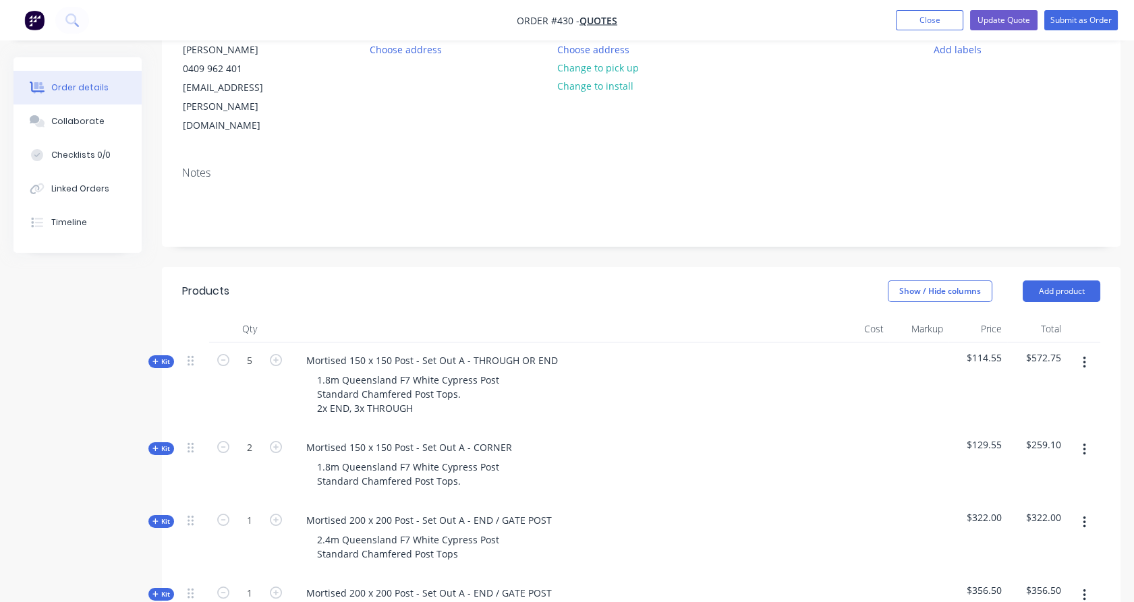
scroll to position [149, 0]
click at [275, 513] on icon "button" at bounding box center [276, 519] width 12 height 12
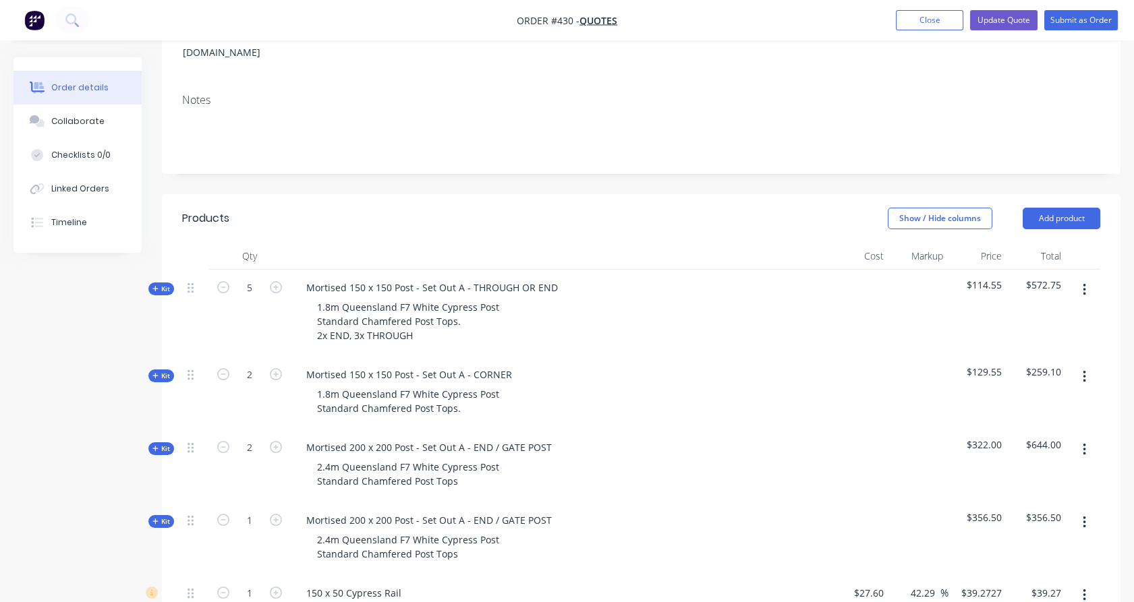
scroll to position [221, 0]
click at [226, 441] on icon "button" at bounding box center [223, 447] width 12 height 12
click at [225, 441] on icon "button" at bounding box center [223, 447] width 12 height 12
click at [153, 445] on icon at bounding box center [155, 448] width 6 height 7
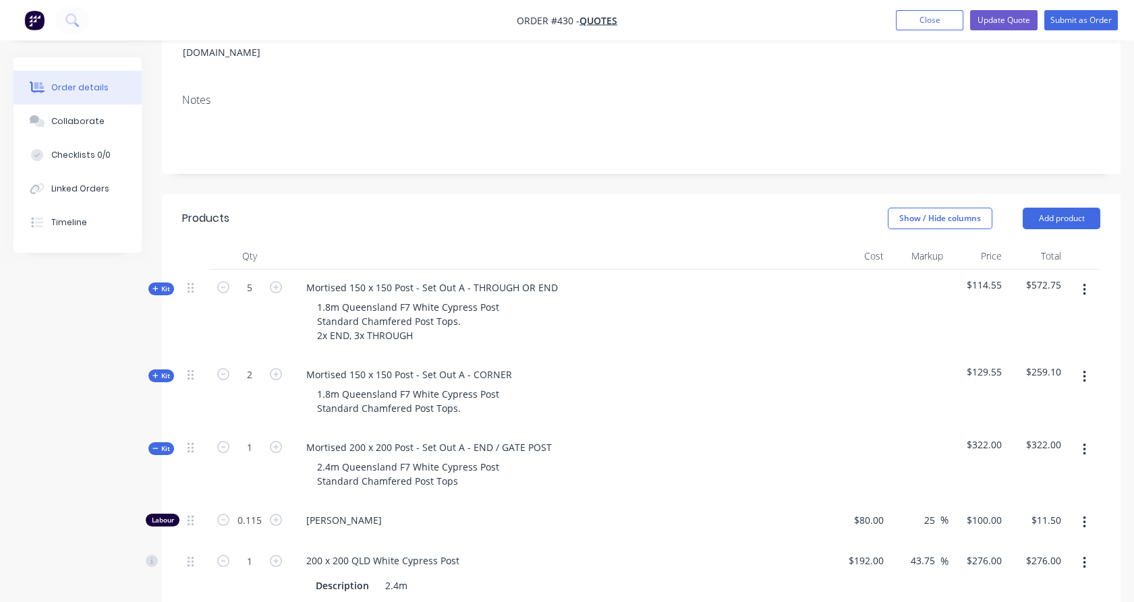
click at [163, 444] on span "Kit" at bounding box center [161, 449] width 18 height 10
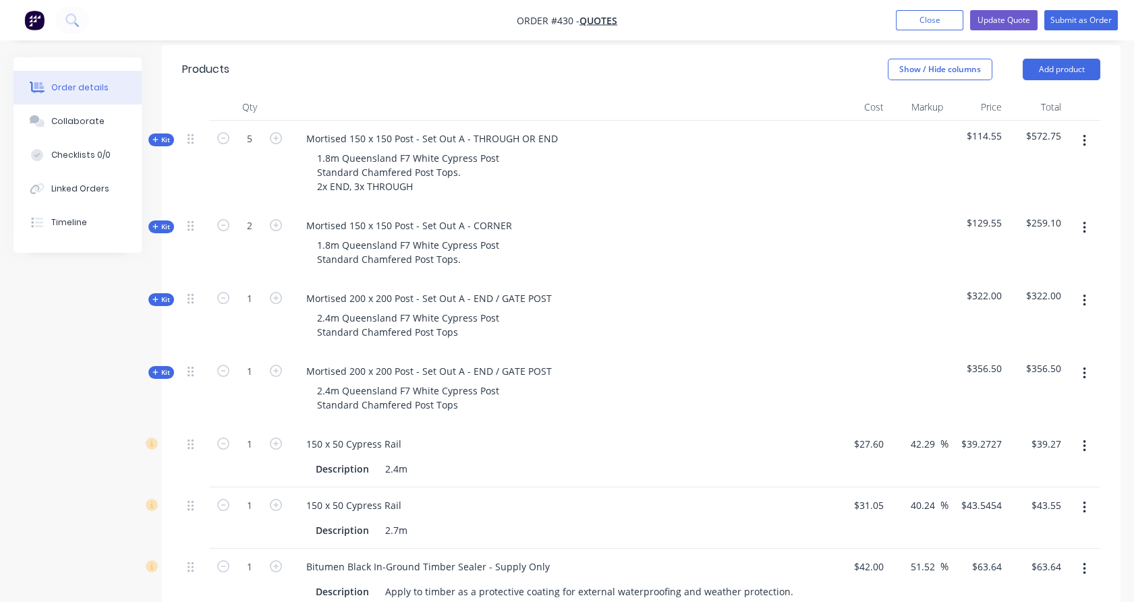
scroll to position [371, 0]
click at [163, 367] on span "Kit" at bounding box center [161, 372] width 18 height 10
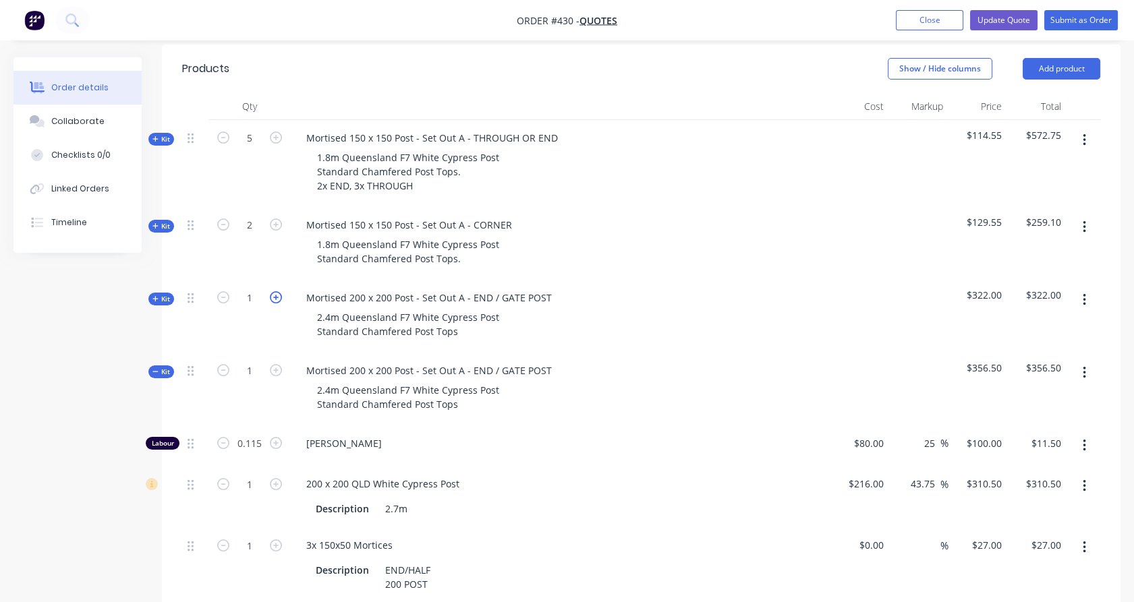
click at [275, 291] on icon "button" at bounding box center [276, 297] width 12 height 12
type input "2"
click at [1089, 361] on button "button" at bounding box center [1085, 373] width 32 height 24
click at [1038, 480] on div "Delete" at bounding box center [1036, 490] width 104 height 20
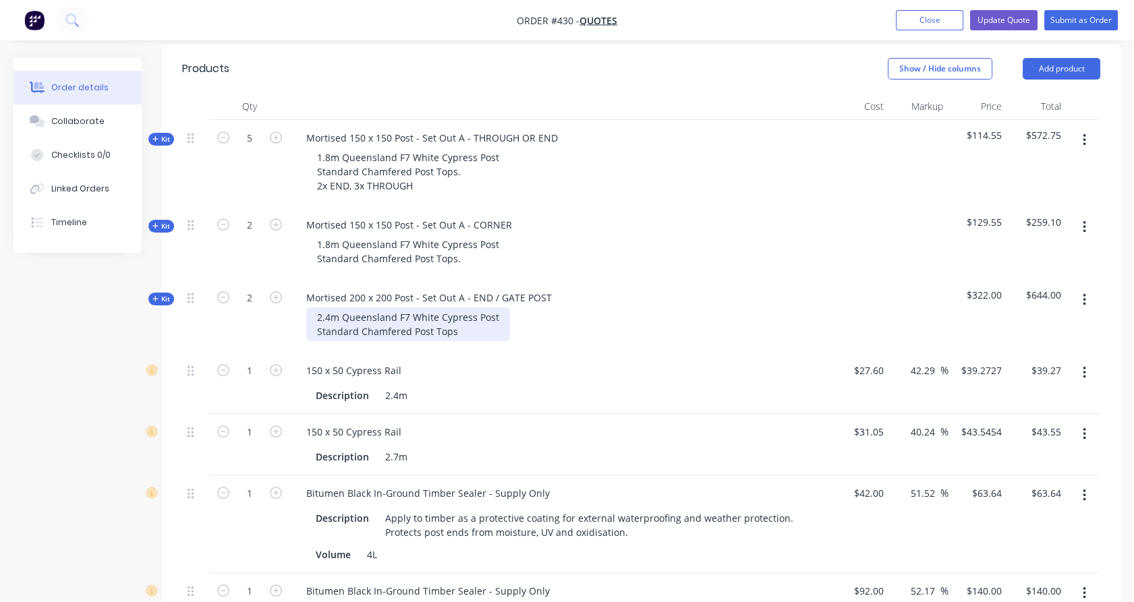
click at [470, 310] on div "2.4m Queensland F7 White Cypress Post Standard Chamfered Post Tops" at bounding box center [408, 325] width 204 height 34
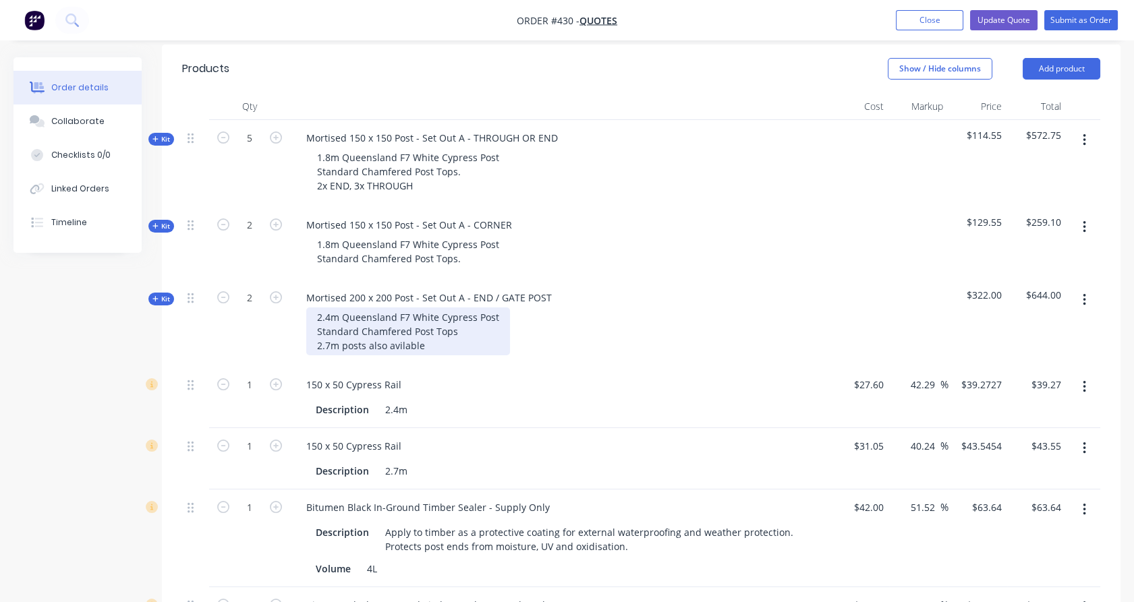
click at [336, 327] on div "2.4m Queensland F7 White Cypress Post Standard Chamfered Post Tops 2.7m posts a…" at bounding box center [408, 332] width 204 height 48
click at [351, 324] on div "2.4m Queensland F7 White Cypress Post Standard Chamfered Post Tops 2.7m &3.0m p…" at bounding box center [408, 332] width 204 height 48
click at [242, 322] on div "2" at bounding box center [249, 323] width 81 height 87
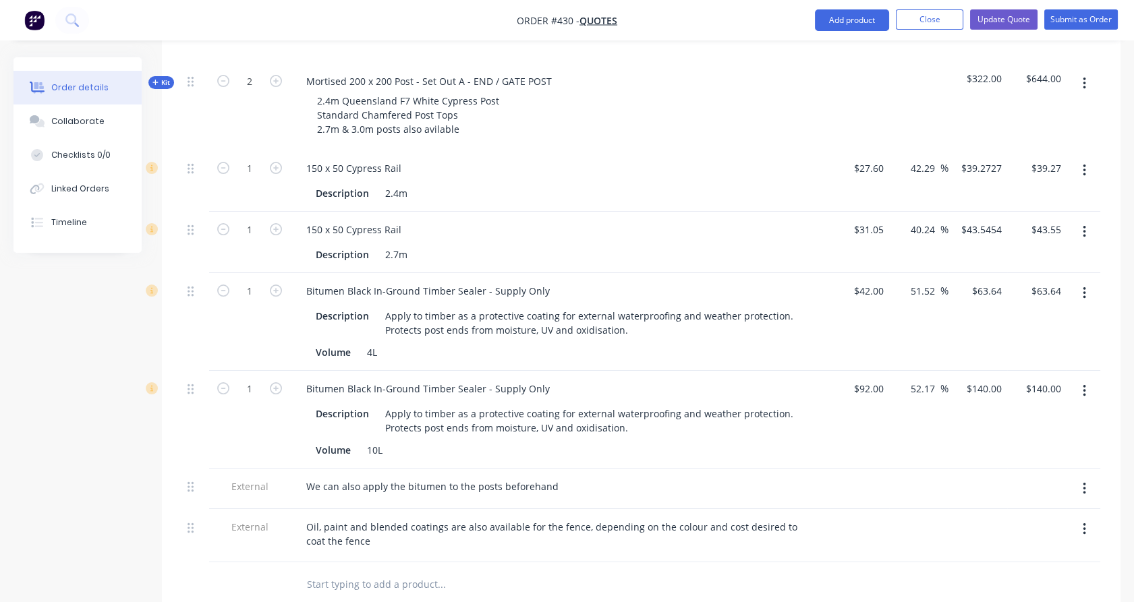
click at [1083, 384] on icon "button" at bounding box center [1084, 391] width 3 height 15
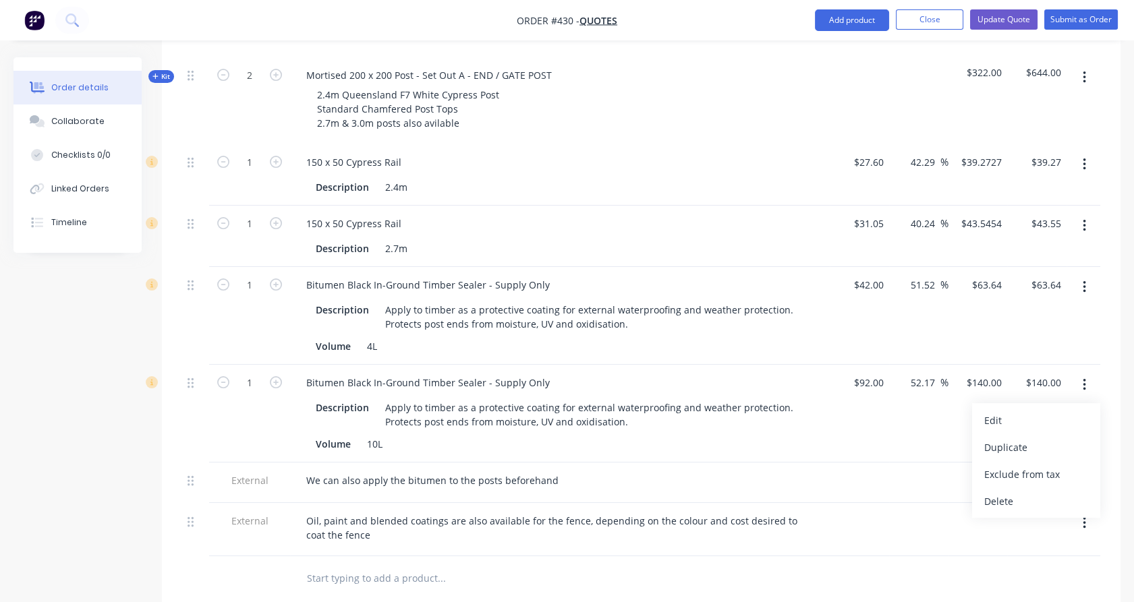
drag, startPoint x: 1042, startPoint y: 484, endPoint x: 1088, endPoint y: 310, distance: 179.8
click at [1042, 492] on div "Delete" at bounding box center [1036, 502] width 104 height 20
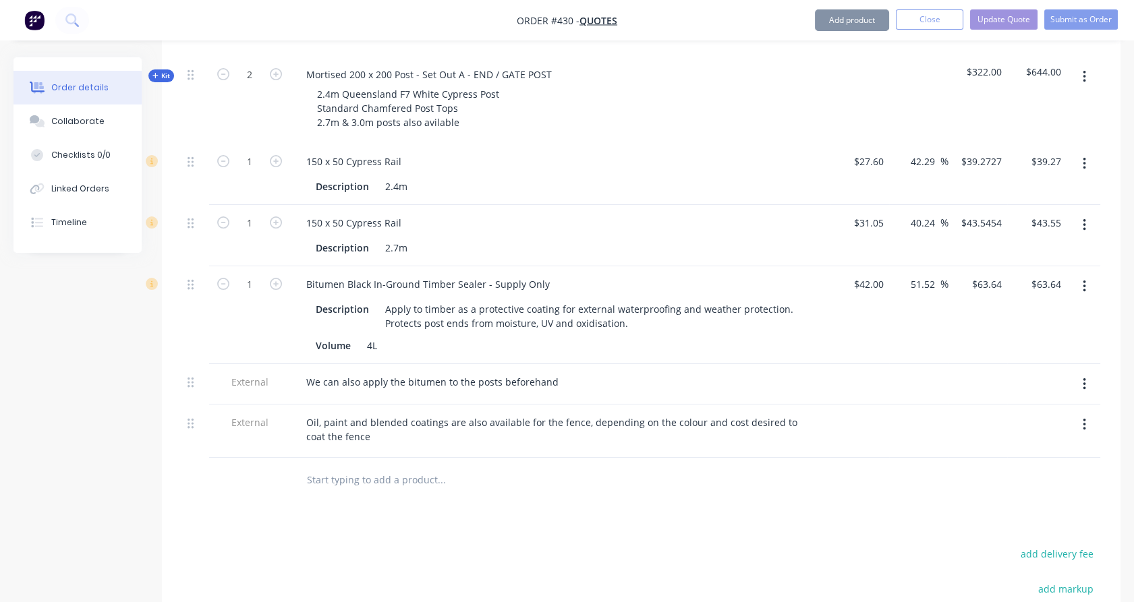
scroll to position [595, 0]
click at [1086, 279] on icon "button" at bounding box center [1084, 286] width 3 height 15
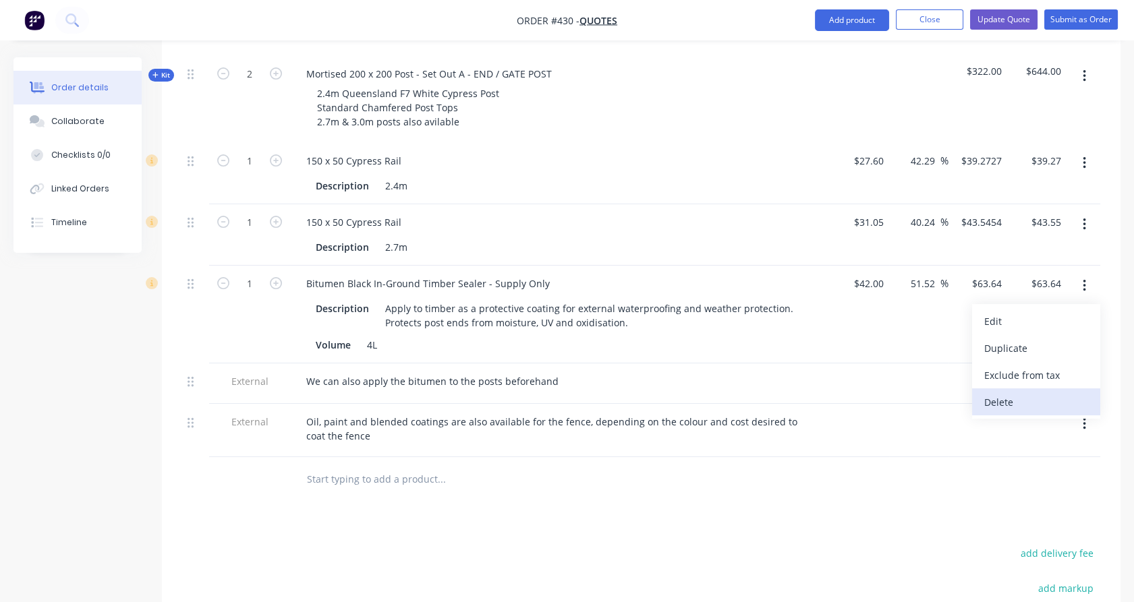
click at [1048, 393] on div "Delete" at bounding box center [1036, 403] width 104 height 20
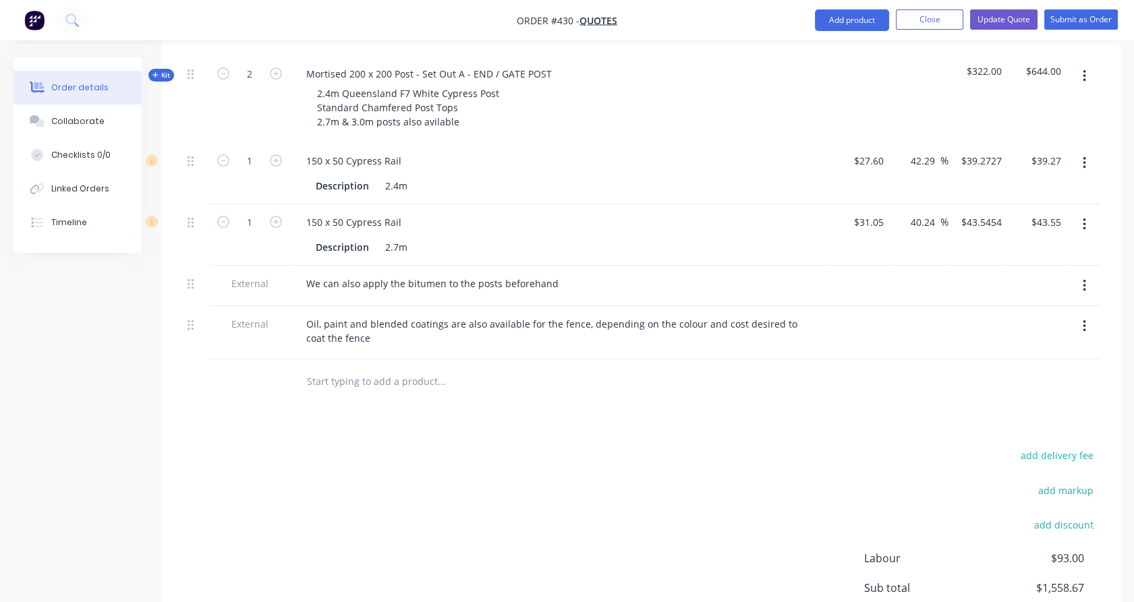
drag, startPoint x: 349, startPoint y: 364, endPoint x: 351, endPoint y: 356, distance: 7.7
click at [349, 368] on input "text" at bounding box center [441, 381] width 270 height 27
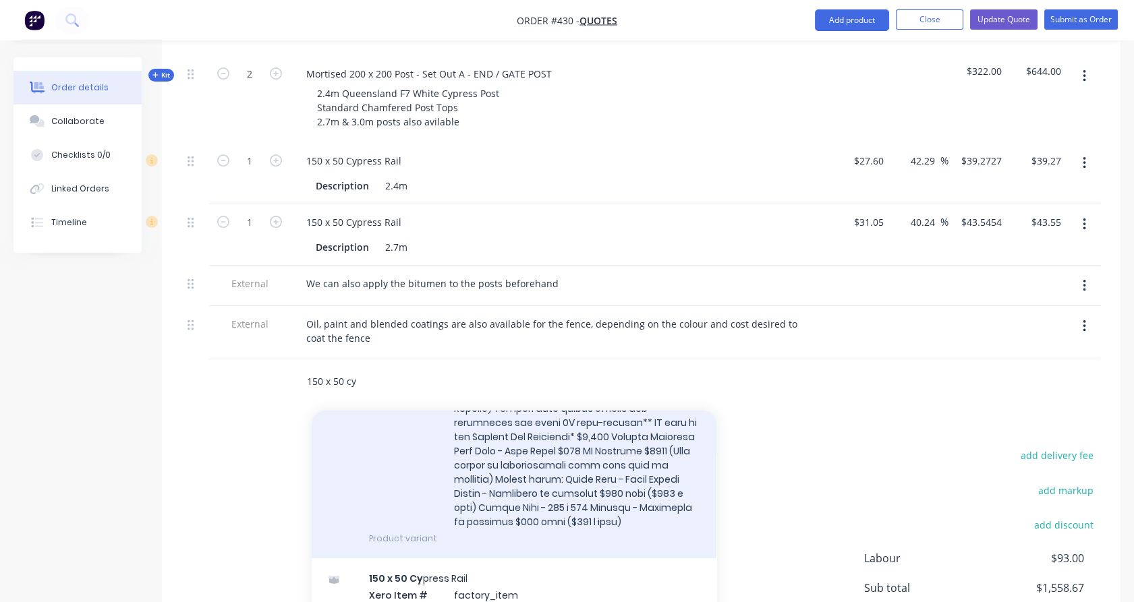
scroll to position [300, 0]
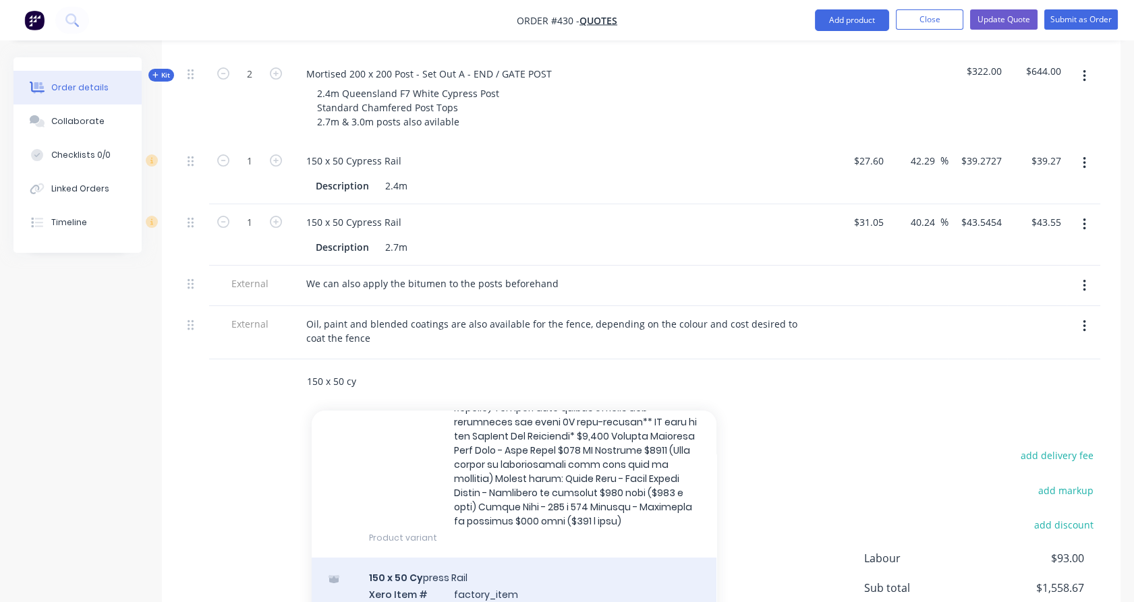
type input "150 x 50 cy"
click at [446, 566] on div "150 x 50 Cy press Rail Xero Item # factory_item Description 2.1m Product variant" at bounding box center [514, 603] width 405 height 91
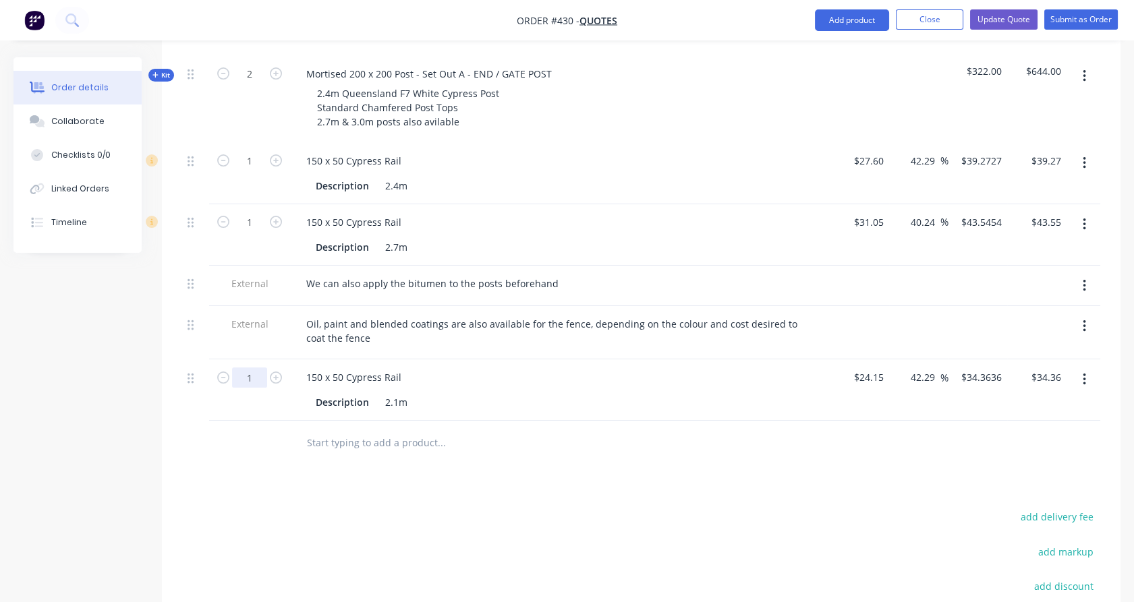
drag, startPoint x: 252, startPoint y: 354, endPoint x: 263, endPoint y: 345, distance: 13.9
drag, startPoint x: 252, startPoint y: 355, endPoint x: 285, endPoint y: 323, distance: 45.3
click at [257, 360] on div "9" at bounding box center [249, 390] width 81 height 61
type input "9"
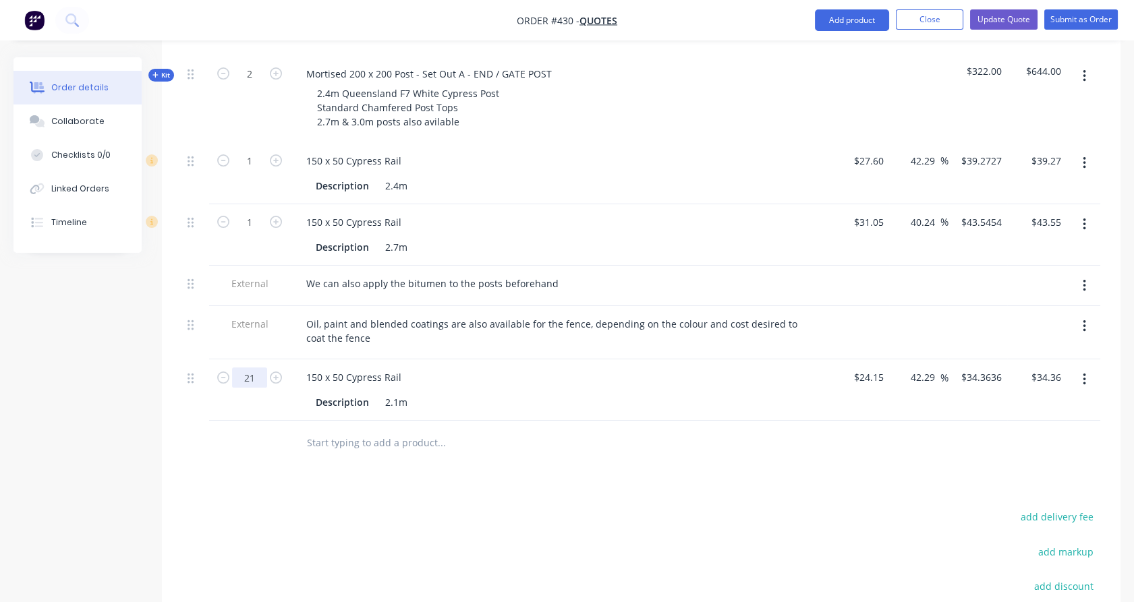
type input "21"
type input "$721.64"
click at [200, 427] on div at bounding box center [195, 443] width 27 height 44
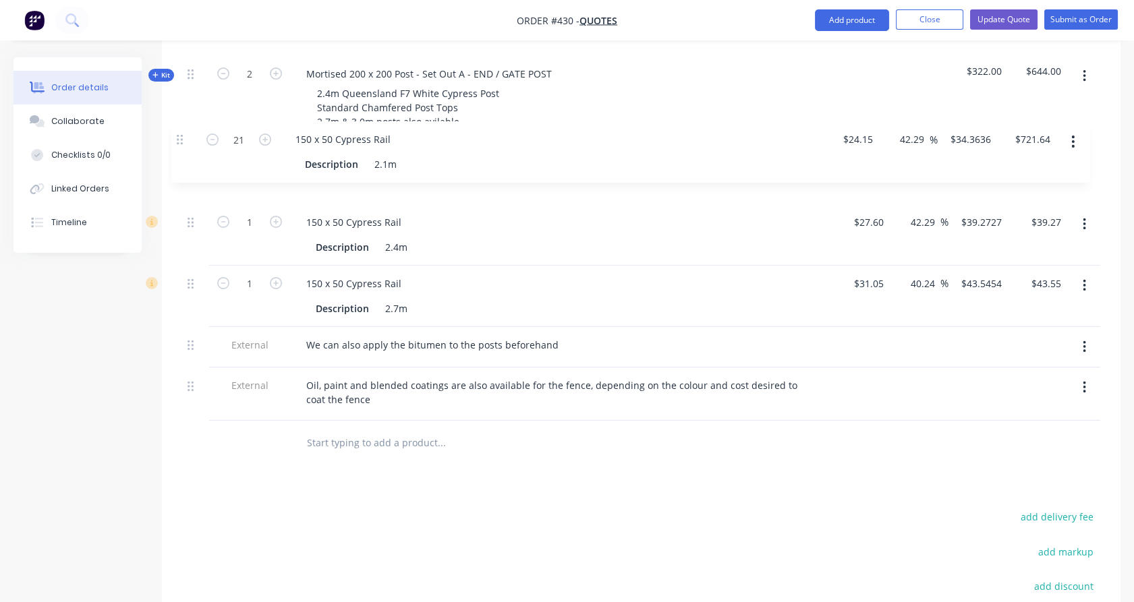
drag, startPoint x: 191, startPoint y: 361, endPoint x: 197, endPoint y: 140, distance: 220.7
click at [179, 136] on div "Qty Cost Markup Price Total Kit 5 Mortised 150 x 150 Post - Set Out A - THROUGH…" at bounding box center [641, 167] width 959 height 596
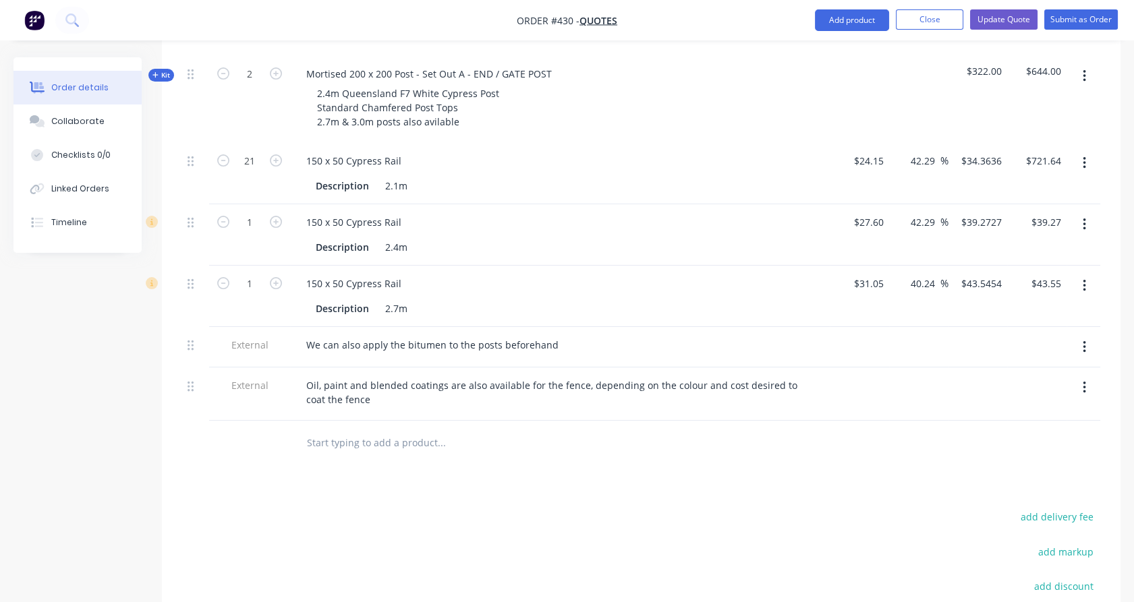
click at [1088, 213] on button "button" at bounding box center [1085, 225] width 32 height 24
click at [1041, 331] on div "Delete" at bounding box center [1036, 341] width 104 height 20
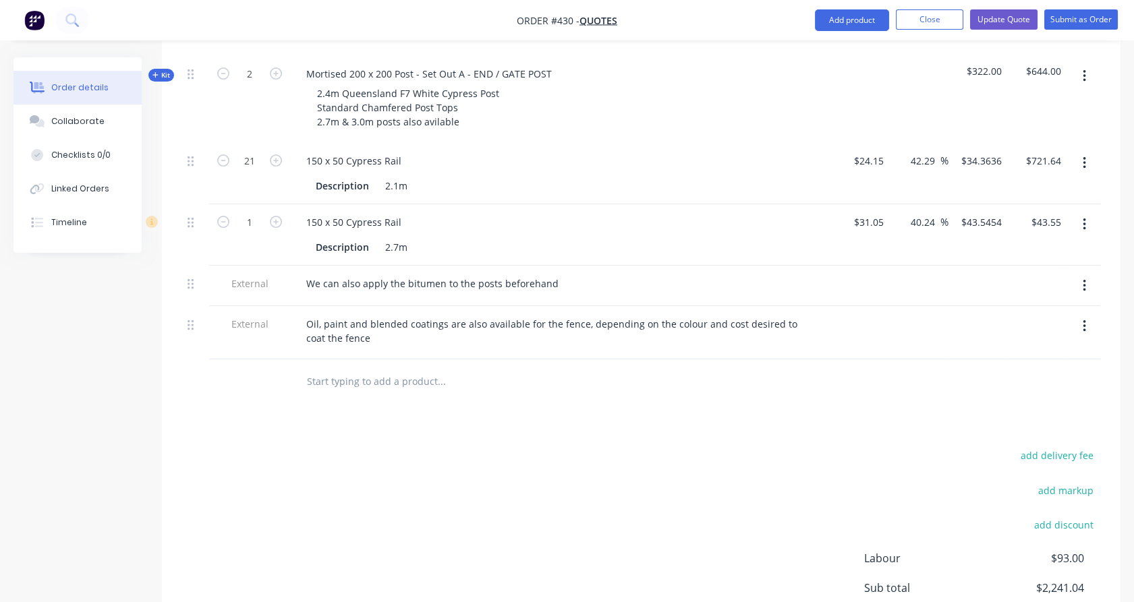
drag, startPoint x: 1081, startPoint y: 200, endPoint x: 1080, endPoint y: 210, distance: 10.9
click at [1081, 213] on button "button" at bounding box center [1085, 225] width 32 height 24
click at [1035, 331] on div "Delete" at bounding box center [1036, 341] width 104 height 20
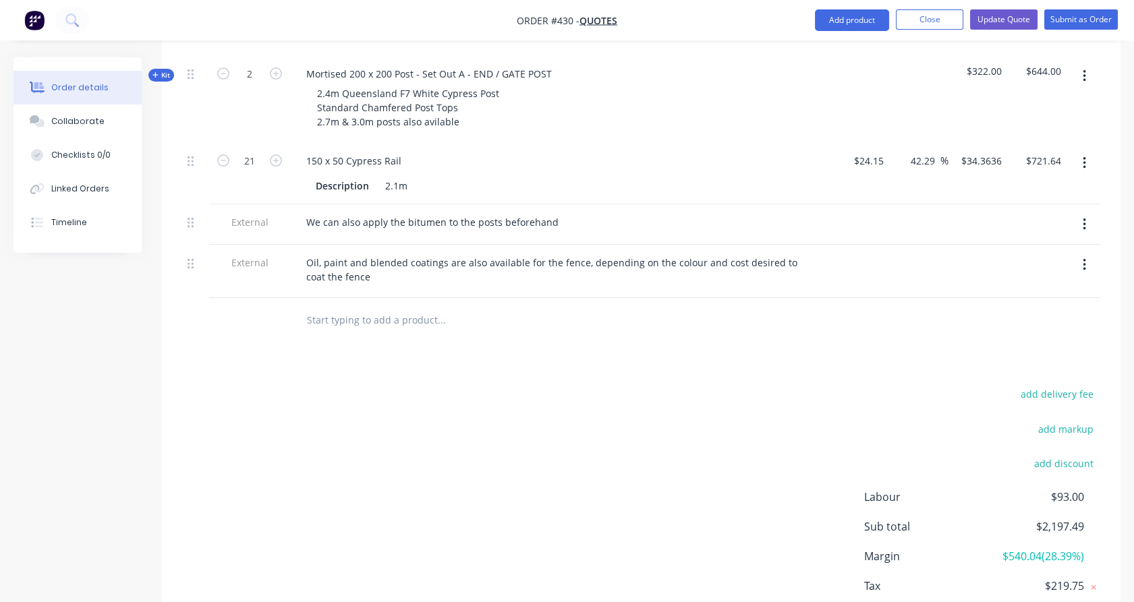
click at [1075, 213] on button "button" at bounding box center [1085, 225] width 32 height 24
click at [1025, 277] on div "Delete" at bounding box center [1036, 287] width 104 height 20
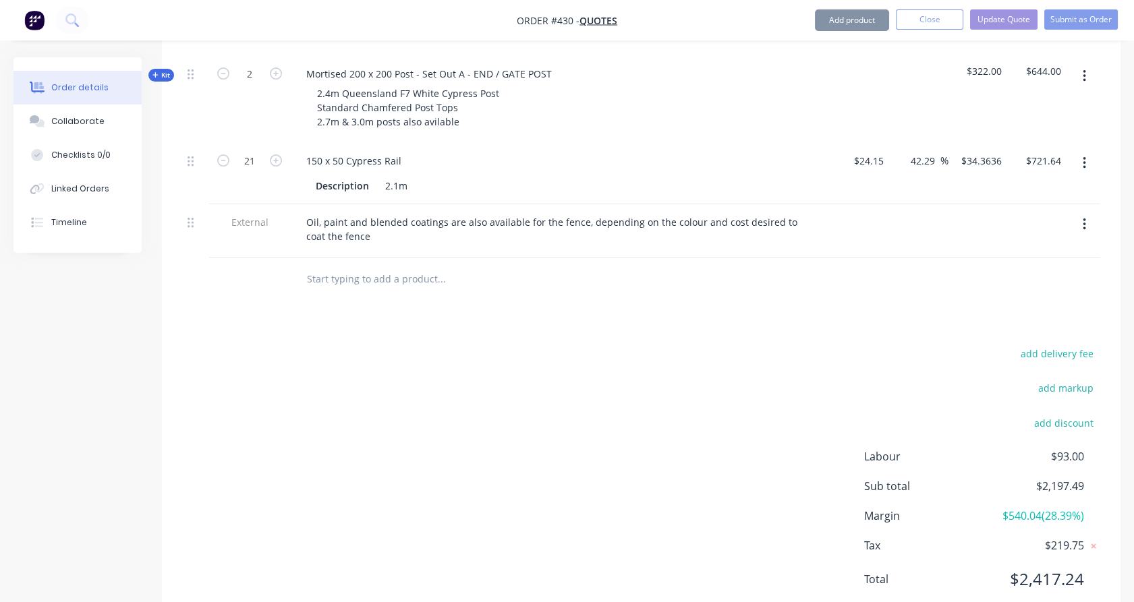
click at [1086, 217] on icon "button" at bounding box center [1084, 224] width 3 height 15
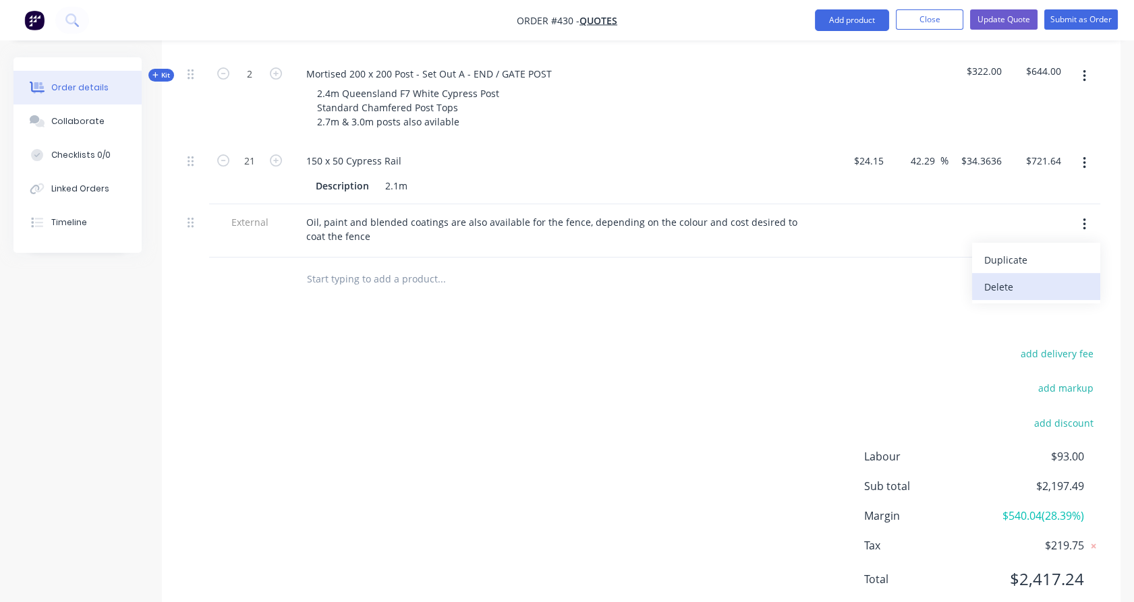
click at [1063, 277] on div "Delete" at bounding box center [1036, 287] width 104 height 20
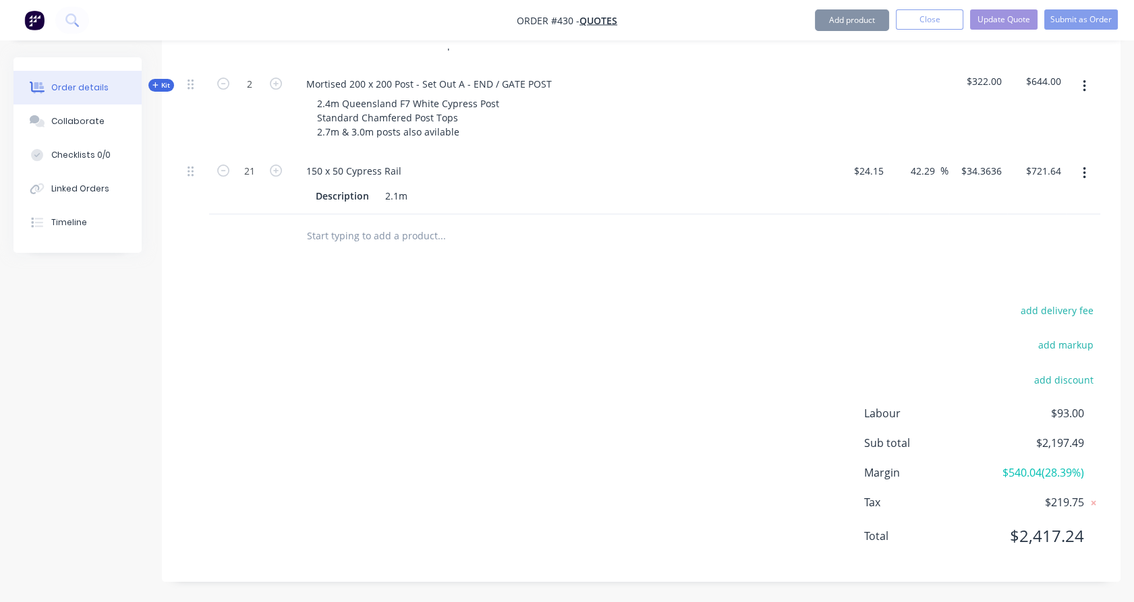
scroll to position [565, 0]
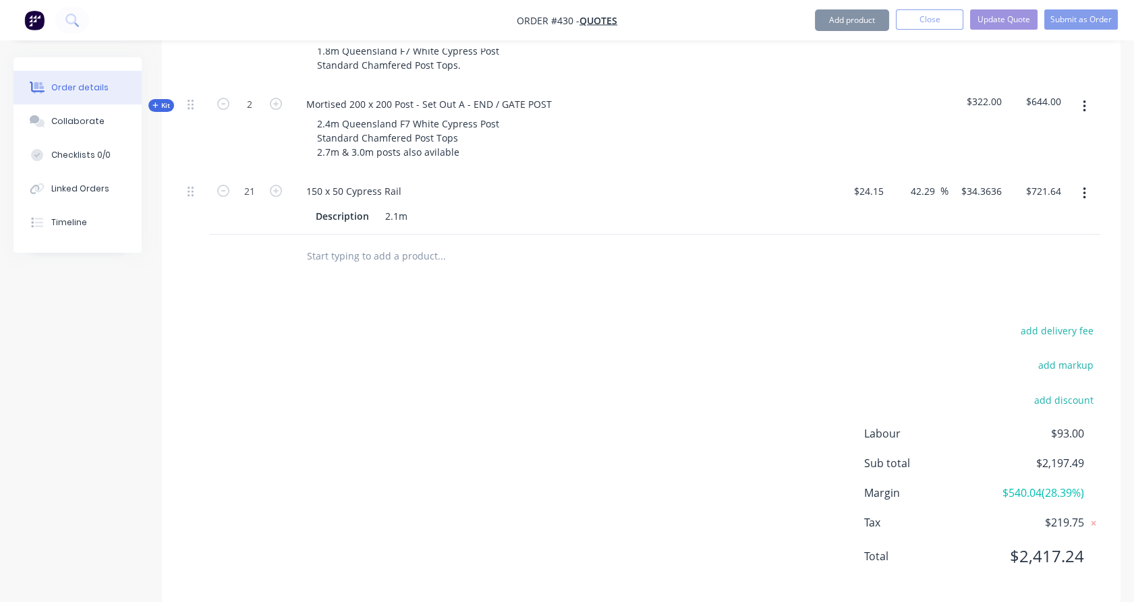
click at [720, 387] on div "add delivery fee add markup add discount Labour $93.00 Sub total $2,197.49 Marg…" at bounding box center [641, 452] width 918 height 260
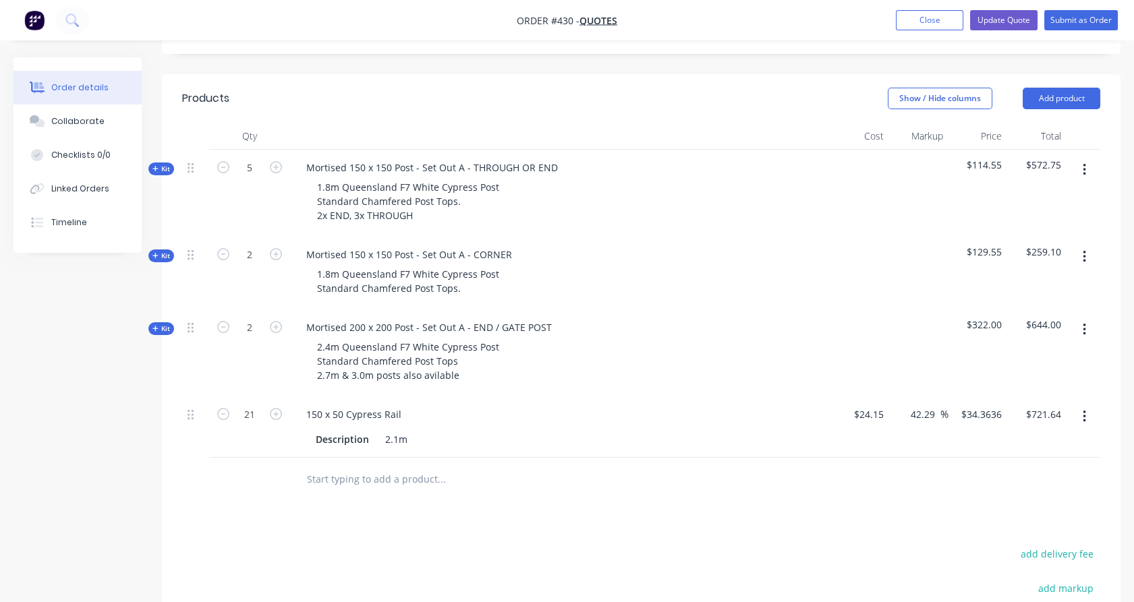
scroll to position [340, 0]
click at [627, 339] on div "2.4m Queensland F7 White Cypress Post Standard Chamfered Post Tops 2.7m & 3.0m …" at bounding box center [560, 363] width 529 height 48
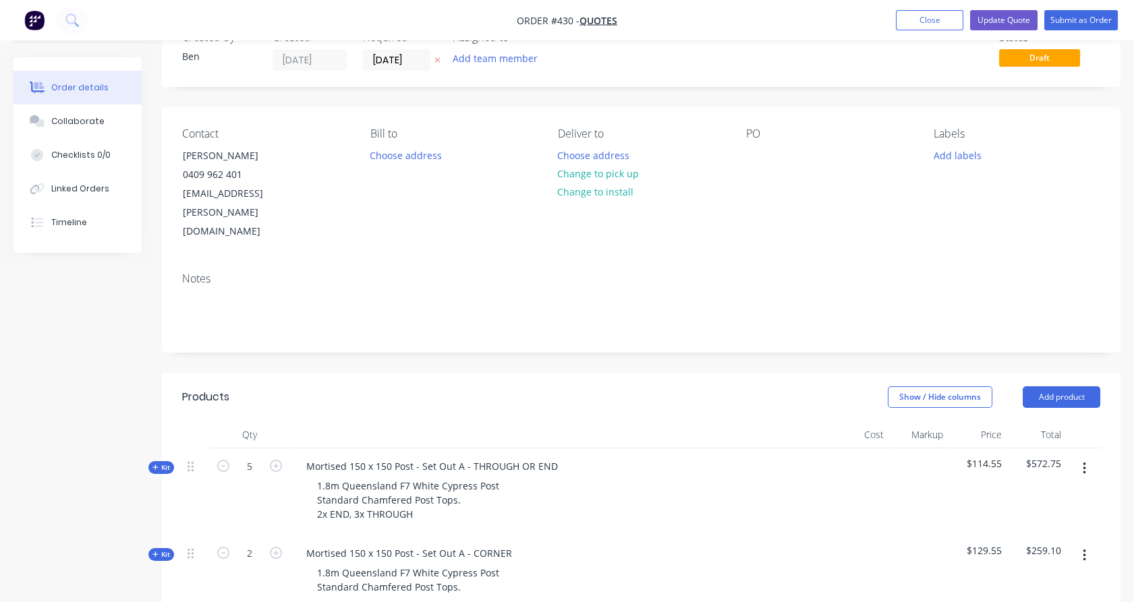
scroll to position [40, 0]
click at [755, 154] on div at bounding box center [757, 158] width 22 height 20
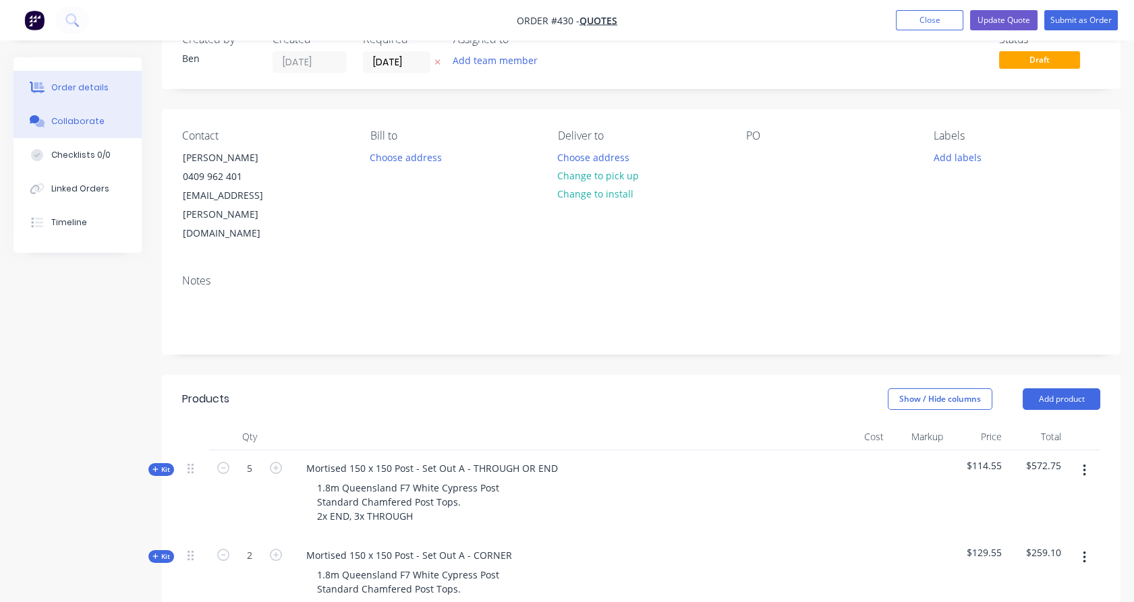
click at [76, 113] on button "Collaborate" at bounding box center [77, 122] width 128 height 34
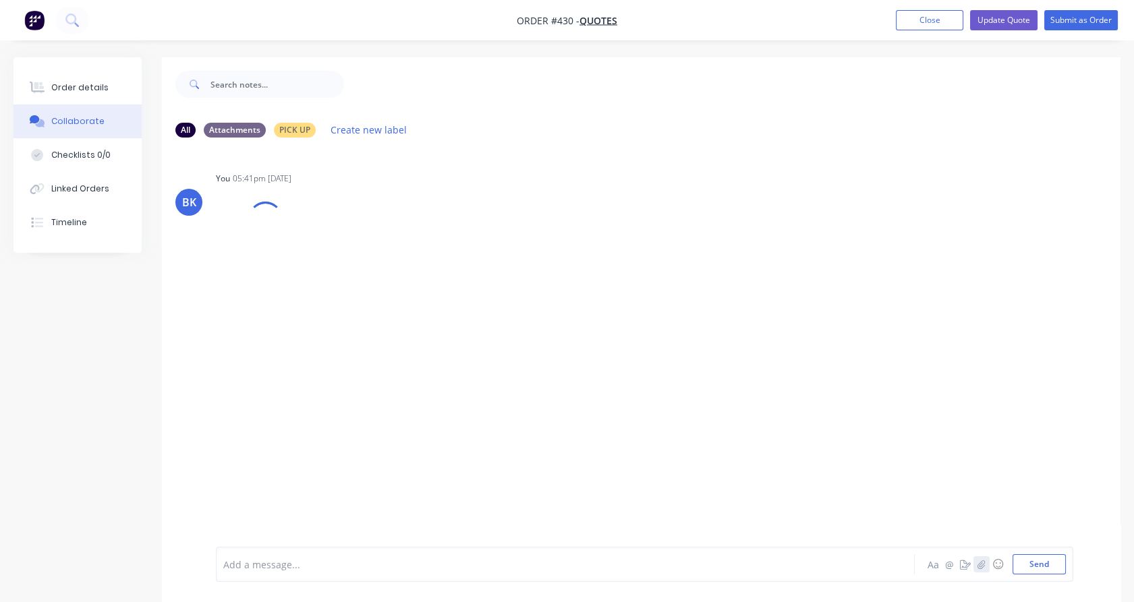
click at [983, 566] on icon "button" at bounding box center [982, 564] width 8 height 9
click at [982, 565] on icon "button" at bounding box center [982, 564] width 8 height 9
click at [1049, 564] on button "Send" at bounding box center [1039, 565] width 53 height 20
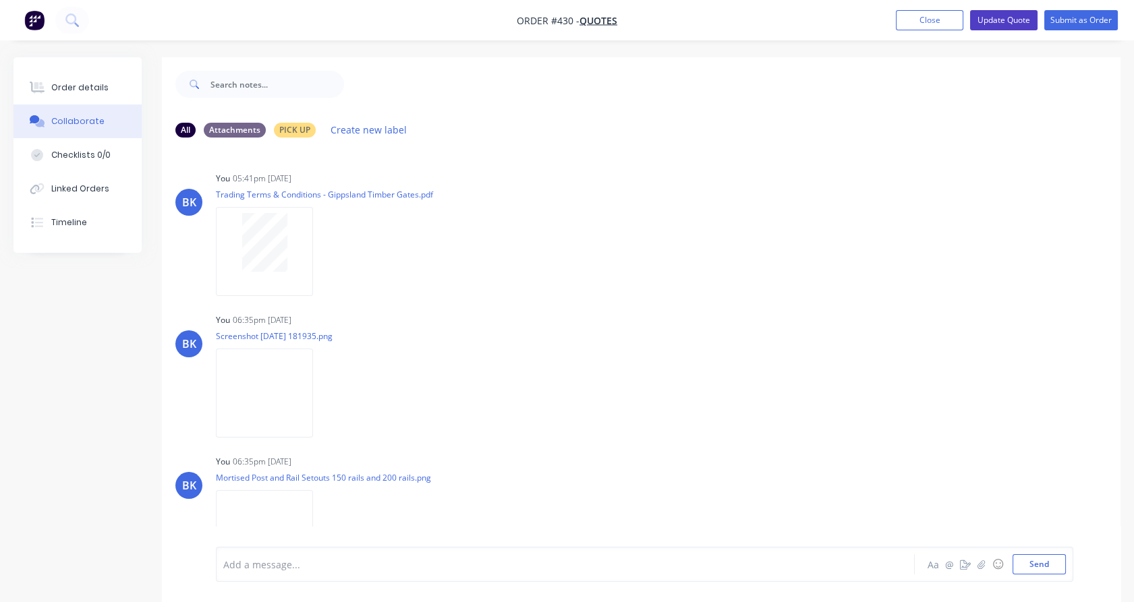
click at [998, 18] on button "Update Quote" at bounding box center [1003, 20] width 67 height 20
click at [998, 18] on button "Options" at bounding box center [1009, 20] width 67 height 22
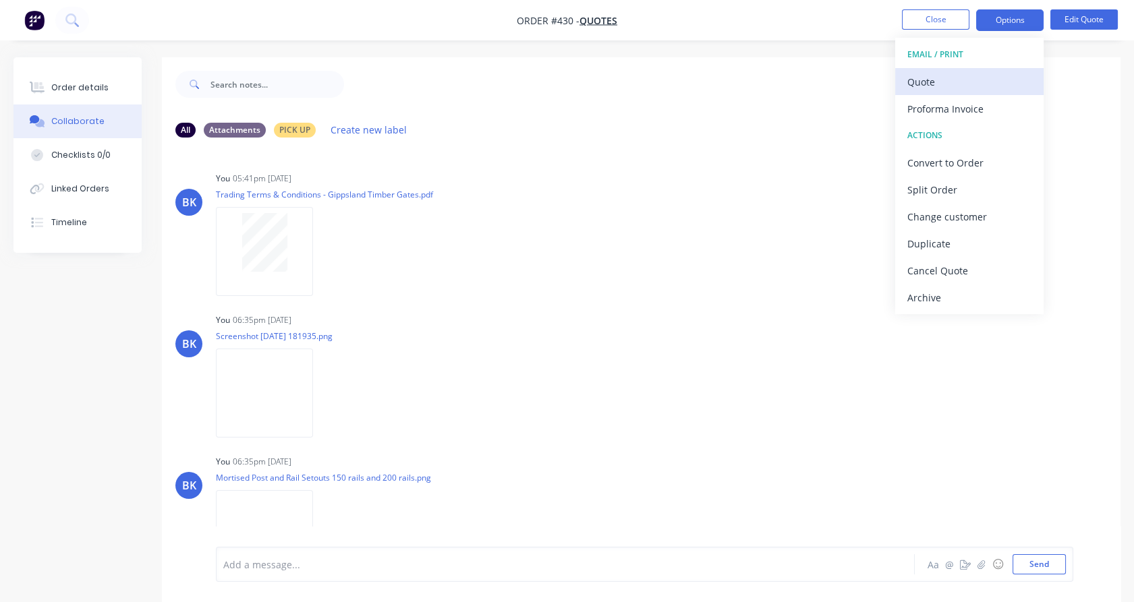
click at [968, 78] on div "Quote" at bounding box center [969, 82] width 124 height 20
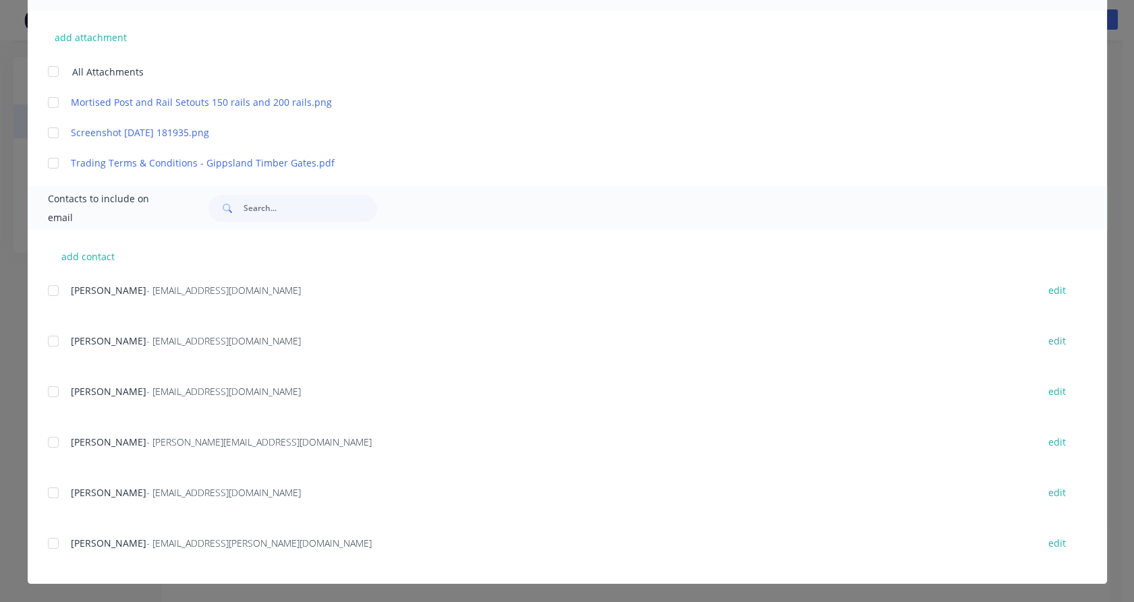
scroll to position [16, 0]
click at [46, 545] on div at bounding box center [53, 543] width 27 height 27
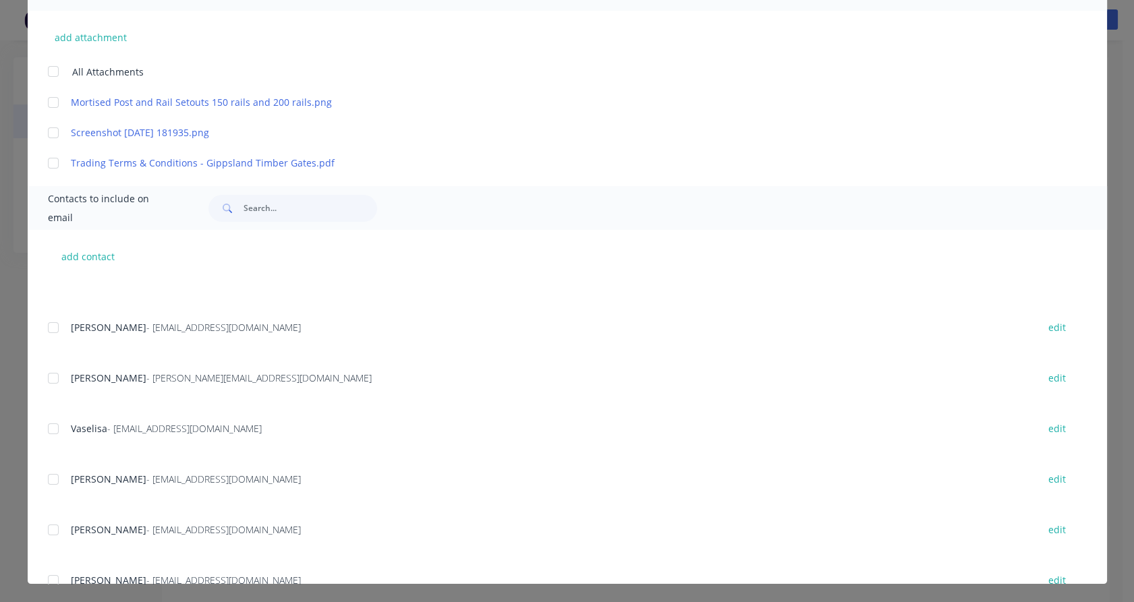
scroll to position [0, 0]
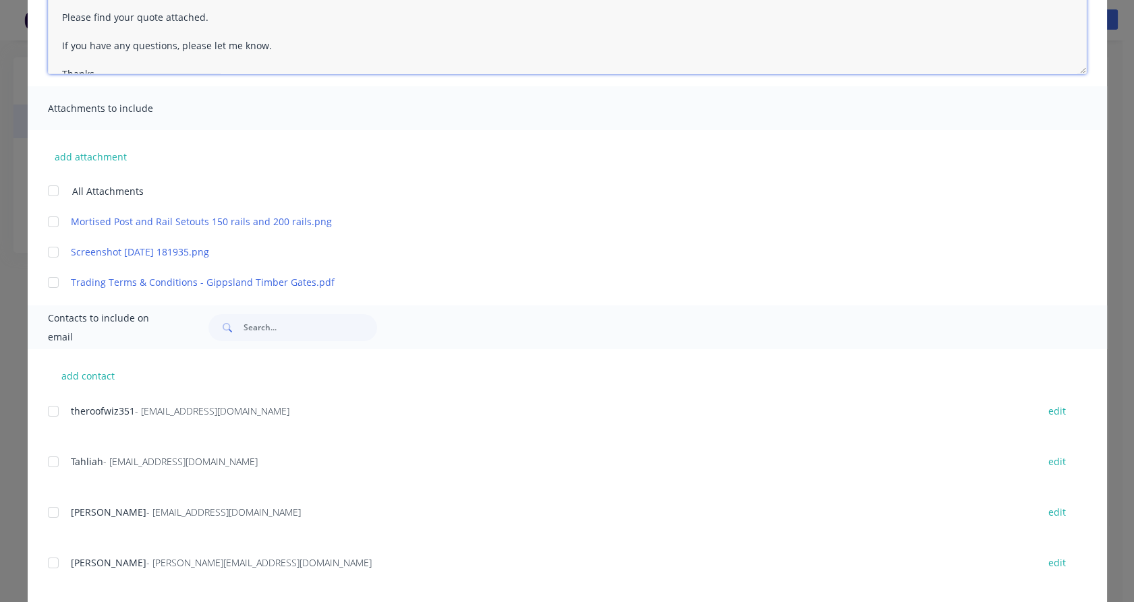
click at [46, 191] on div at bounding box center [53, 190] width 27 height 27
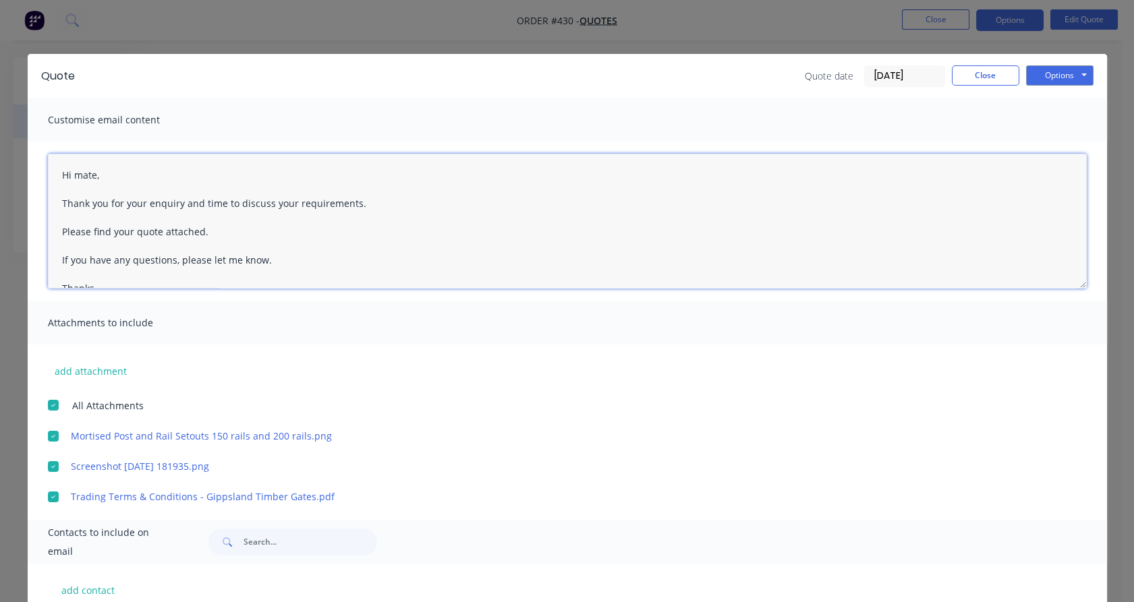
drag, startPoint x: 148, startPoint y: 202, endPoint x: 346, endPoint y: 198, distance: 197.7
click at [346, 198] on textarea "Hi mate, Thank you for your enquiry and time to discuss your requirements. Plea…" at bounding box center [567, 221] width 1039 height 135
drag, startPoint x: 205, startPoint y: 235, endPoint x: 210, endPoint y: 228, distance: 9.2
click at [208, 231] on textarea "Hi mate, Thank you for your mud map. Please find your quote attached. If you ha…" at bounding box center [567, 221] width 1039 height 135
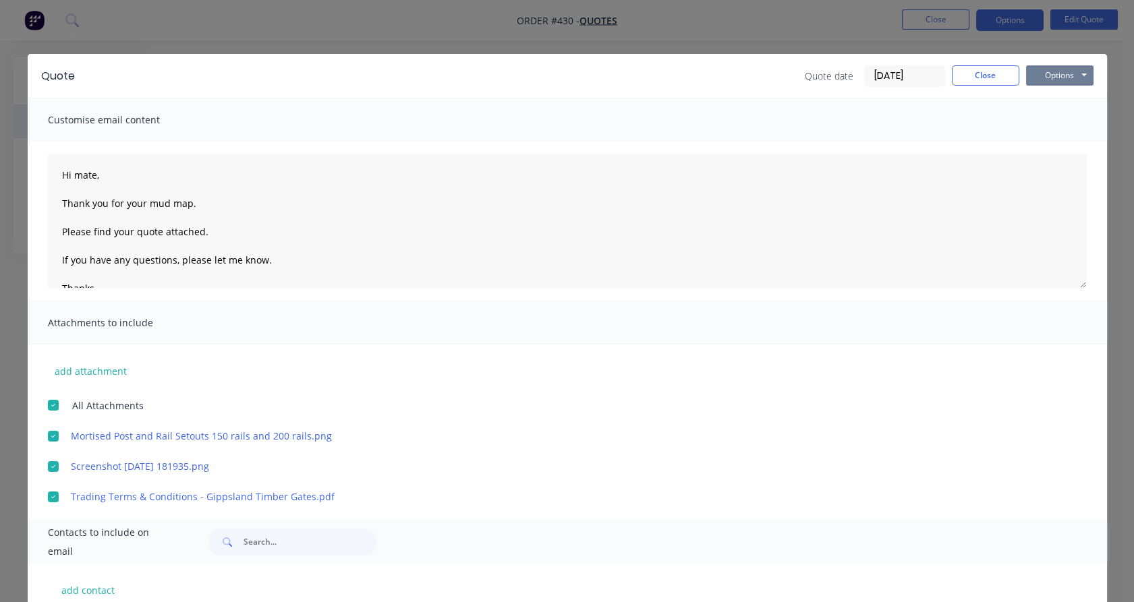
click at [1046, 70] on button "Options" at bounding box center [1059, 75] width 67 height 20
click at [1053, 144] on button "Email" at bounding box center [1069, 144] width 86 height 22
type textarea "Hi , Thank you for your enquiry and time to discuss your requirements. Please f…"
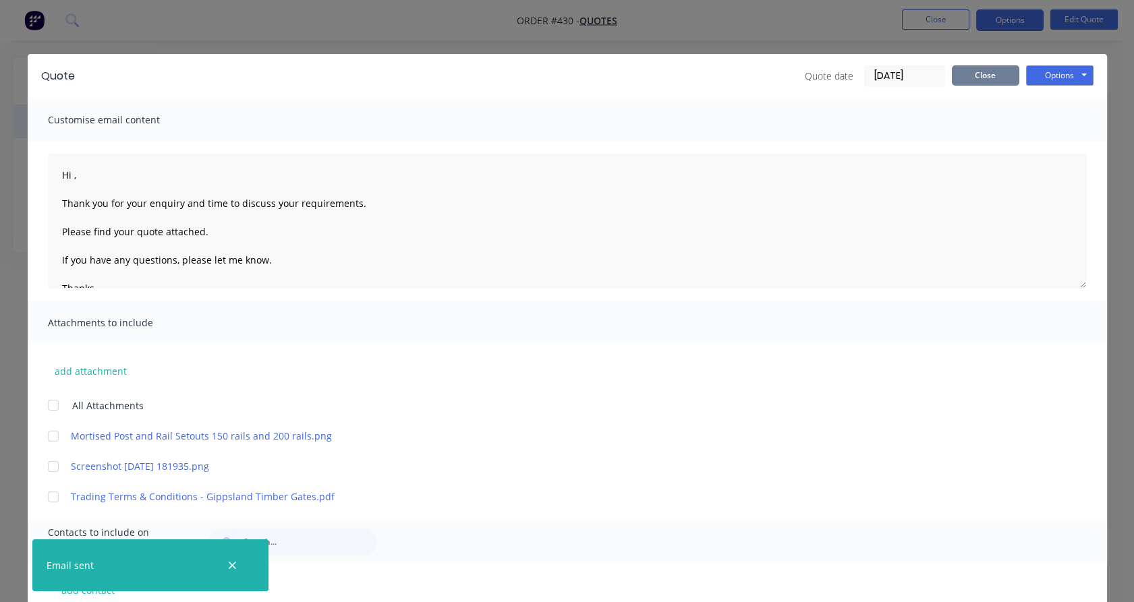
click at [993, 72] on button "Close" at bounding box center [985, 75] width 67 height 20
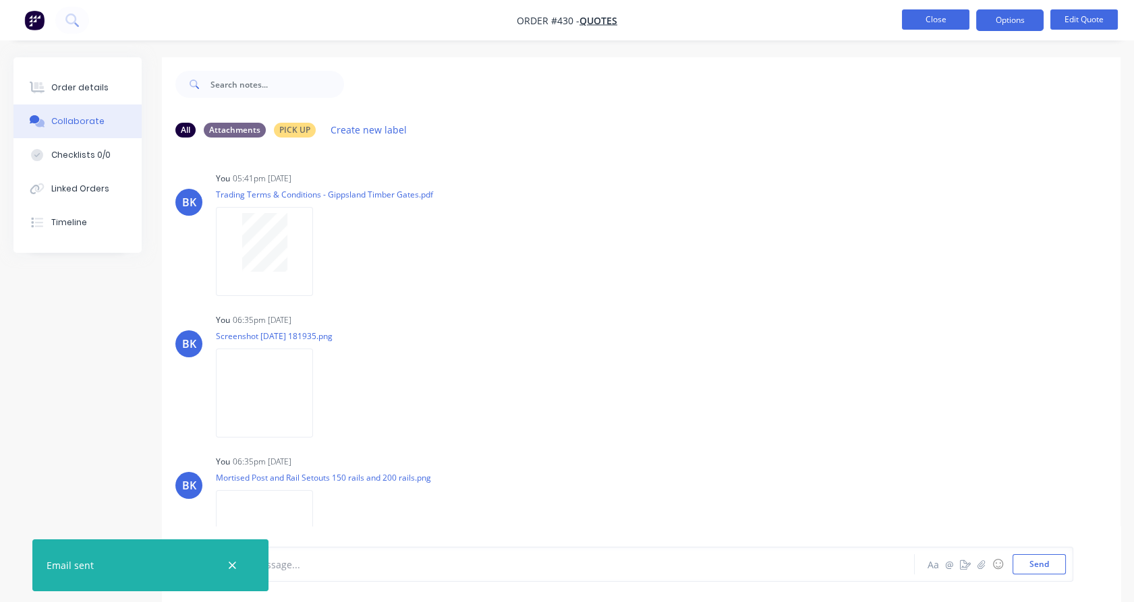
click at [934, 24] on button "Close" at bounding box center [935, 19] width 67 height 20
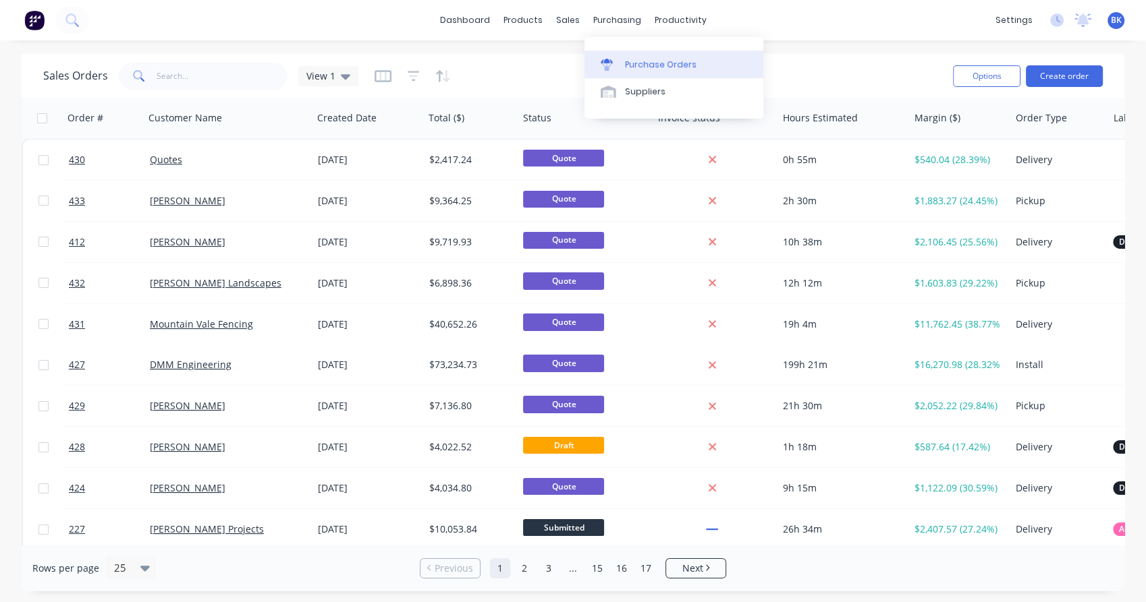
click at [632, 62] on div "Purchase Orders" at bounding box center [661, 65] width 72 height 12
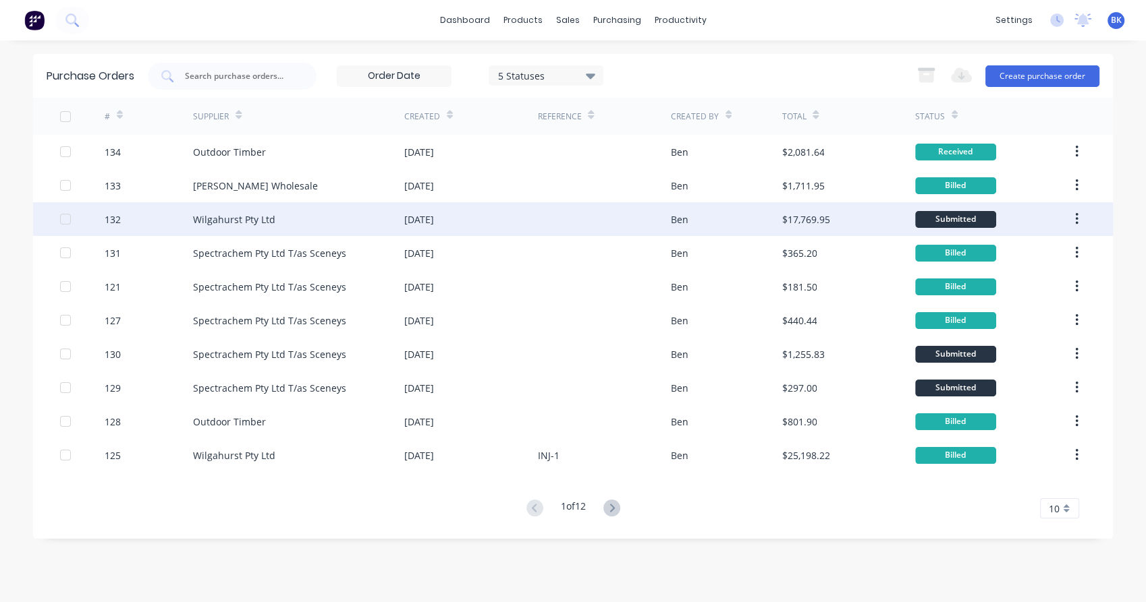
click at [302, 217] on div "Wilgahurst Pty Ltd" at bounding box center [298, 219] width 211 height 34
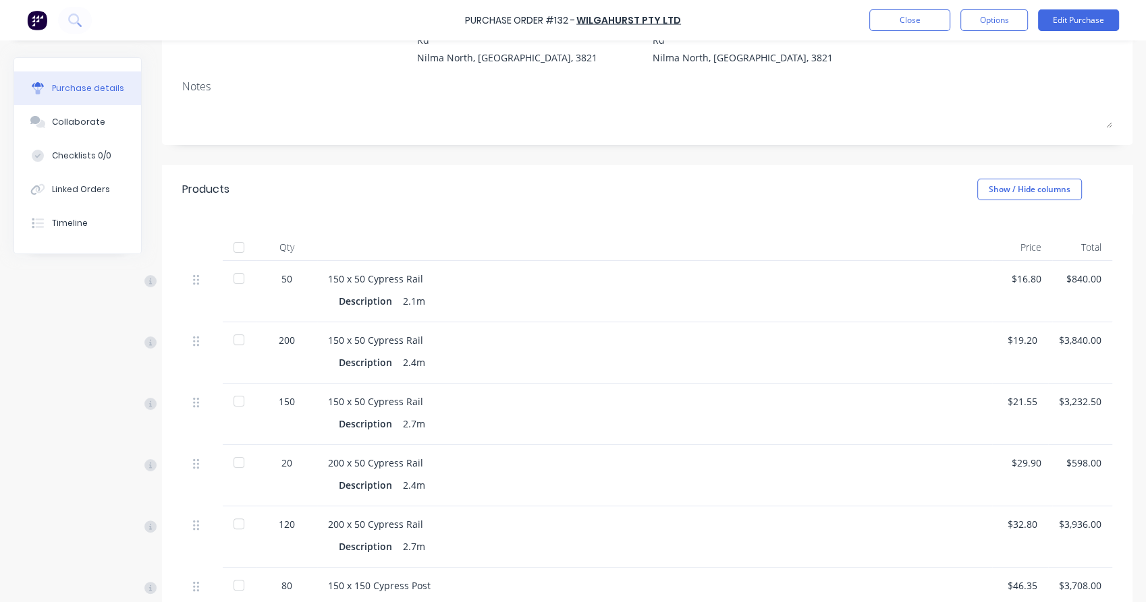
click at [238, 246] on div at bounding box center [238, 247] width 27 height 27
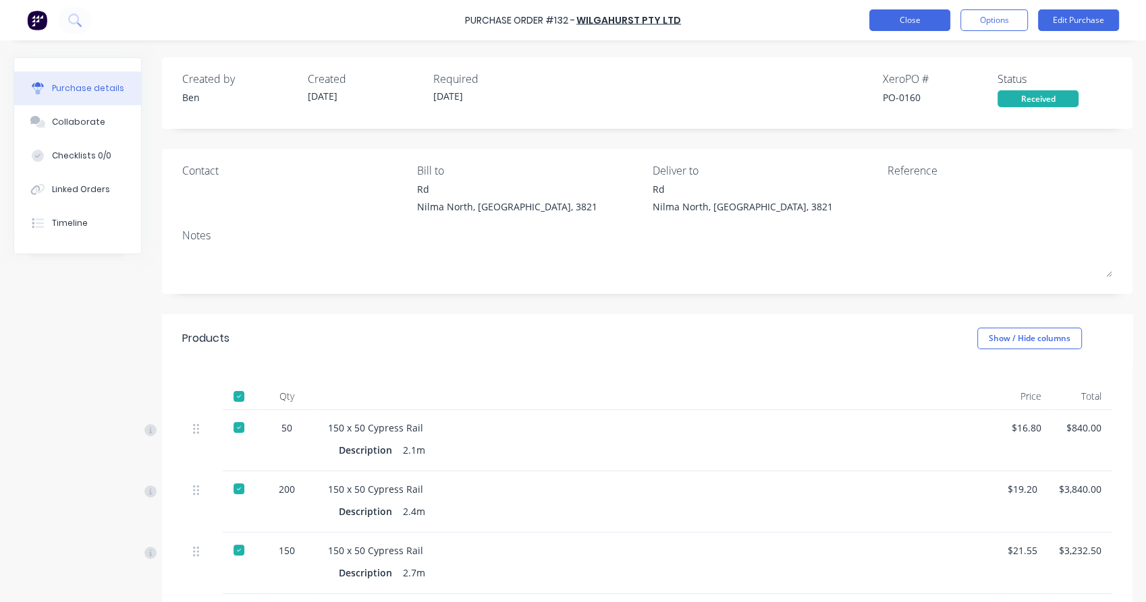
click at [920, 15] on button "Close" at bounding box center [909, 20] width 81 height 22
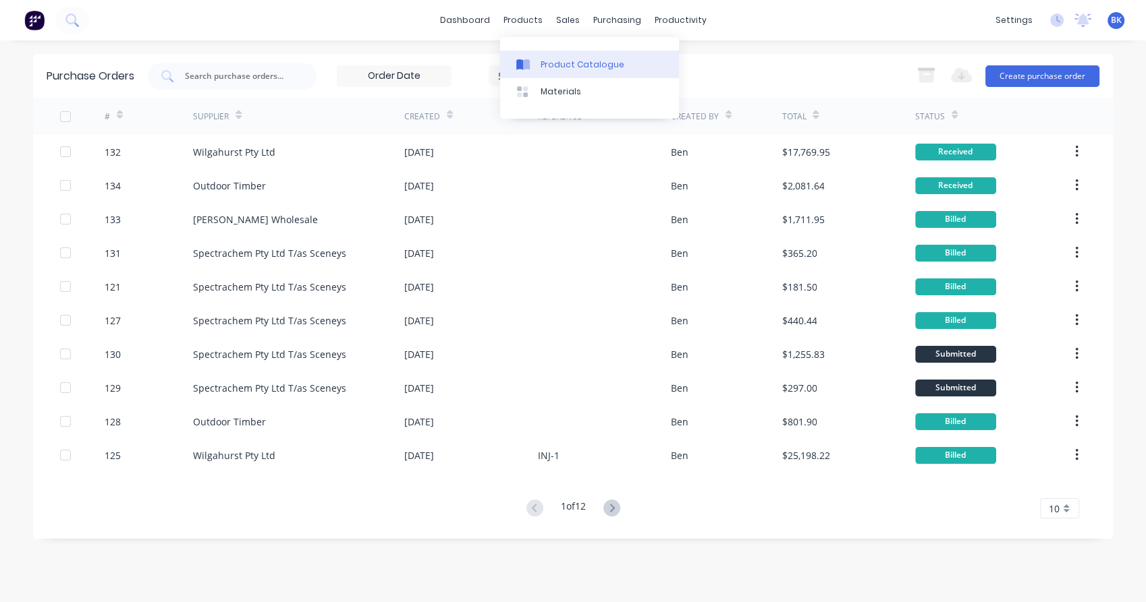
click at [563, 59] on div "Product Catalogue" at bounding box center [582, 65] width 84 height 12
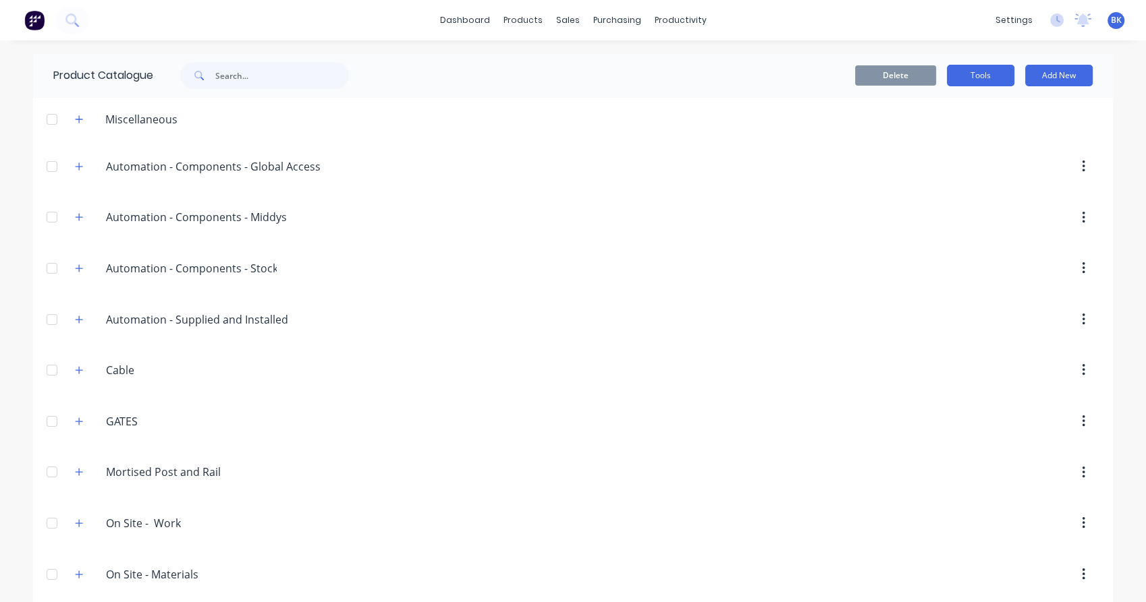
click at [980, 81] on button "Tools" at bounding box center [980, 76] width 67 height 22
click at [986, 140] on div "Stocktake" at bounding box center [950, 138] width 104 height 20
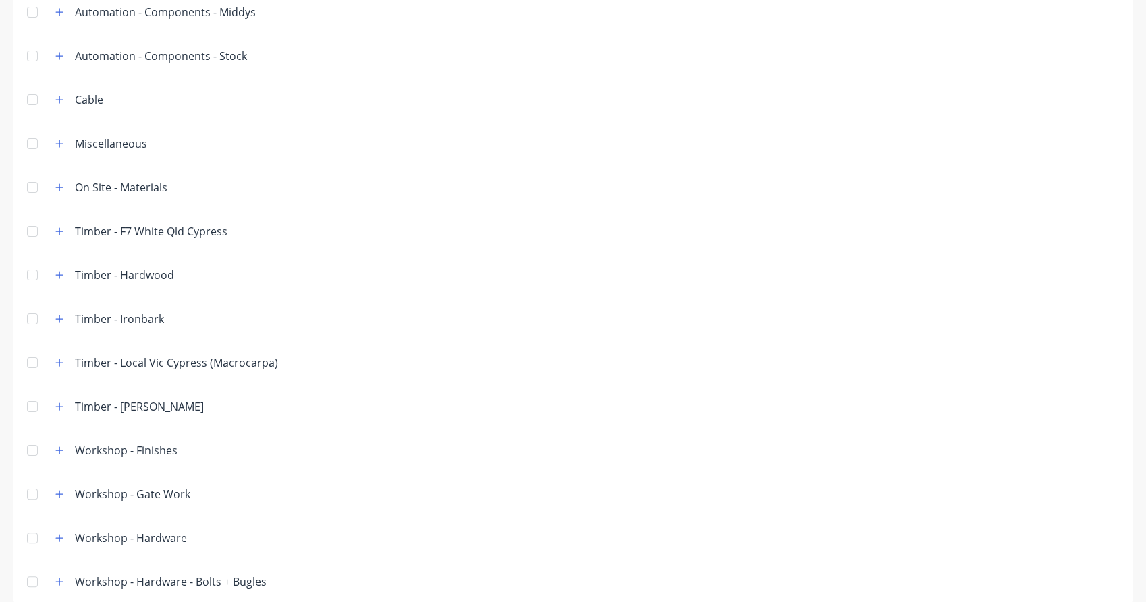
scroll to position [165, 0]
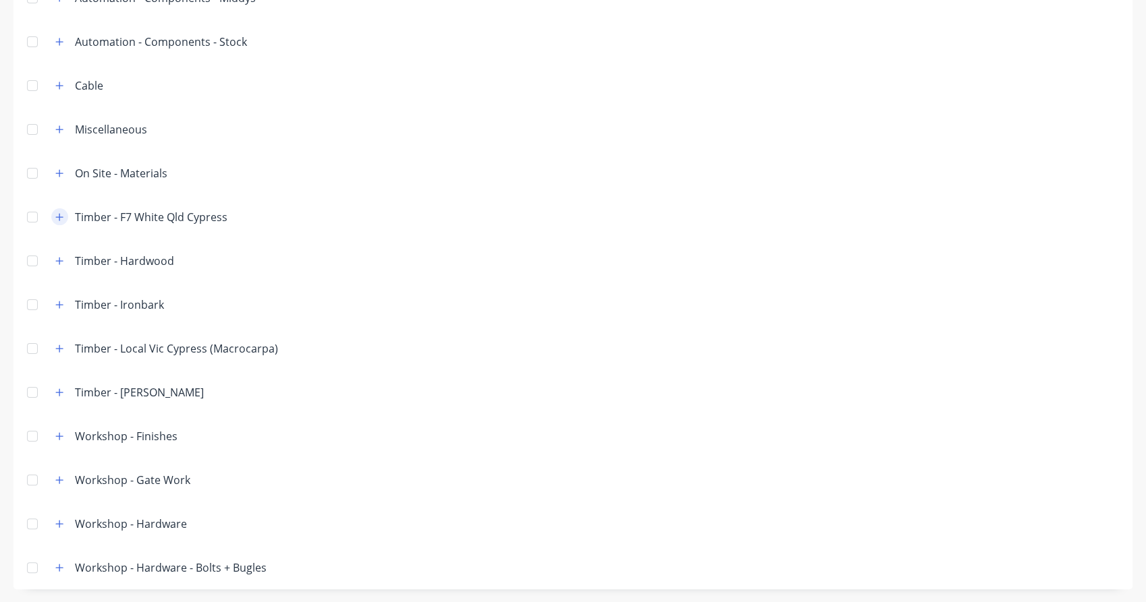
click at [61, 218] on icon "button" at bounding box center [59, 217] width 8 height 9
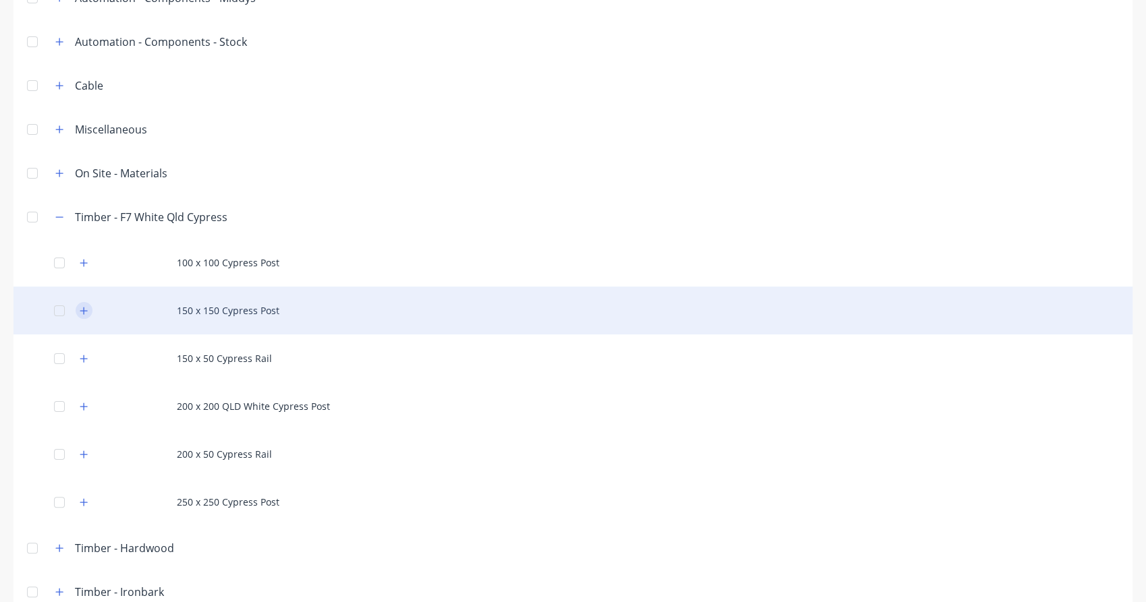
click at [82, 311] on icon "button" at bounding box center [84, 310] width 8 height 9
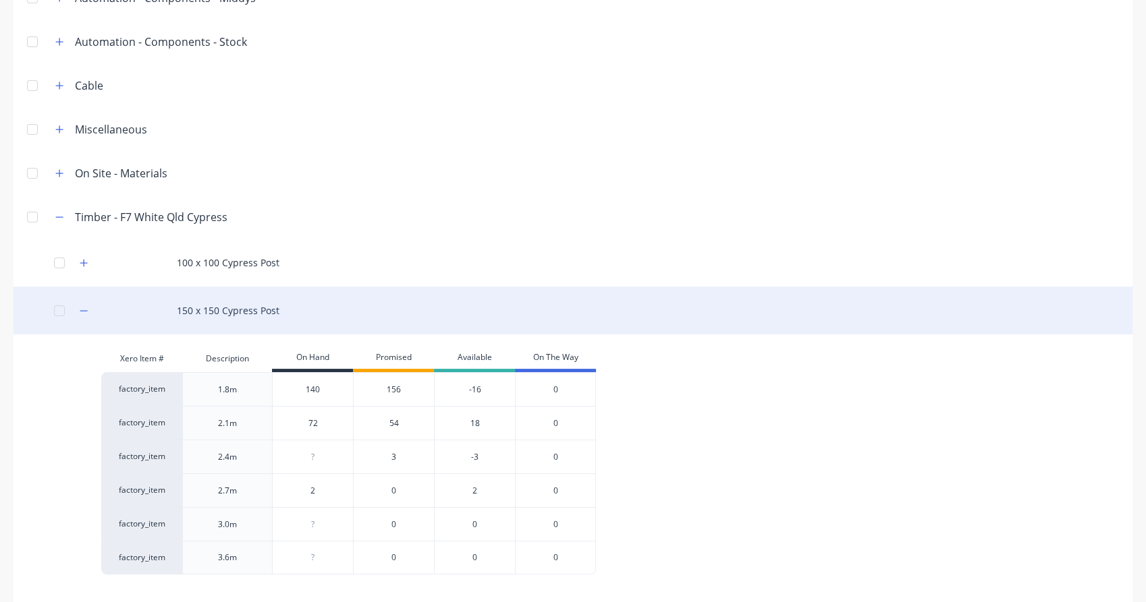
click at [259, 304] on div "150 x 150 Cypress Post" at bounding box center [572, 311] width 1119 height 48
drag, startPoint x: 259, startPoint y: 304, endPoint x: 83, endPoint y: 314, distance: 176.4
click at [83, 314] on icon "button" at bounding box center [84, 310] width 8 height 9
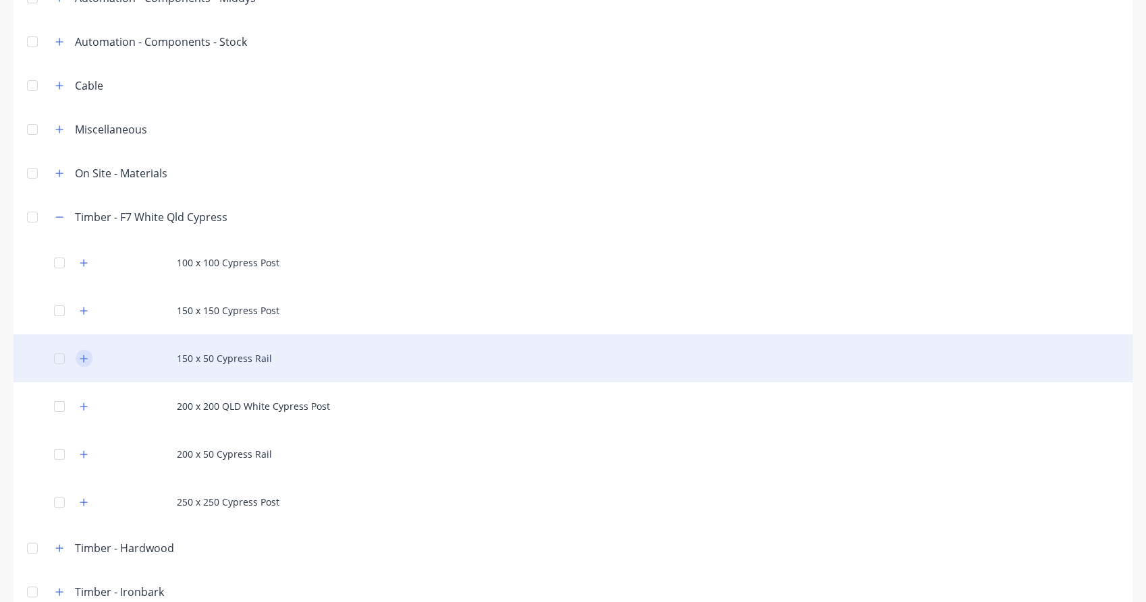
click at [80, 357] on icon "button" at bounding box center [84, 358] width 8 height 9
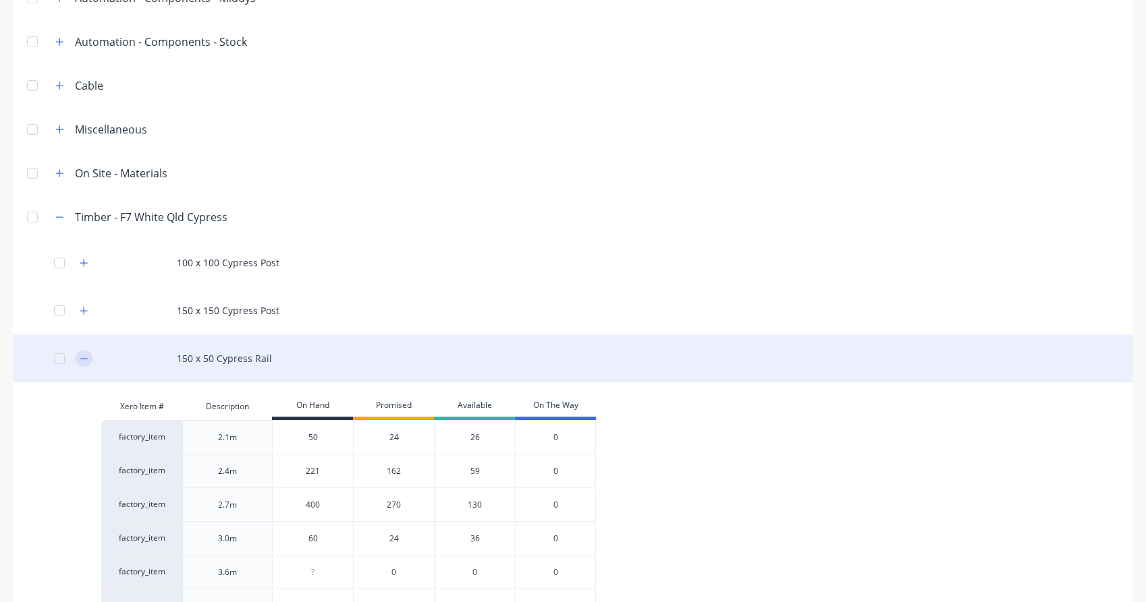
click at [78, 355] on button "button" at bounding box center [84, 358] width 17 height 17
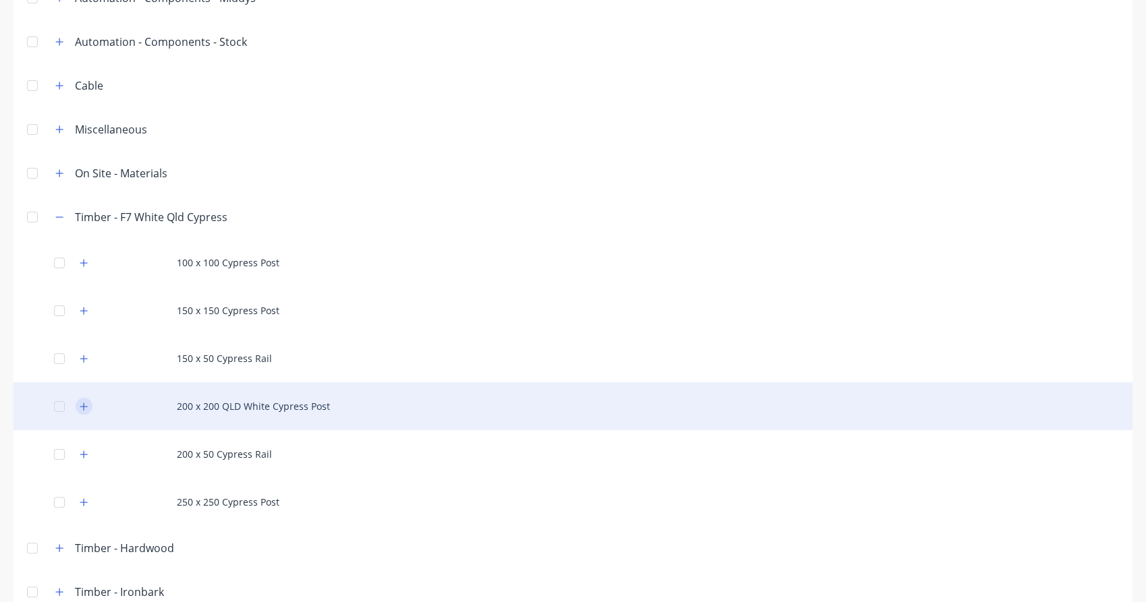
click at [86, 412] on button "button" at bounding box center [84, 406] width 17 height 17
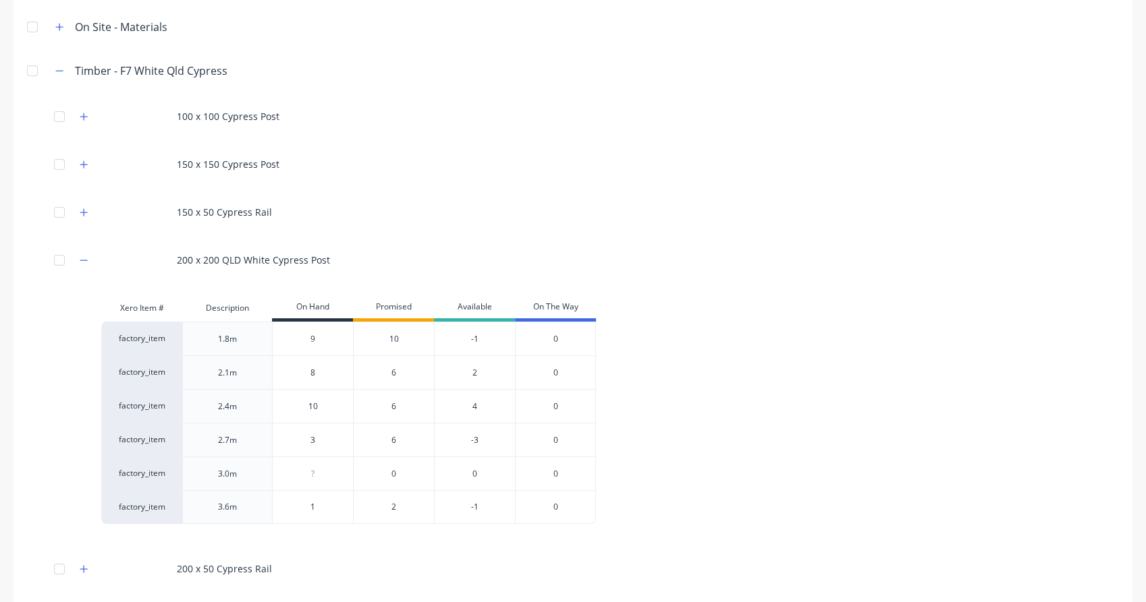
scroll to position [314, 0]
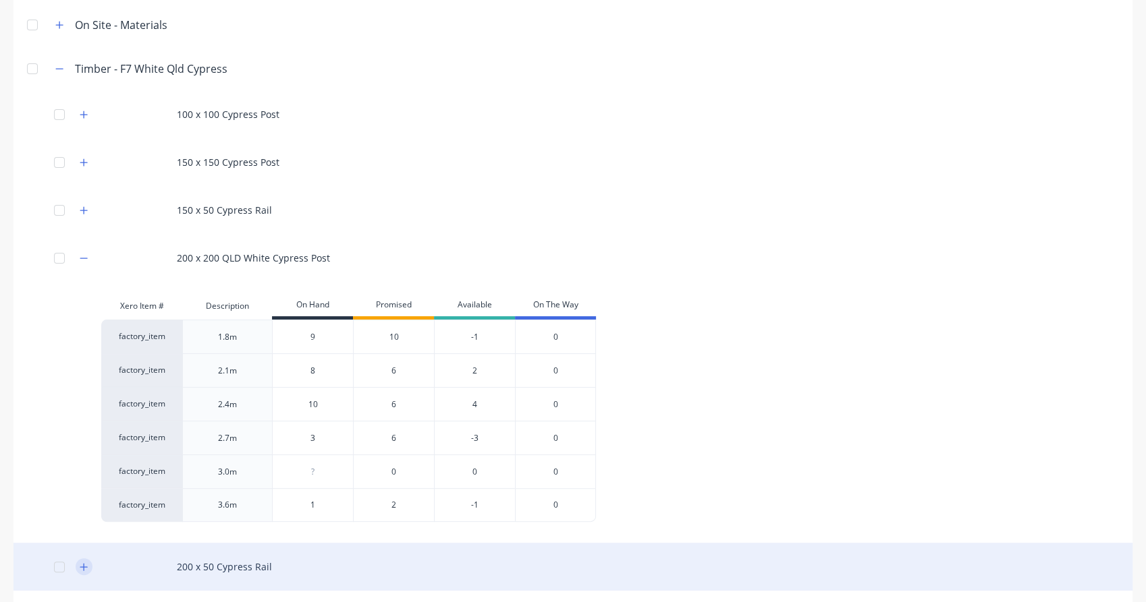
click at [92, 567] on button "button" at bounding box center [84, 567] width 17 height 17
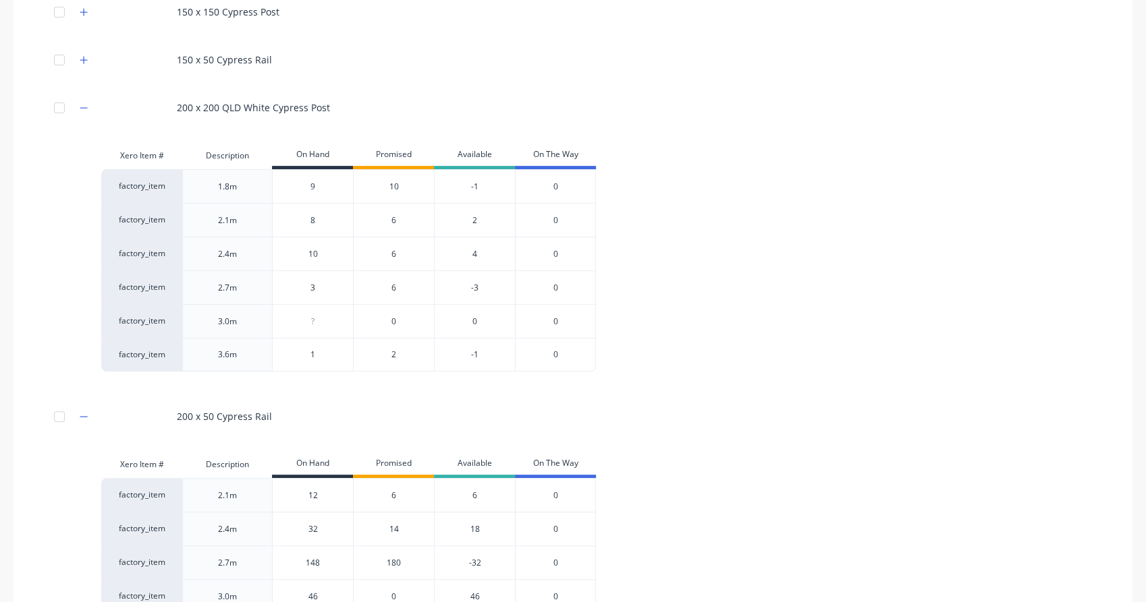
scroll to position [0, 0]
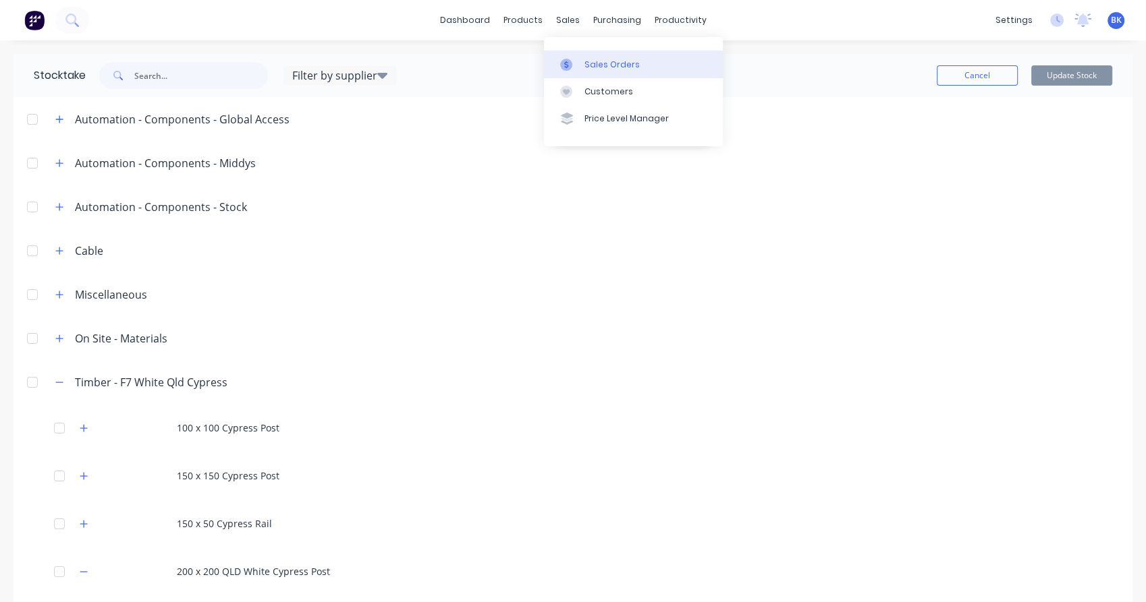
click at [598, 69] on div "Sales Orders" at bounding box center [611, 65] width 55 height 12
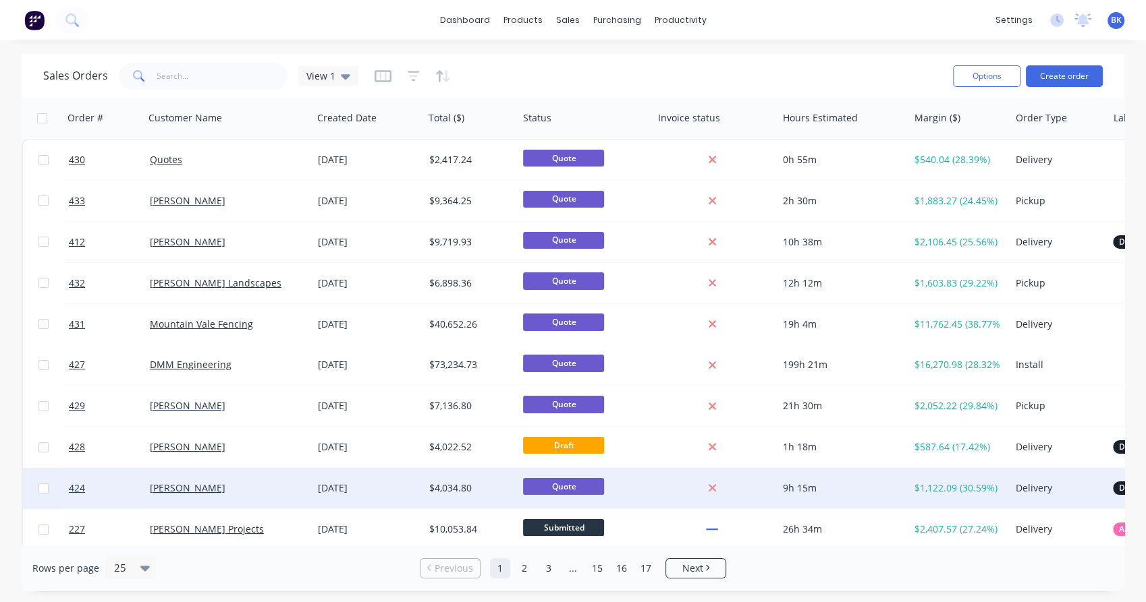
click at [257, 486] on div "[PERSON_NAME]" at bounding box center [225, 488] width 150 height 13
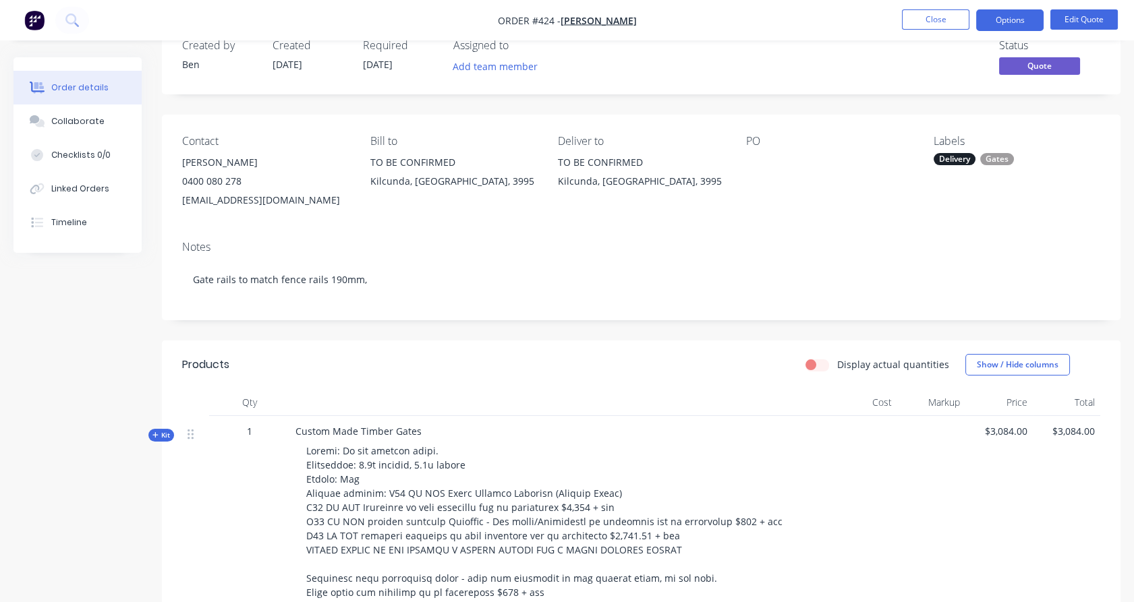
scroll to position [34, 0]
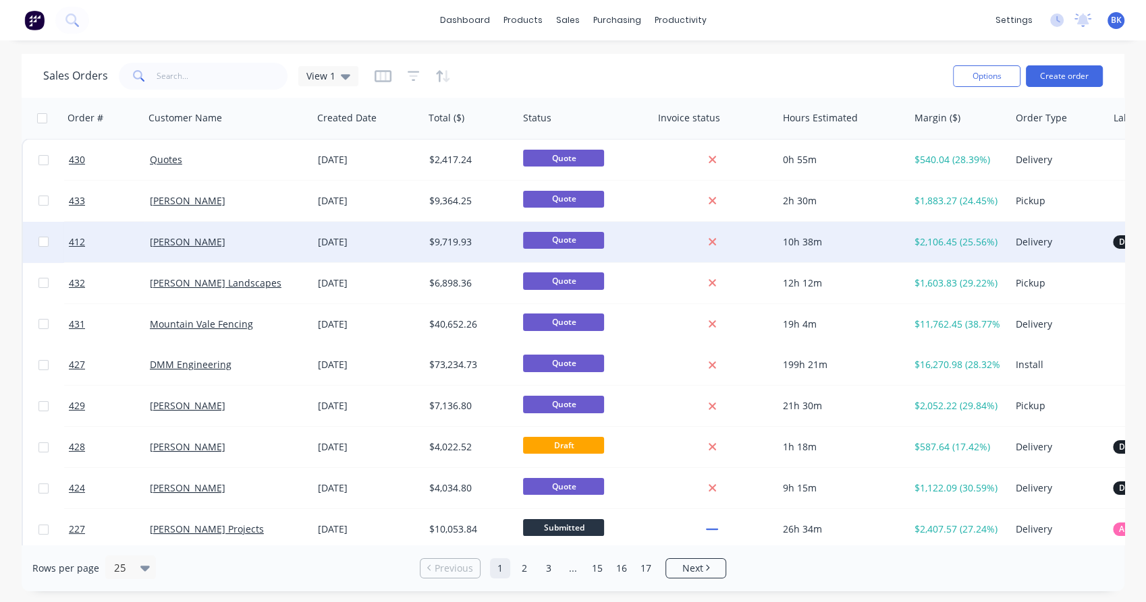
click at [266, 240] on div "[PERSON_NAME]" at bounding box center [225, 241] width 150 height 13
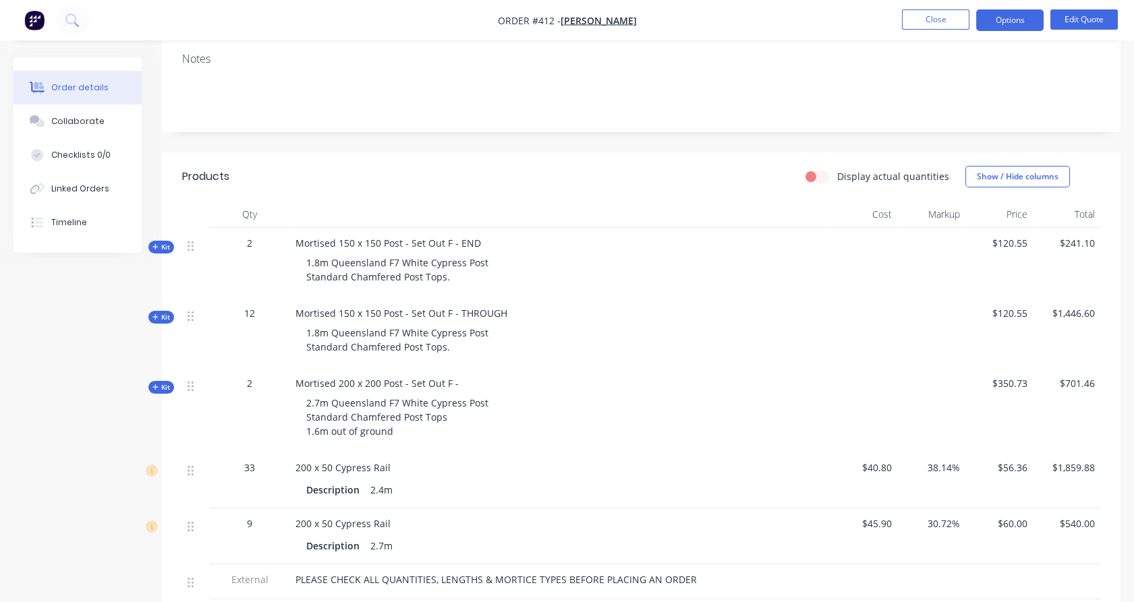
scroll to position [223, 0]
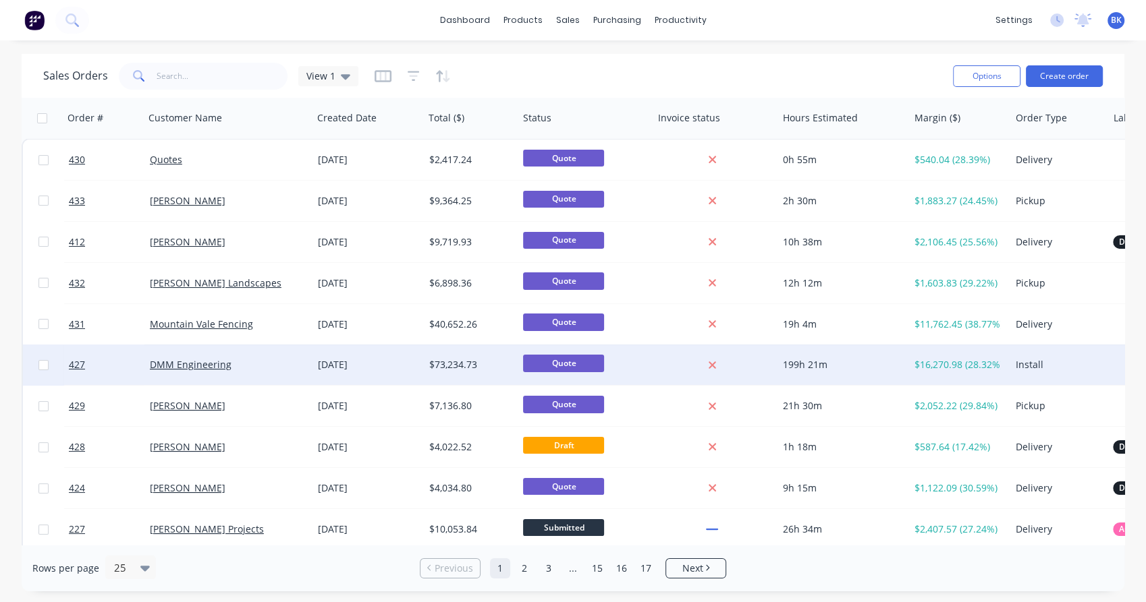
click at [281, 374] on div "DMM Engineering" at bounding box center [228, 365] width 168 height 40
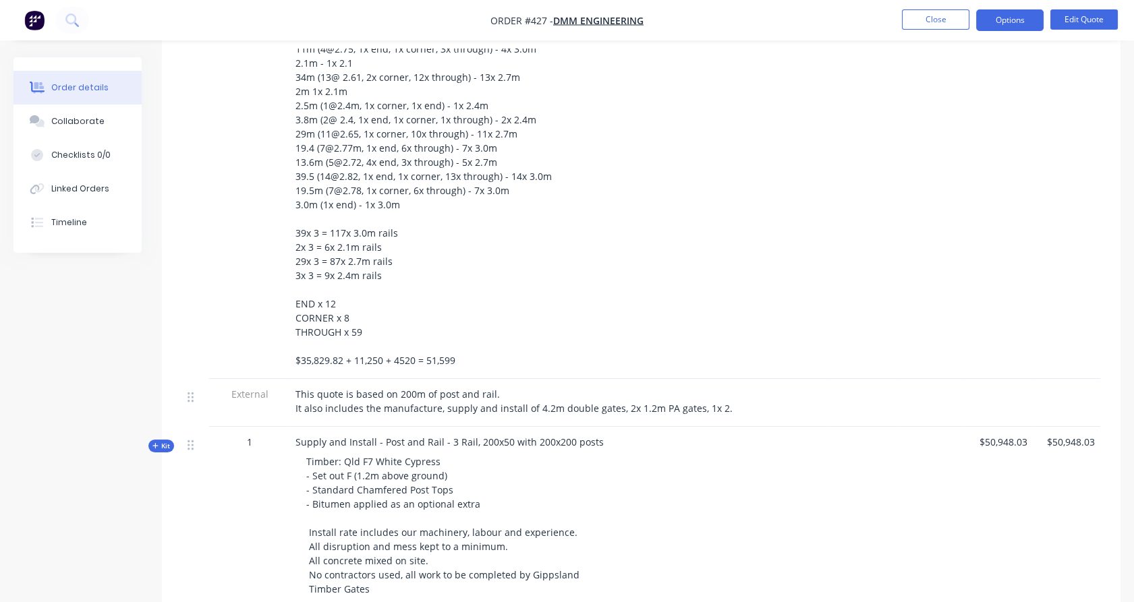
click at [163, 441] on span "Kit" at bounding box center [161, 446] width 18 height 10
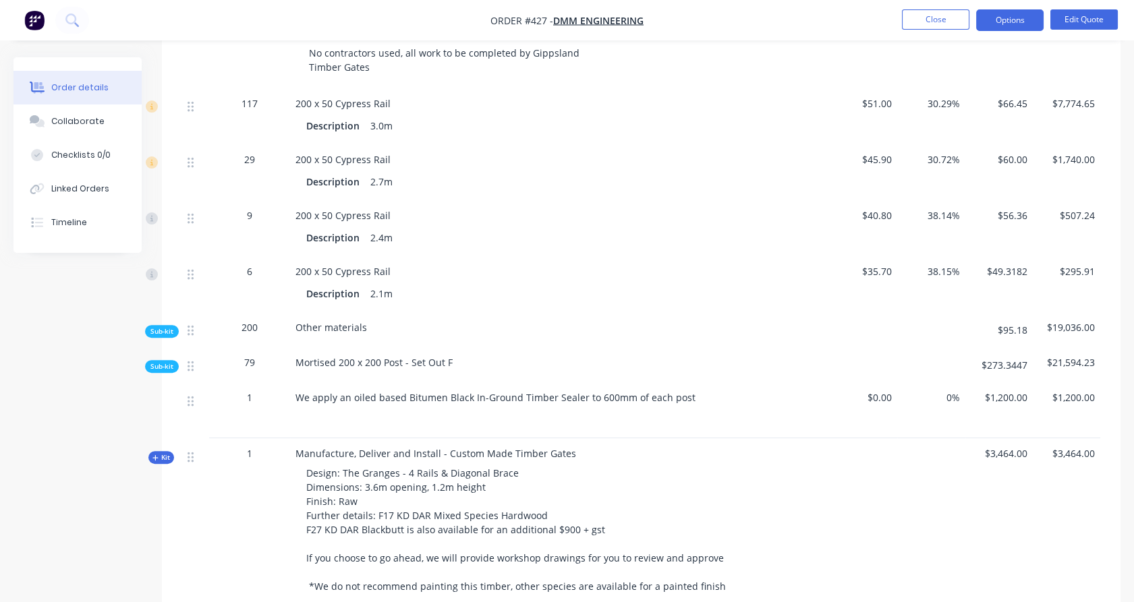
scroll to position [974, 0]
click at [161, 360] on span "Sub-kit" at bounding box center [161, 365] width 23 height 10
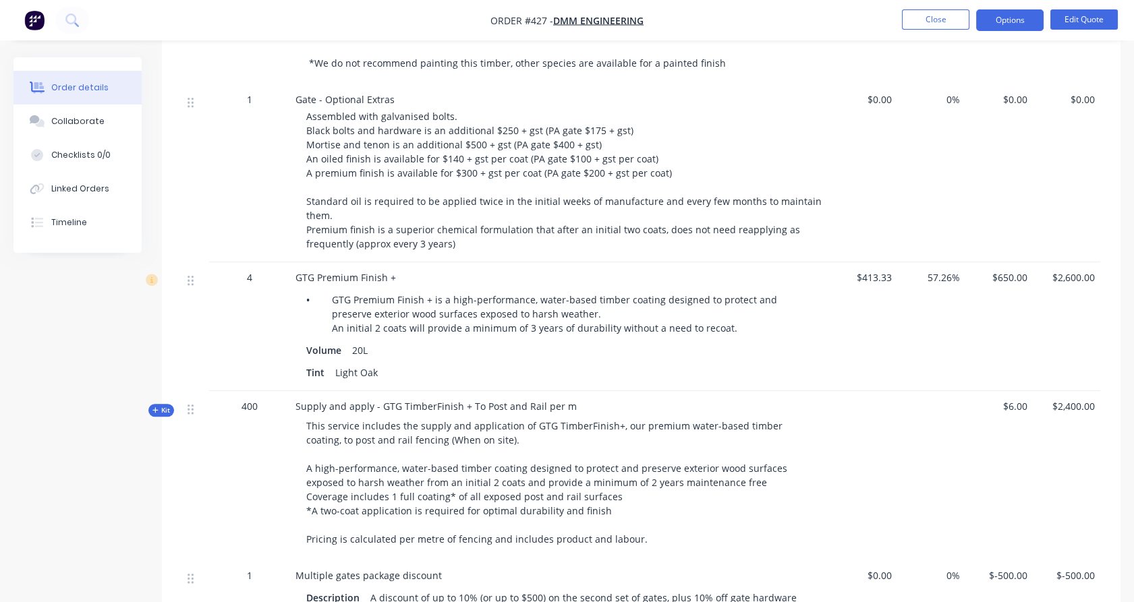
scroll to position [2452, 0]
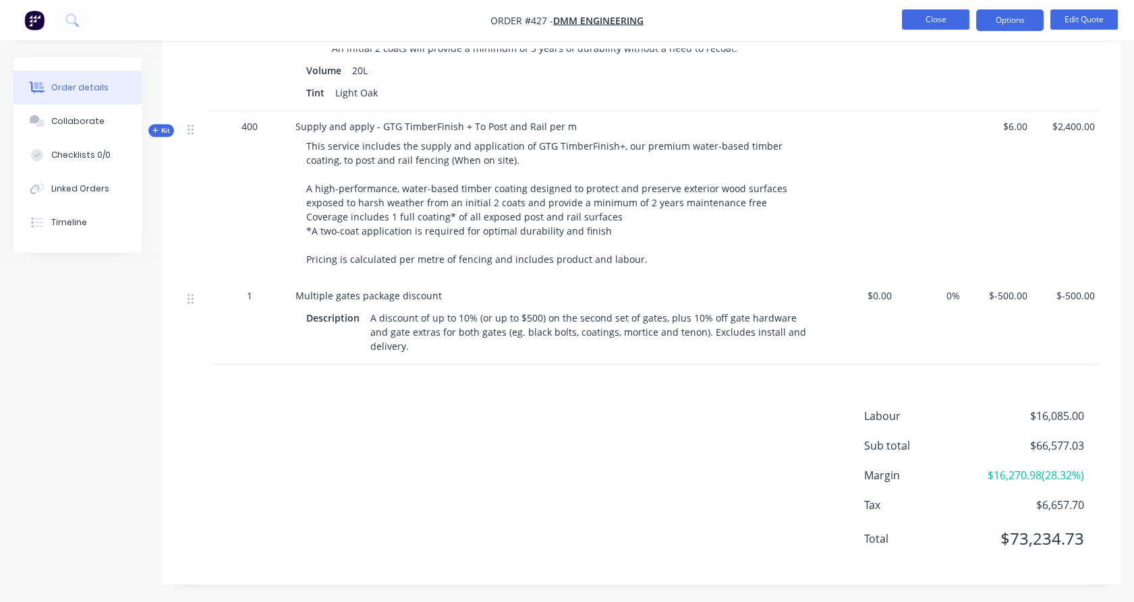
click at [924, 19] on button "Close" at bounding box center [935, 19] width 67 height 20
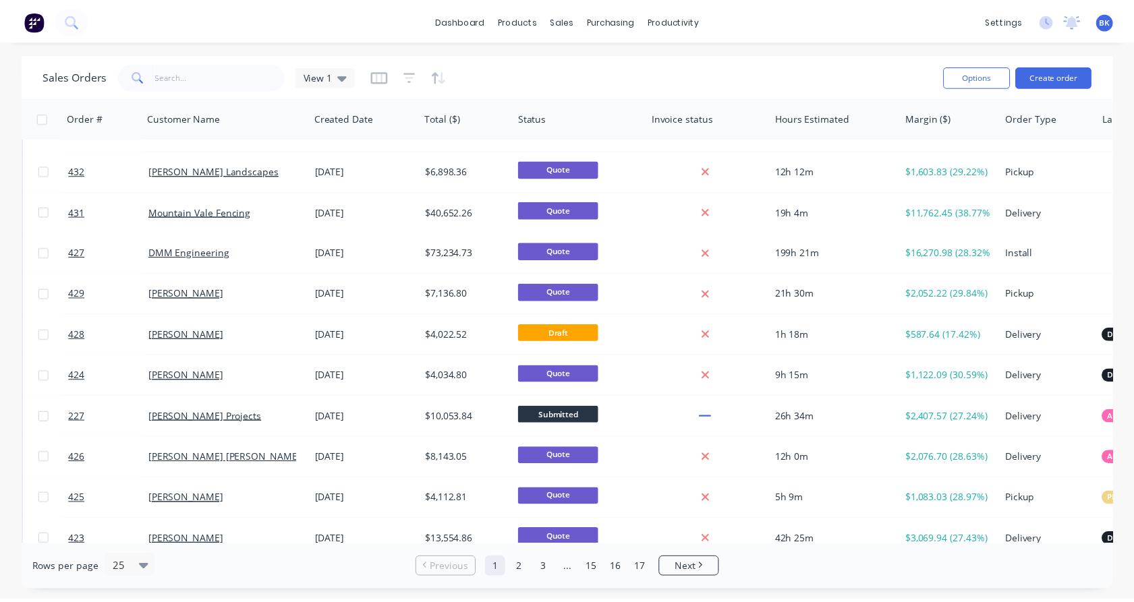
scroll to position [145, 0]
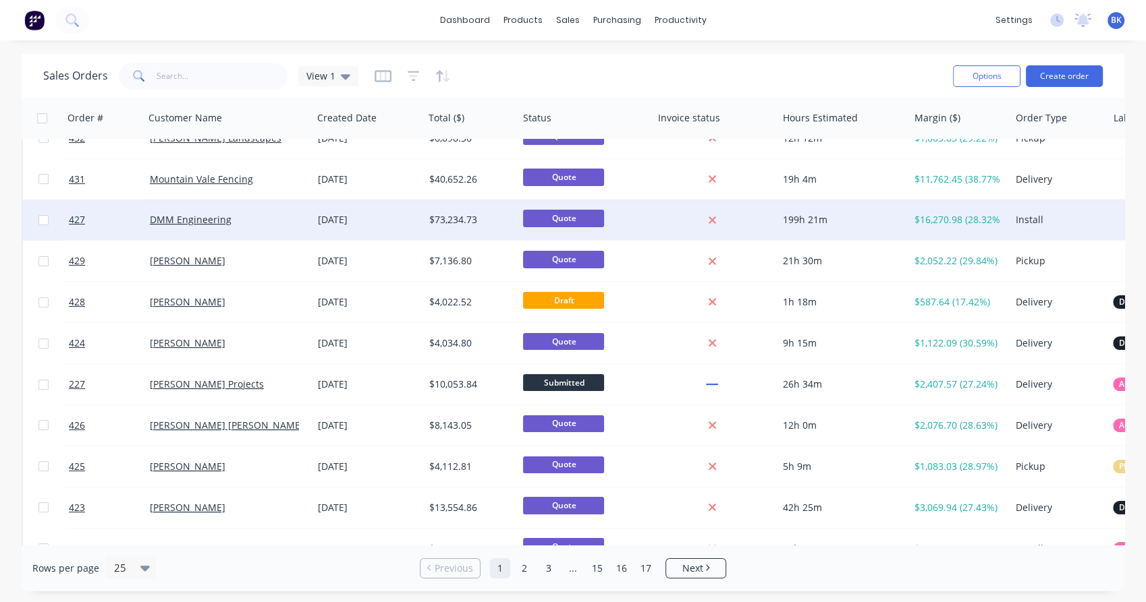
click at [259, 217] on div "DMM Engineering" at bounding box center [225, 219] width 150 height 13
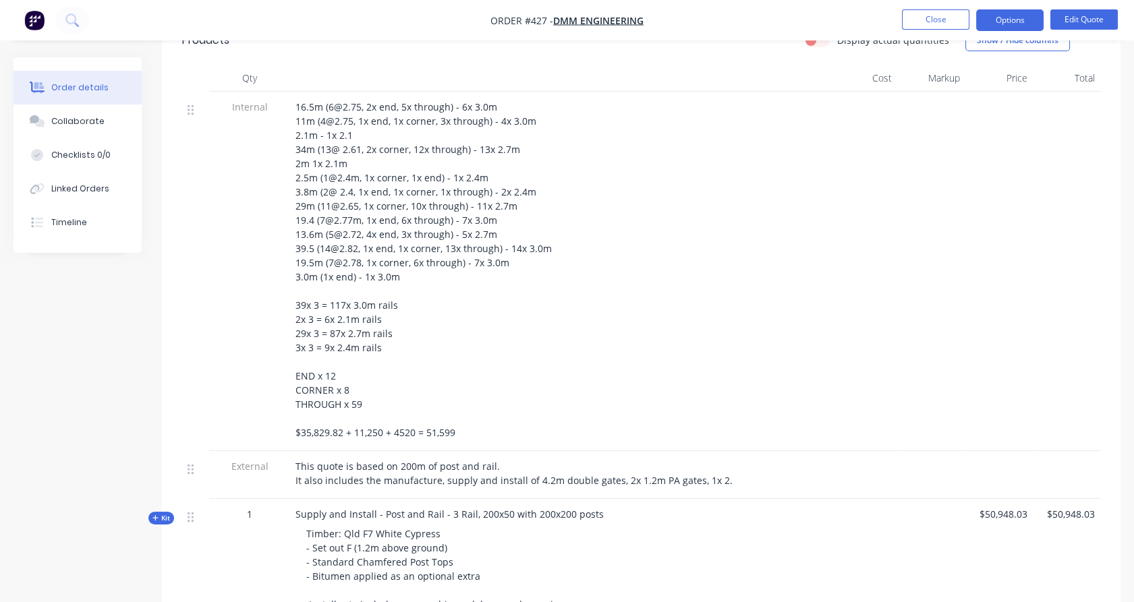
scroll to position [375, 0]
click at [154, 517] on icon at bounding box center [155, 520] width 6 height 7
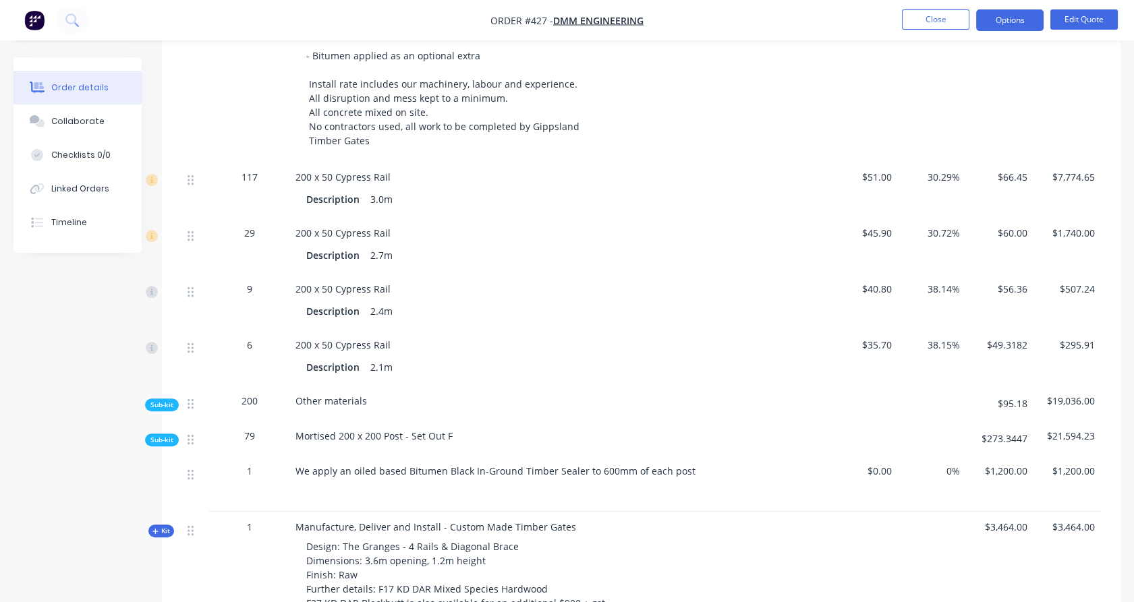
scroll to position [899, 0]
click at [152, 434] on span "Sub-kit" at bounding box center [161, 439] width 23 height 10
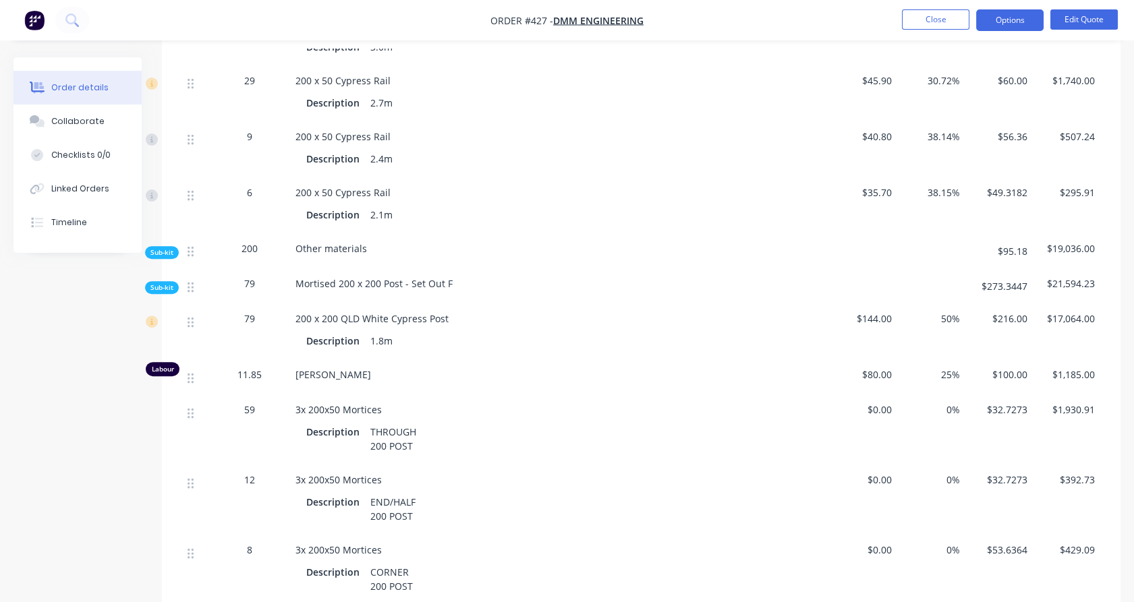
scroll to position [1050, 0]
click at [162, 248] on span "Sub-kit" at bounding box center [161, 253] width 23 height 10
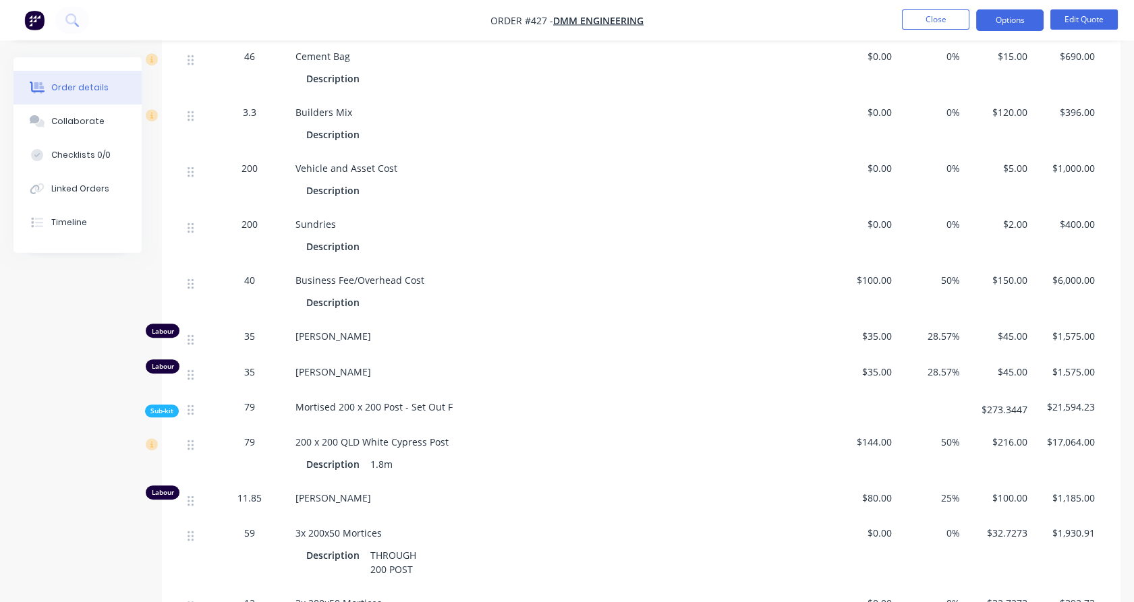
scroll to position [1349, 0]
click at [166, 405] on span "Sub-kit" at bounding box center [161, 410] width 23 height 10
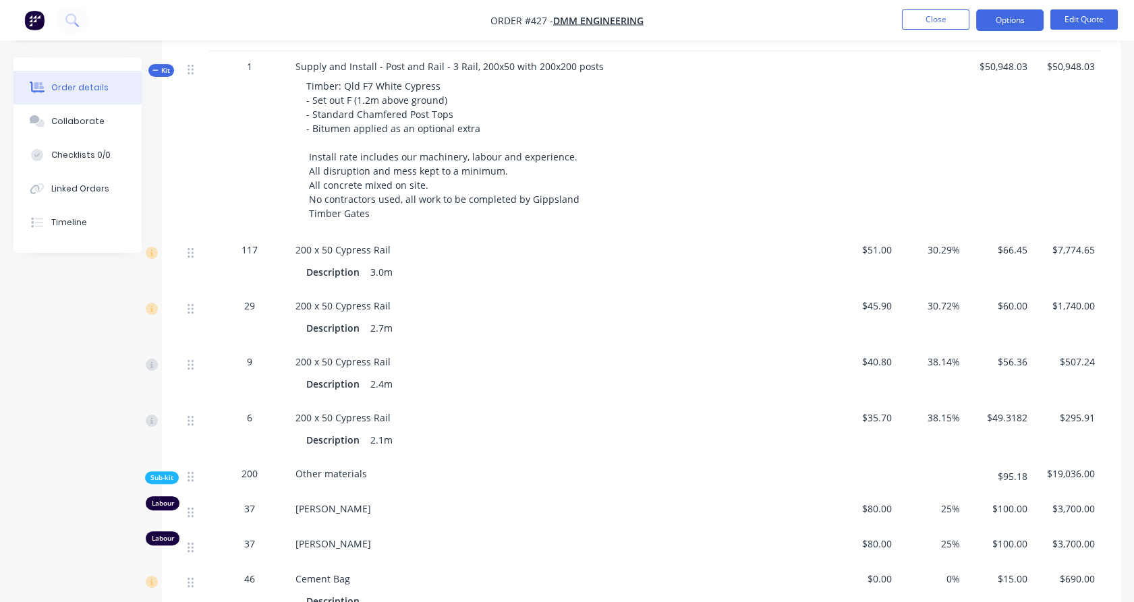
scroll to position [825, 0]
